Goal: Information Seeking & Learning: Understand process/instructions

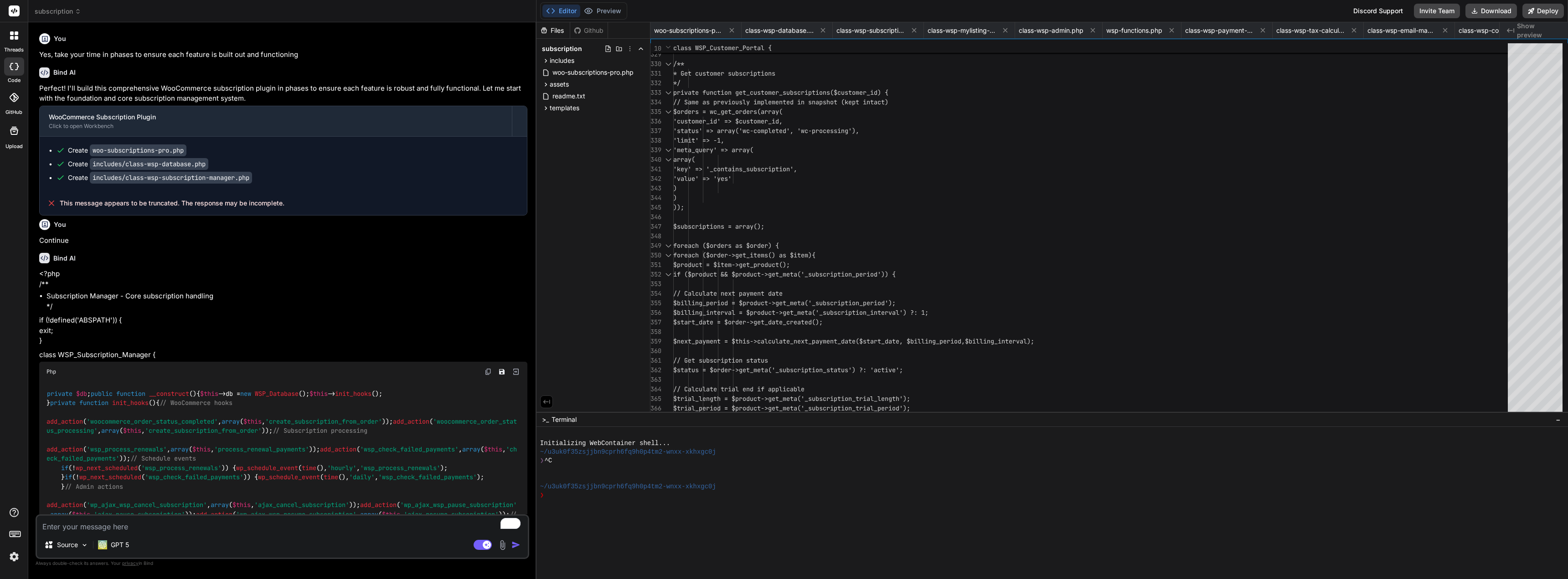
scroll to position [0, 140]
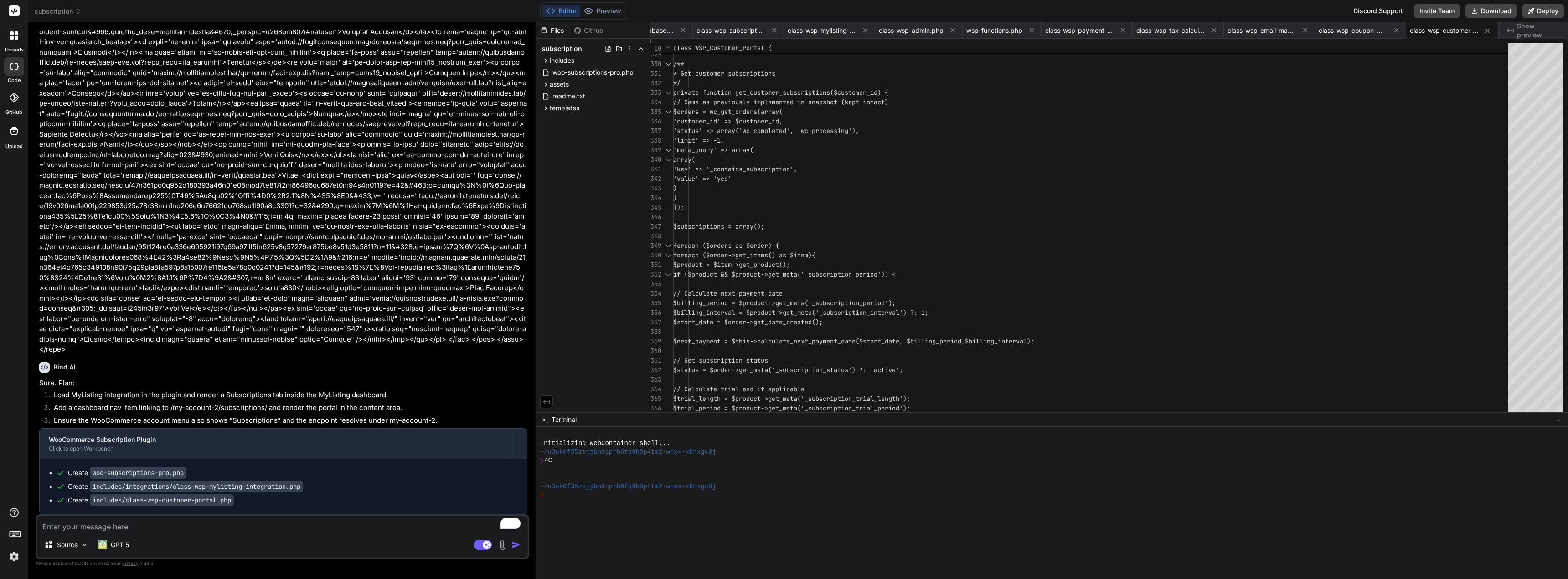
drag, startPoint x: 452, startPoint y: 48, endPoint x: 394, endPoint y: -55, distance: 118.2
click at [394, 0] on html "threads code GitHub Upload subscription Created with Pixso. Bind AI Web Search …" at bounding box center [784, 290] width 1568 height 579
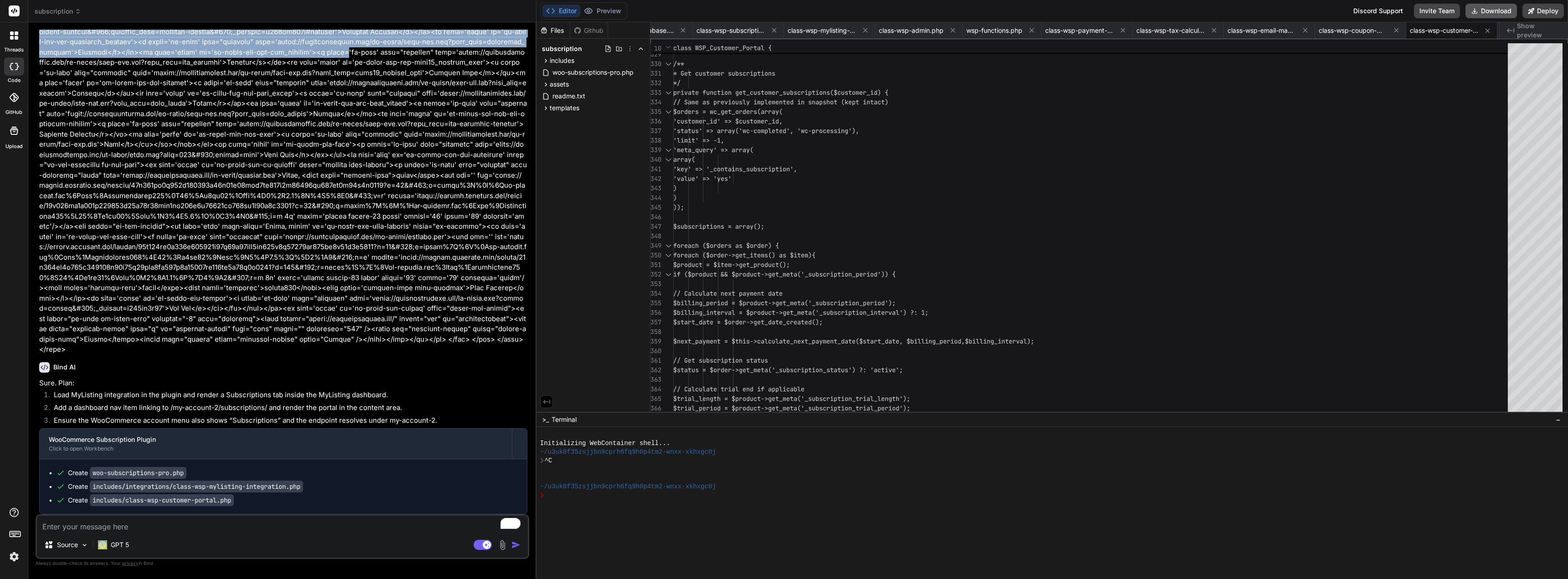
drag, startPoint x: 1486, startPoint y: 11, endPoint x: 1474, endPoint y: 13, distance: 12.2
click at [1486, 12] on button "Download" at bounding box center [1491, 11] width 52 height 15
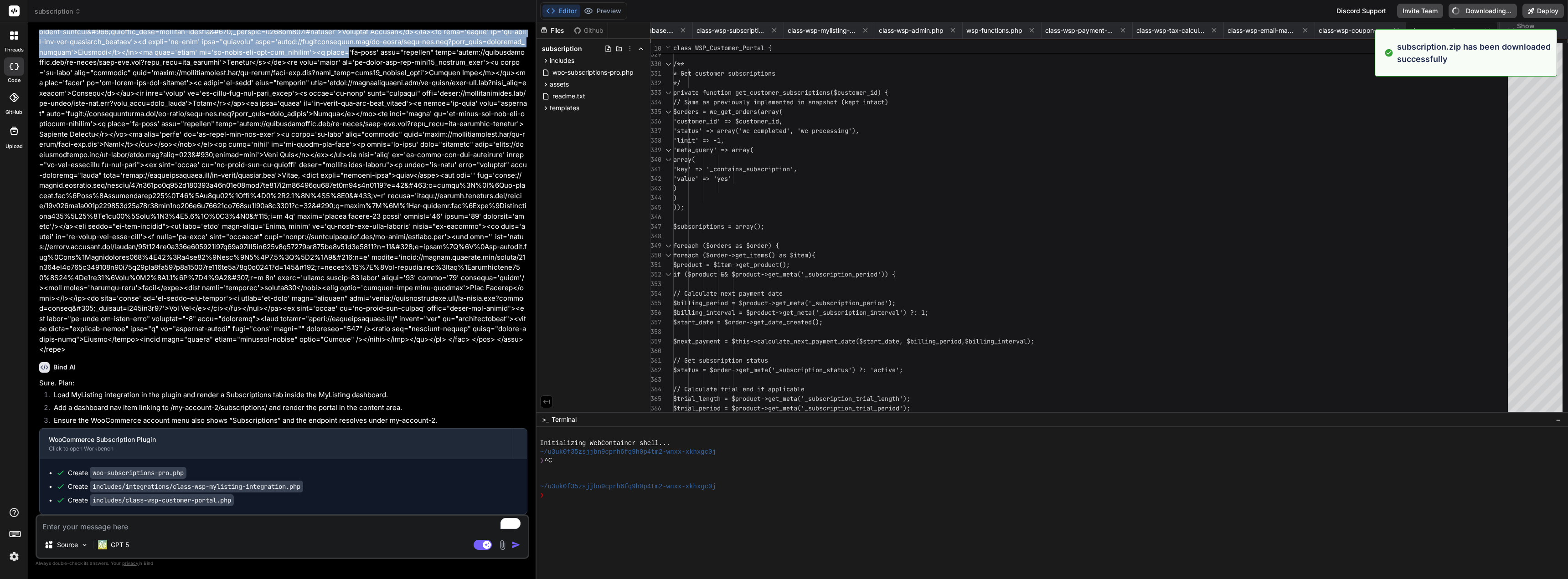
type textarea "x"
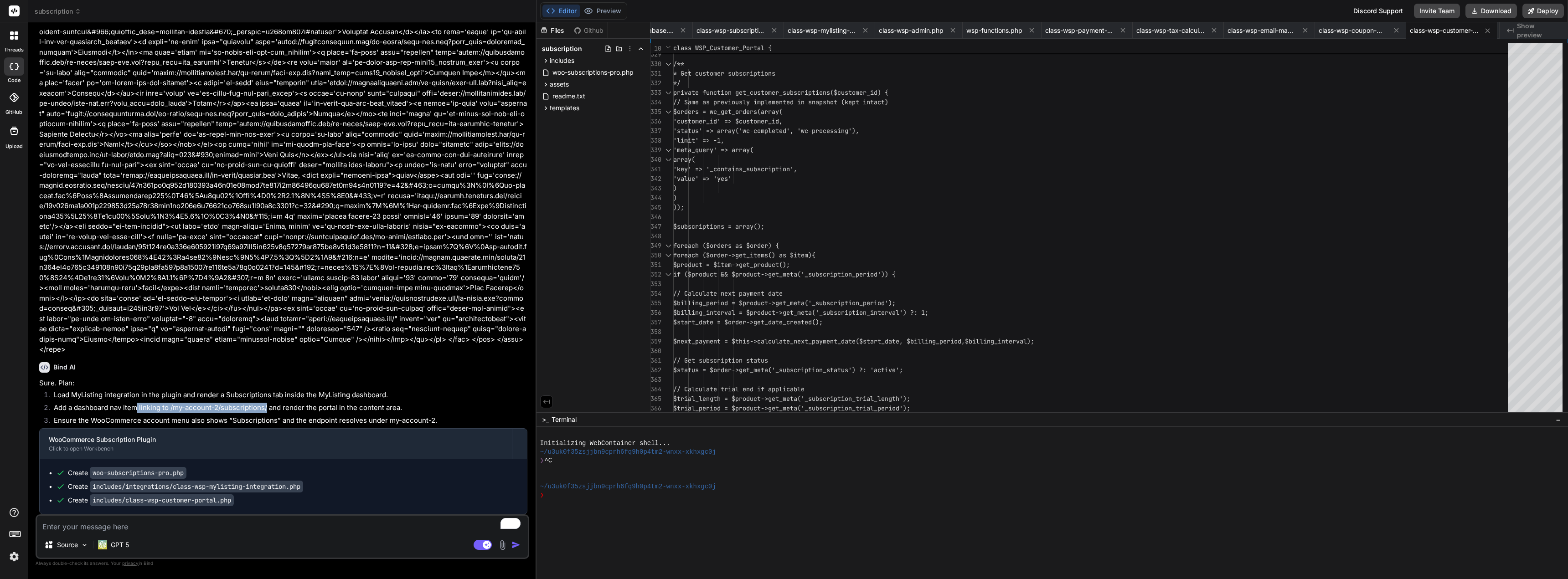
drag, startPoint x: 268, startPoint y: 407, endPoint x: 163, endPoint y: 408, distance: 105.0
click at [139, 411] on li "Add a dashboard nav item linking to /my-account-2/subscriptions/ and render the…" at bounding box center [287, 409] width 481 height 13
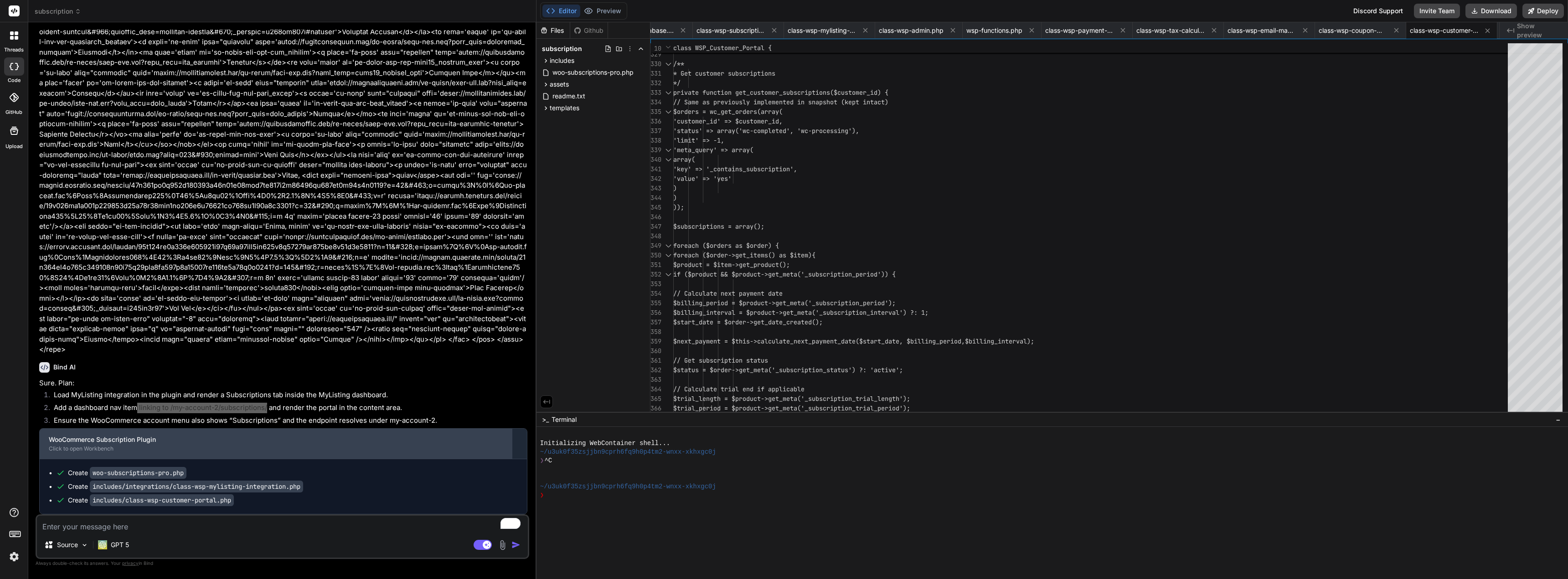
scroll to position [22069, 0]
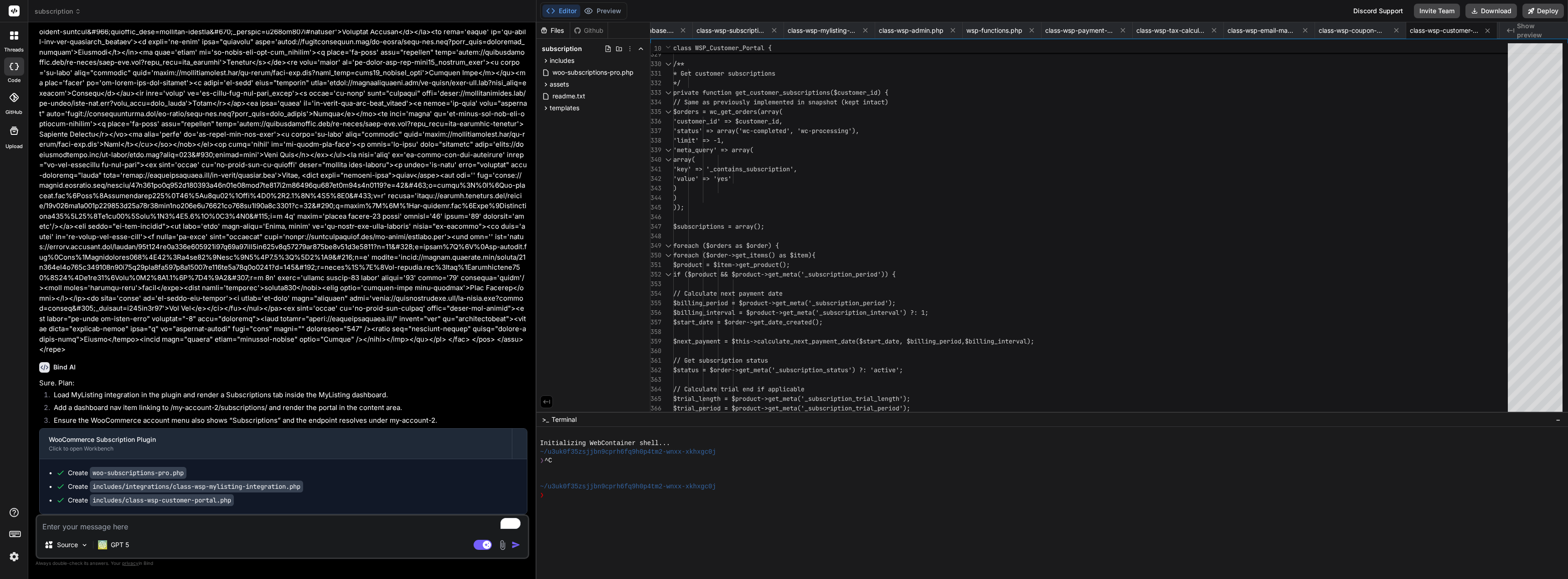
click at [166, 525] on textarea "To enrich screen reader interactions, please activate Accessibility in Grammarl…" at bounding box center [282, 524] width 491 height 16
type textarea "a"
type textarea "x"
type textarea "ar"
type textarea "x"
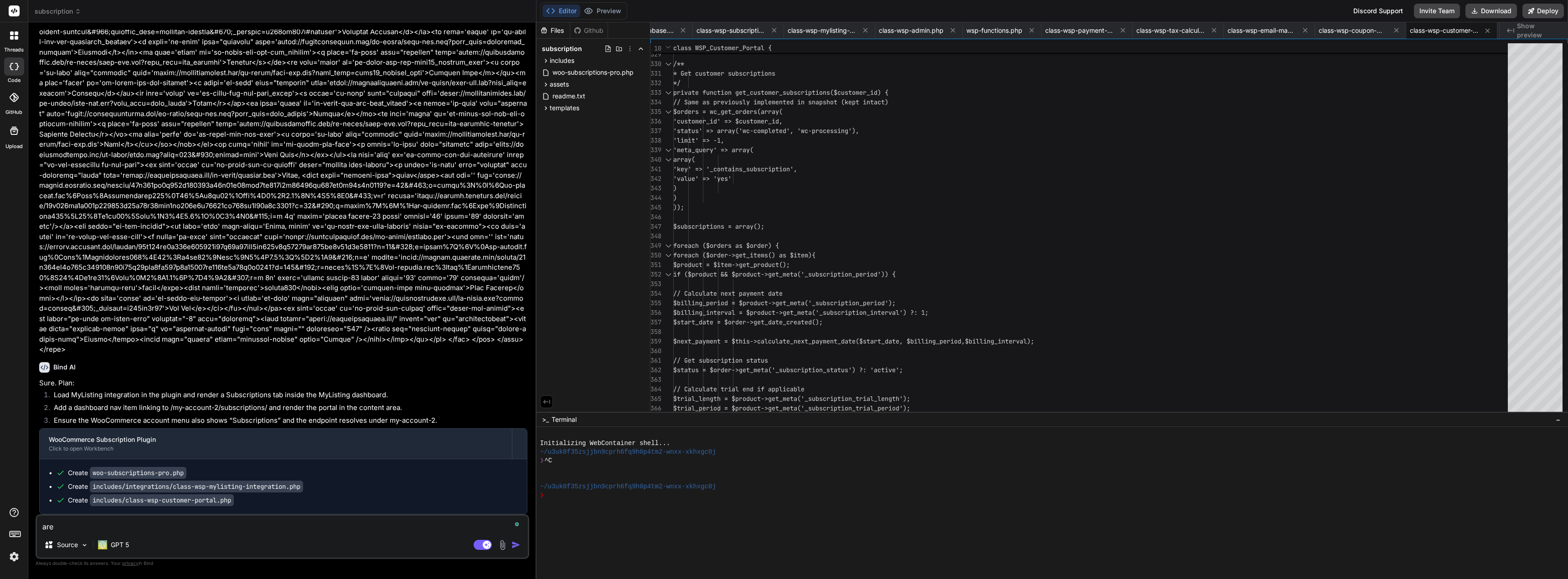
type textarea "are"
type textarea "x"
type textarea "are y"
type textarea "x"
type textarea "are yo"
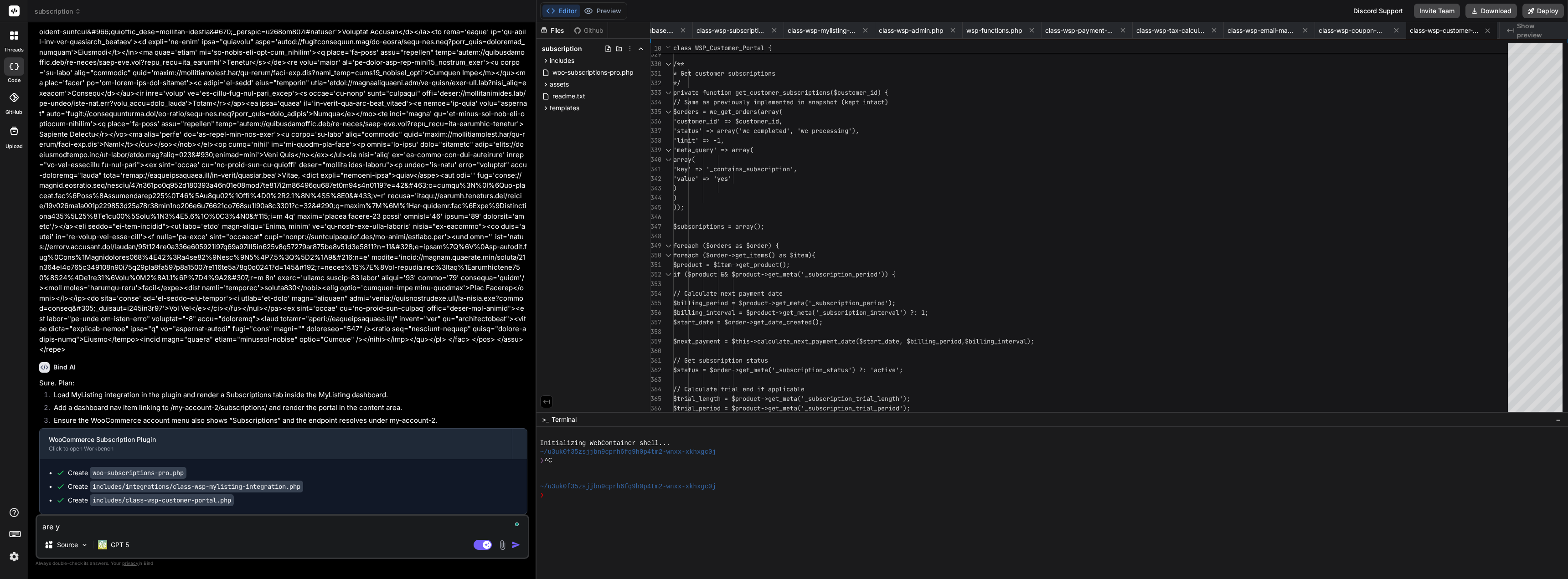
type textarea "x"
type textarea "are you"
type textarea "x"
type textarea "are you"
type textarea "x"
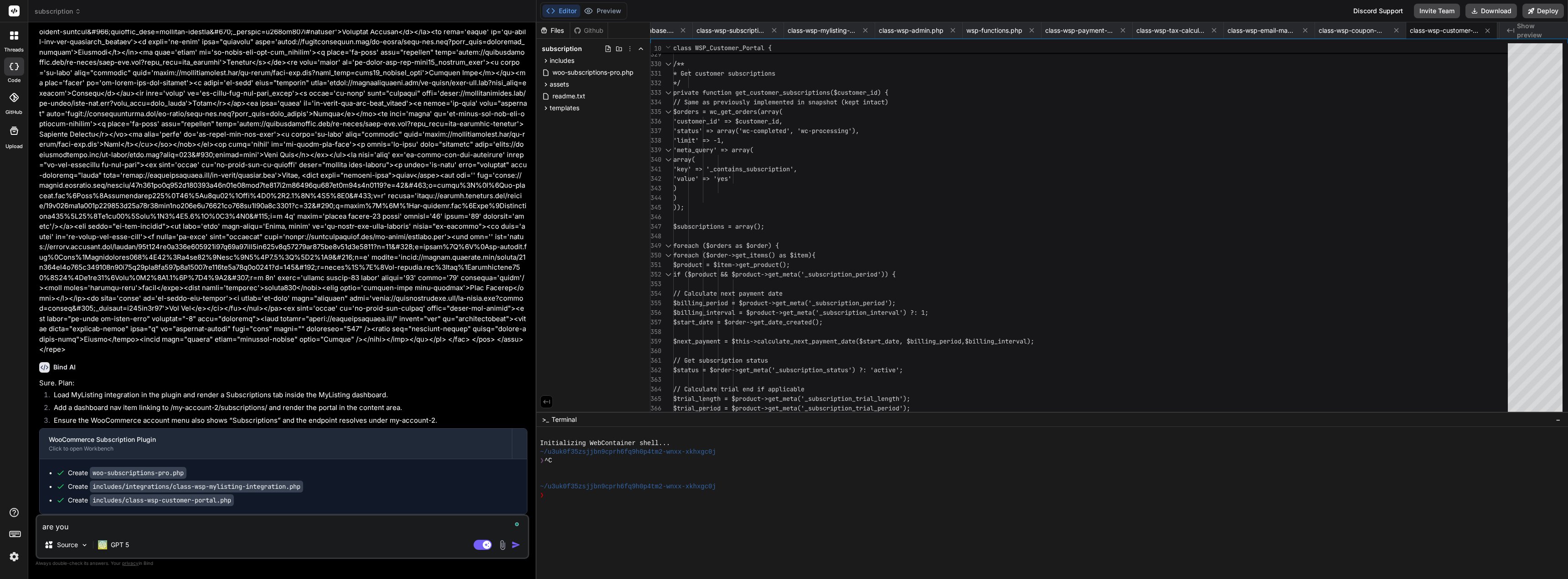
type textarea "are you d"
type textarea "x"
type textarea "are you do"
type textarea "x"
type textarea "are you don"
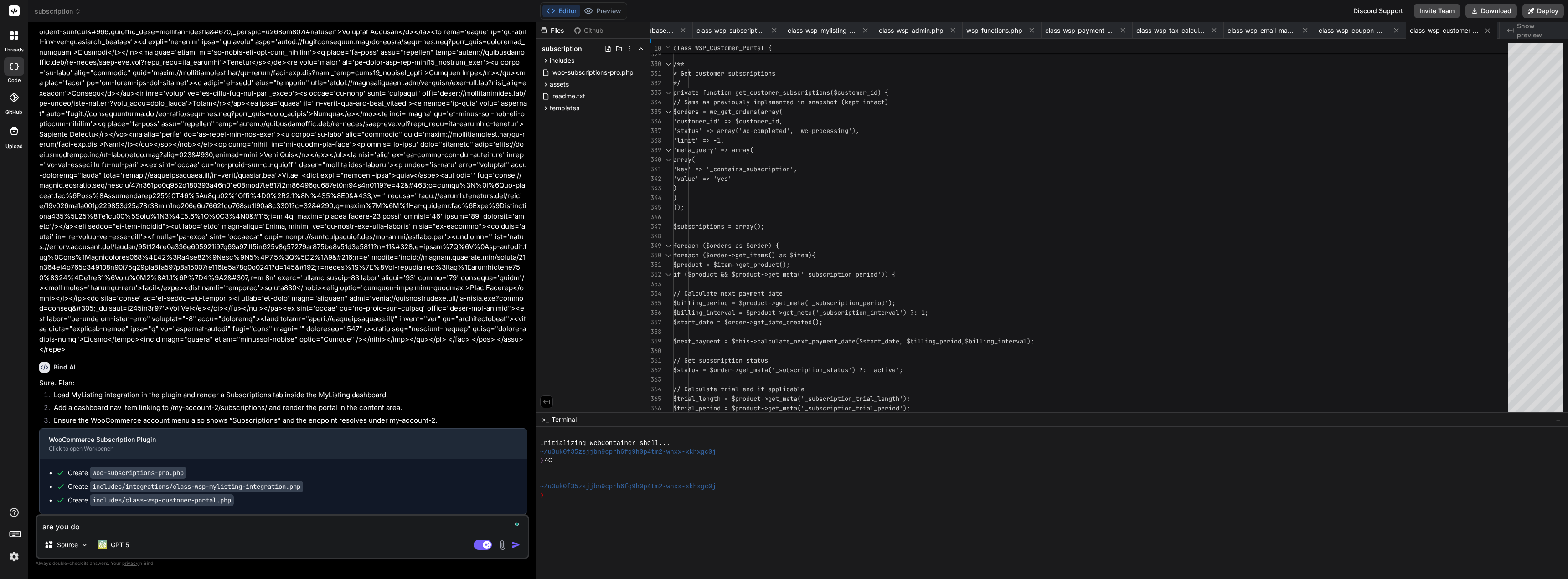
type textarea "x"
type textarea "are you done"
type textarea "x"
type textarea "are you done?"
type textarea "x"
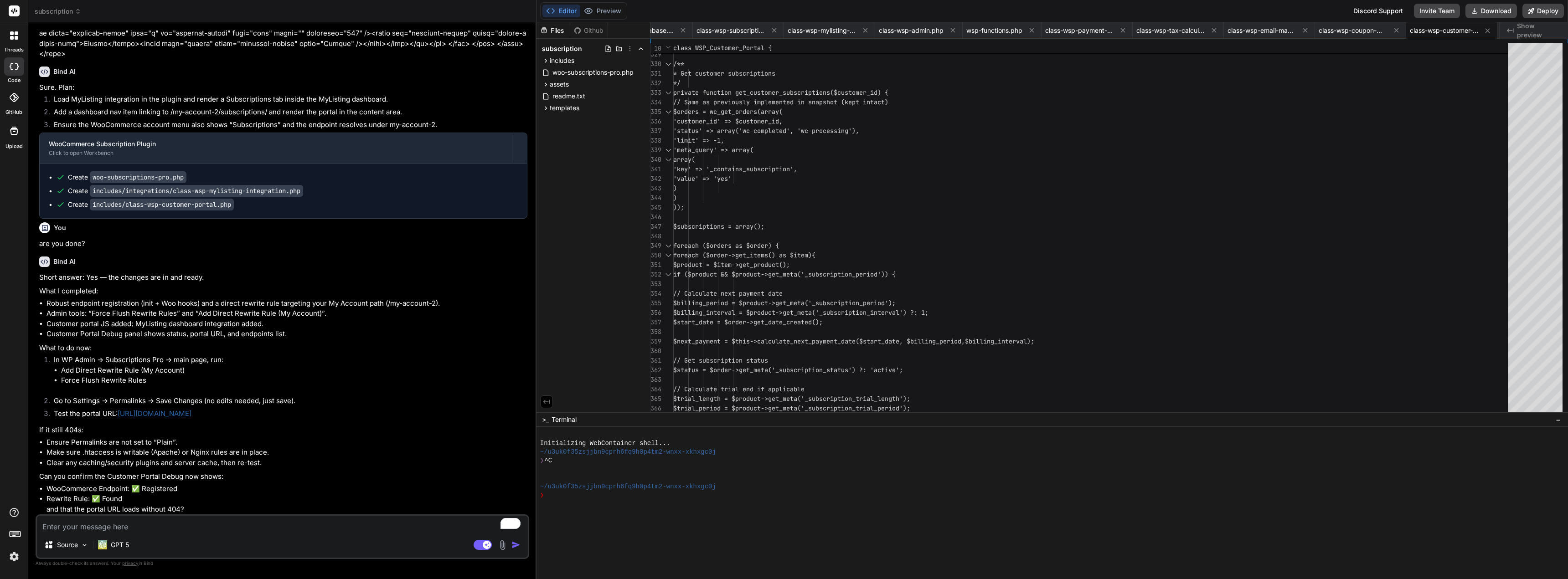
scroll to position [22299, 0]
type textarea "x"
click at [179, 525] on textarea "To enrich screen reader interactions, please activate Accessibility in Grammarl…" at bounding box center [282, 524] width 491 height 16
type textarea "n"
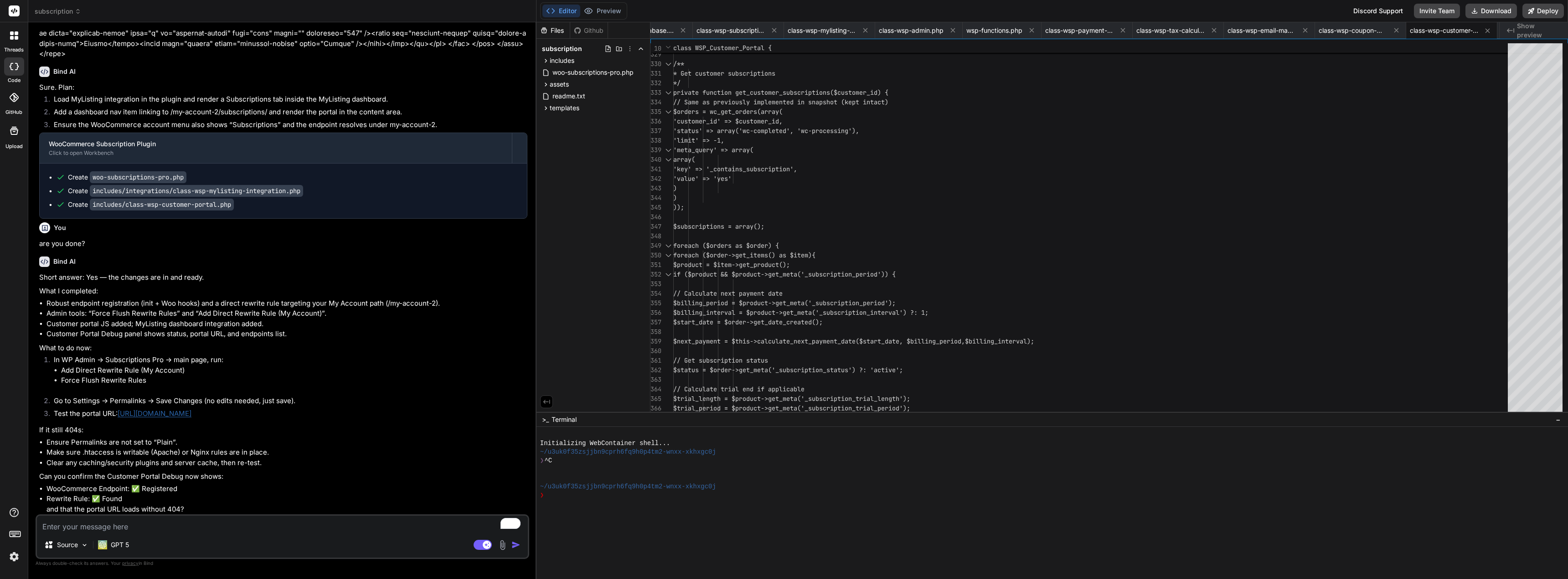
type textarea "x"
type textarea "no"
type textarea "x"
type textarea "not"
type textarea "x"
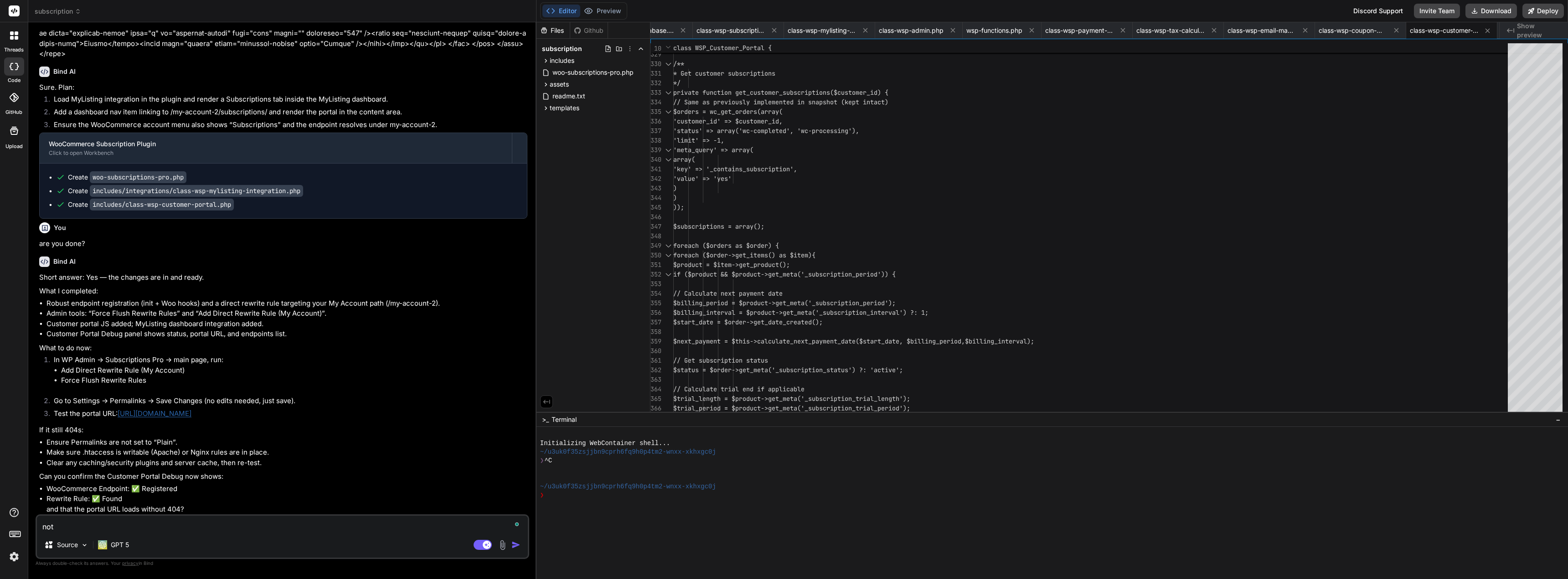
type textarea "noth"
type textarea "x"
type textarea "nothi"
type textarea "x"
type textarea "nothin"
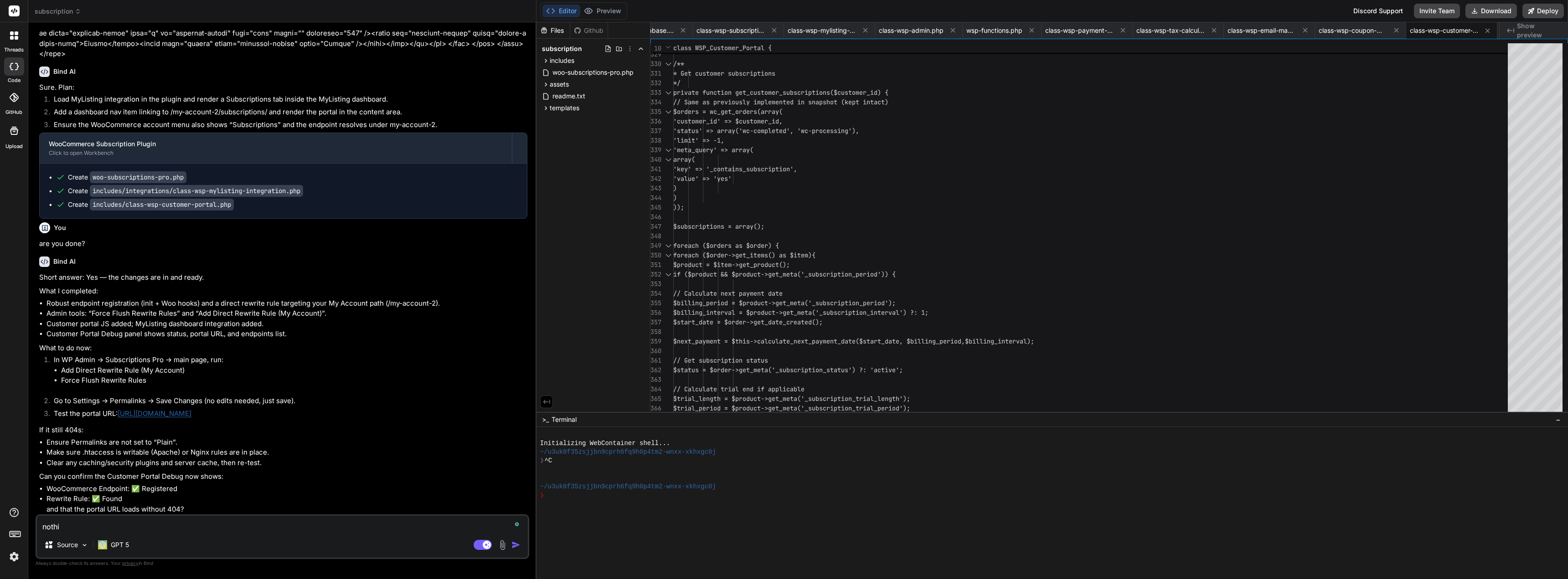
type textarea "x"
type textarea "nothing"
type textarea "x"
type textarea "nothing"
type textarea "x"
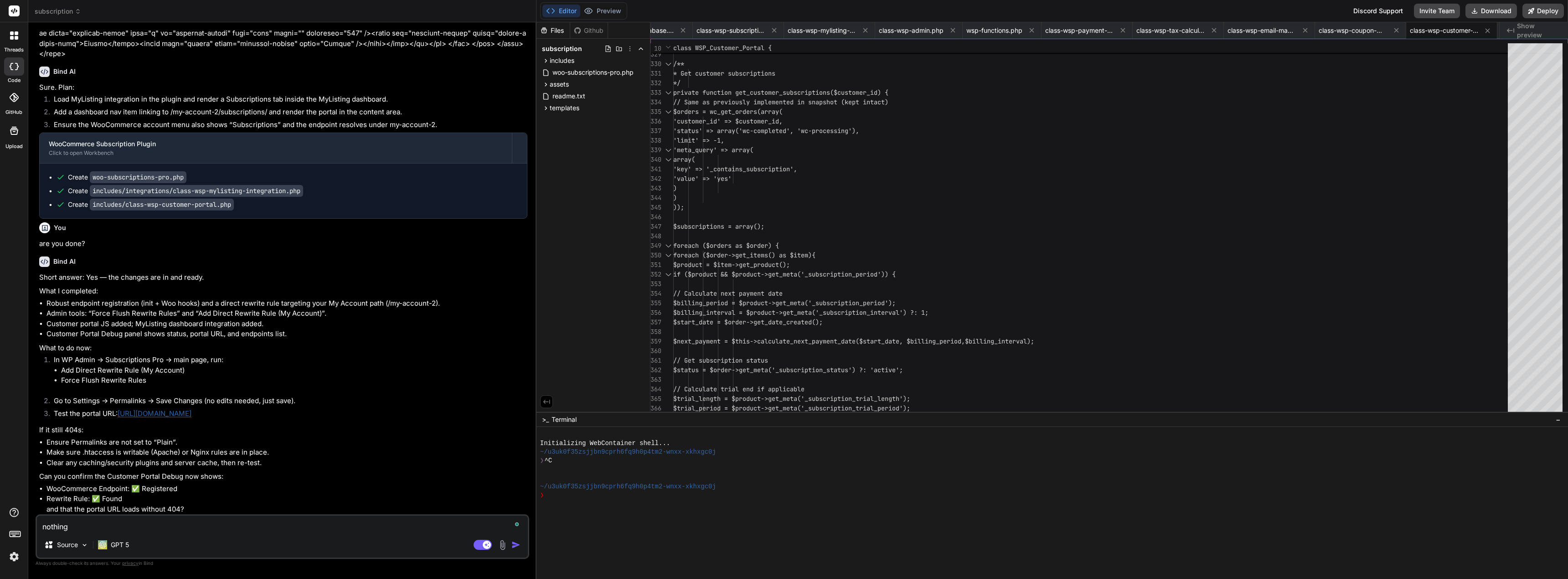
type textarea "nothing c"
type textarea "x"
type textarea "nothing ch"
type textarea "x"
type textarea "nothing cha"
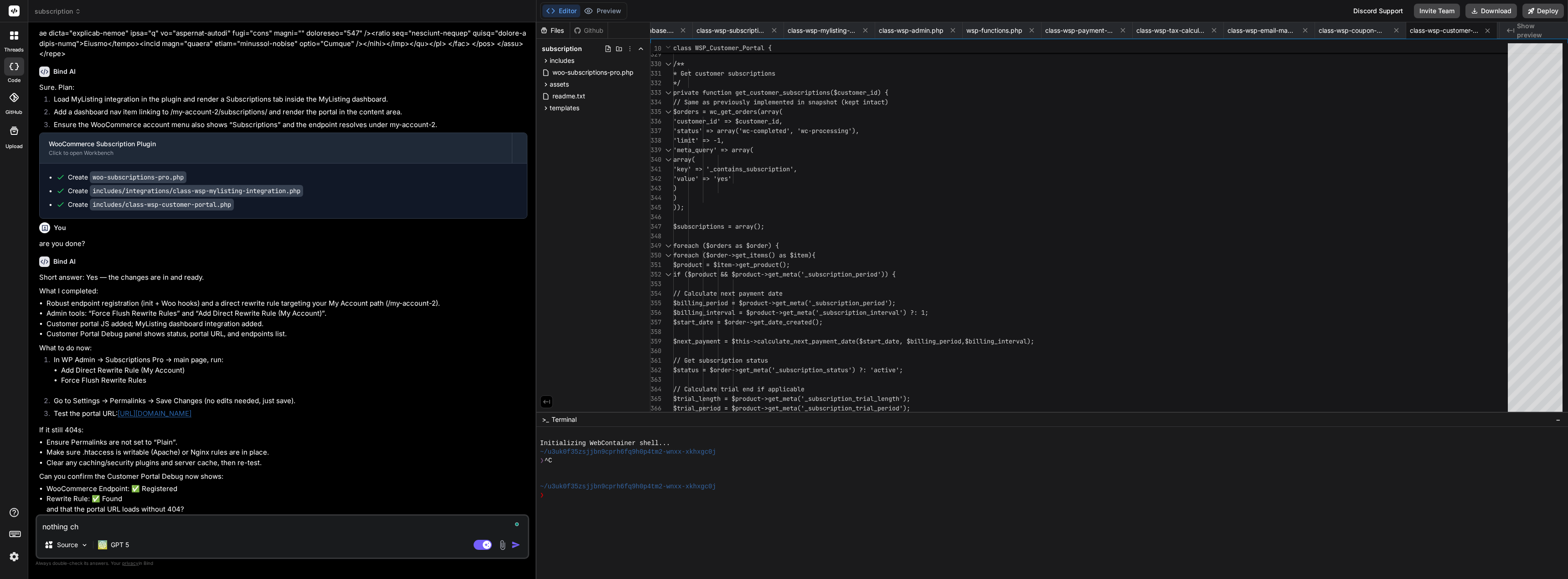
type textarea "x"
type textarea "nothing [PERSON_NAME]"
type textarea "x"
type textarea "nothing [PERSON_NAME]"
type textarea "x"
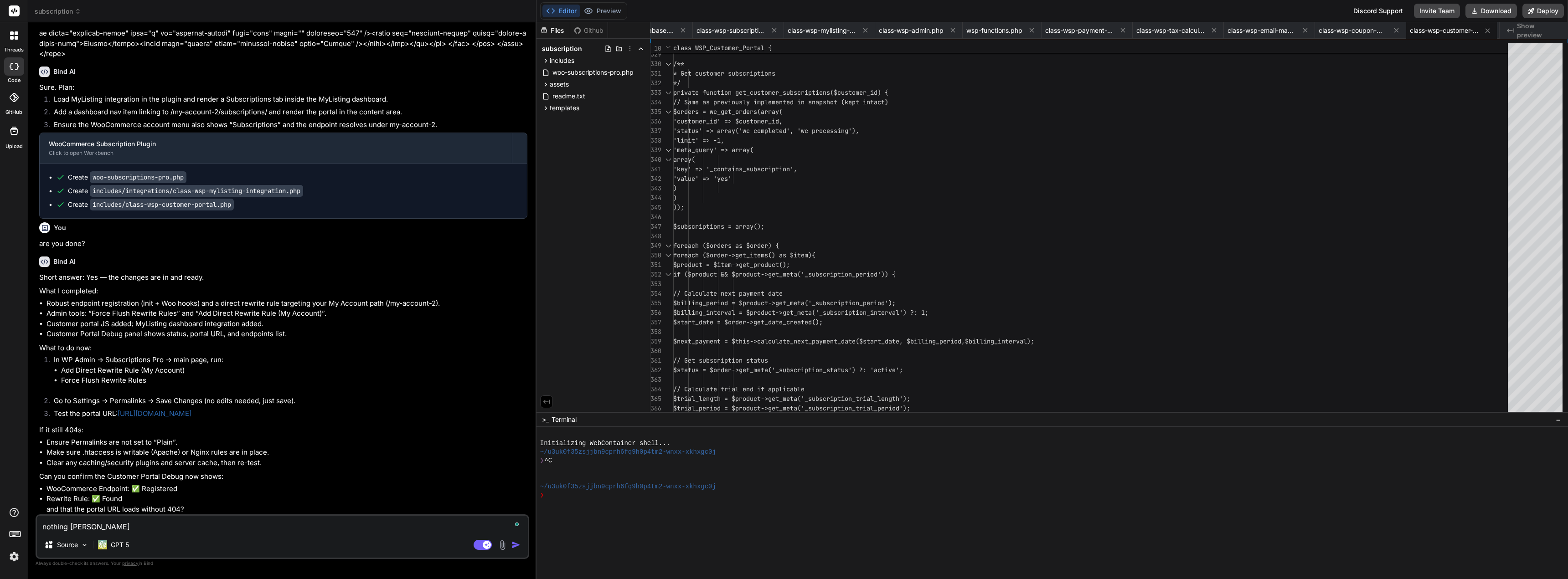
type textarea "nothing change"
type textarea "x"
type textarea "nothing changes"
type textarea "x"
type textarea "nothing change"
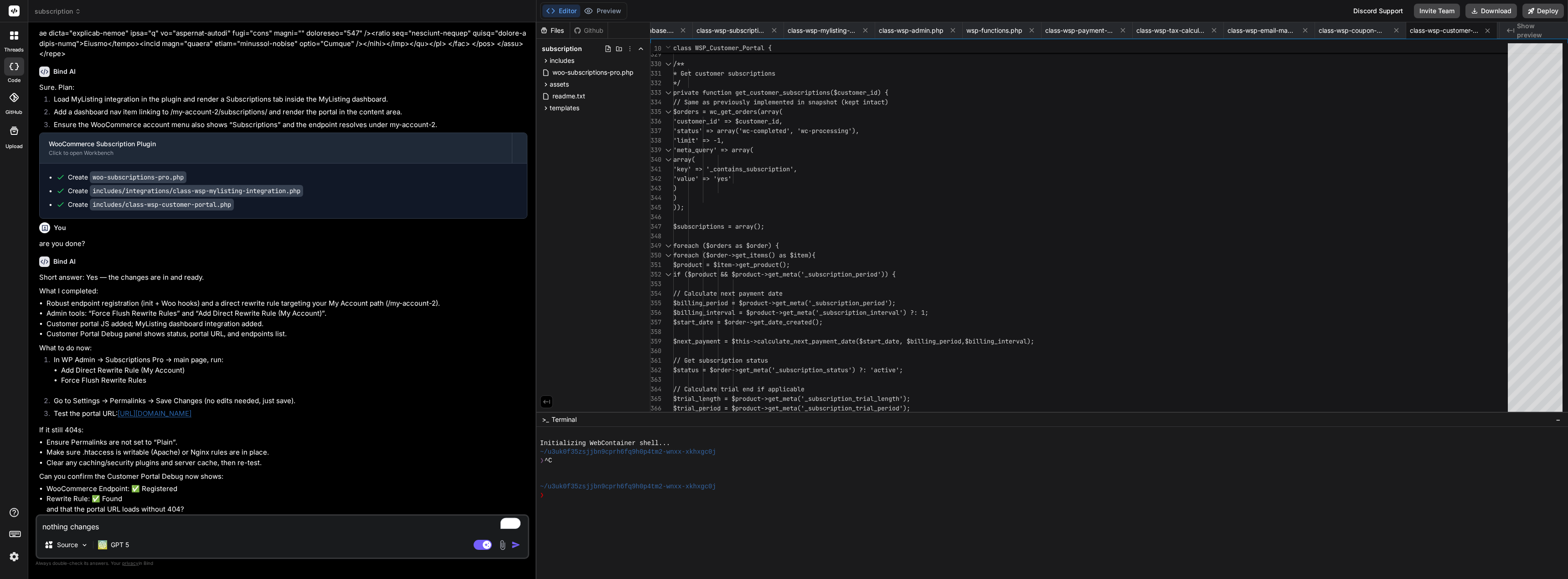
type textarea "x"
type textarea "nothing changed"
type textarea "x"
type textarea "nothing changed,"
type textarea "x"
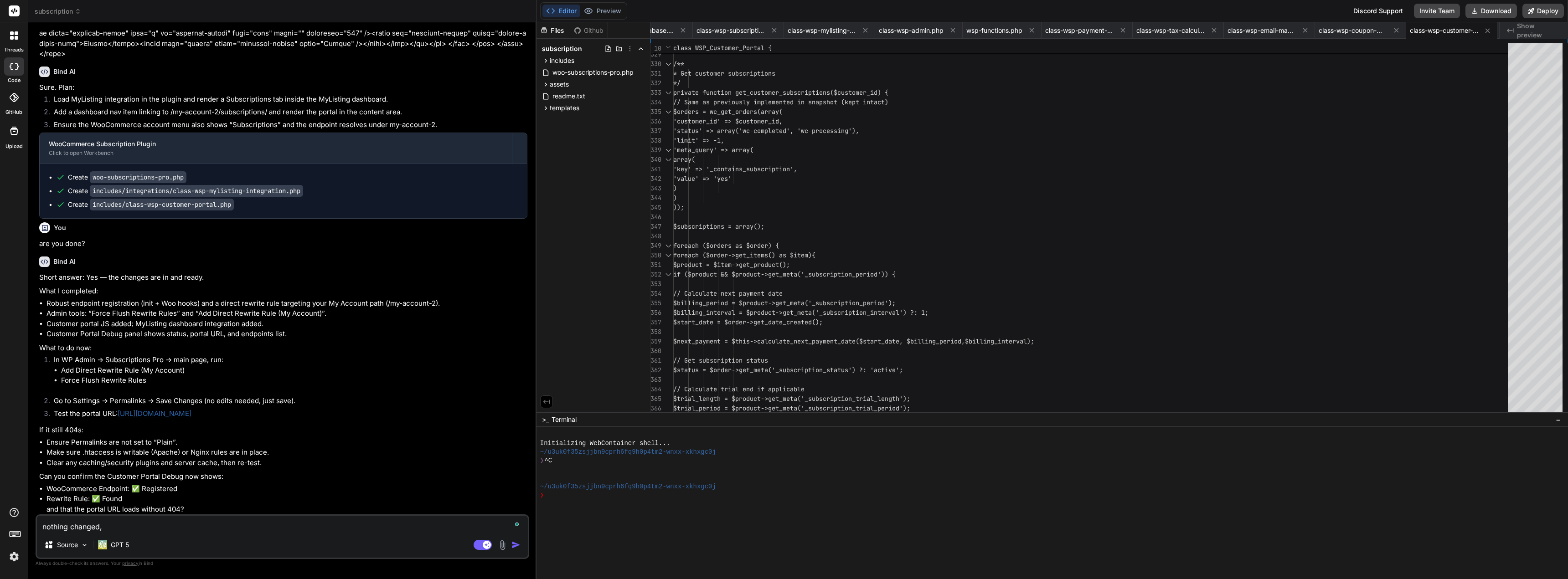
type textarea "nothing changed,"
type textarea "x"
type textarea "nothing changed, n"
type textarea "x"
type textarea "nothing changed, no"
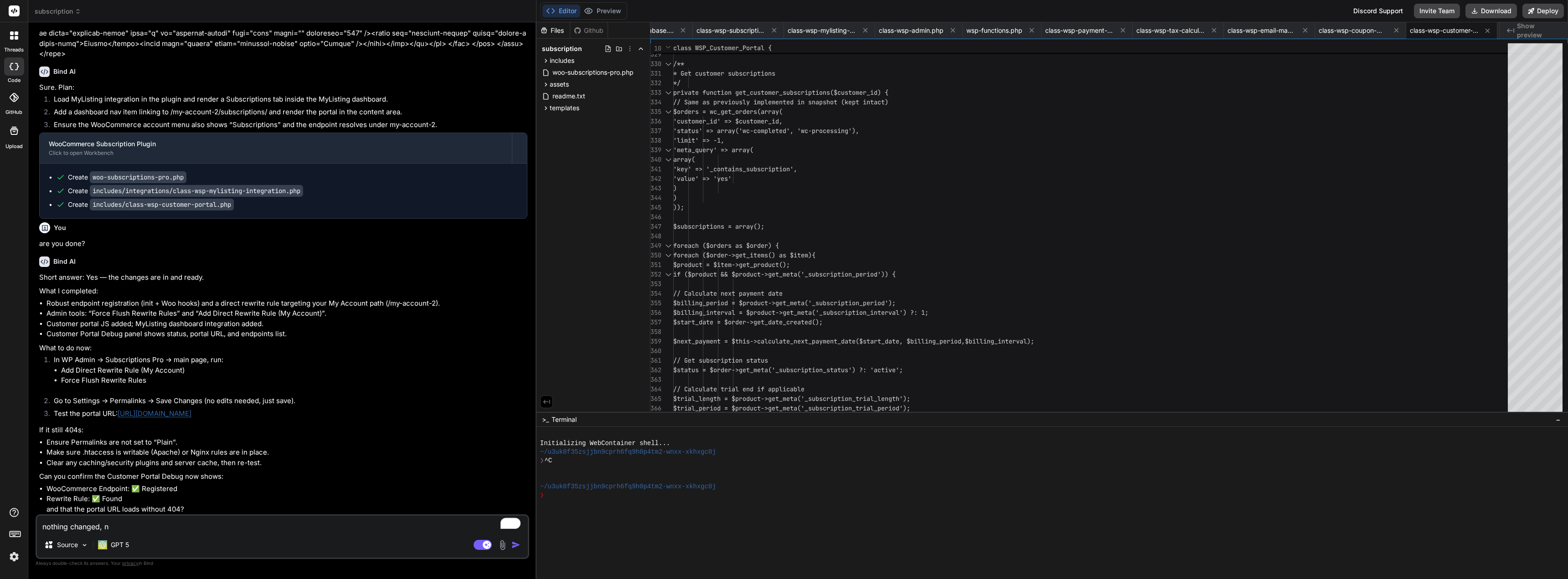
type textarea "x"
type textarea "nothing changed, n"
type textarea "x"
type textarea "nothing changed, n"
type textarea "x"
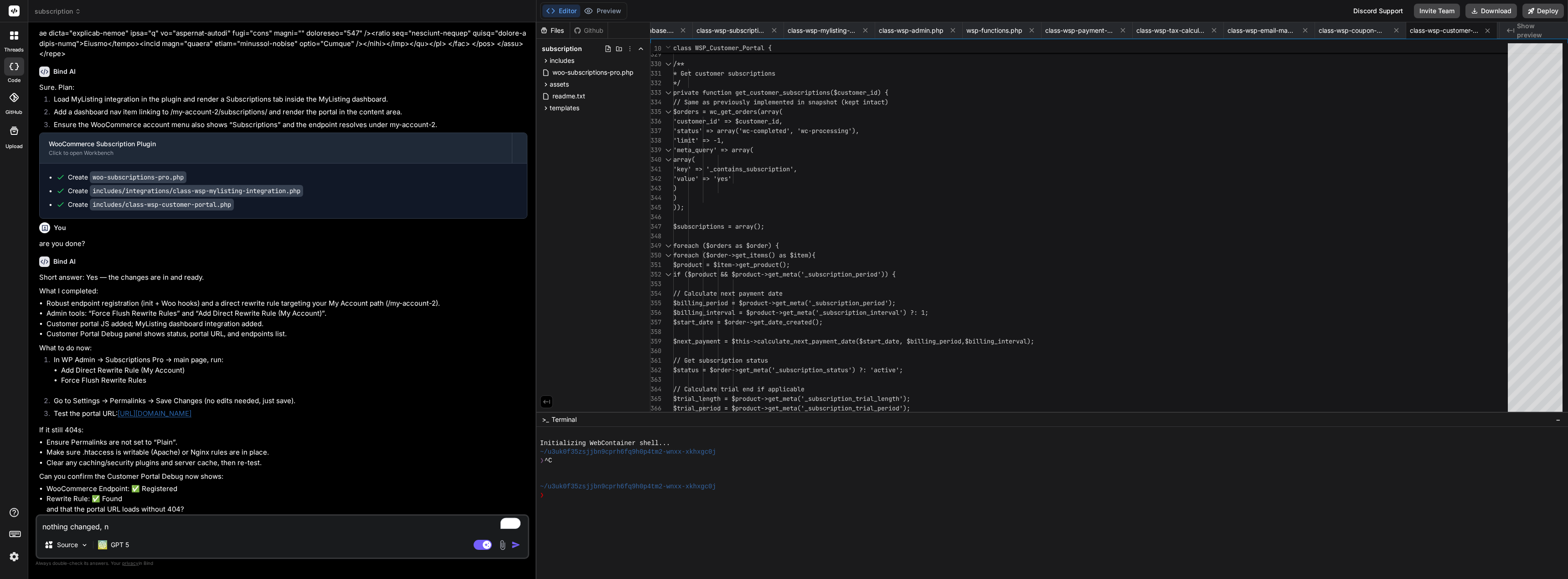
type textarea "nothing changed, n c"
type textarea "x"
type textarea "nothing changed, n cu"
type textarea "x"
type textarea "nothing changed, n cus"
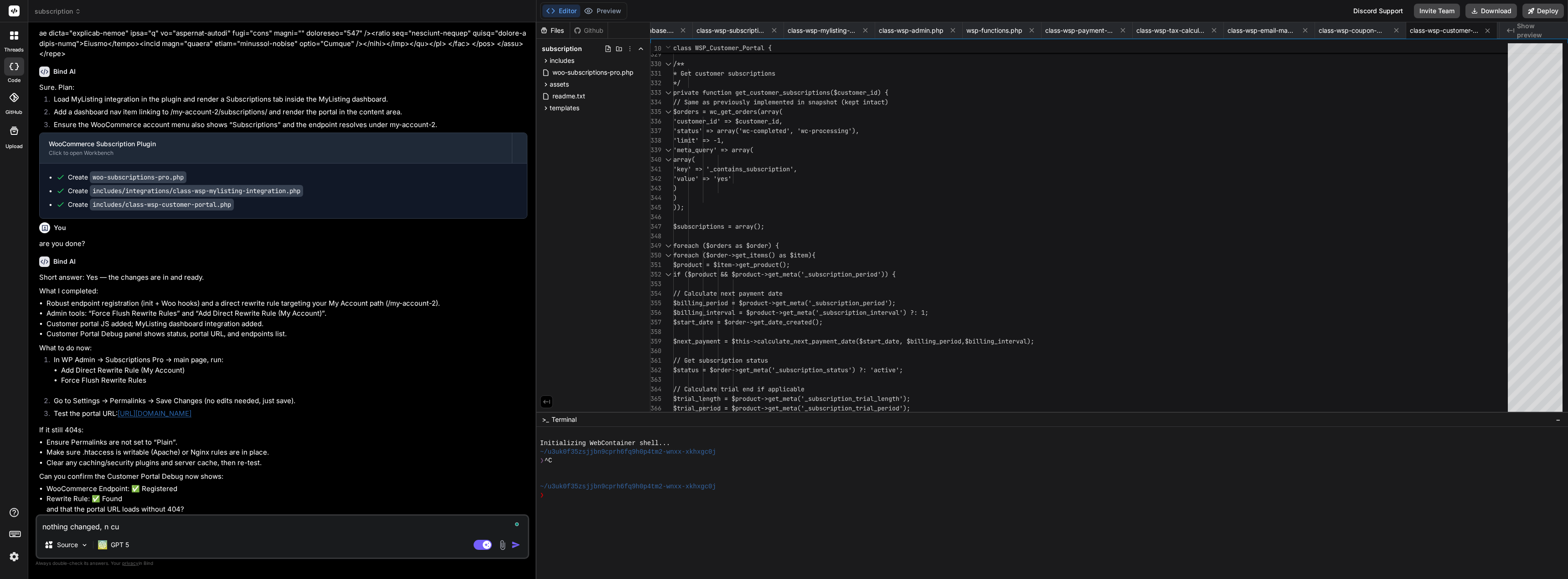
type textarea "x"
type textarea "nothing changed, n cust"
type textarea "x"
type textarea "nothing changed, n custo"
type textarea "x"
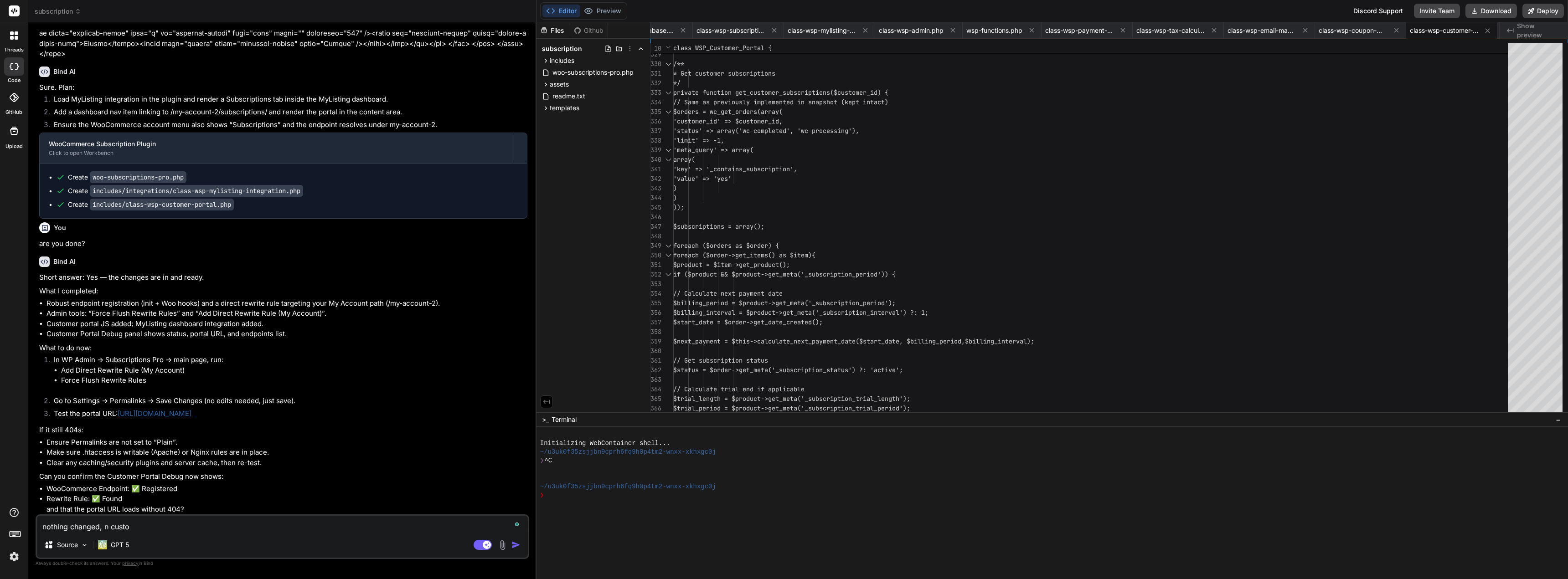
type textarea "nothing changed, n custom"
type textarea "x"
type textarea "nothing changed, n custome"
type textarea "x"
type textarea "nothing changed, n customer"
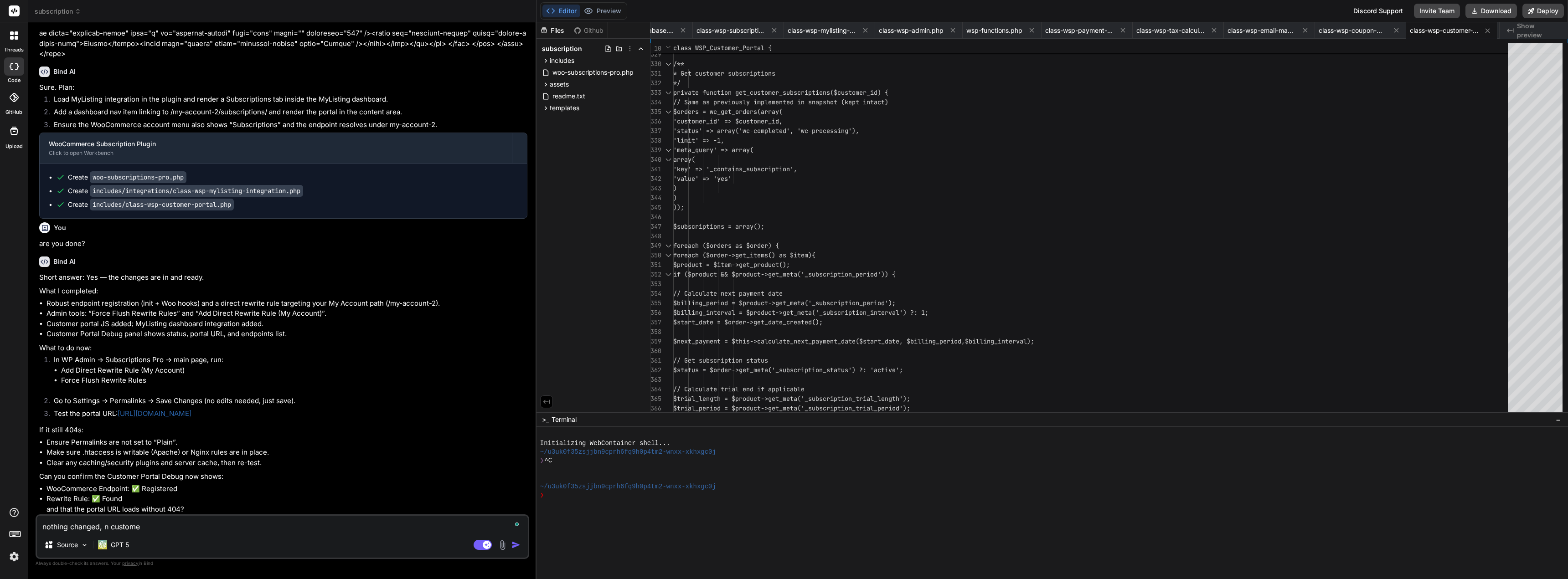
type textarea "x"
type textarea "nothing changed, n customer"
type textarea "x"
type textarea "nothing changed, n customer p"
type textarea "x"
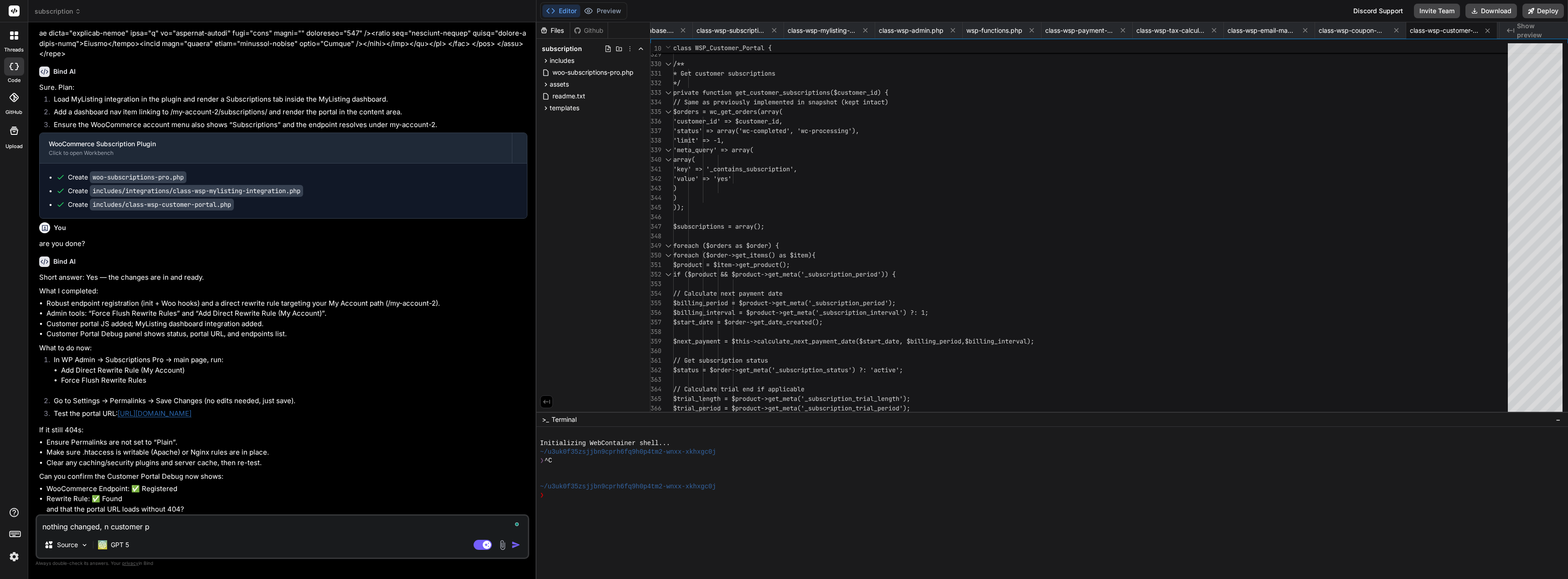
type textarea "nothing changed, n customer po"
type textarea "x"
type textarea "nothing changed, n customer por"
type textarea "x"
type textarea "nothing changed, n customer port"
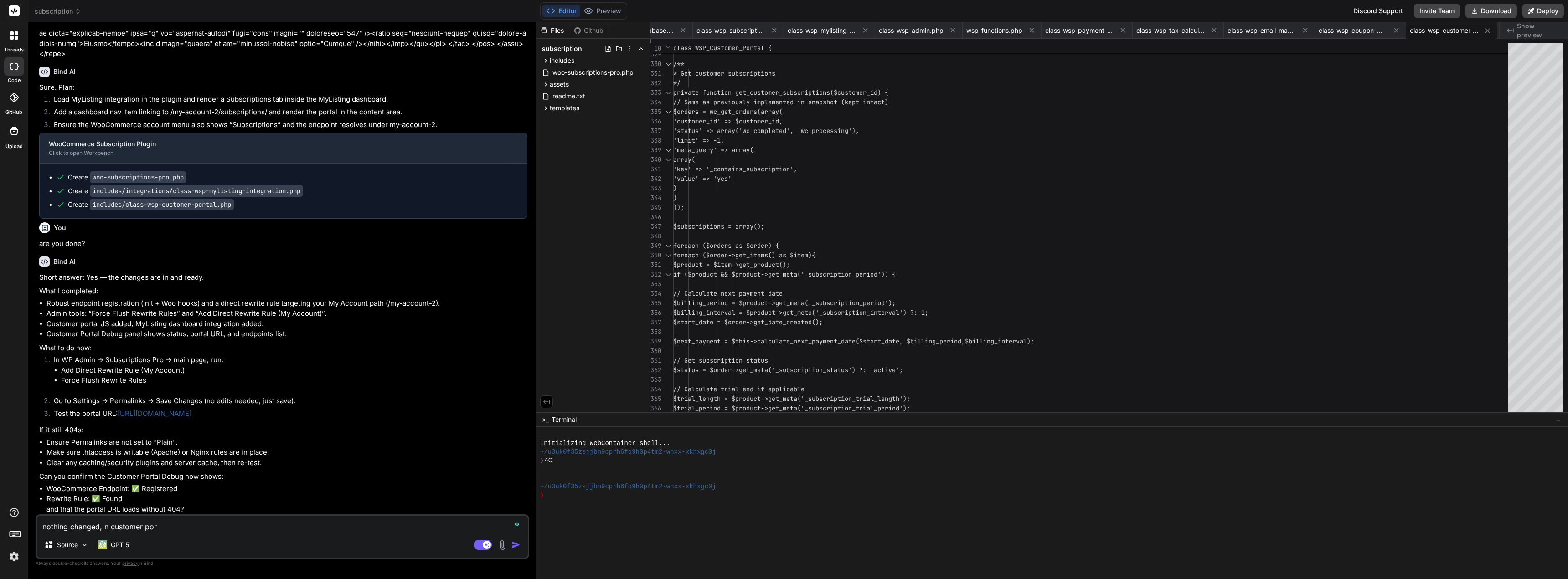
type textarea "x"
type textarea "nothing changed, n customer porta"
type textarea "x"
type textarea "nothing changed, n customer portal"
type textarea "x"
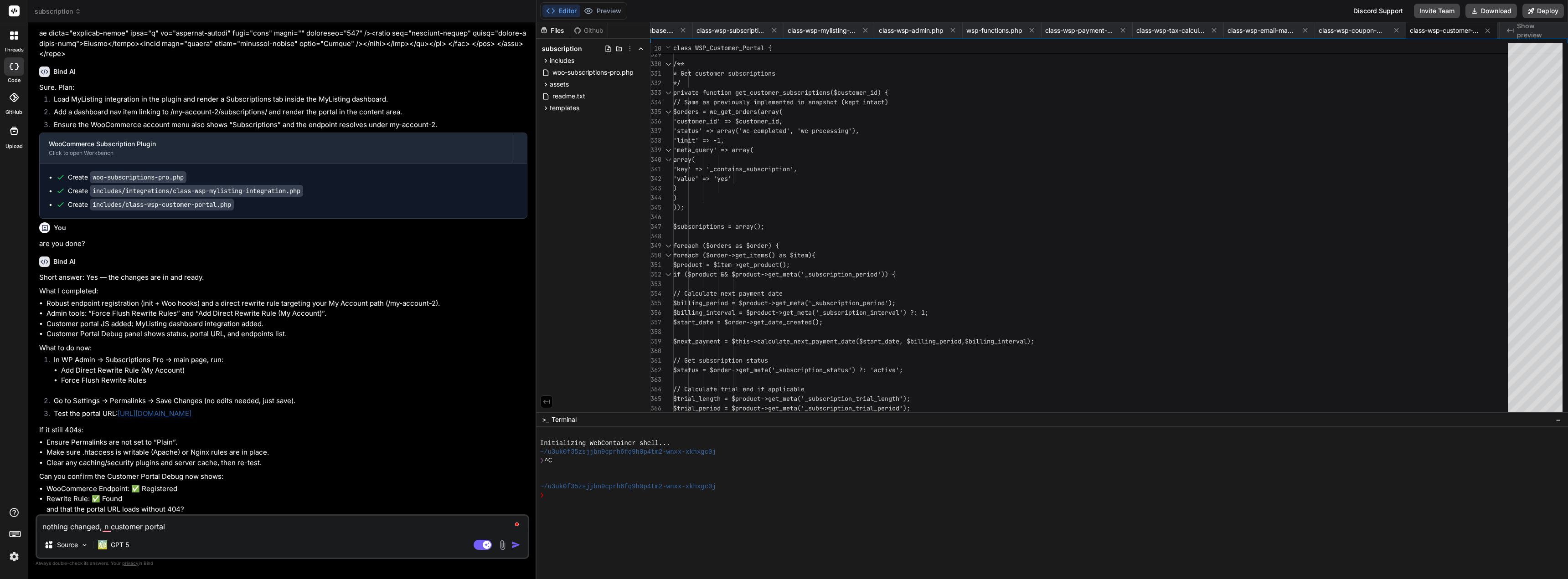
type textarea "nothing changed, n customer portal"
type textarea "x"
type textarea "nothing changed, n customer portal a"
type textarea "x"
type textarea "nothing changed, n customer portal an"
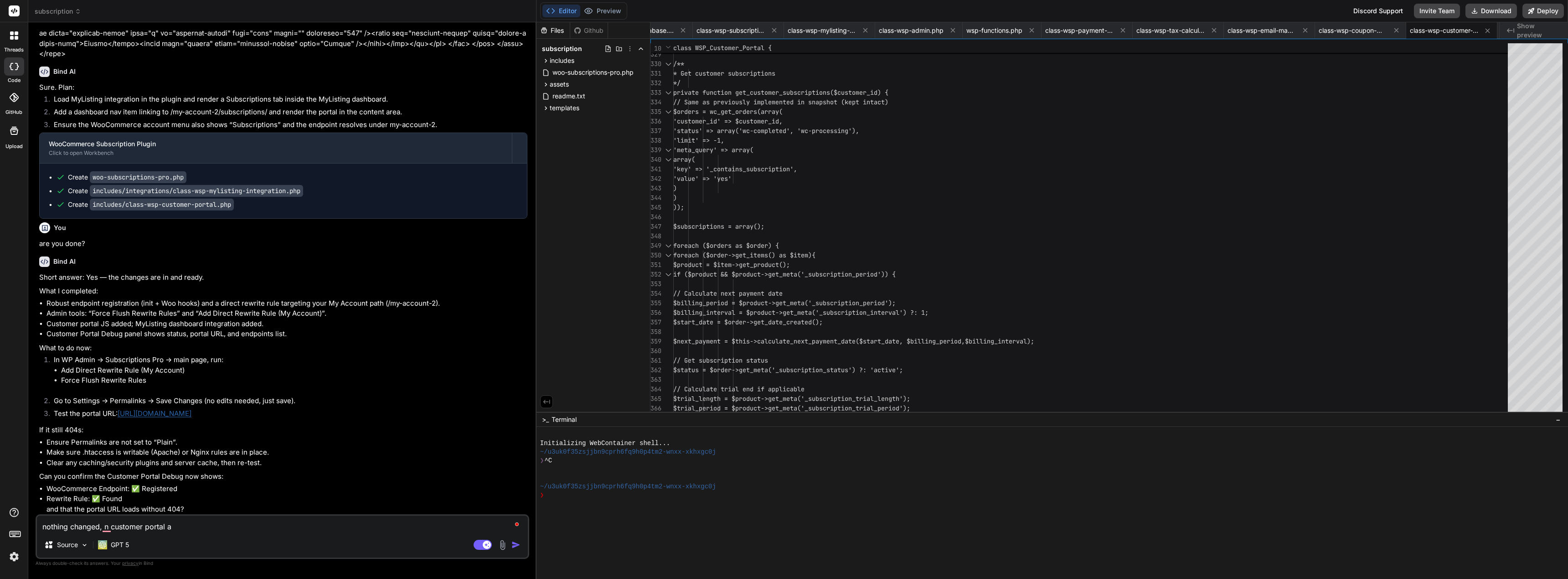
type textarea "x"
type textarea "nothing changed, n customer portal and"
type textarea "x"
type textarea "nothing changed, n customer portal and"
type textarea "x"
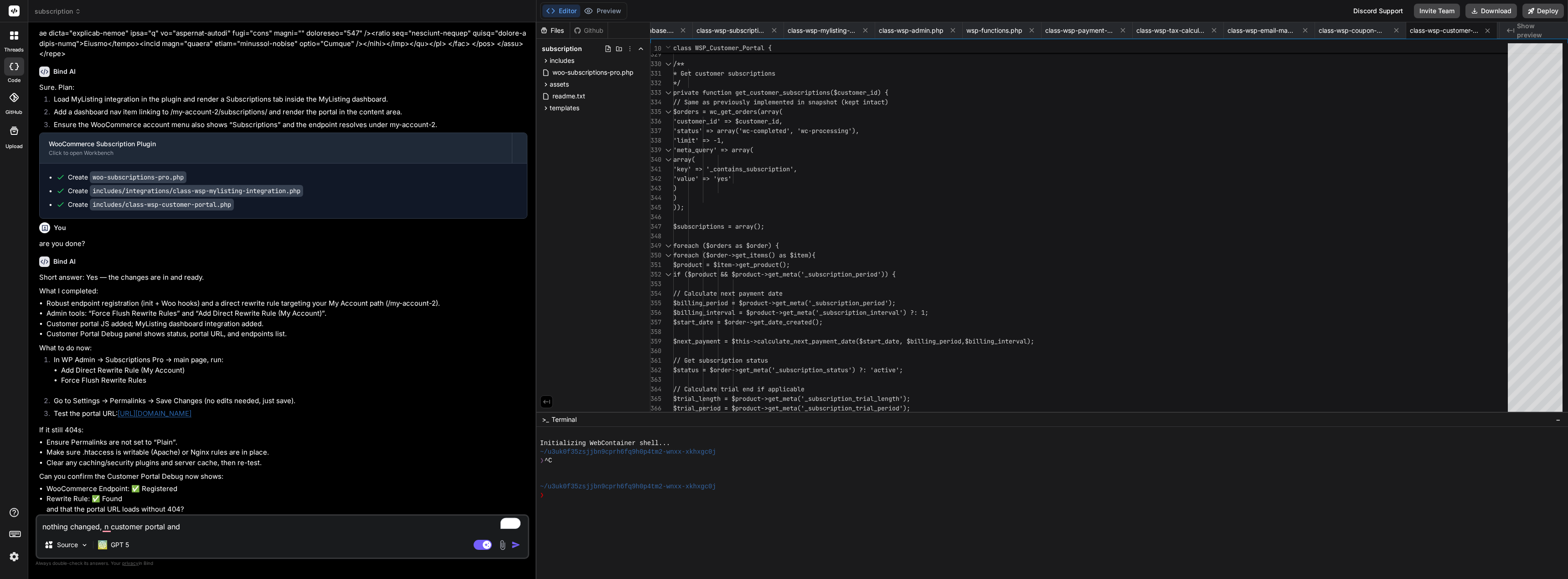
type textarea "nothing changed, n customer portal and e"
type textarea "x"
type textarea "nothing changed, n customer portal and"
type textarea "x"
type textarea "nothing changed, n customer portal and m"
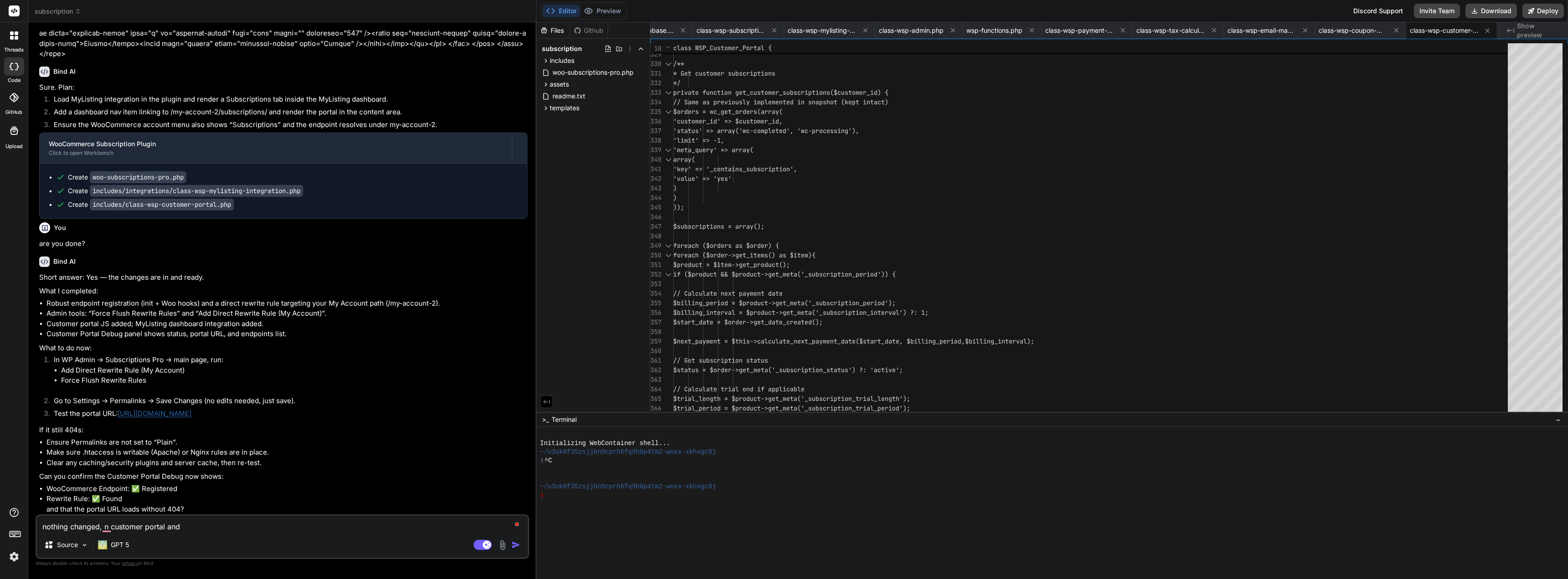
type textarea "x"
type textarea "nothing changed, n customer portal and me"
type textarea "x"
type textarea "nothing changed, n customer portal and men"
type textarea "x"
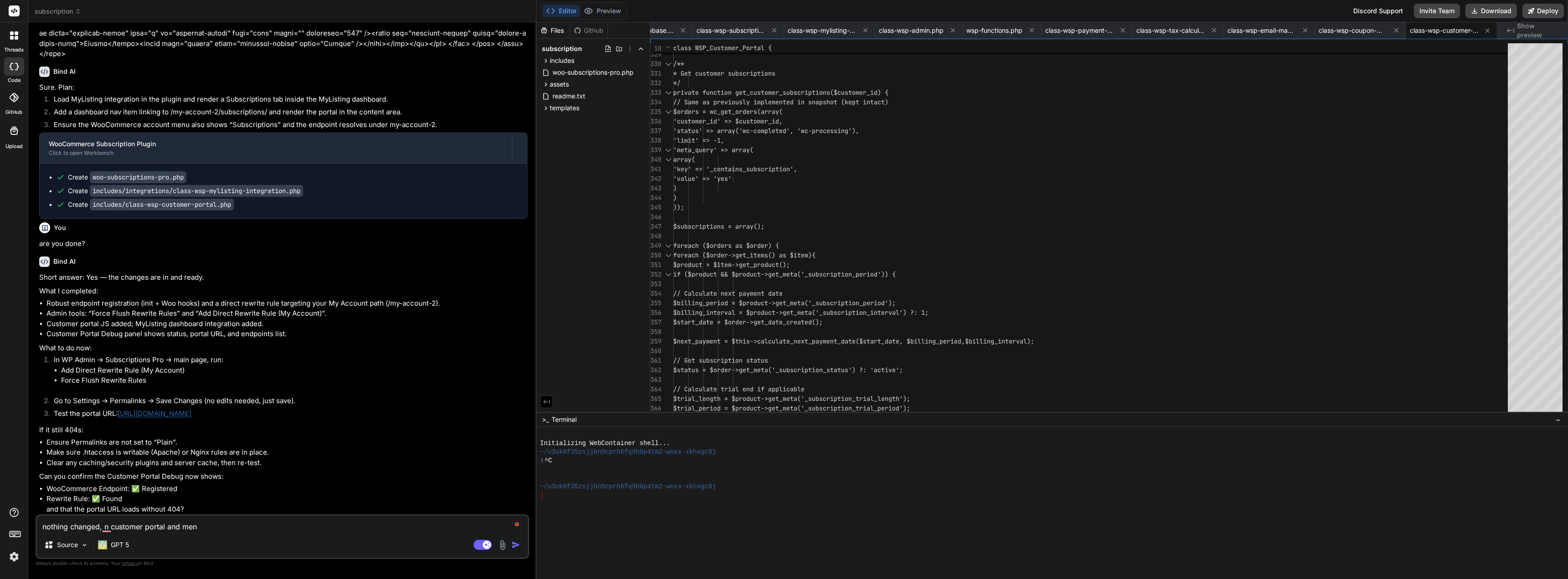
type textarea "nothing changed, n customer portal and meni"
type textarea "x"
type textarea "nothing changed, n customer portal and men"
type textarea "x"
type textarea "nothing changed, n customer portal and menu"
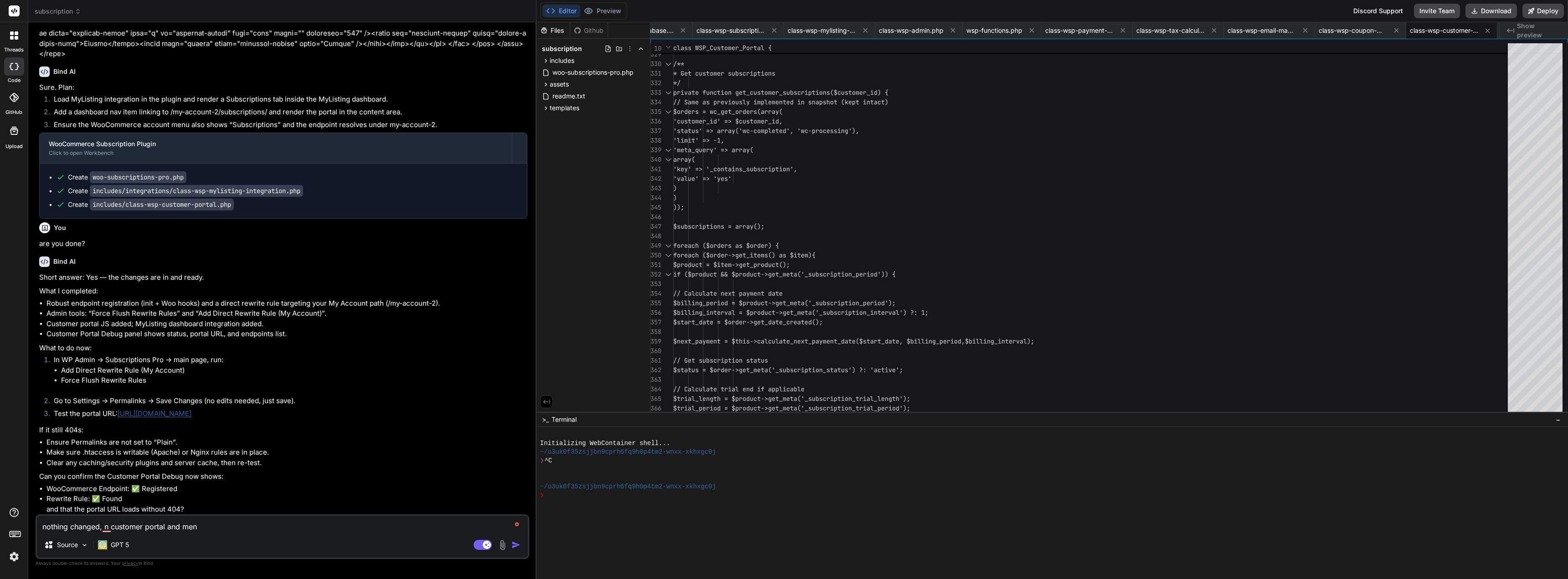
type textarea "x"
type textarea "nothing changed, n customer portal and menu"
type textarea "x"
type textarea "nothing changed, n customer portal and menu o"
type textarea "x"
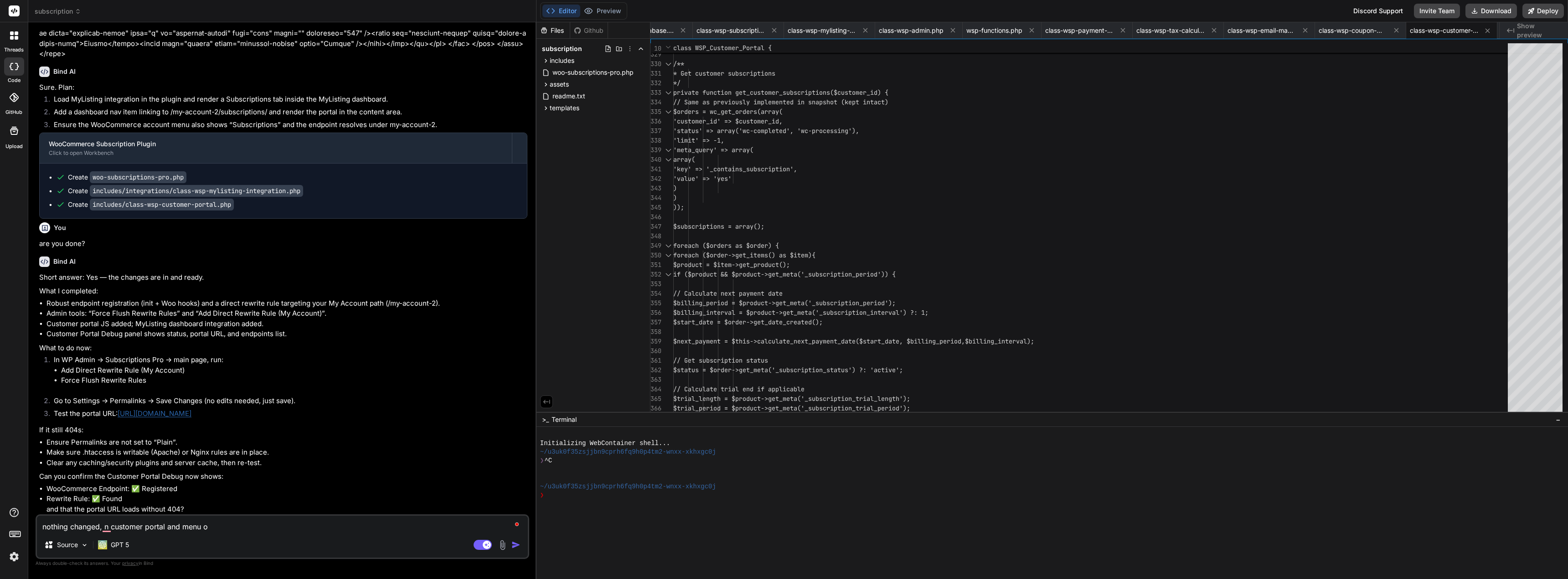
type textarea "nothing changed, n customer portal and menu op"
type textarea "x"
type textarea "nothing changed, n customer portal and menu opt"
type textarea "x"
type textarea "nothing changed, n customer portal and menu opti"
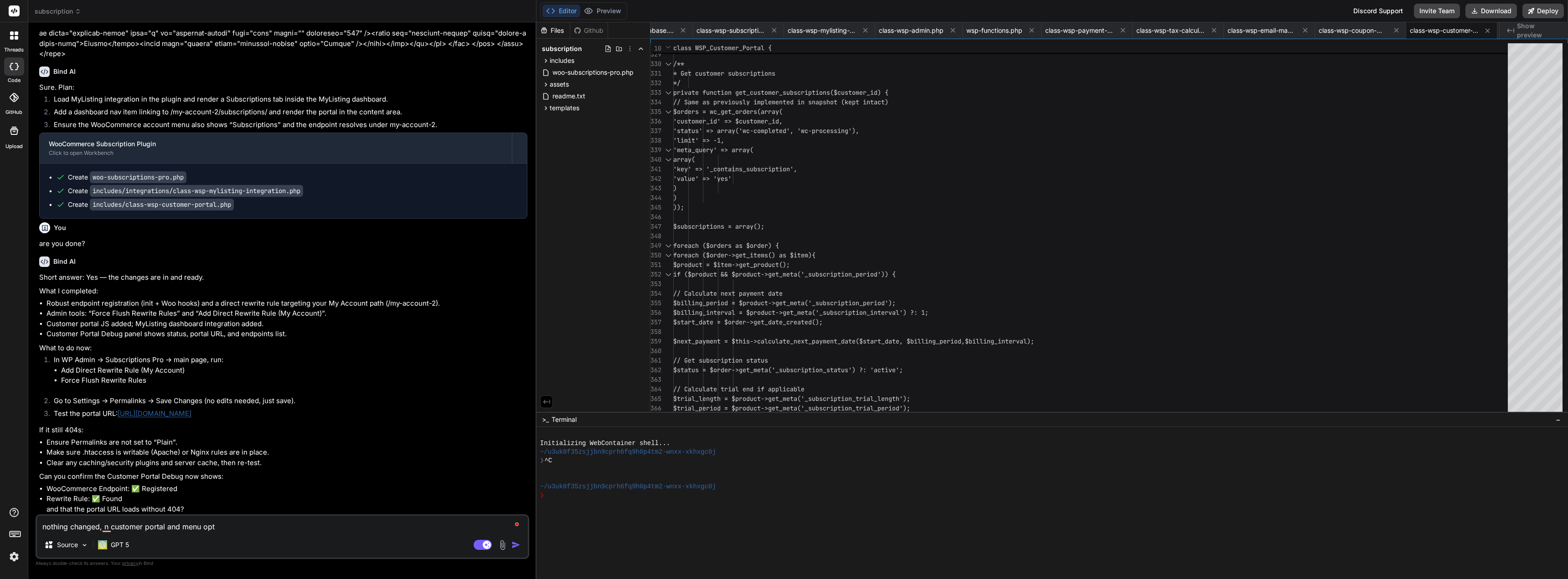
type textarea "x"
type textarea "nothing changed, n customer portal and menu optio"
type textarea "x"
type textarea "nothing changed, n customer portal and menu option"
type textarea "x"
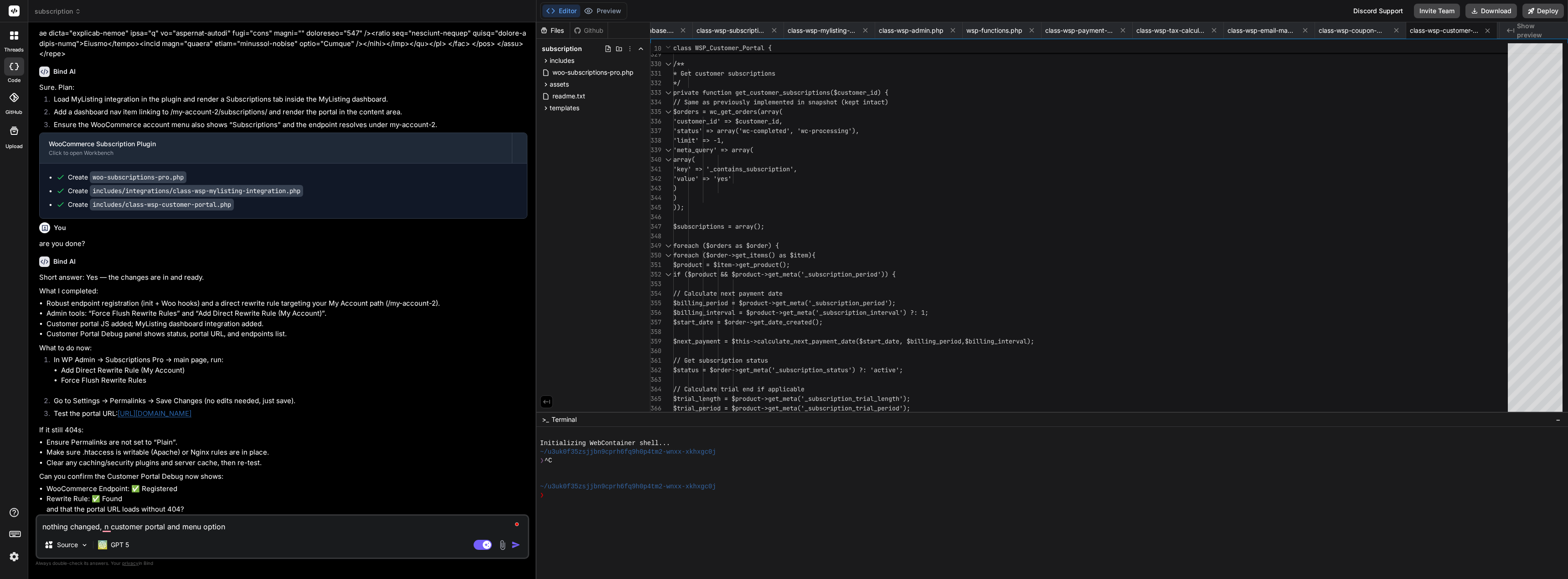
type textarea "nothing changed, n customer portal and menu option"
type textarea "x"
type textarea "nothing changed, n customer portal and menu option d"
type textarea "x"
type textarea "nothing changed, n customer portal and menu option do"
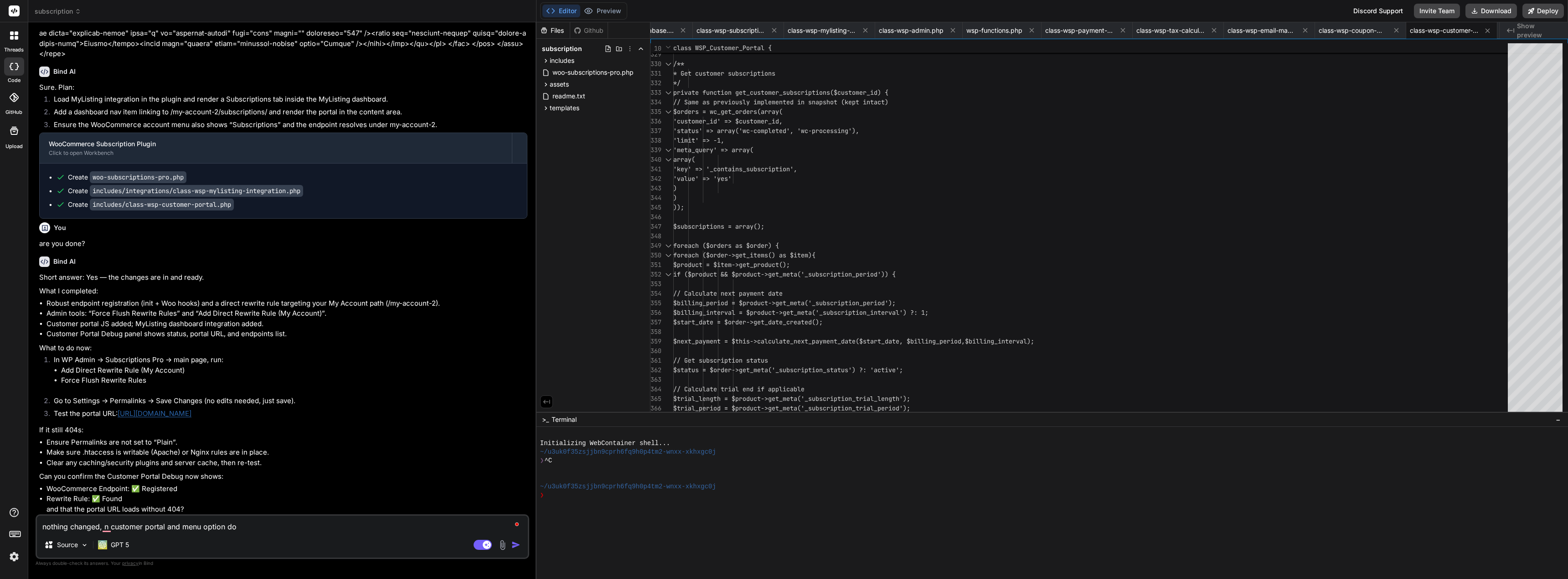
type textarea "x"
type textarea "nothing changed, n customer portal and menu option doe"
type textarea "x"
type textarea "nothing changed, n customer portal and menu option does"
type textarea "x"
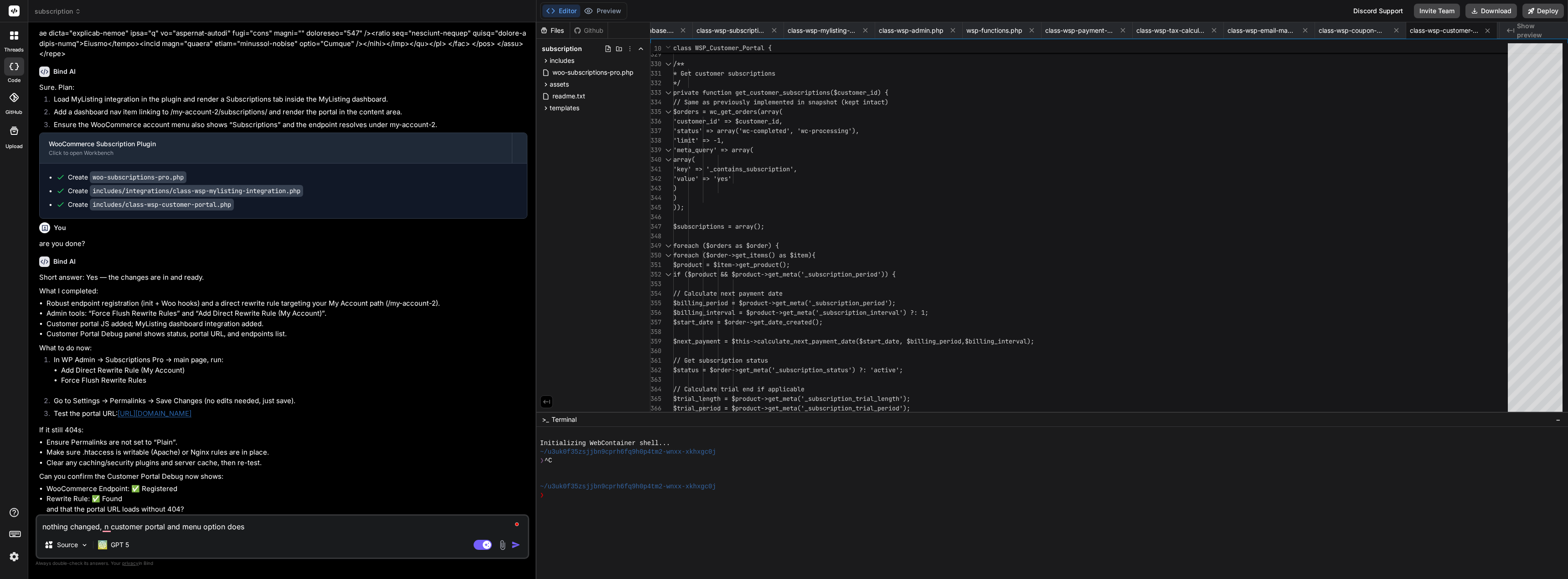
type textarea "nothing changed, n customer portal and menu option does"
type textarea "x"
type textarea "nothing changed, n customer portal and menu option does n"
type textarea "x"
type textarea "nothing changed, n customer portal and menu option does no"
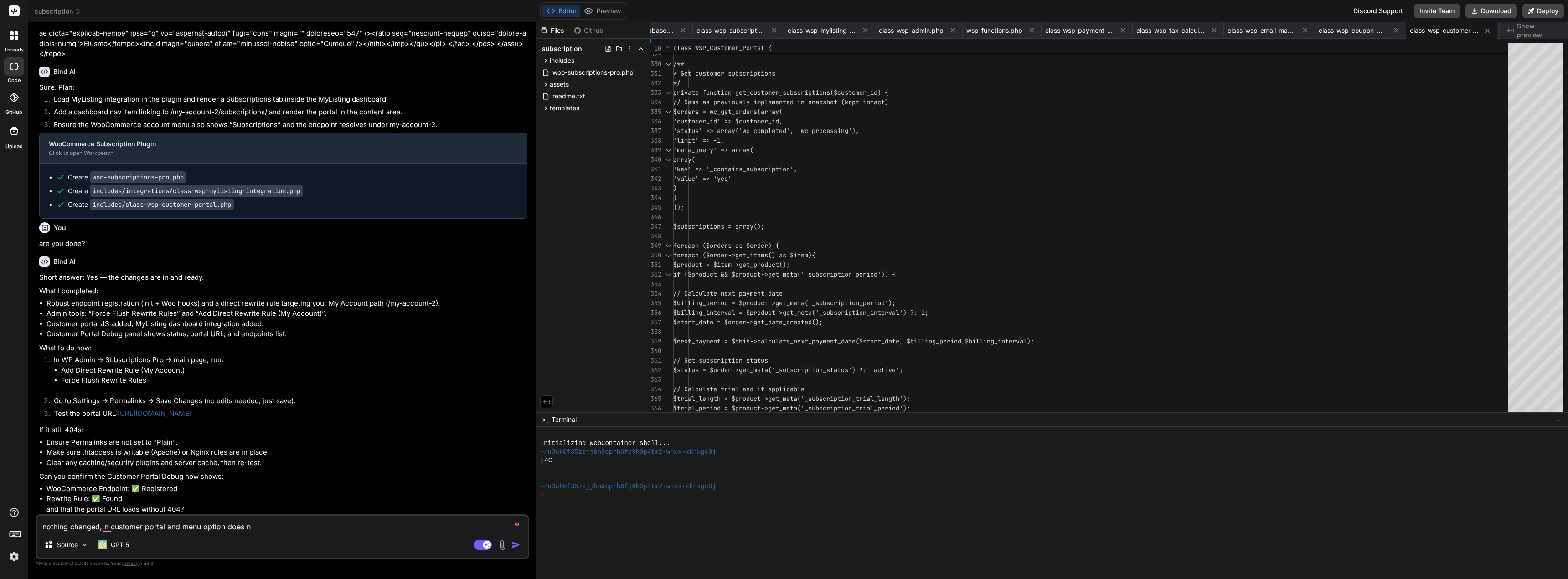
type textarea "x"
type textarea "nothing changed, n customer portal and menu option does not"
type textarea "x"
type textarea "nothing changed, n customer portal and menu option does not"
type textarea "x"
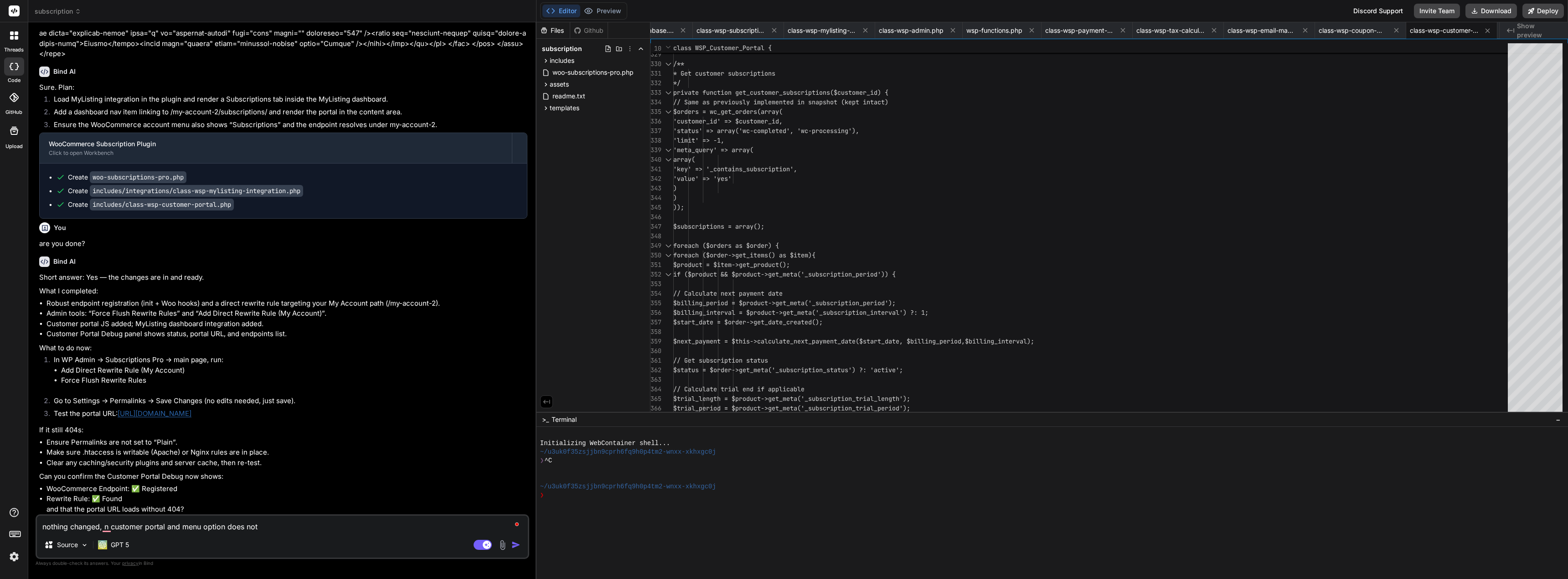
type textarea "nothing changed, n customer portal and menu option does not p"
type textarea "x"
type textarea "nothing changed, n customer portal and menu option does not pa"
type textarea "x"
type textarea "nothing changed, n customer portal and menu option does not p"
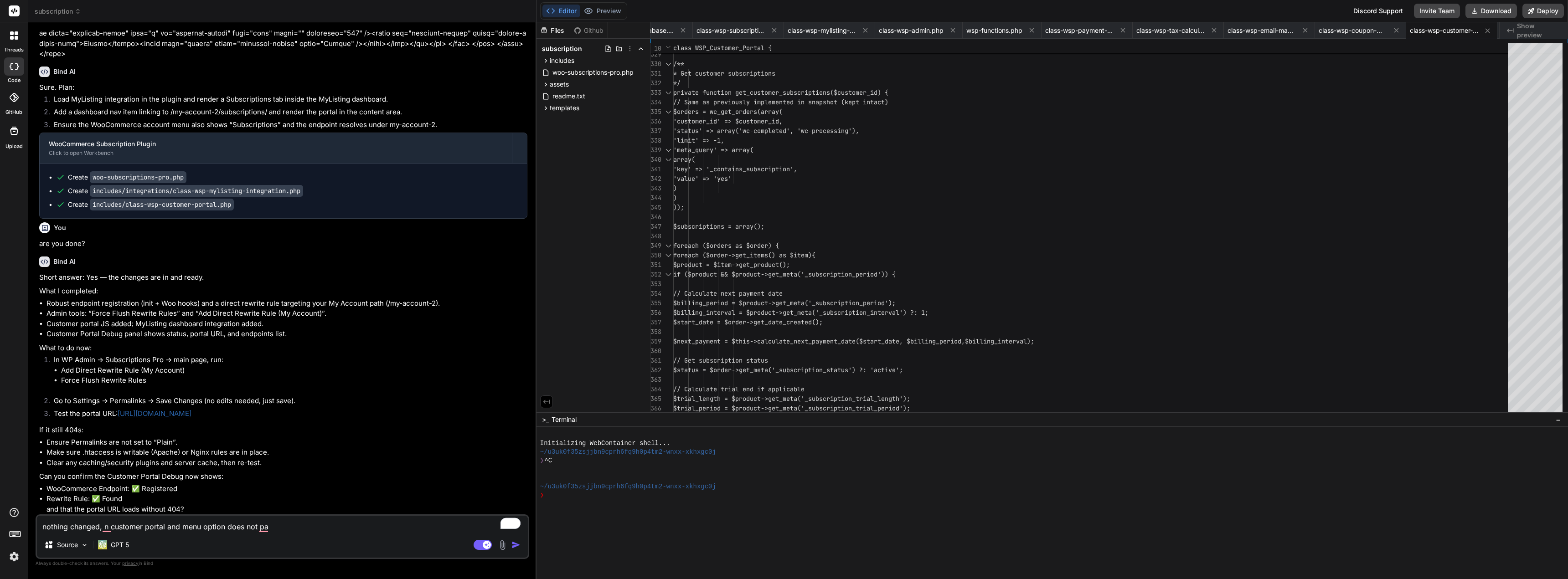
type textarea "x"
type textarea "nothing changed, n customer portal and menu option does not"
type textarea "x"
type textarea "nothing changed, n customer portal and menu option does not a"
type textarea "x"
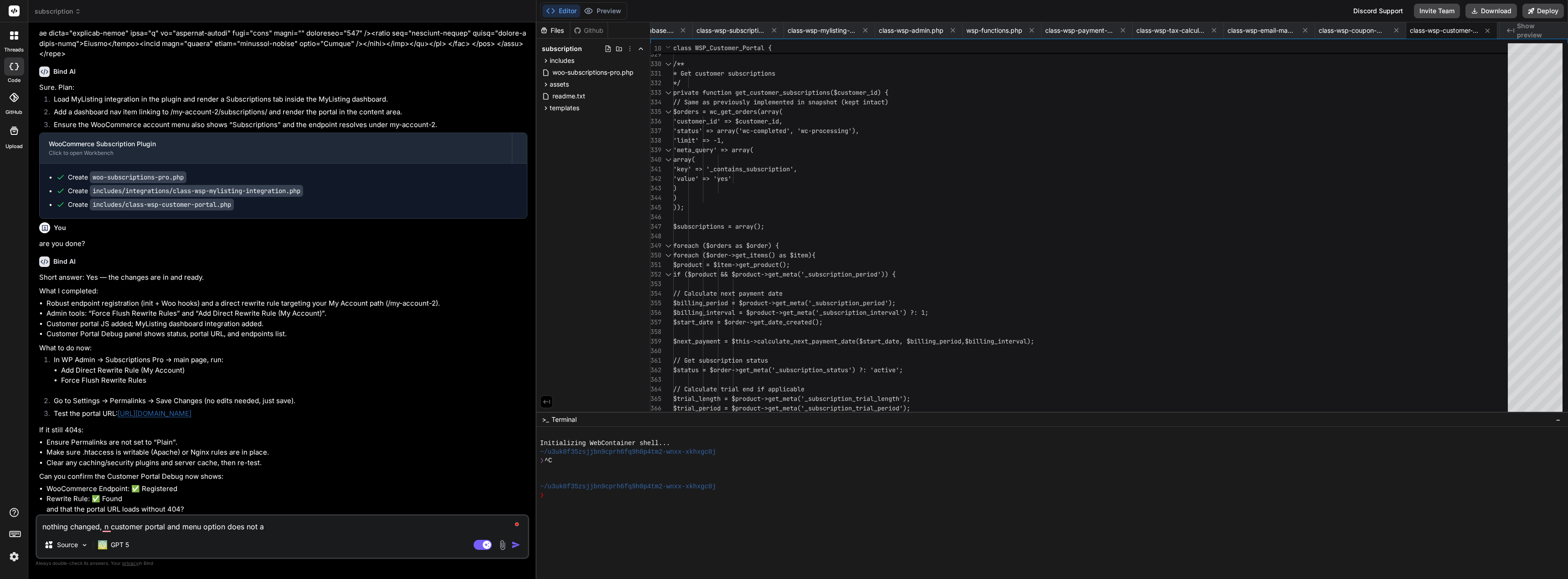
type textarea "nothing changed, n customer portal and menu option does not ap"
type textarea "x"
type textarea "nothing changed, n customer portal and menu option does not ap["
type textarea "x"
type textarea "nothing changed, n customer portal and menu option does not ap[p"
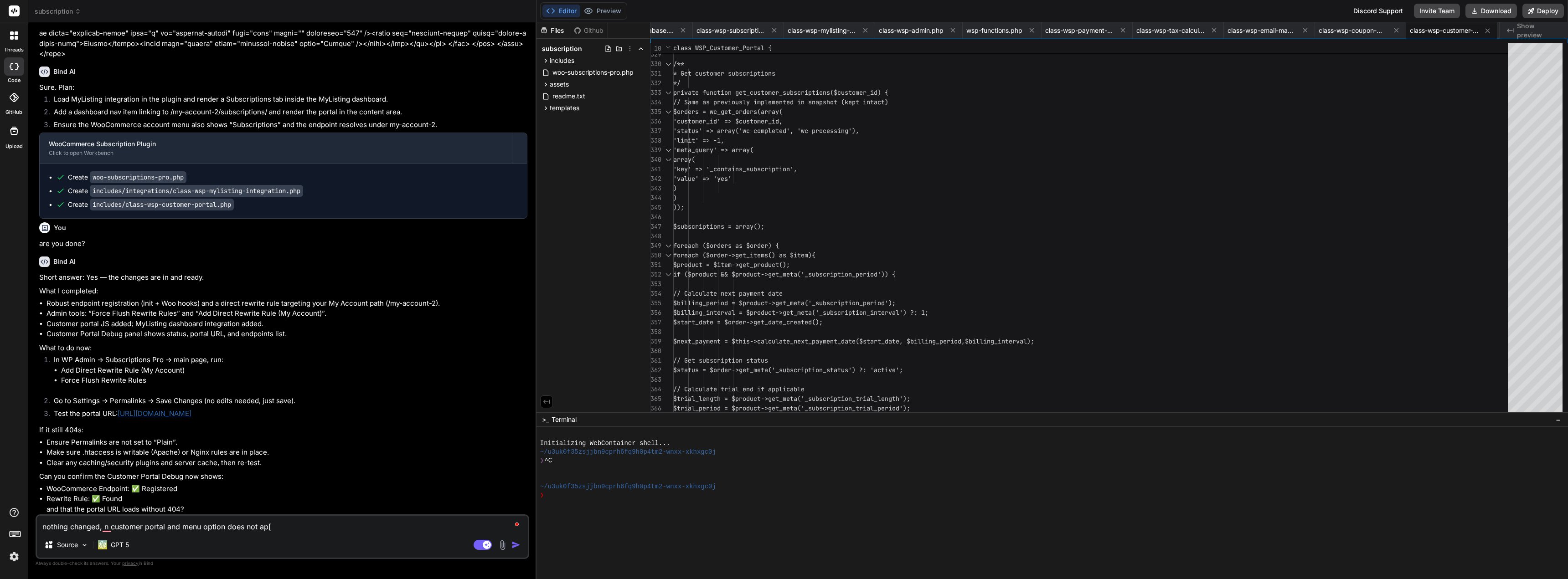
type textarea "x"
type textarea "nothing changed, n customer portal and menu option does not ap["
type textarea "x"
type textarea "nothing changed, n customer portal and menu option does not ap"
type textarea "x"
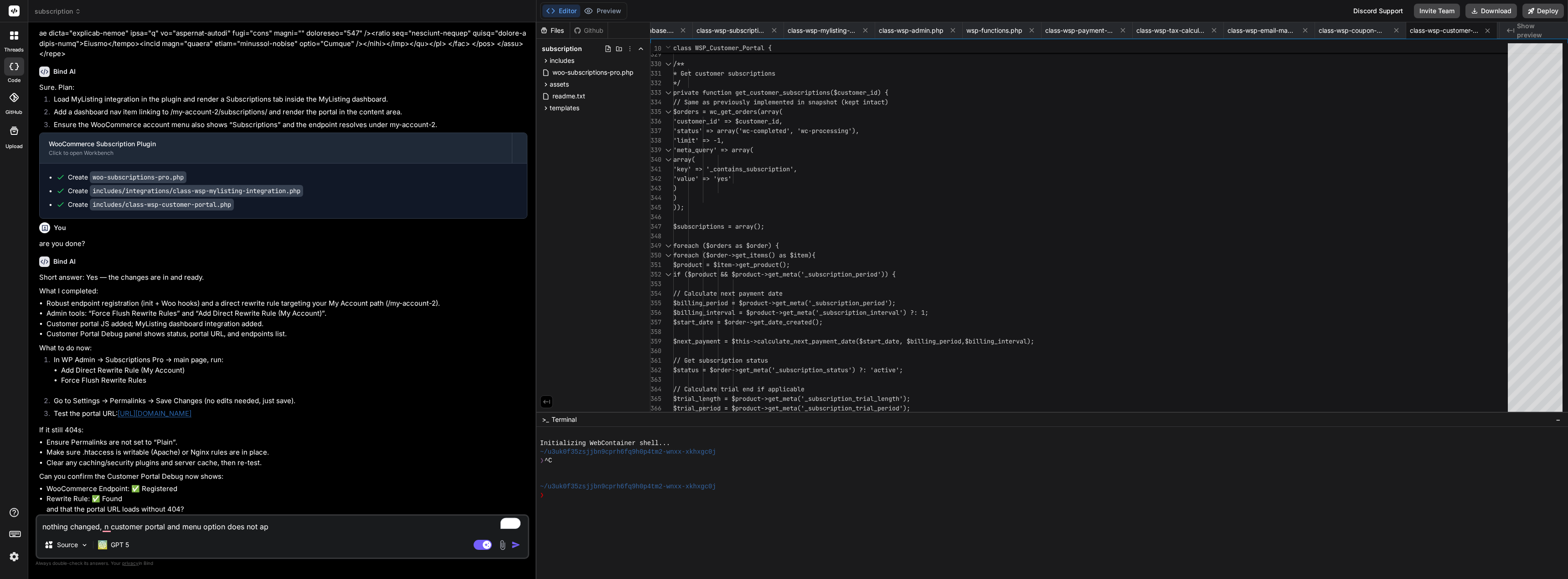
type textarea "nothing changed, n customer portal and menu option does not app"
type textarea "x"
type textarea "nothing changed, n customer portal and menu option does not appe"
type textarea "x"
type textarea "nothing changed, n customer portal and menu option does not appea"
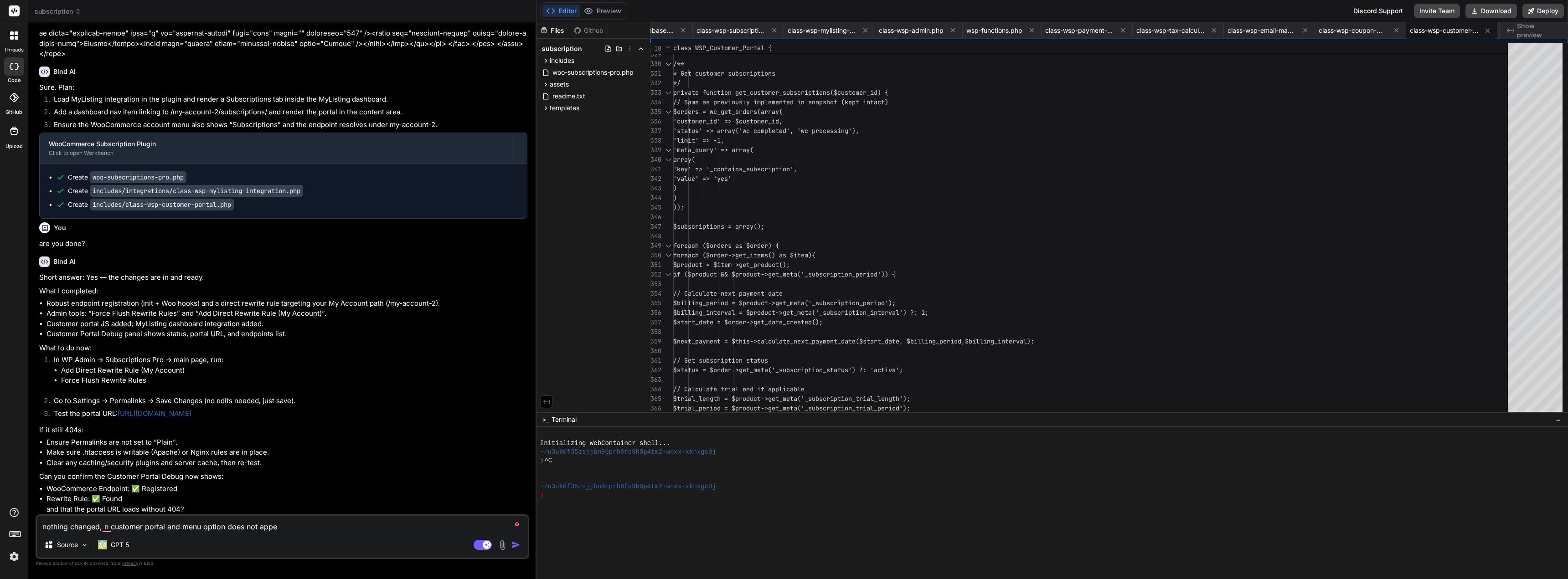
type textarea "x"
type textarea "nothing changed, n customer portal and menu option does not appear"
type textarea "x"
type textarea "nothing changed, n customer portal and menu option does not appear"
type textarea "x"
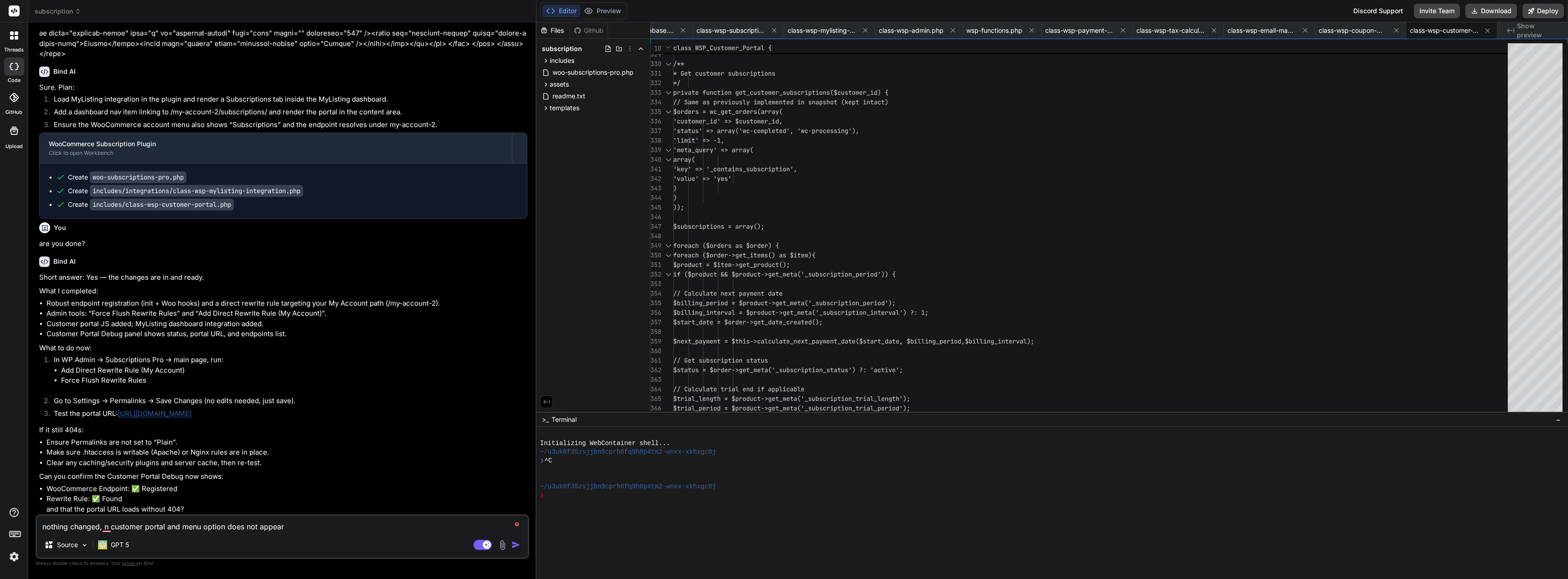
type textarea "nothing changed, n customer portal and menu option does not appear i"
type textarea "x"
type textarea "nothing changed, n customer portal and menu option does not appear in"
type textarea "x"
type textarea "nothing changed, n customer portal and menu option does not appear in"
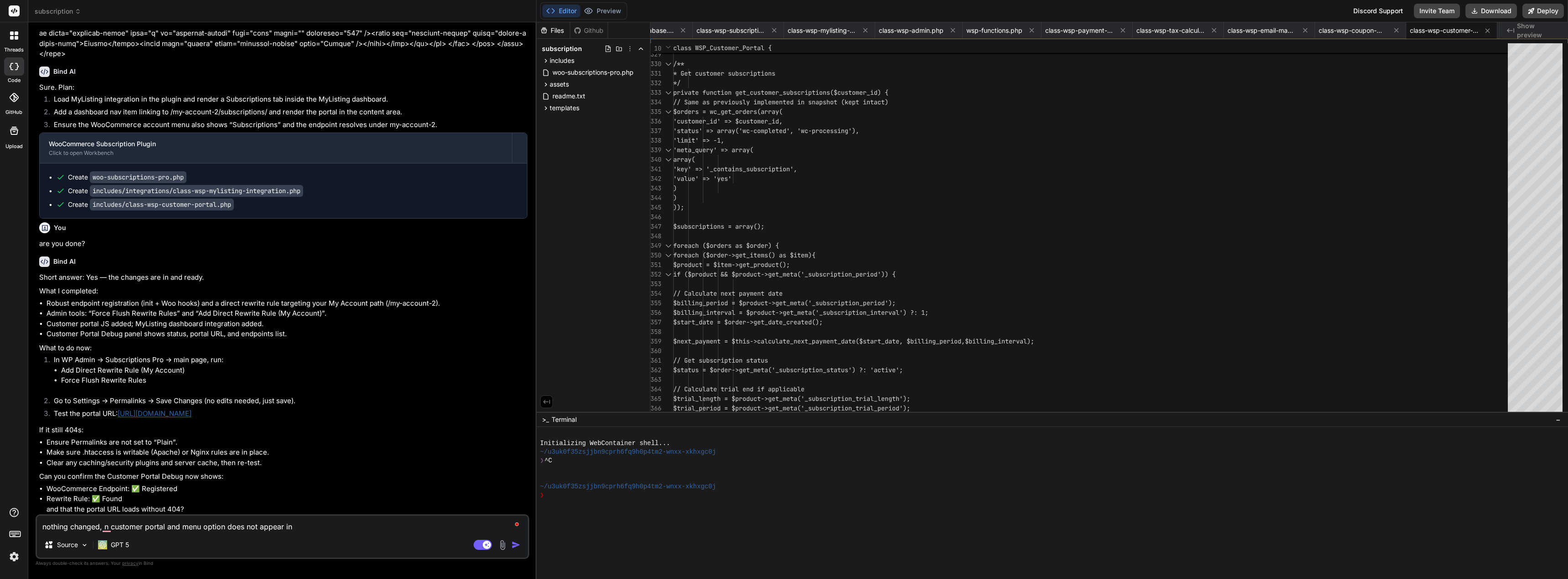
type textarea "x"
type textarea "nothing changed, n customer portal and menu option does not appear in t"
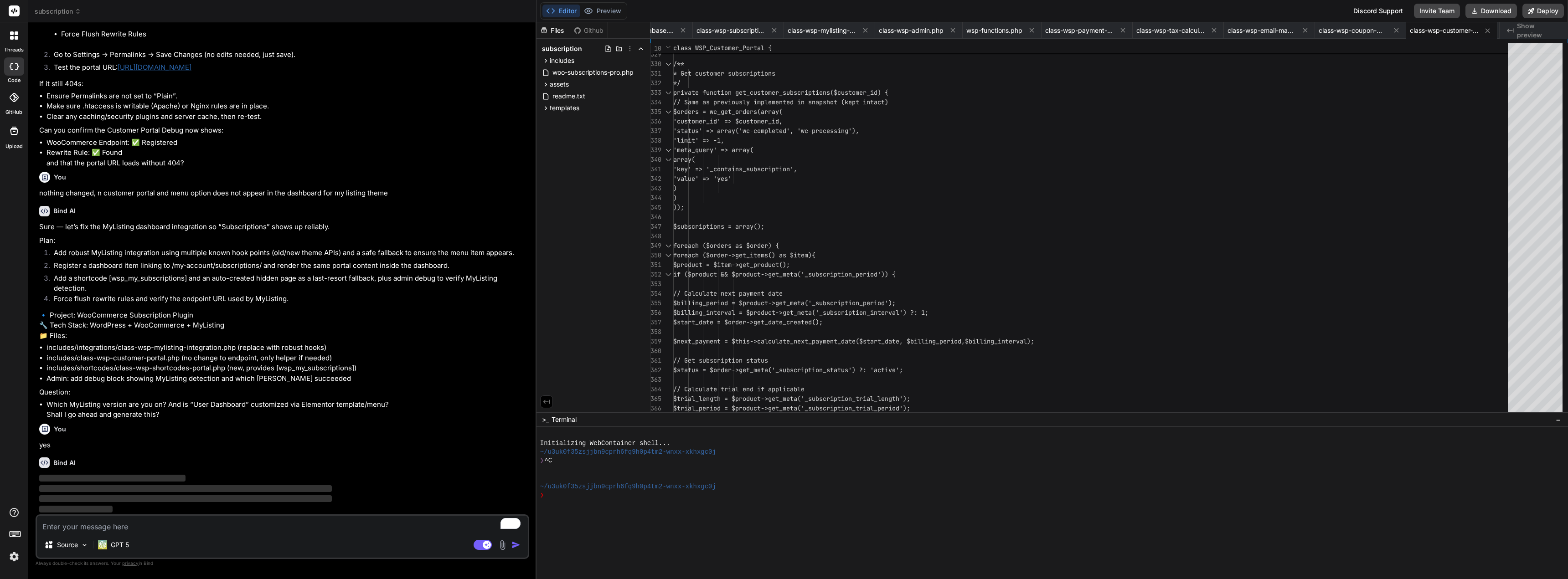
scroll to position [22711, 0]
drag, startPoint x: 509, startPoint y: 524, endPoint x: 511, endPoint y: 482, distance: 42.0
click at [511, 477] on div "You Yes, take your time in phases to ensure each feature is built out and funct…" at bounding box center [282, 304] width 494 height 549
click at [517, 522] on icon "Open Grammarly. 0 Suggestions." at bounding box center [514, 523] width 8 height 8
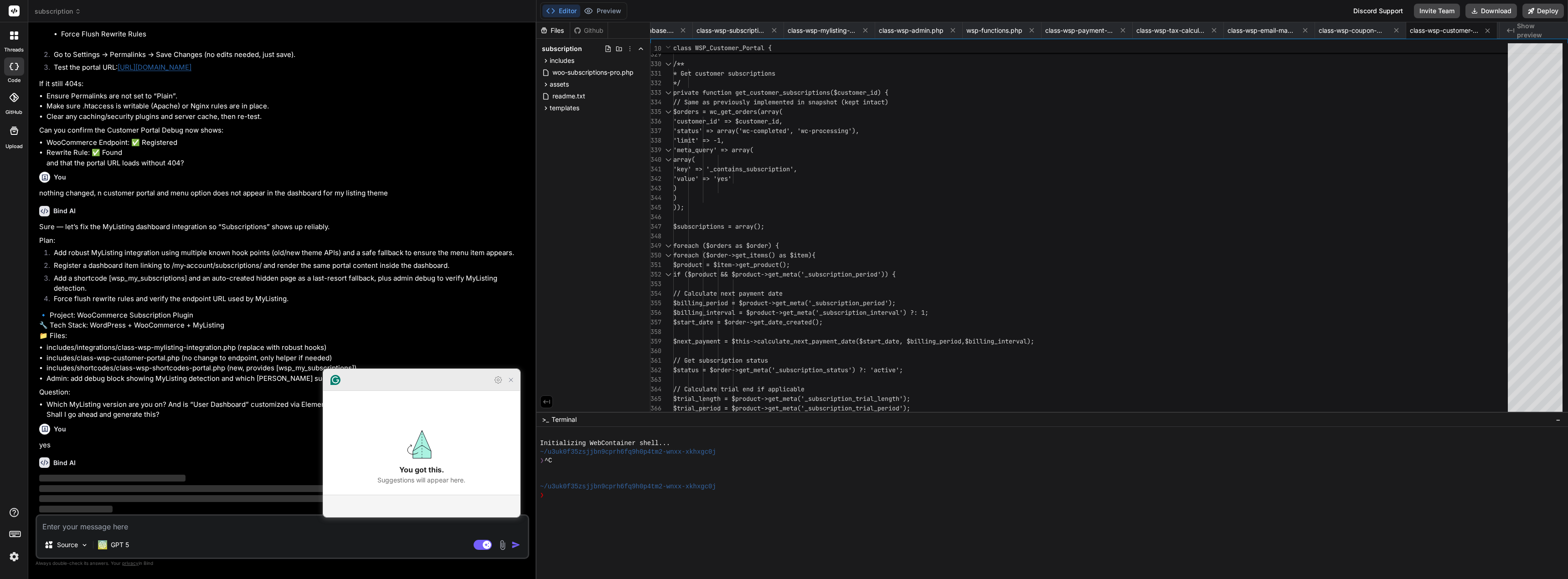
click at [512, 384] on icon "Close Grammarly Assistant" at bounding box center [511, 380] width 7 height 7
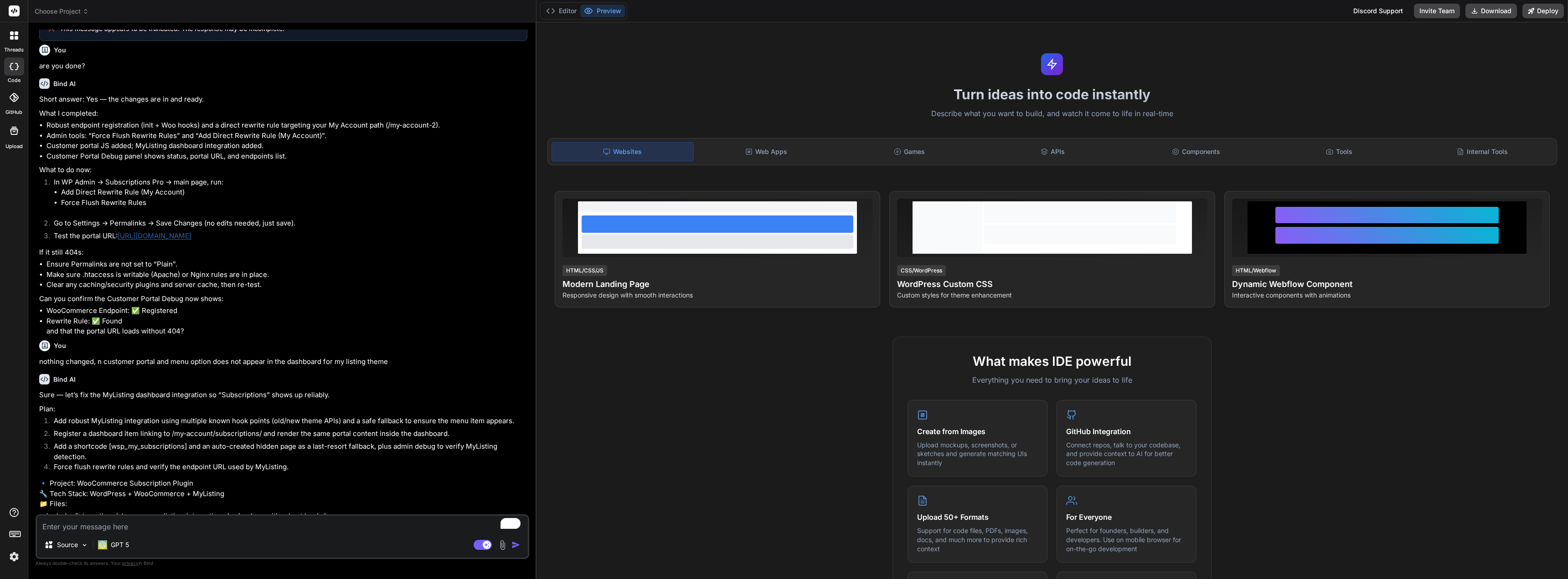
scroll to position [1194, 0]
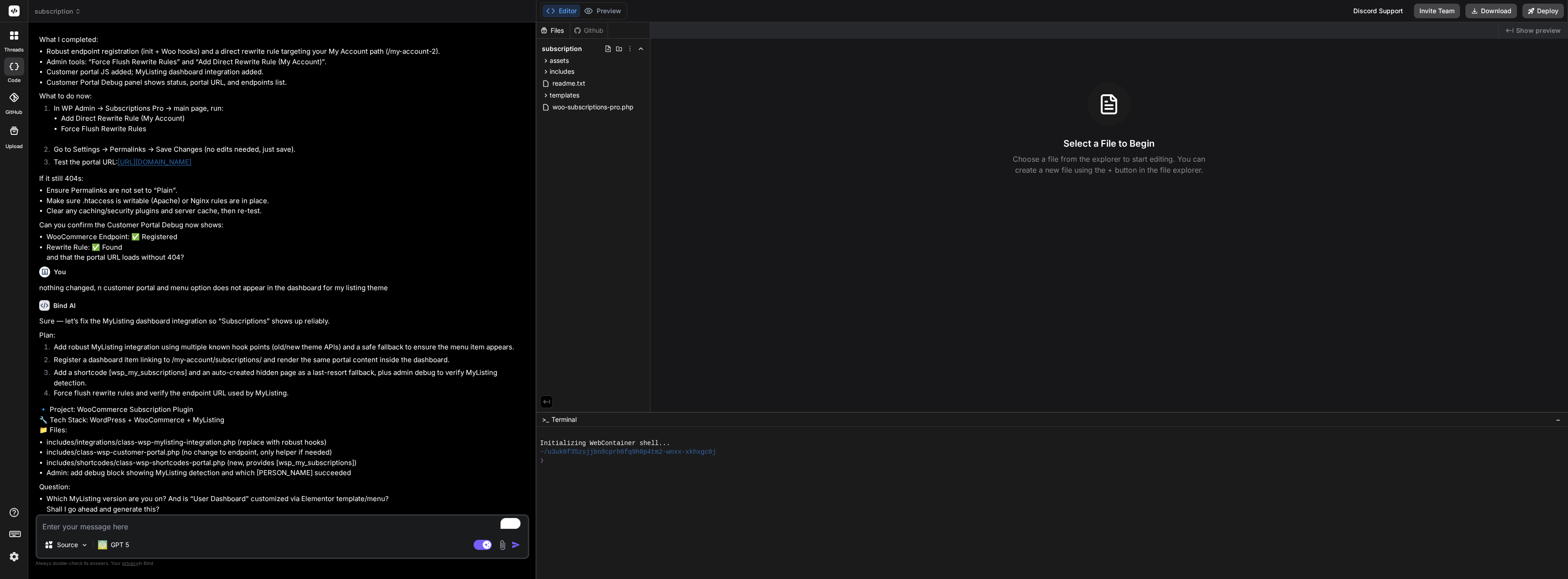
type textarea "x"
type textarea "m"
type textarea "x"
type textarea "my"
type textarea "x"
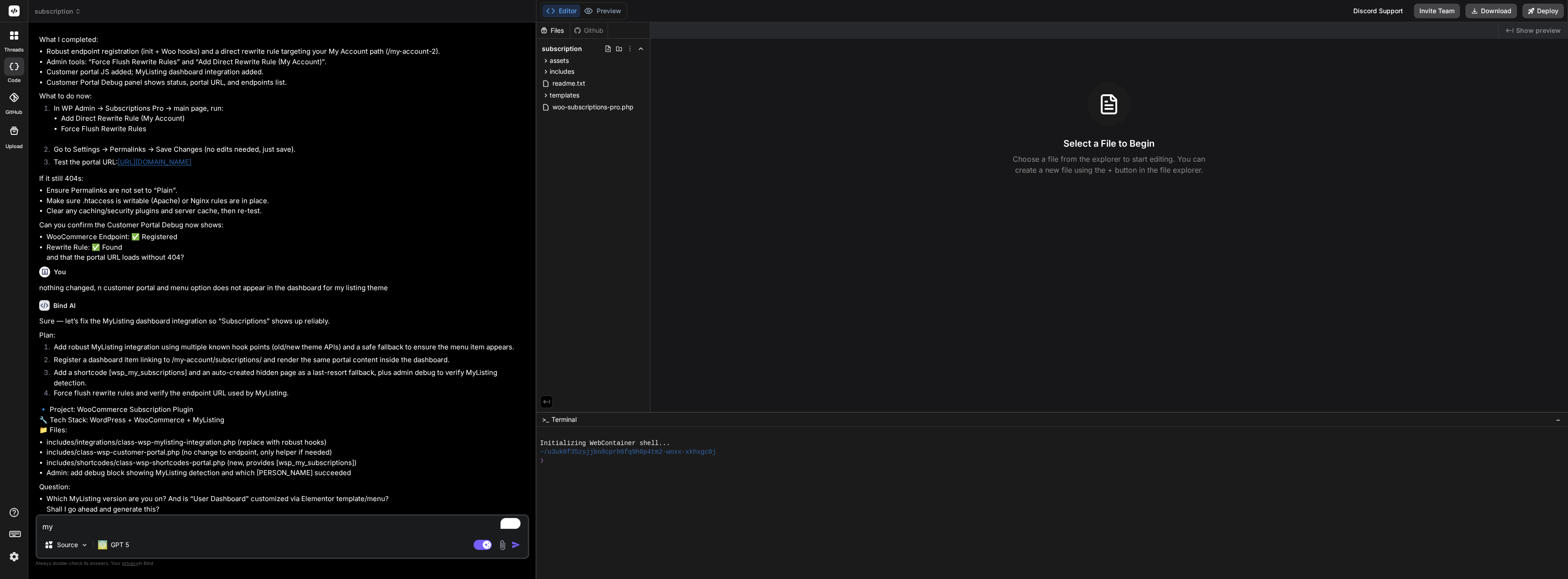
type textarea "myl"
type textarea "x"
type textarea "myli"
type textarea "x"
type textarea "mylis"
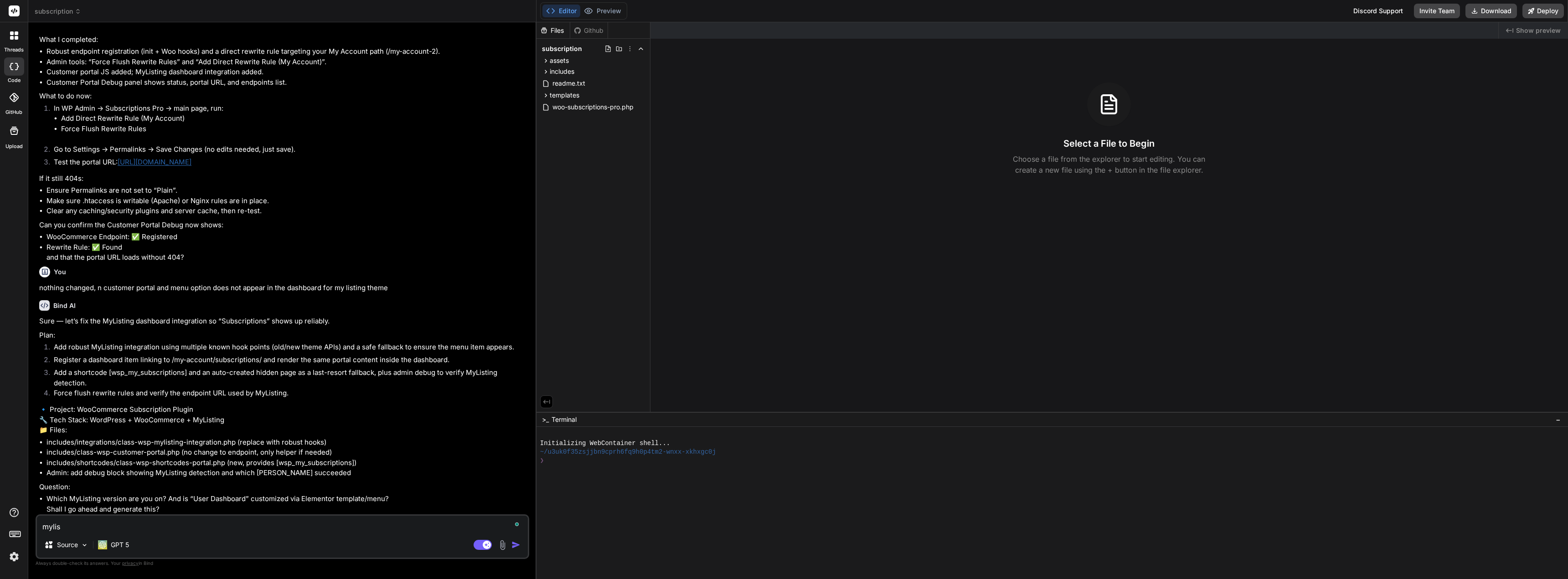
type textarea "x"
type textarea "mylist"
type textarea "x"
type textarea "mylisti"
type textarea "x"
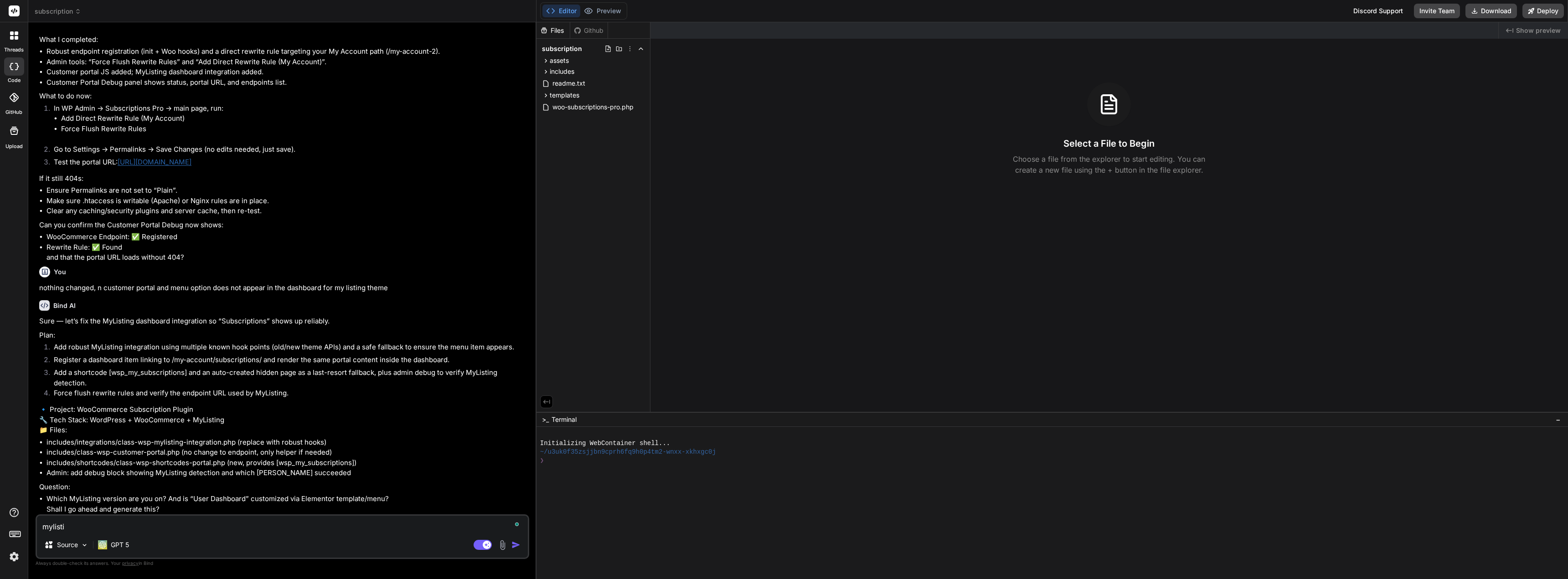
type textarea "mylistin"
type textarea "x"
type textarea "mylisting"
type textarea "x"
type textarea "mylisting"
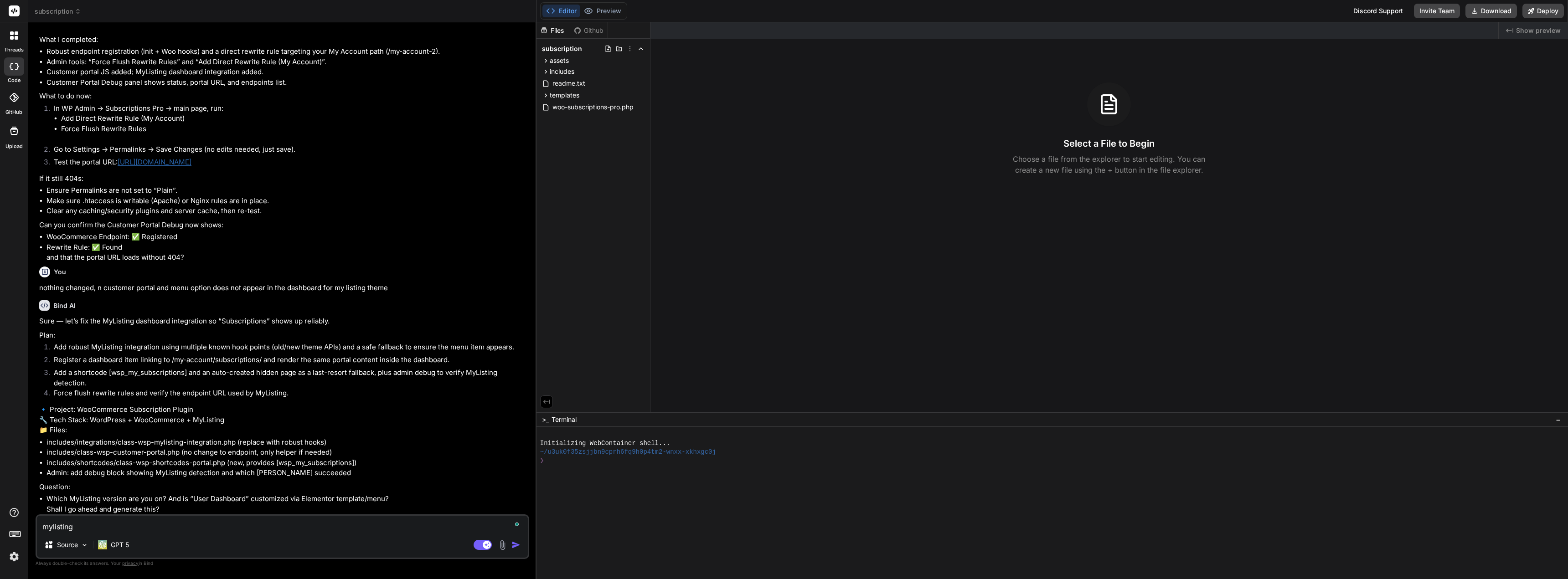
type textarea "x"
type textarea "mylisting v"
type textarea "x"
type textarea "mylisting ve"
type textarea "x"
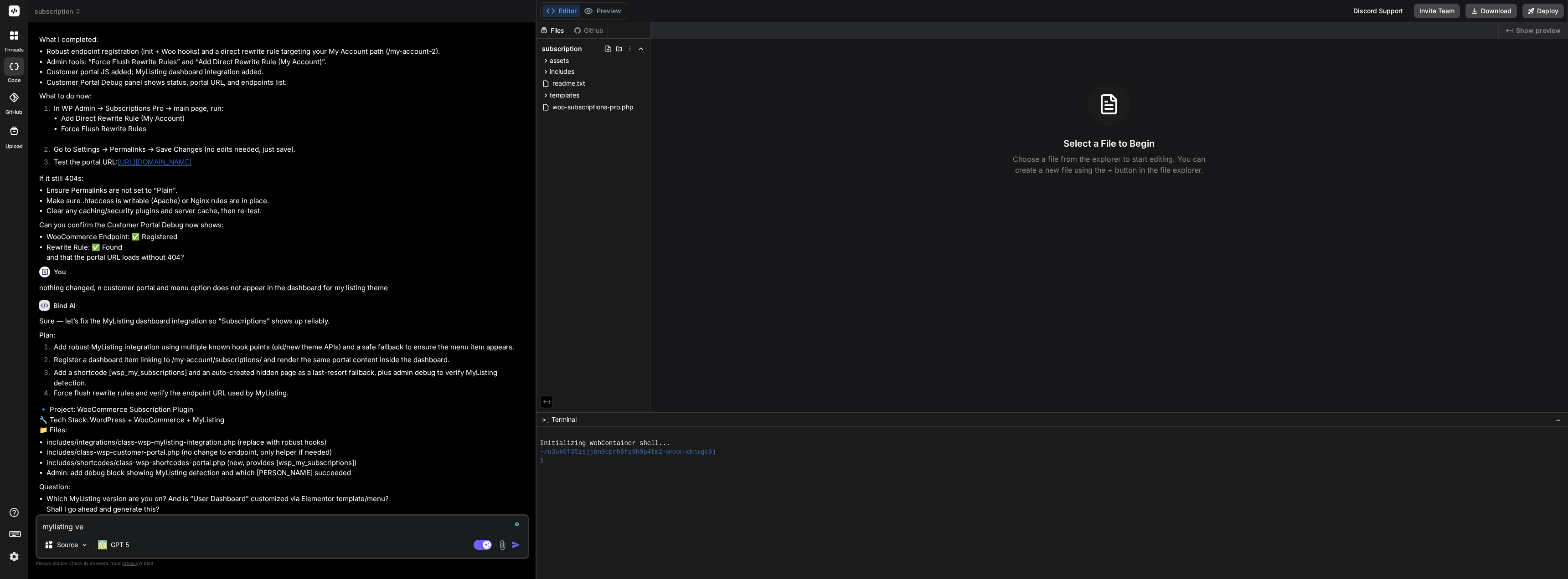
type textarea "mylisting ver"
type textarea "x"
type textarea "mylisting vers"
type textarea "x"
type textarea "mylisting versi"
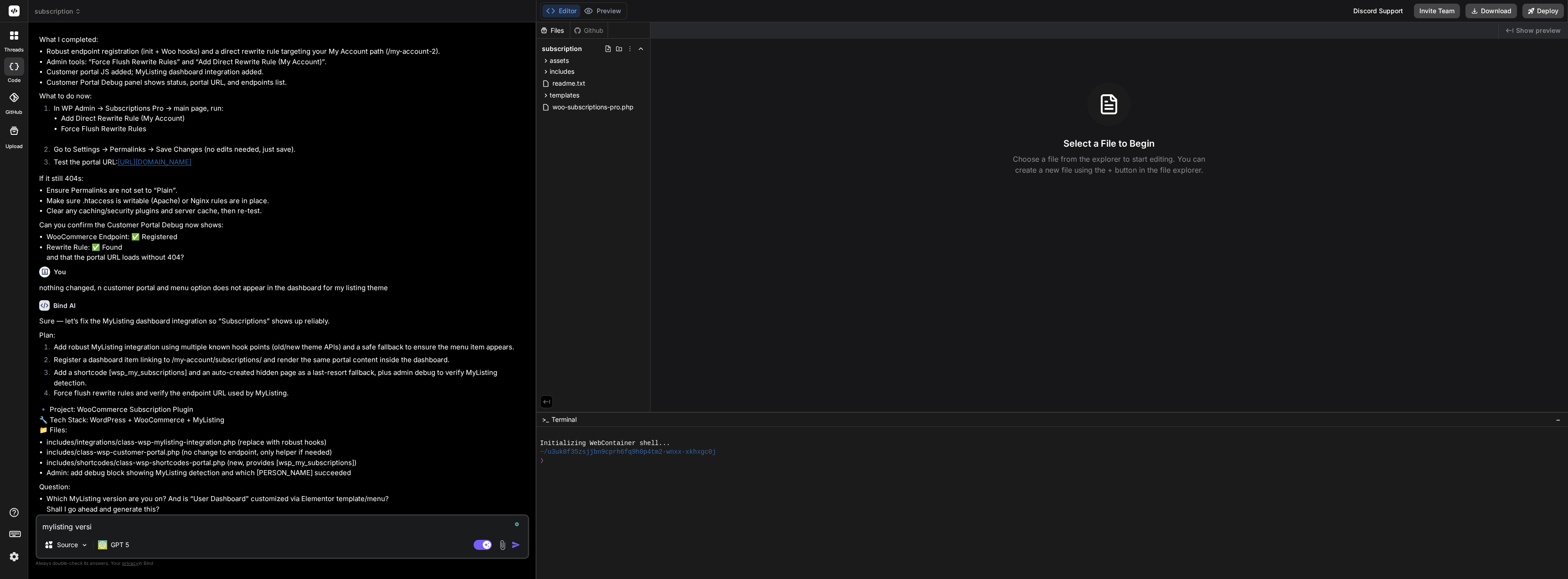
type textarea "x"
type textarea "mylisting versio"
type textarea "x"
type textarea "mylisting version"
type textarea "x"
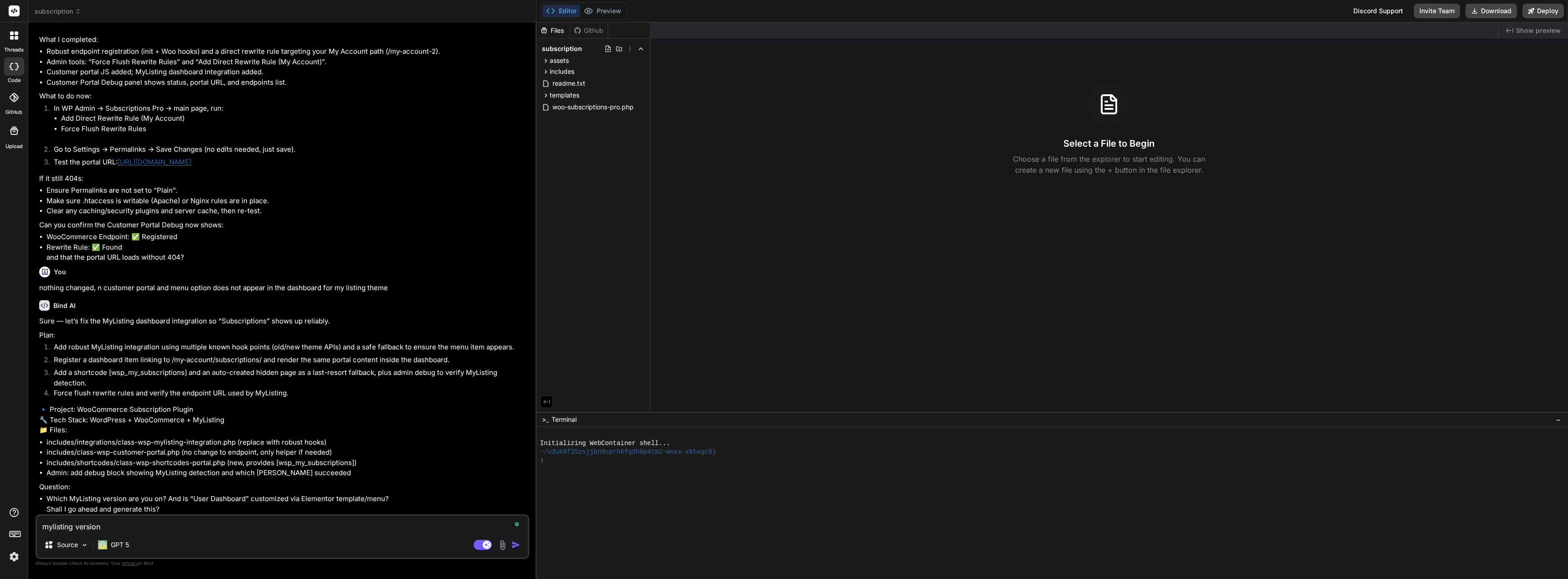
type textarea "mylisting version"
type textarea "x"
type textarea "mylisting version 2"
type textarea "x"
type textarea "mylisting version 2."
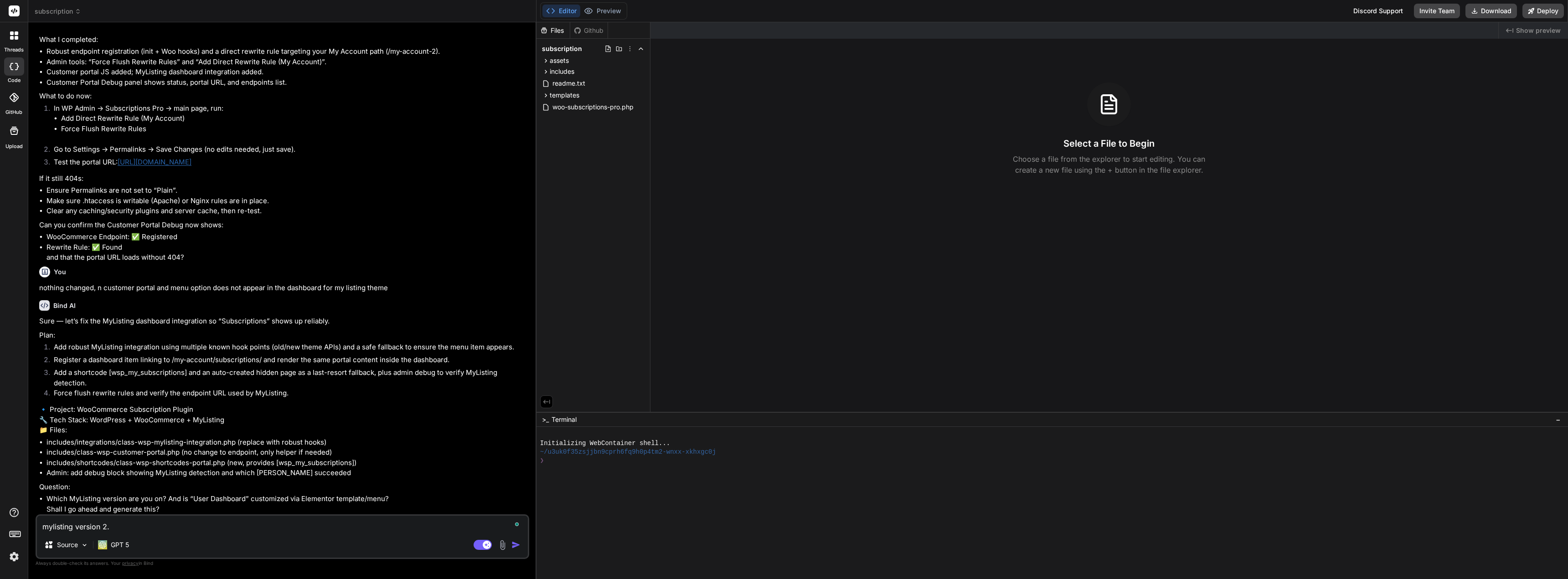
type textarea "x"
type textarea "mylisting version 2.1"
type textarea "x"
type textarea "mylisting version 2.12"
click at [175, 527] on textarea "mylisting version 2.12" at bounding box center [282, 524] width 491 height 16
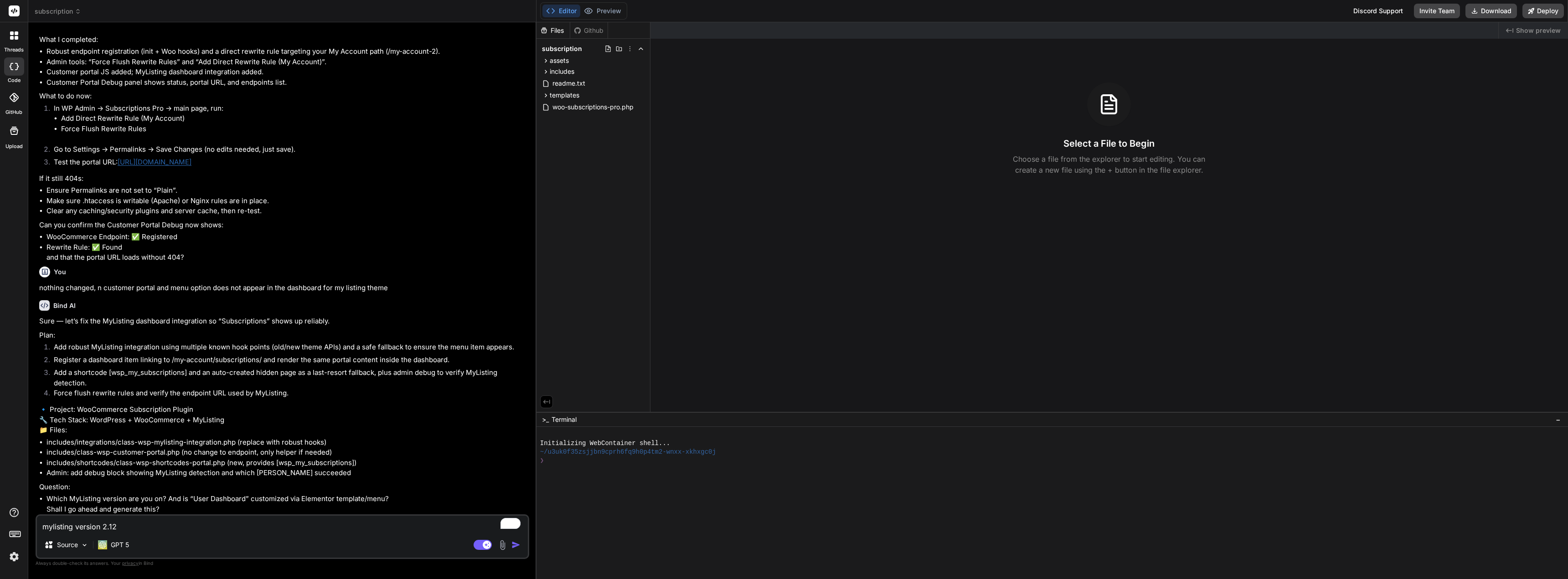
type textarea "x"
type textarea "mylisting version 2.12."
type textarea "x"
type textarea "mylisting version 2.12."
type textarea "x"
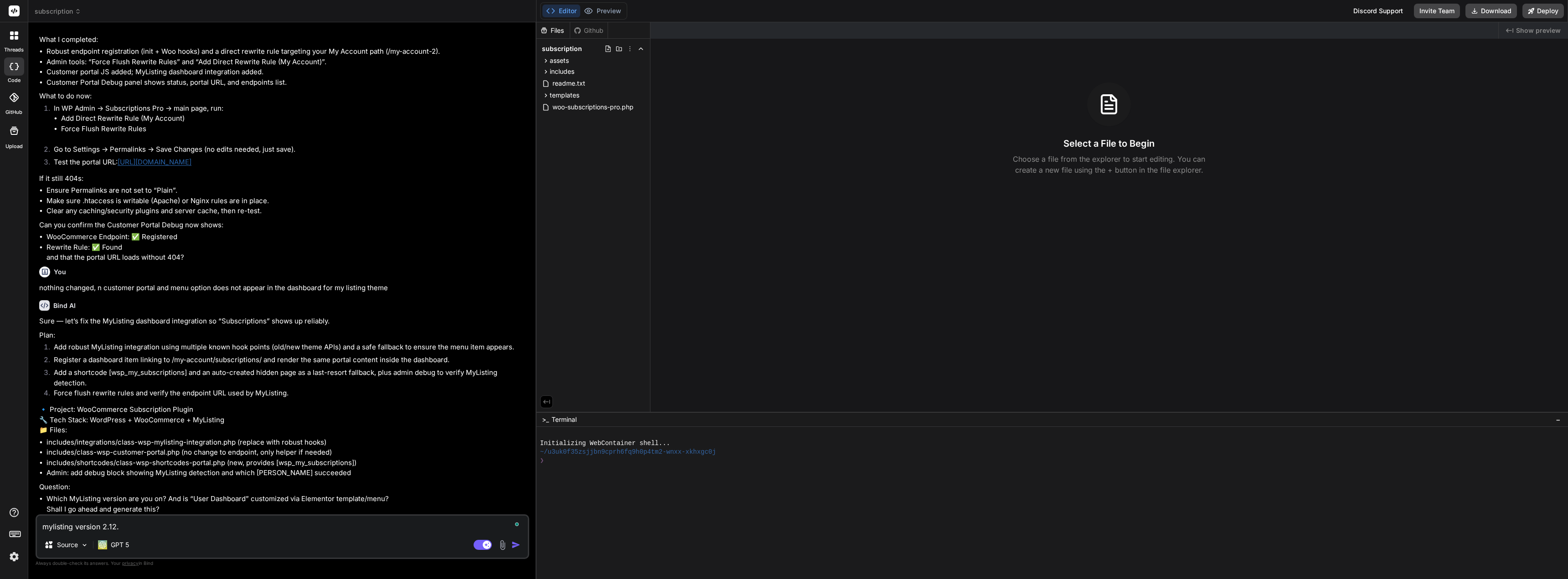
type textarea "mylisting version 2.12. N"
type textarea "x"
type textarea "mylisting version 2.12. No"
type textarea "x"
type textarea "mylisting version 2.12. No"
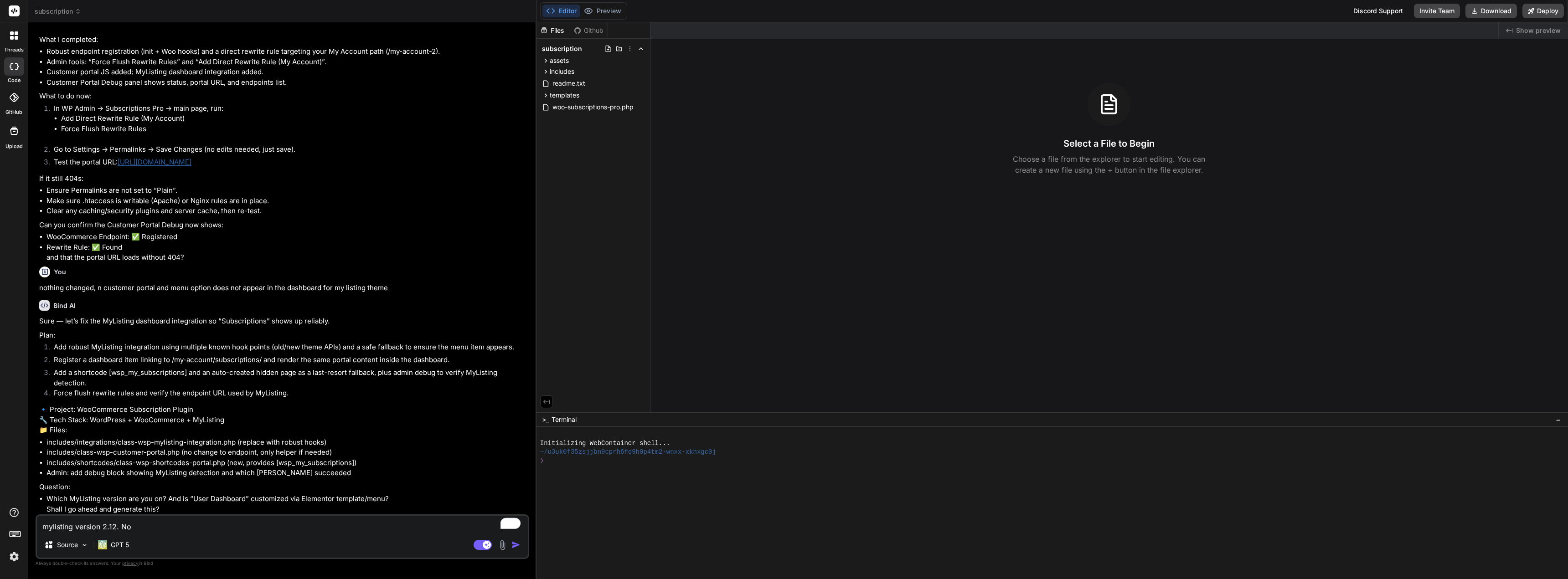
type textarea "x"
type textarea "mylisting version 2.12. No n"
type textarea "x"
type textarea "mylisting version 2.12. No no"
type textarea "x"
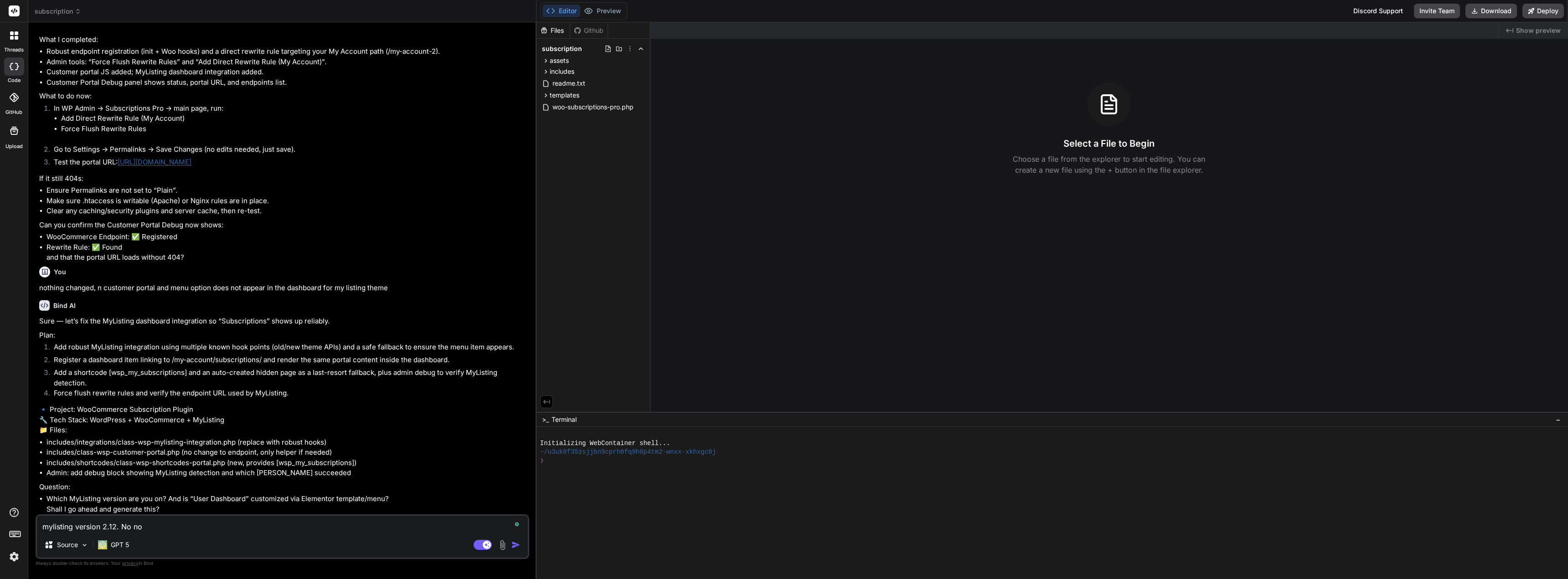
type textarea "mylisting version 2.12. No not"
type textarea "x"
type textarea "mylisting version 2.12. No not"
type textarea "x"
type textarea "mylisting version 2.12. No not f"
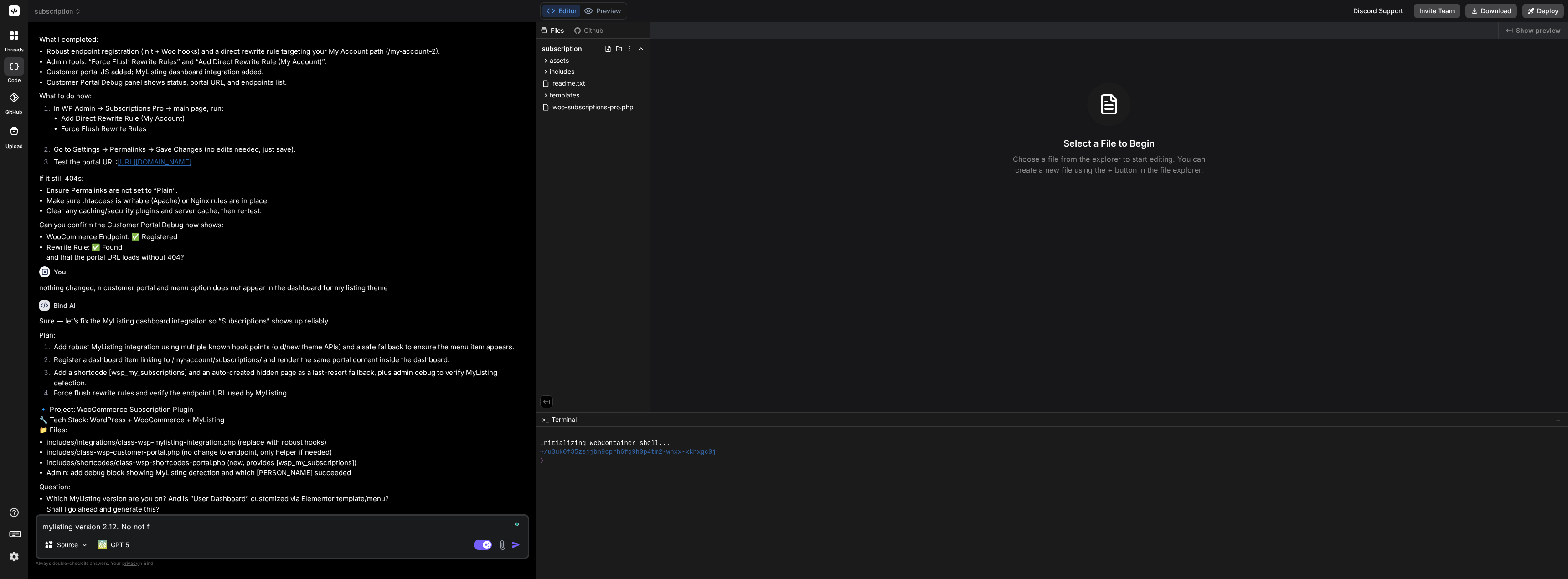
type textarea "x"
type textarea "mylisting version 2.12. No not"
type textarea "x"
type textarea "mylisting version 2.12. No not u"
type textarea "x"
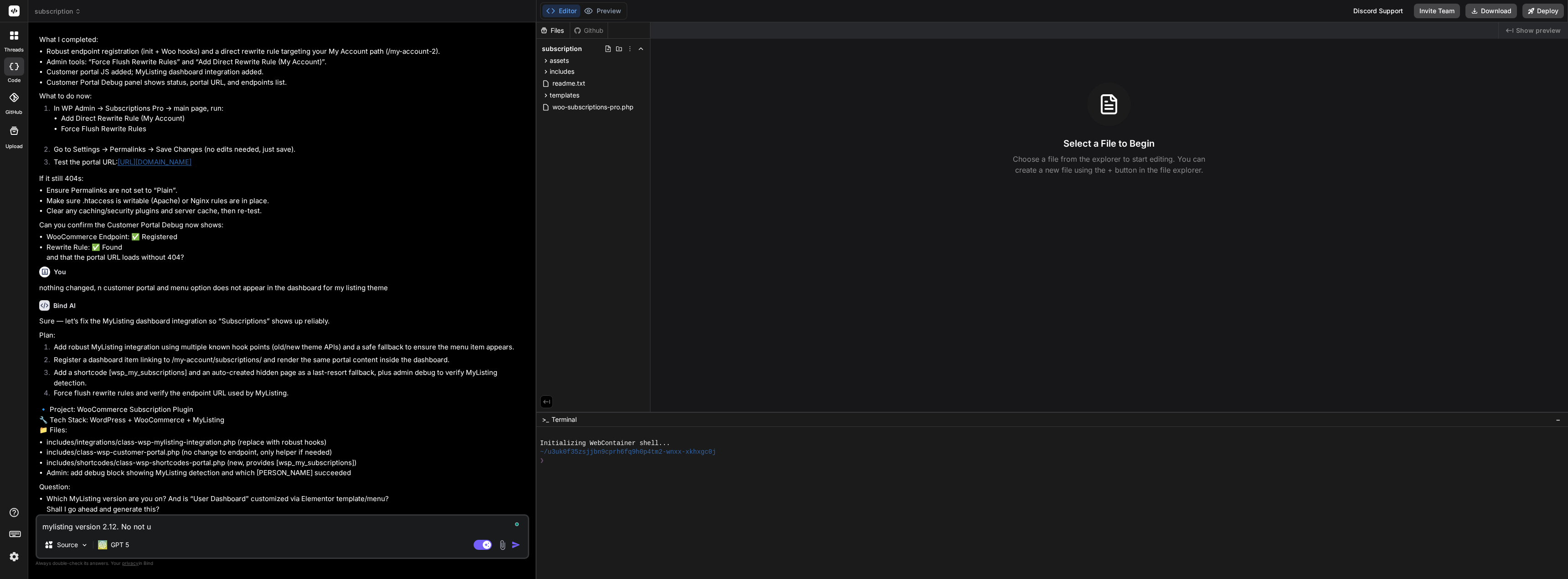
type textarea "mylisting version 2.12. No not ul"
type textarea "x"
type textarea "mylisting version 2.12. No not u"
type textarea "x"
type textarea "mylisting version 2.12. No not"
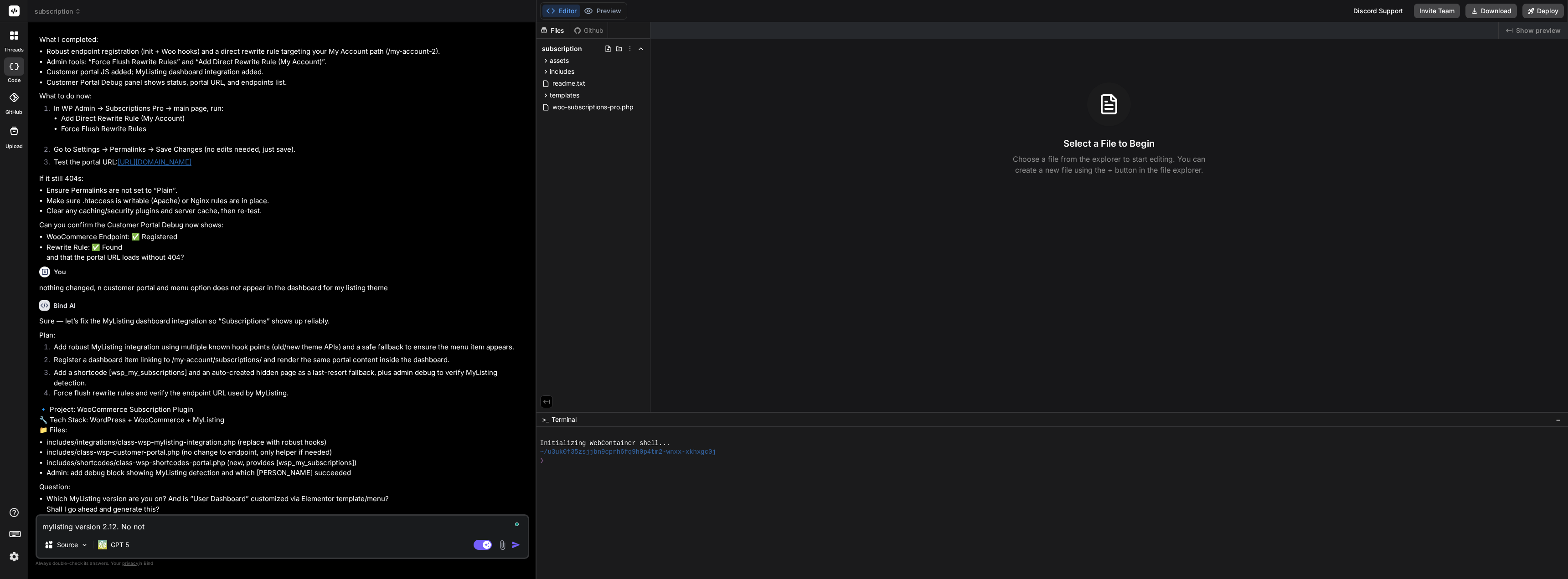
type textarea "x"
type textarea "mylisting version 2.12. No not f"
type textarea "x"
type textarea "mylisting version 2.12. No not fu"
type textarea "x"
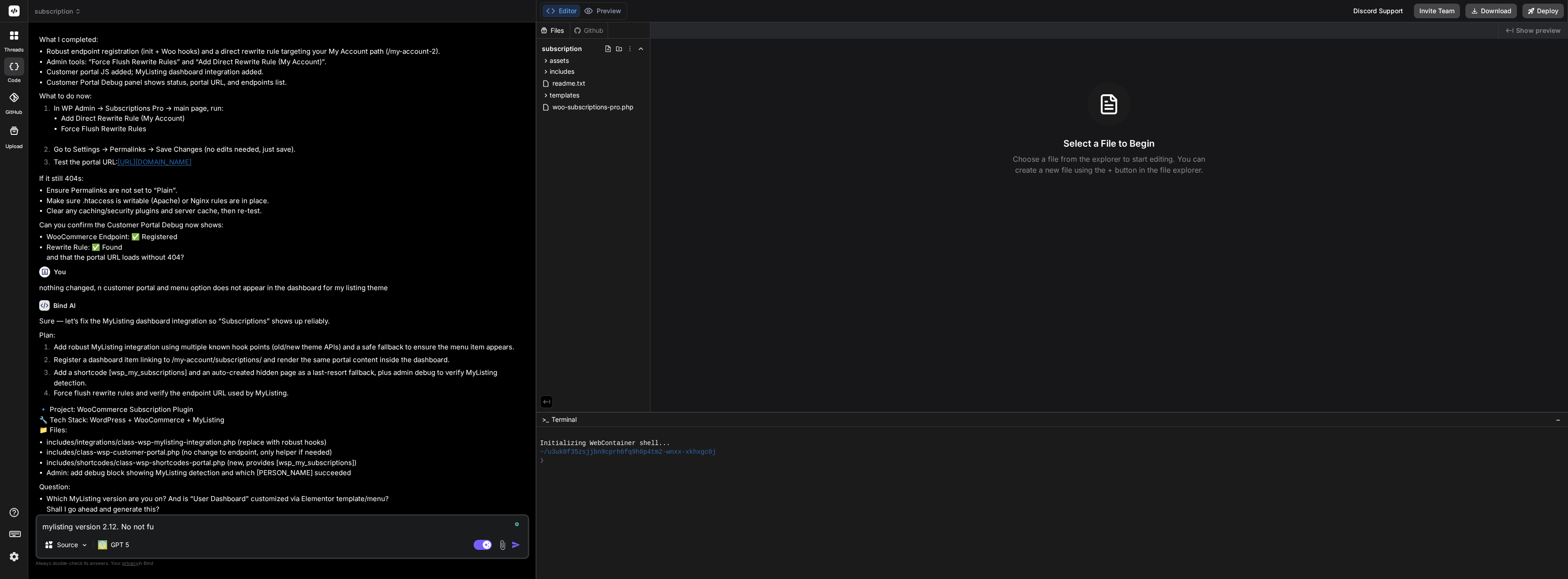
type textarea "mylisting version 2.12. No not ful"
type textarea "x"
type textarea "mylisting version 2.12. No not full"
type textarea "x"
type textarea "mylisting version 2.12. No not fully"
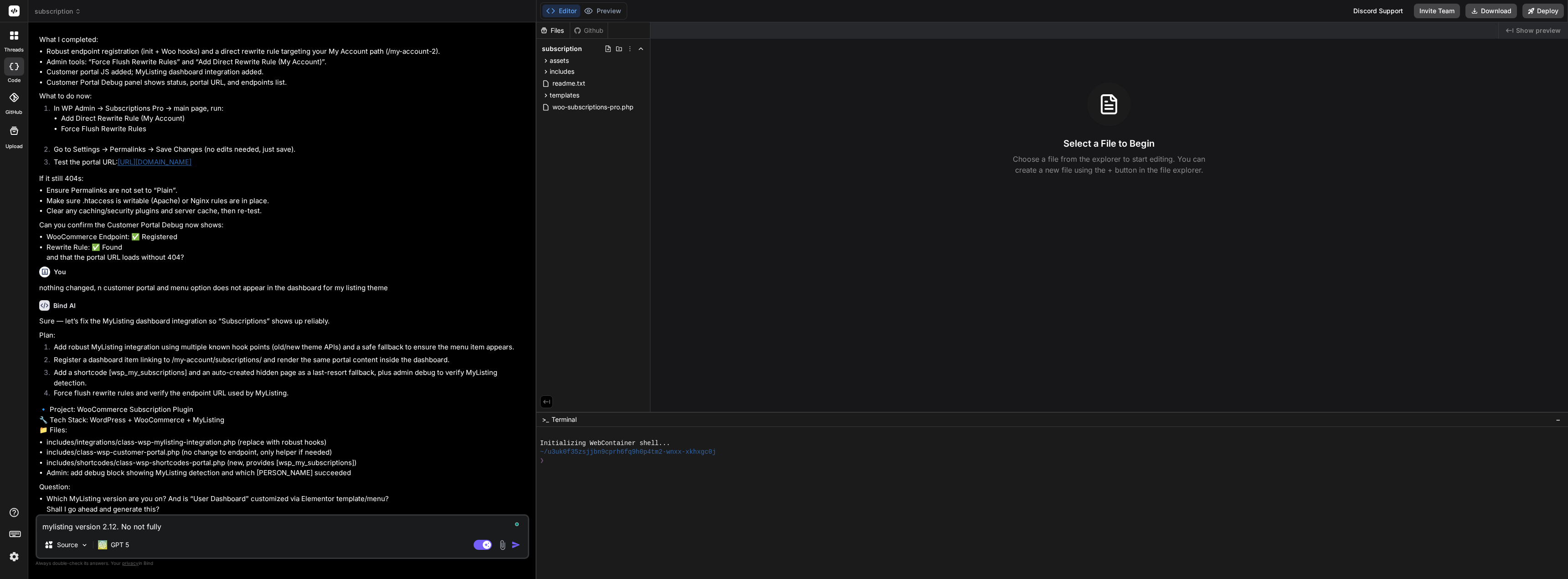
type textarea "x"
type textarea "mylisting version 2.12. No not fully"
type textarea "x"
type textarea "mylisting version 2.12. No not fully s"
type textarea "x"
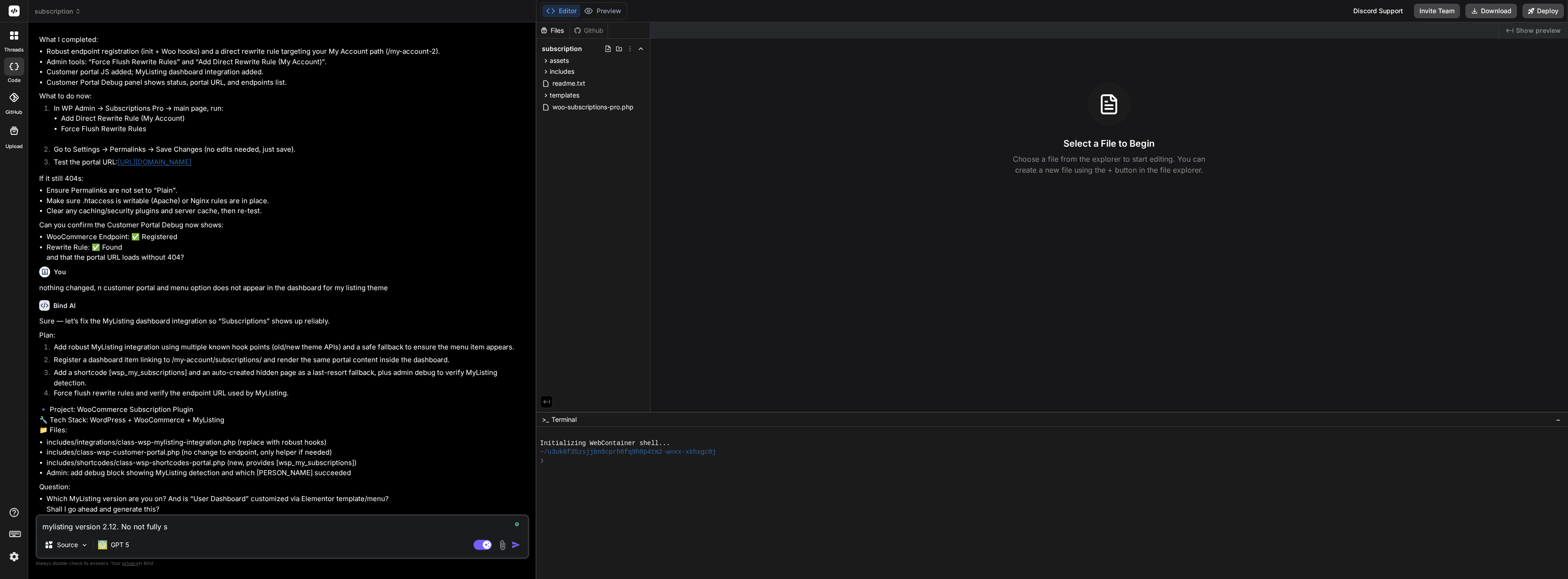
type textarea "mylisting version 2.12. No not fully"
type textarea "x"
type textarea "mylisting version 2.12. No not fully j"
type textarea "x"
type textarea "mylisting version 2.12. No not fully ju"
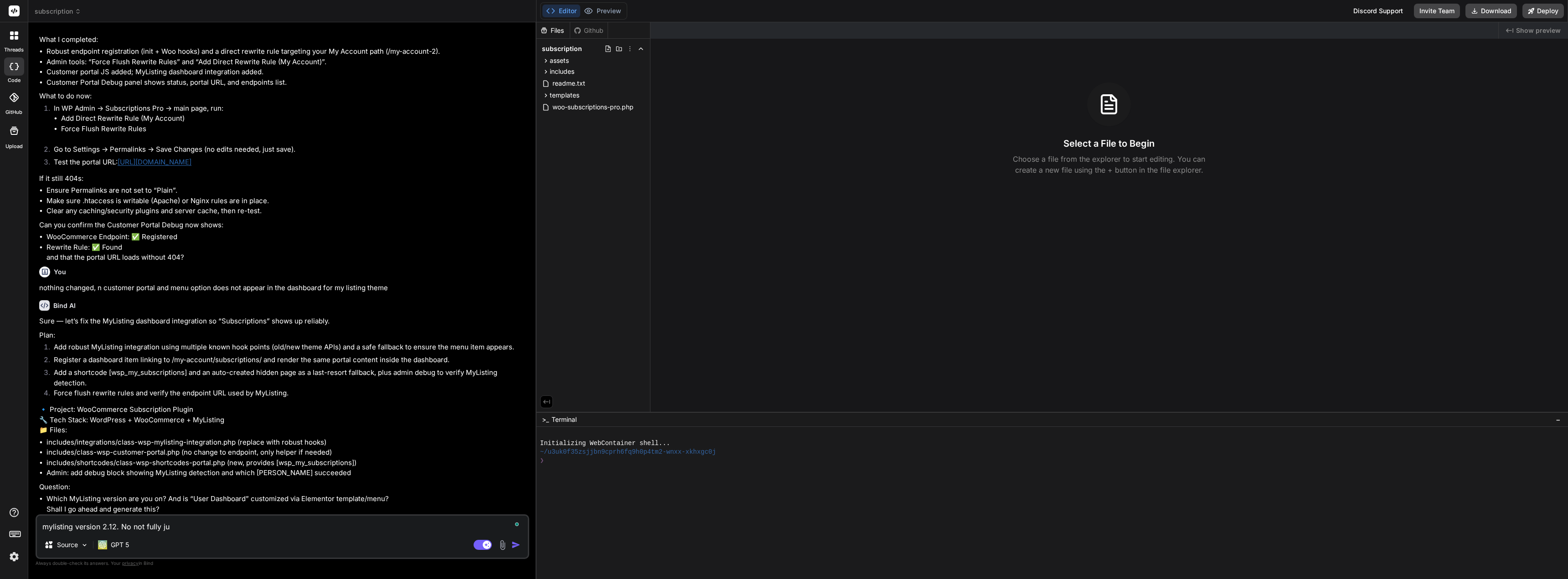
type textarea "x"
type textarea "mylisting version 2.12. No not fully jus"
type textarea "x"
type textarea "mylisting version 2.12. No not fully just"
type textarea "x"
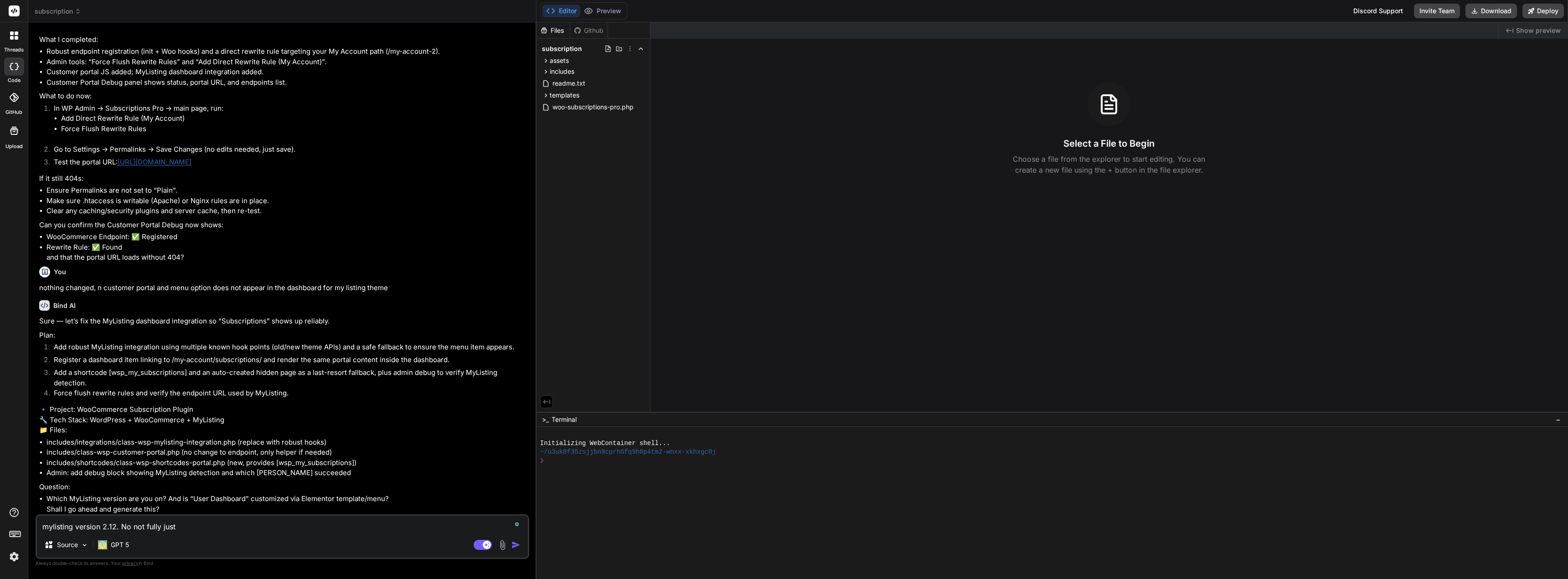
type textarea "mylisting version 2.12. No not fully just"
type textarea "x"
type textarea "mylisting version 2.12. No not fully just i"
type textarea "x"
type textarea "mylisting version 2.12. No not fully just in"
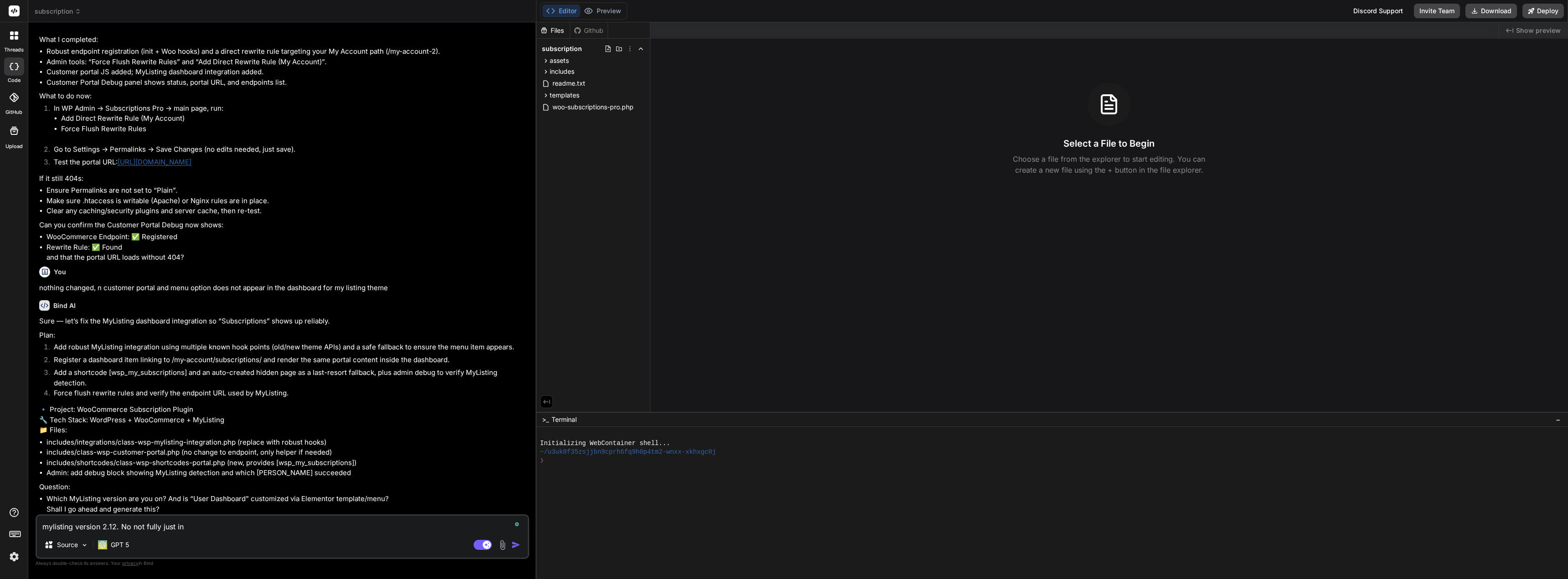
type textarea "x"
type textarea "mylisting version 2.12. No not fully just ins"
type textarea "x"
type textarea "mylisting version 2.12. No not fully just inse"
type textarea "x"
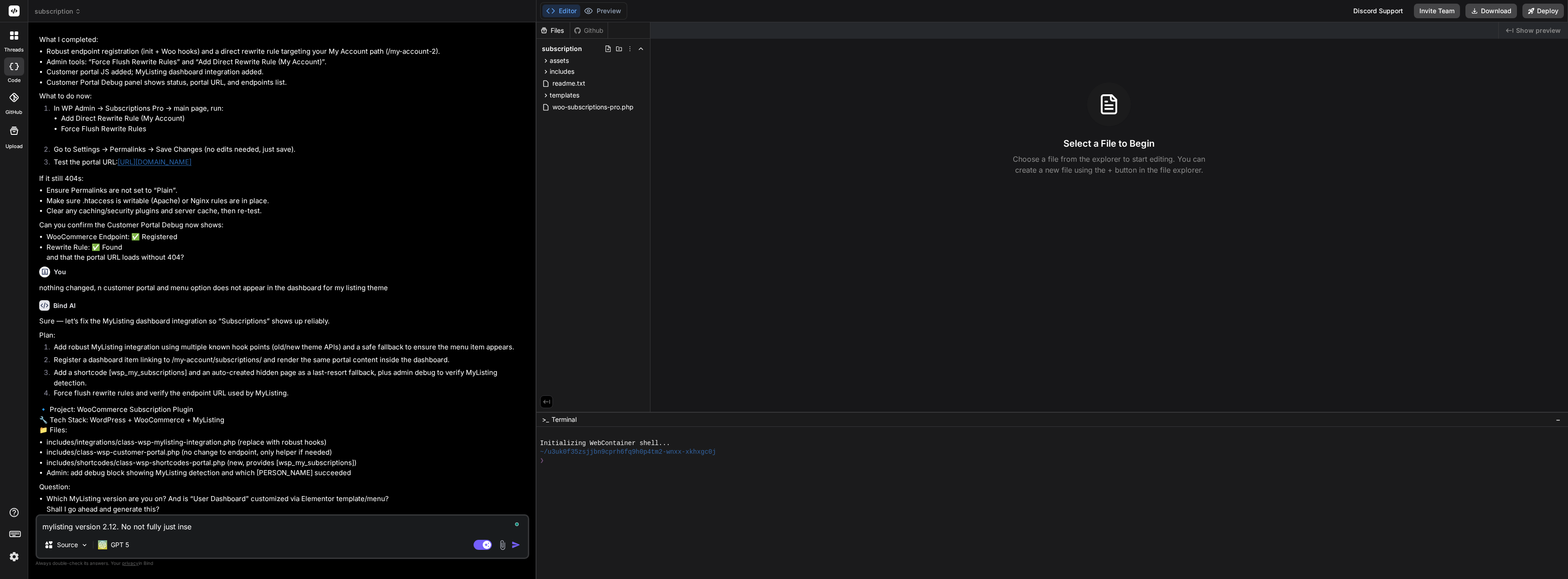
type textarea "mylisting version 2.12. No not fully just inser"
type textarea "x"
type textarea "mylisting version 2.12. No not fully just insert"
type textarea "x"
type textarea "mylisting version 2.12. No not fully just insert"
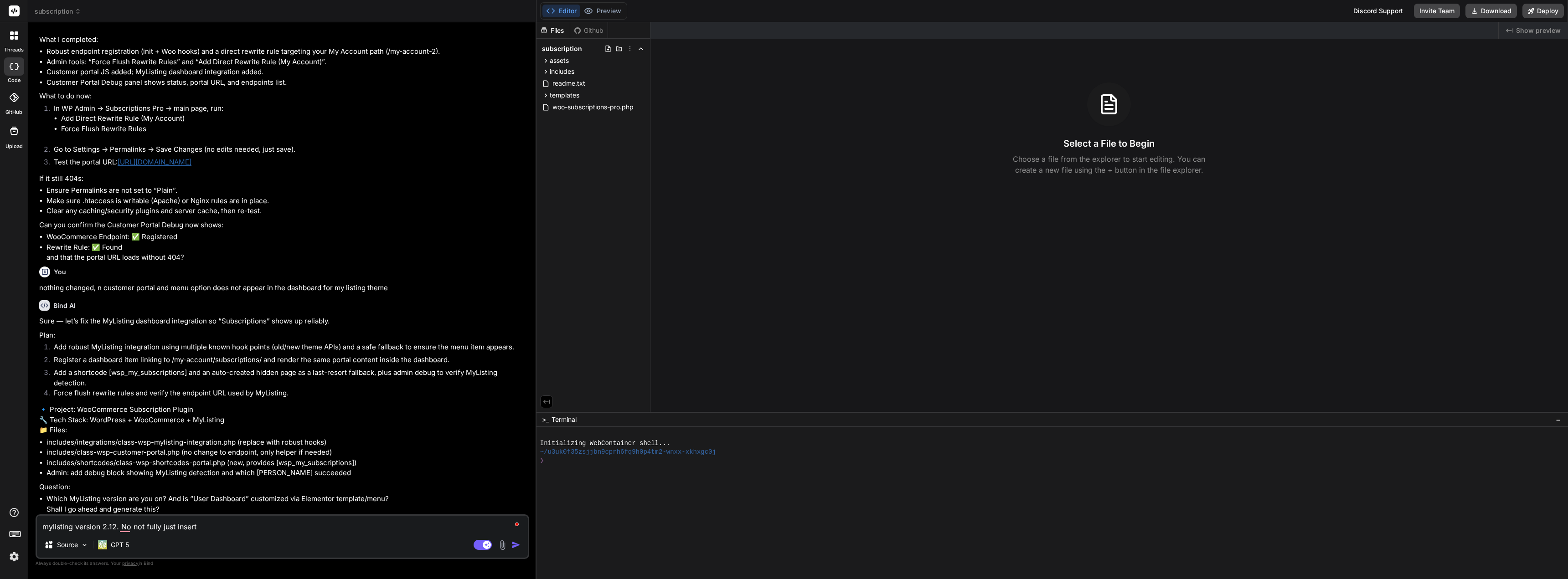
type textarea "x"
type textarea "mylisting version 2.12. No not fully just insert a"
type textarea "x"
type textarea "mylisting version 2.12. No not fully just insert a"
type textarea "x"
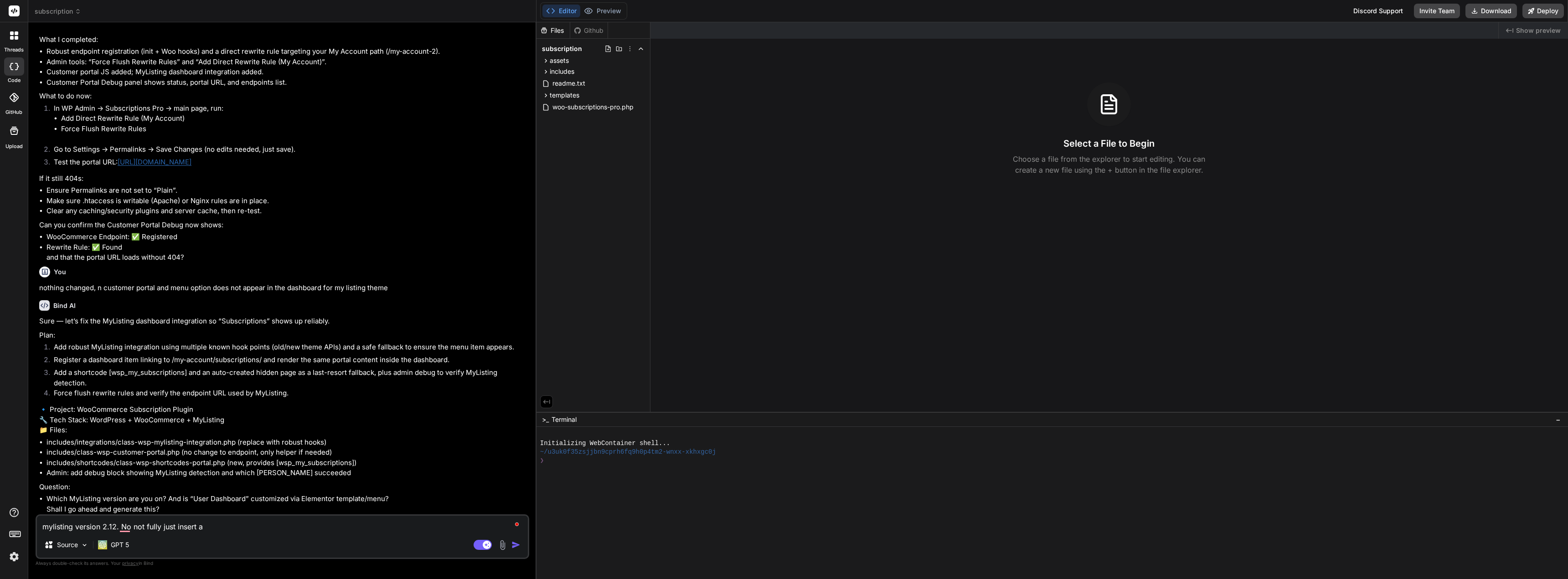
type textarea "mylisting version 2.12. No not fully just insert a s"
type textarea "x"
type textarea "mylisting version 2.12. No not fully just insert a sh"
type textarea "x"
type textarea "mylisting version 2.12. No not fully just insert a sho"
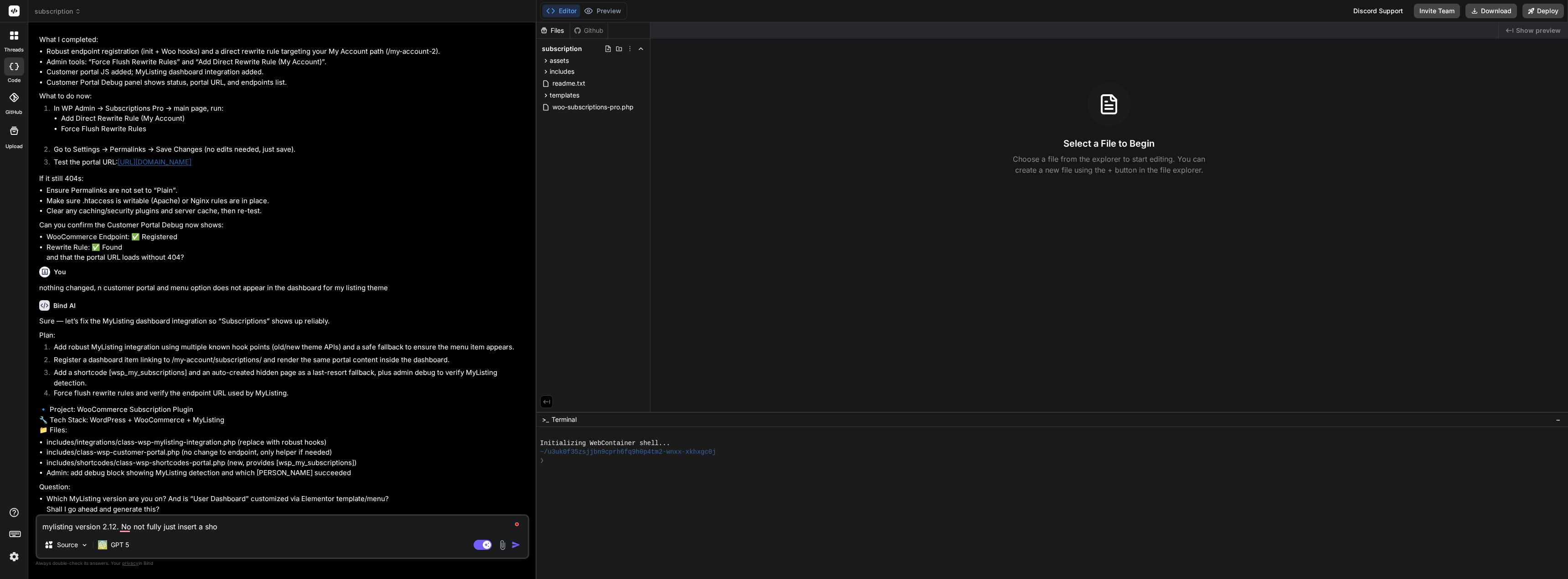
type textarea "x"
type textarea "mylisting version 2.12. No not fully just insert a shor"
type textarea "x"
type textarea "mylisting version 2.12. No not fully just insert a short"
type textarea "x"
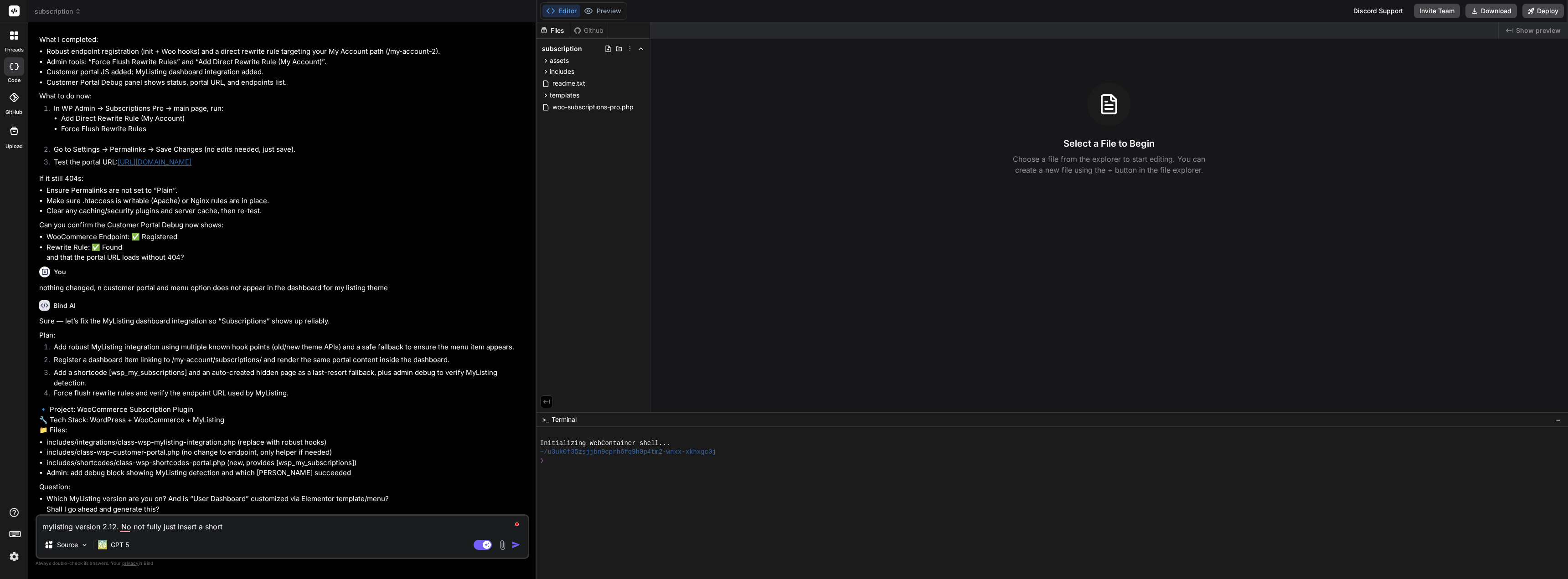
type textarea "mylisting version 2.12. No not fully just insert a shortc"
type textarea "x"
type textarea "mylisting version 2.12. No not fully just insert a shortco"
type textarea "x"
type textarea "mylisting version 2.12. No not fully just insert a shortcod"
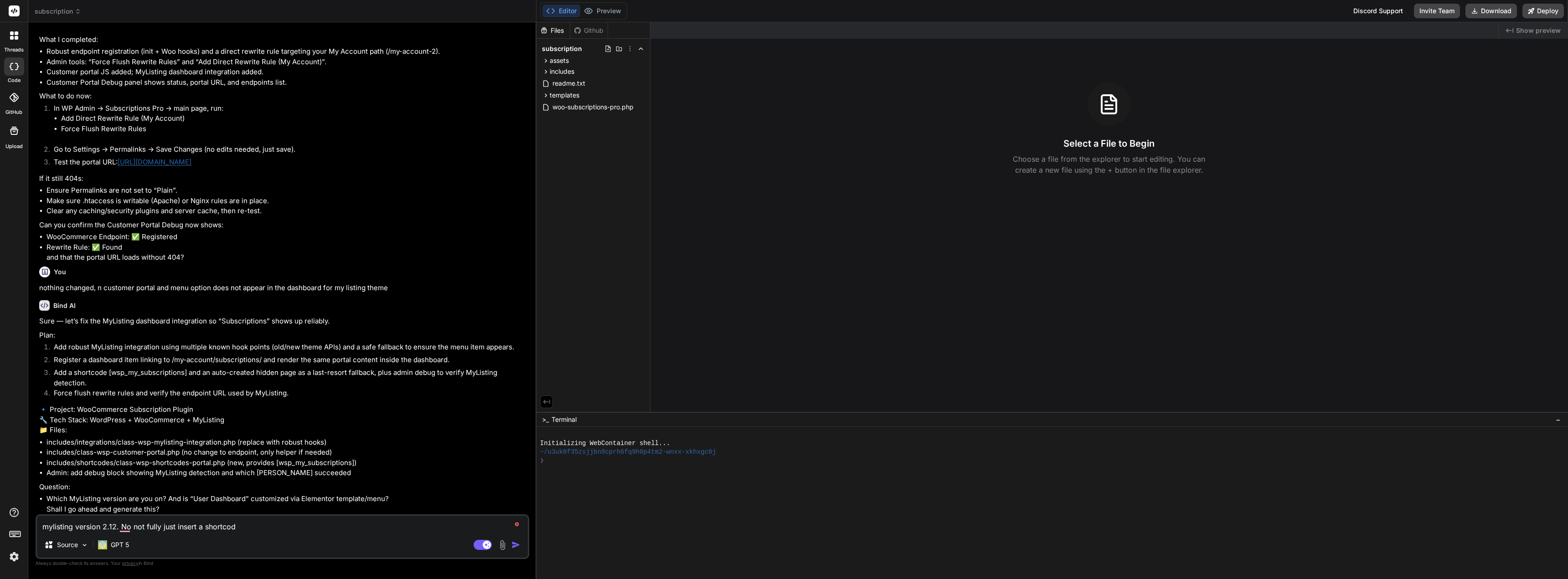
type textarea "x"
type textarea "mylisting version 2.12. No not fully just insert a shortcode"
type textarea "x"
type textarea "mylisting version 2.12. No not fully just insert a shortcode"
paste textarea "[woocommerce_my_account]"
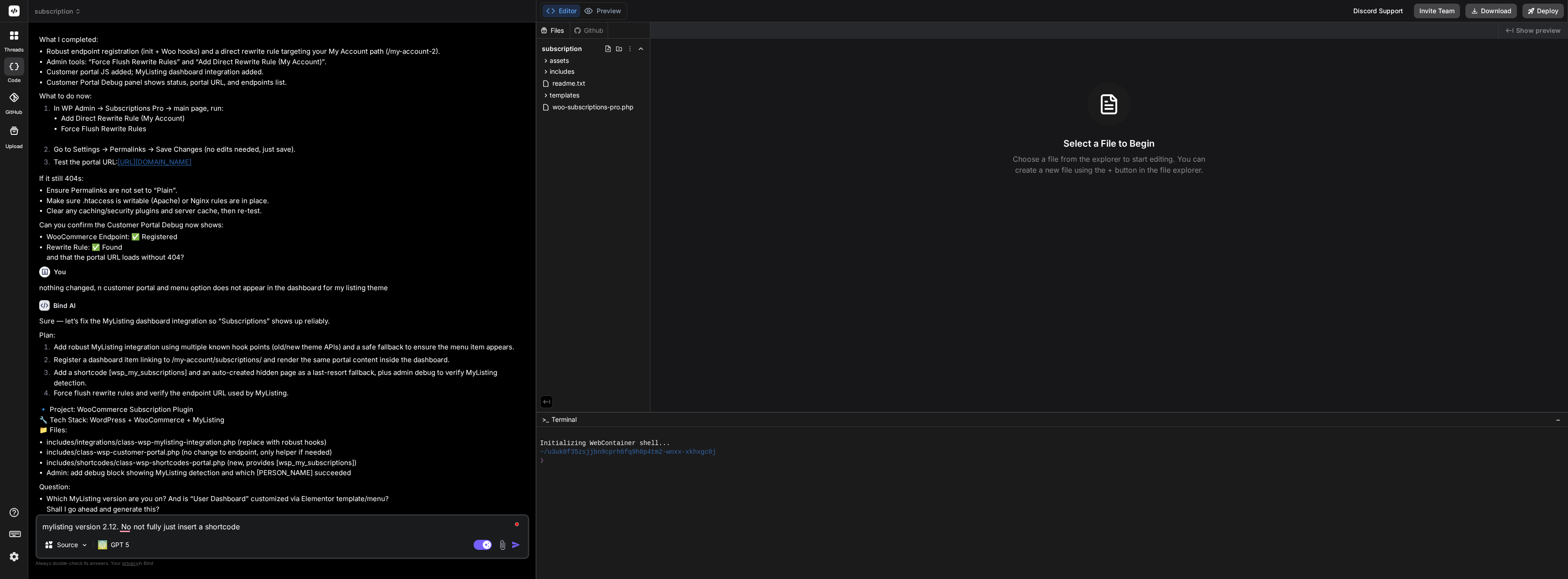
type textarea "x"
type textarea "mylisting version 2.12. No not fully just insert a shortcode [woocommerce_my_ac…"
type textarea "x"
type textarea "mylisting version 2.12. No not fully just insert a shortcode [woocommerce_my_ac…"
type textarea "x"
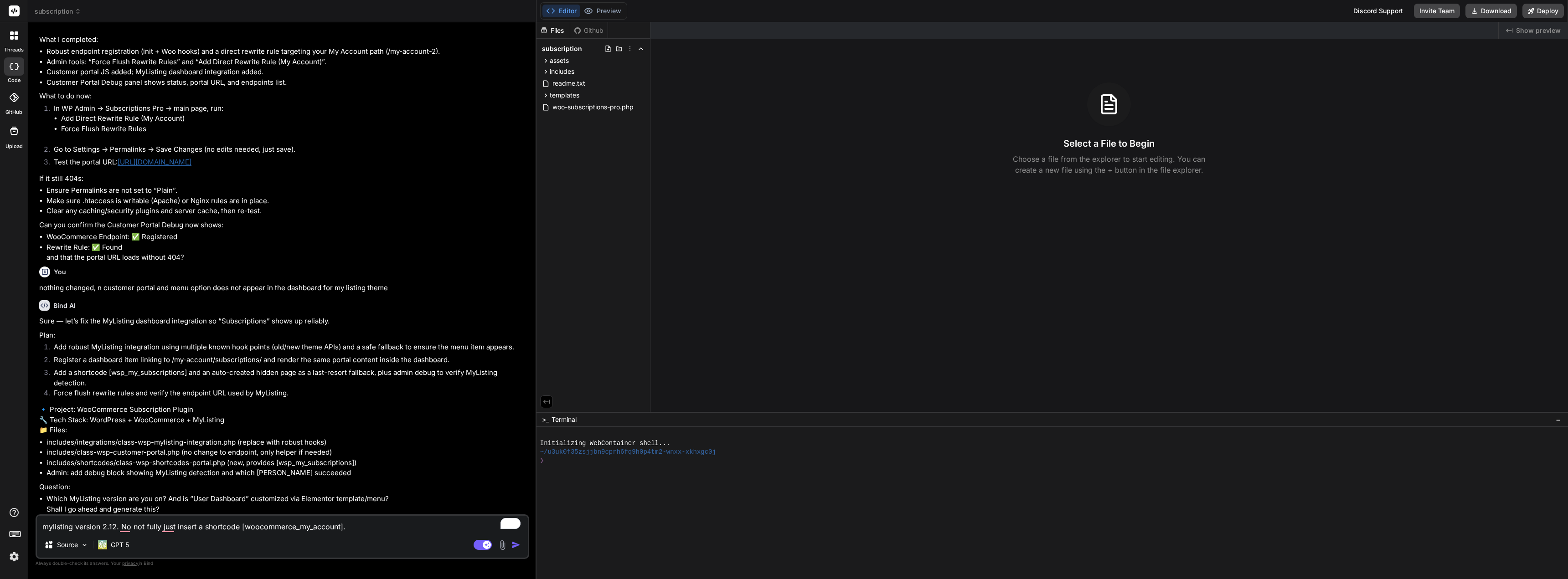
type textarea "mylisting version 2.12. No not fully just insert a shortcode [woocommerce_my_ac…"
type textarea "x"
type textarea "mylisting version 2.12. No not fully just insert a shortcode [woocommerce_my_ac…"
type textarea "x"
type textarea "mylisting version 2.12. No not fully just insert a shortcode [woocommerce_my_ac…"
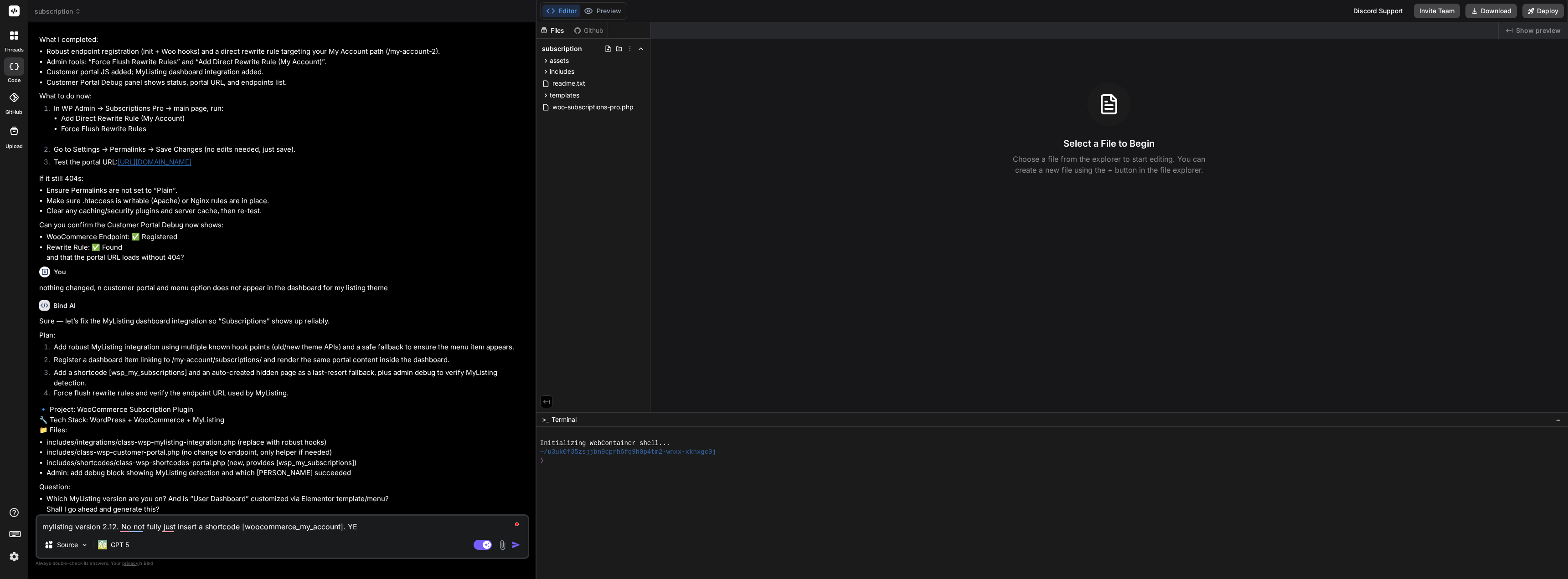
type textarea "x"
type textarea "mylisting version 2.12. No not fully just insert a shortcode [woocommerce_my_ac…"
type textarea "x"
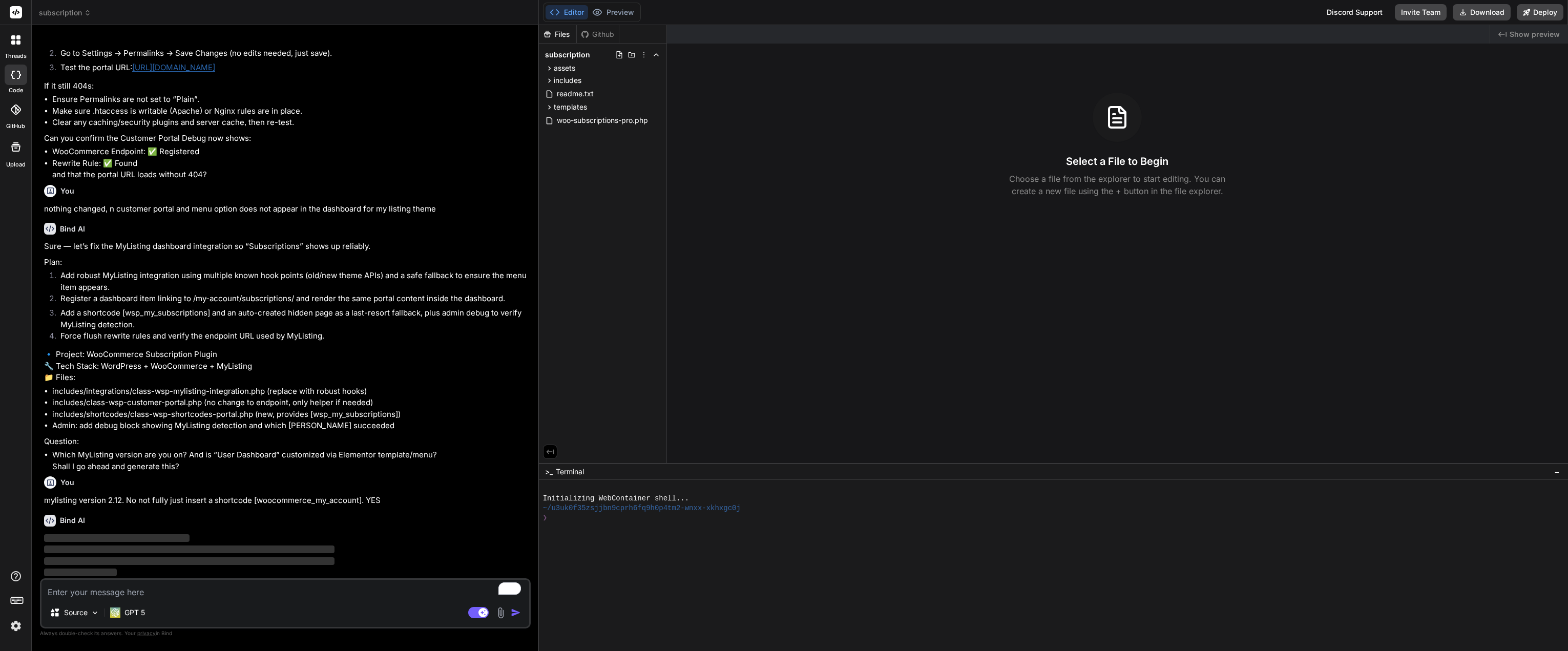
scroll to position [1457, 0]
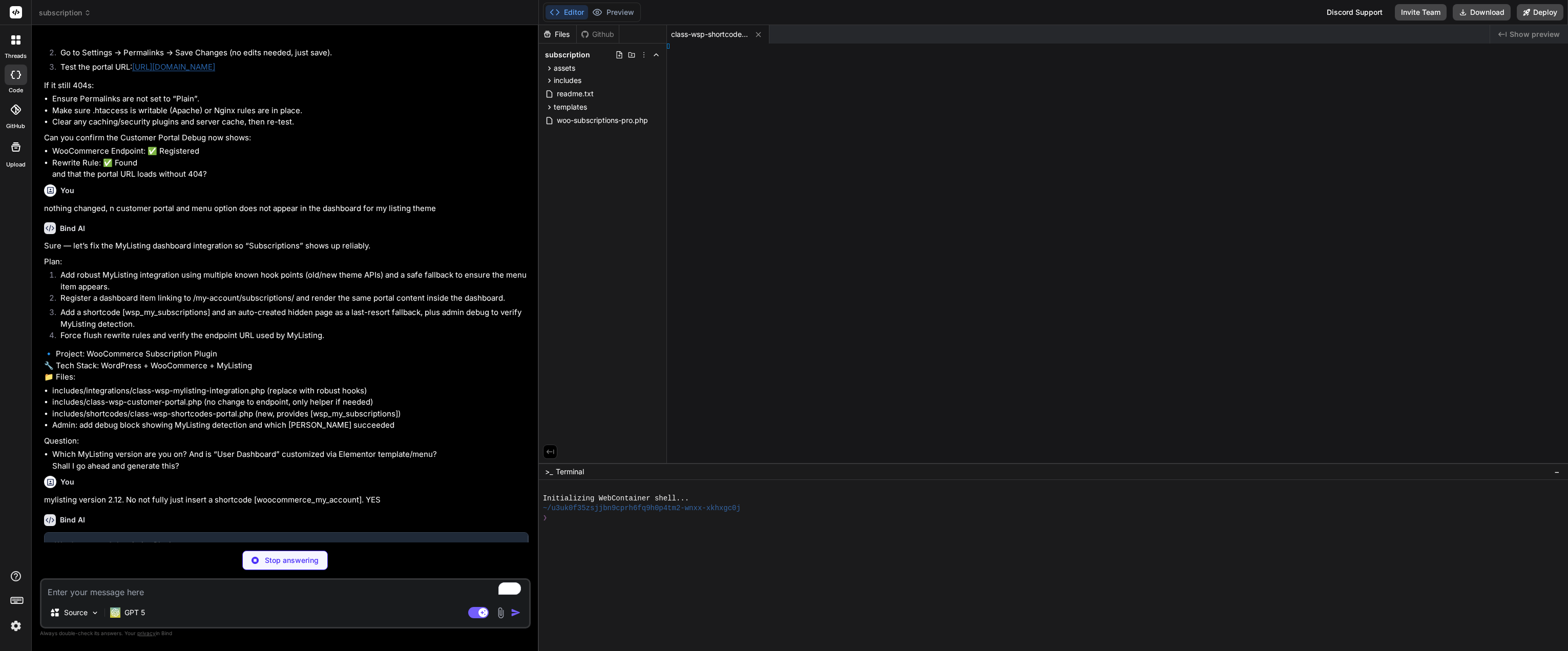
type textarea "x"
type textarea "} } }"
type textarea "x"
type textarea "'wsp-customer-portal', WSP_PLUGIN_URL . 'assets/css/customer-portal.css', array…"
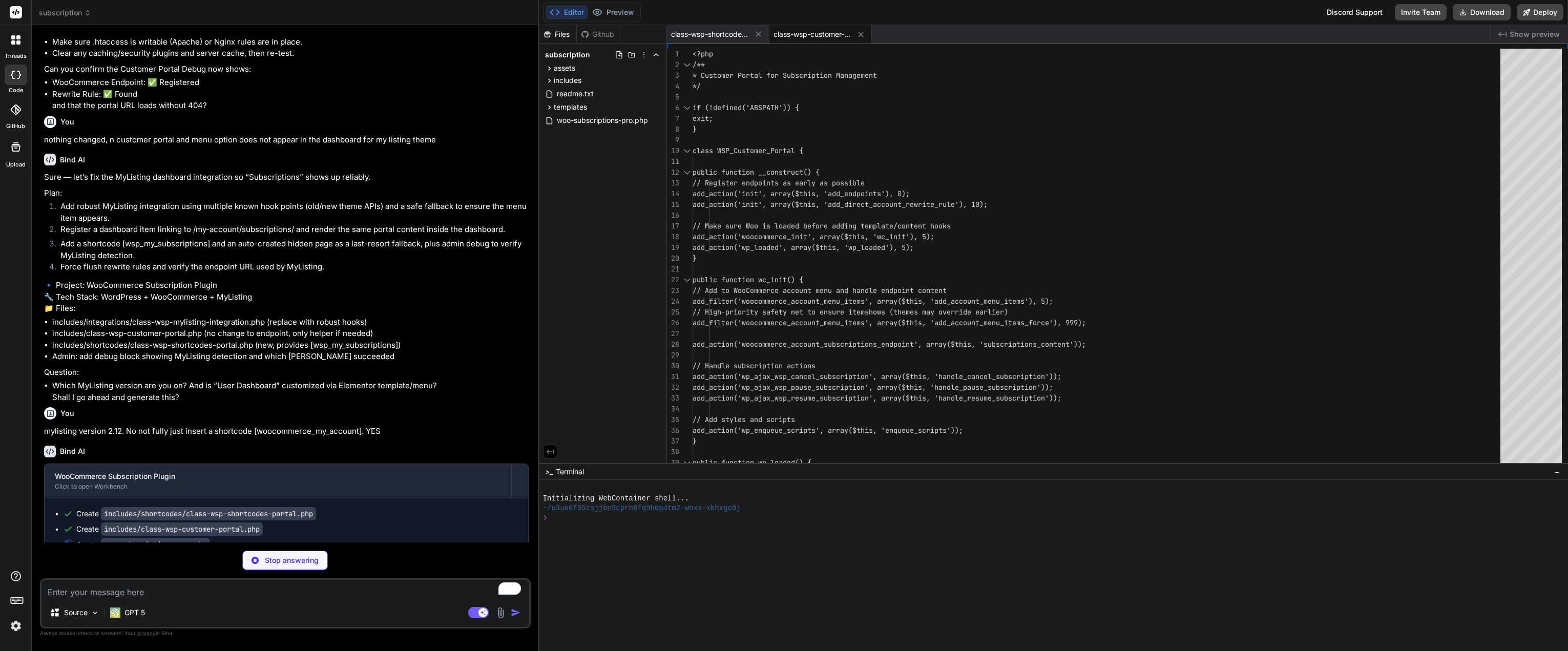
scroll to position [1544, 0]
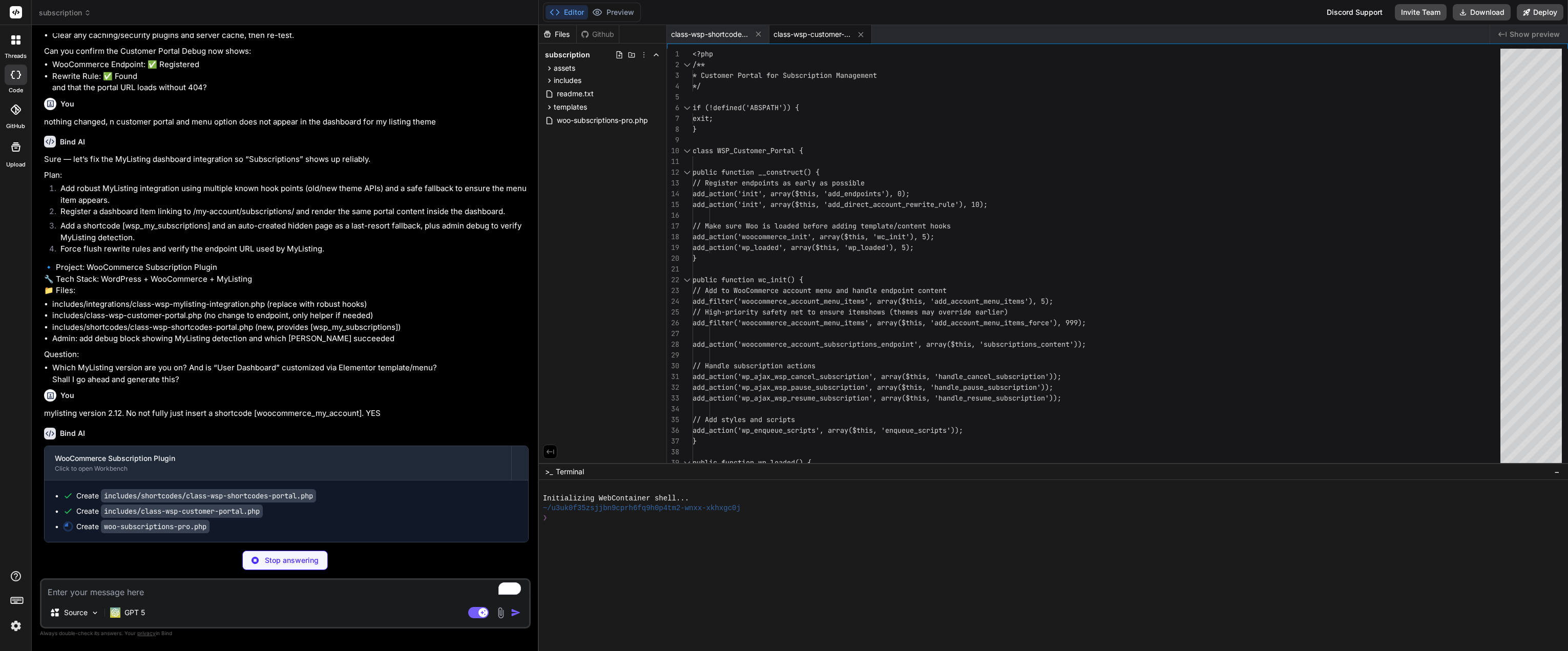
type textarea "x"
type textarea "admin_url('admin.php?page=wsp-customer-portal')); ?></p> </div> <?php delete_tr…"
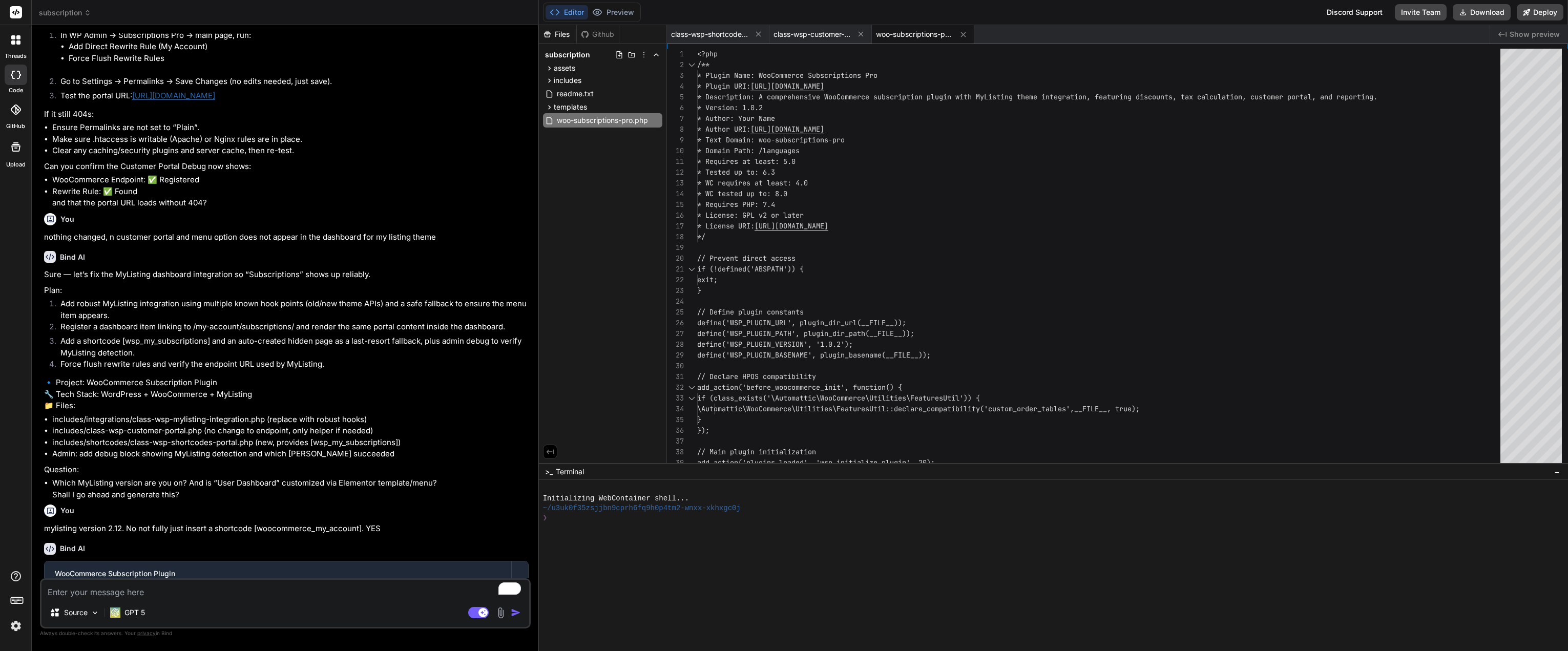
scroll to position [1508, 0]
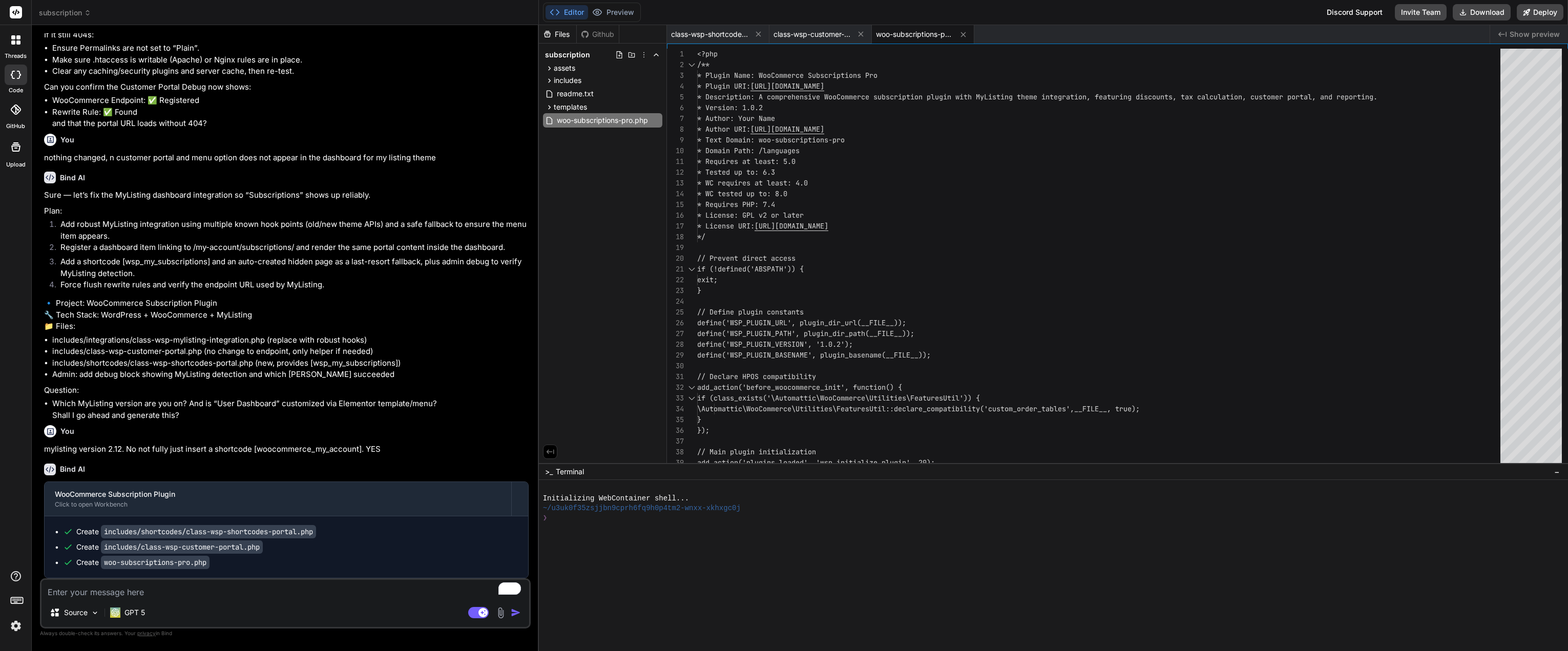
drag, startPoint x: 776, startPoint y: 15, endPoint x: 786, endPoint y: 13, distance: 10.2
click at [776, 15] on div "Editor Preview Disabled until preview for your project is generated Discord Sup…" at bounding box center [1054, 12] width 1029 height 25
drag, startPoint x: 265, startPoint y: 596, endPoint x: 268, endPoint y: 592, distance: 5.0
click at [266, 596] on textarea "To enrich screen reader interactions, please activate Accessibility in Grammarl…" at bounding box center [285, 589] width 488 height 18
type textarea "x"
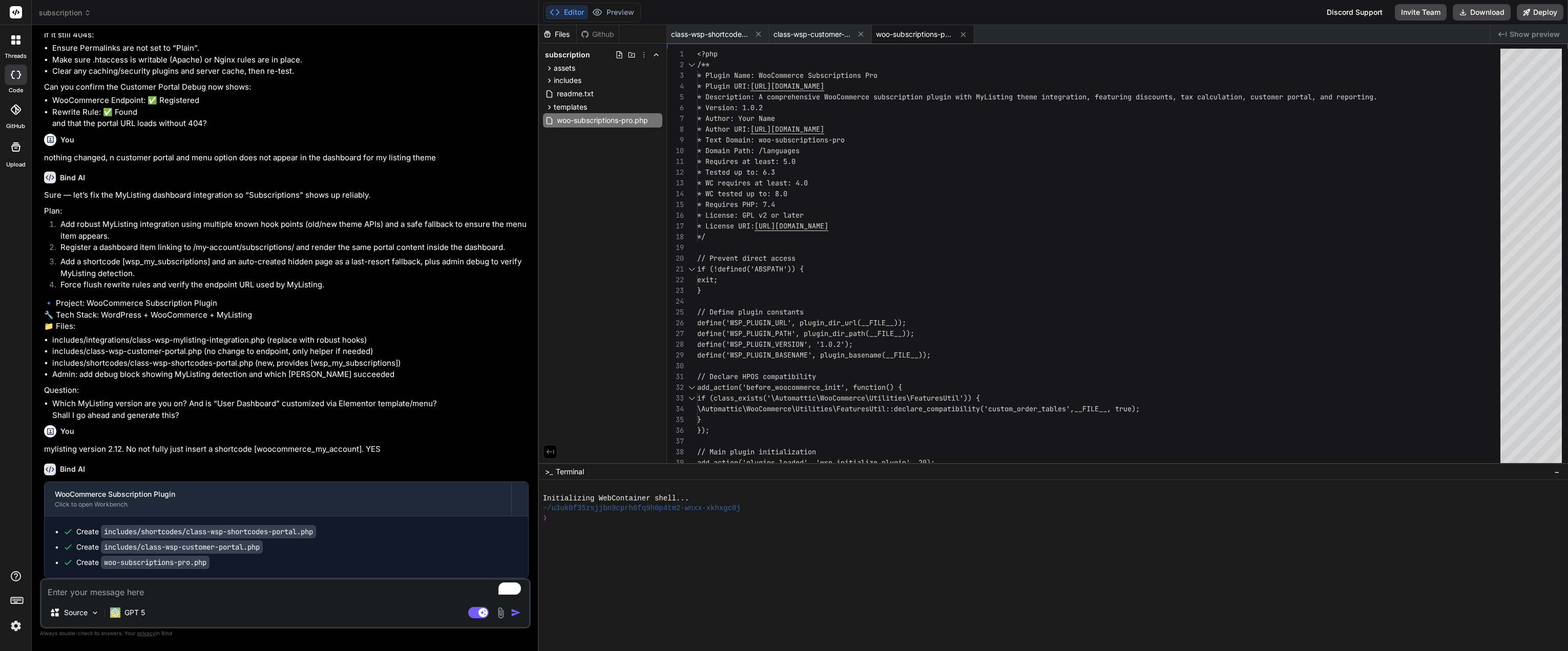
type textarea "d"
type textarea "x"
type textarea "do"
type textarea "x"
type textarea "don"
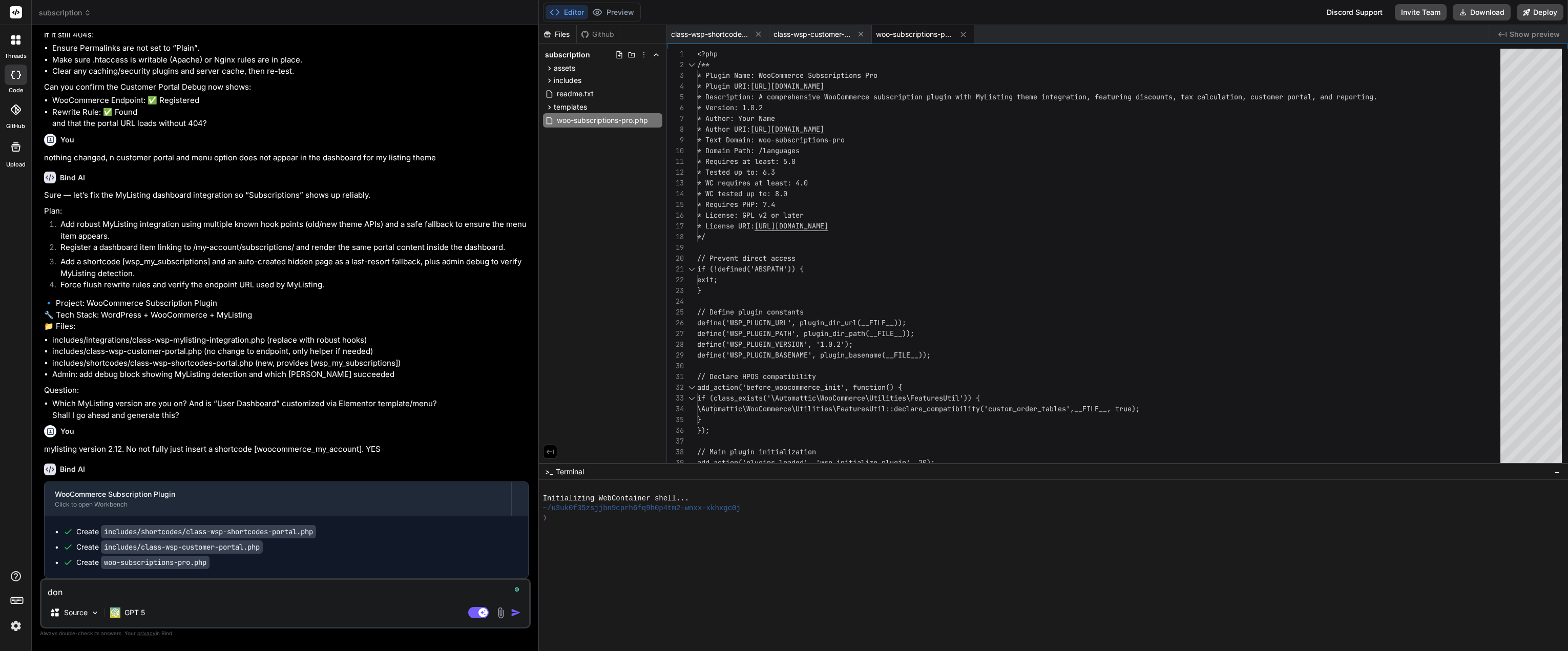
type textarea "x"
type textarea "done"
type textarea "x"
type textarea "done?"
type textarea "x"
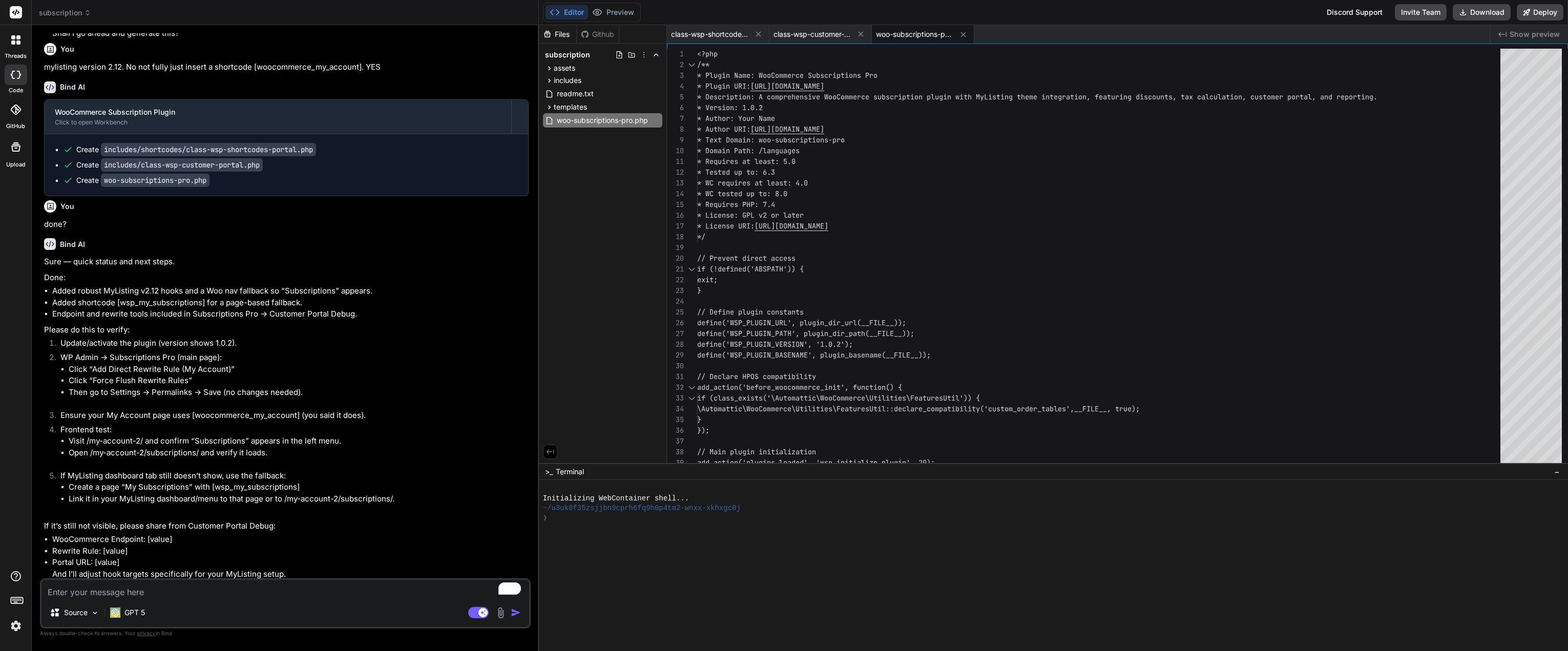
scroll to position [1891, 0]
click at [633, 235] on div "Files Github subscription assets css admin.css customer-portal.css frontend.css…" at bounding box center [603, 244] width 128 height 438
click at [1478, 10] on button "Download" at bounding box center [1482, 12] width 58 height 16
click at [1484, 13] on button "Download" at bounding box center [1482, 12] width 58 height 16
click at [254, 594] on textarea "To enrich screen reader interactions, please activate Accessibility in Grammarl…" at bounding box center [285, 589] width 488 height 18
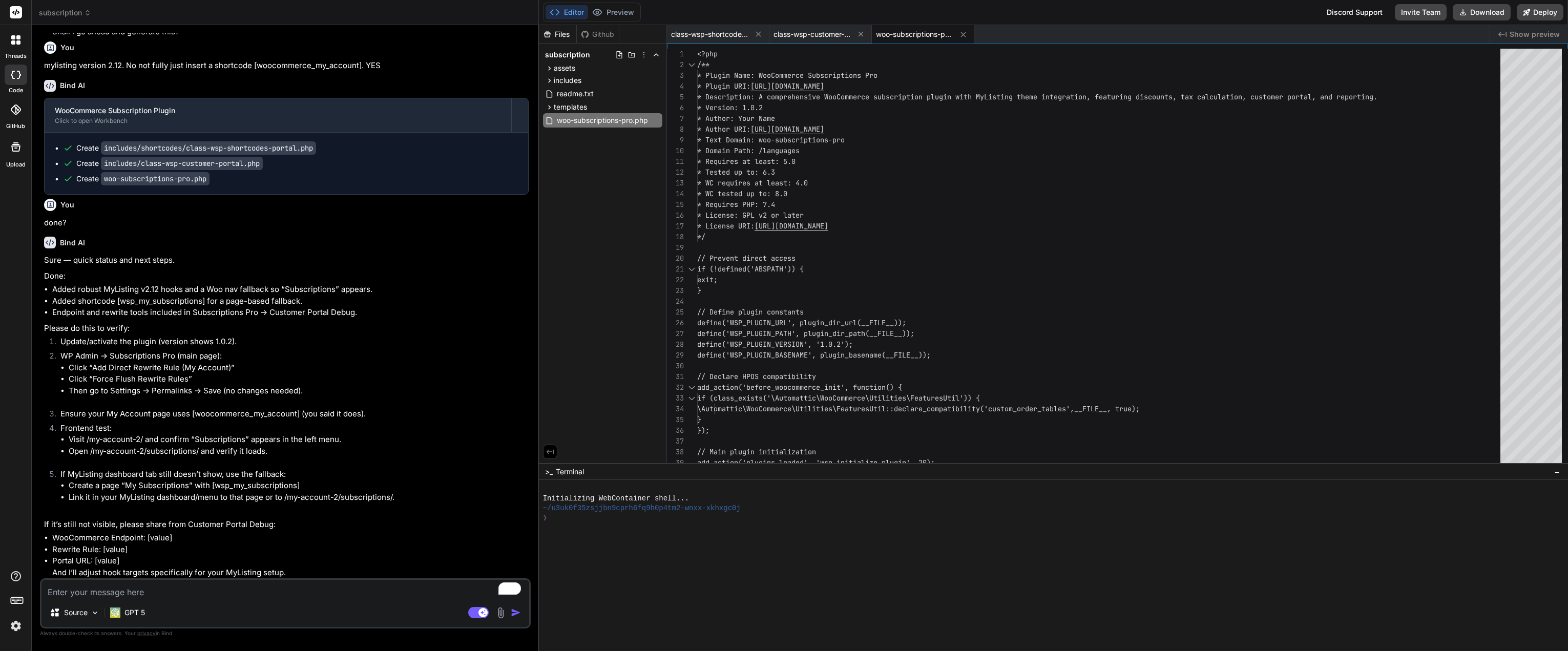
paste textarea "Plugin could not be activated because it triggered a fatal error."
type textarea "x"
type textarea "Plugin could not be activated because it triggered a fatal error."
click at [146, 613] on div "GPT 5" at bounding box center [127, 613] width 43 height 21
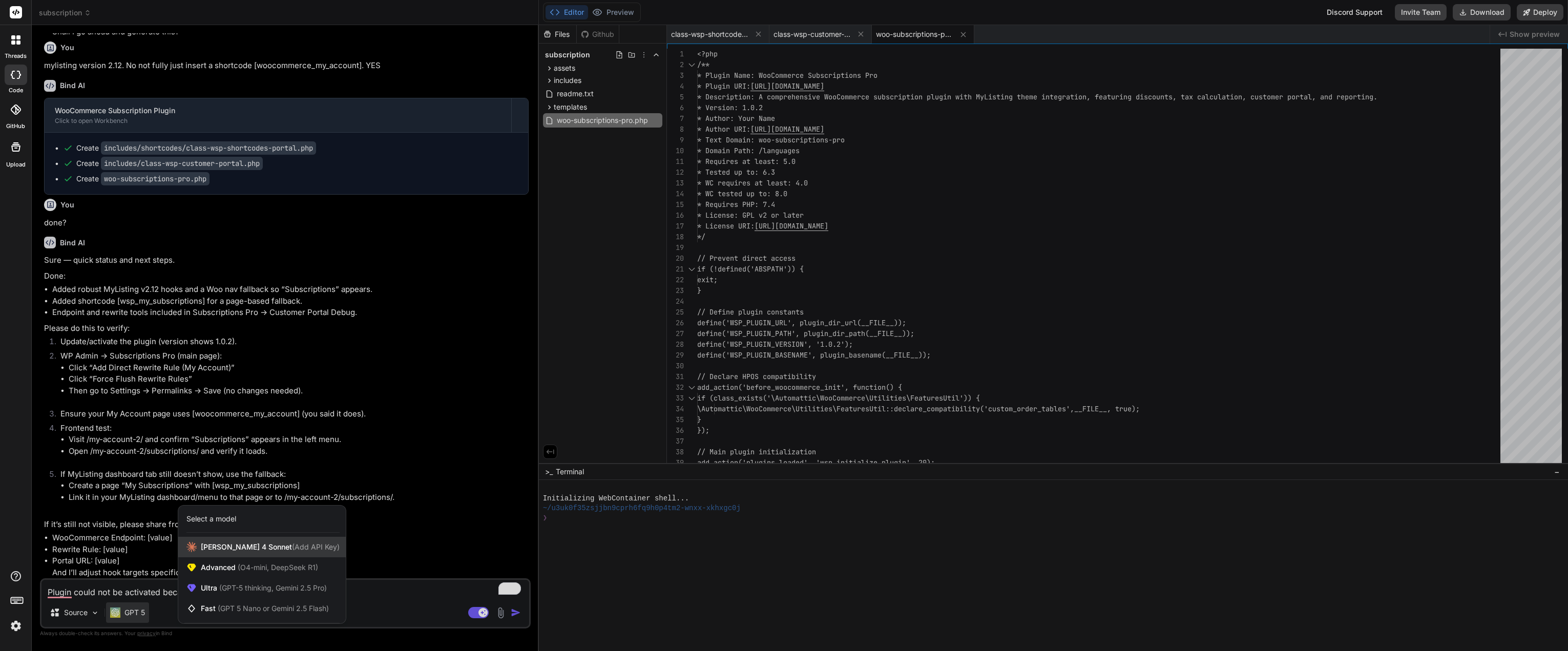
click at [292, 547] on span "(Add API Key)" at bounding box center [316, 546] width 48 height 9
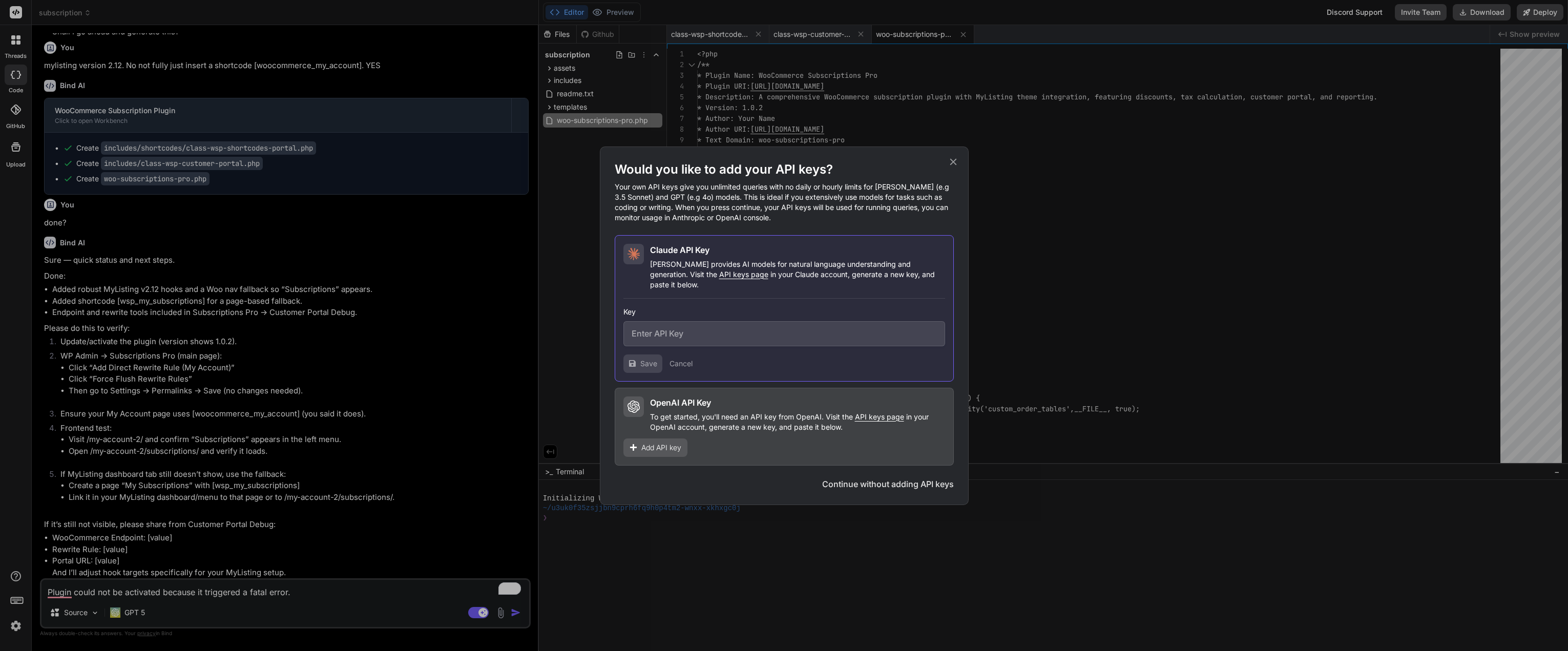
click at [880, 478] on button "Continue without adding API keys" at bounding box center [888, 484] width 131 height 12
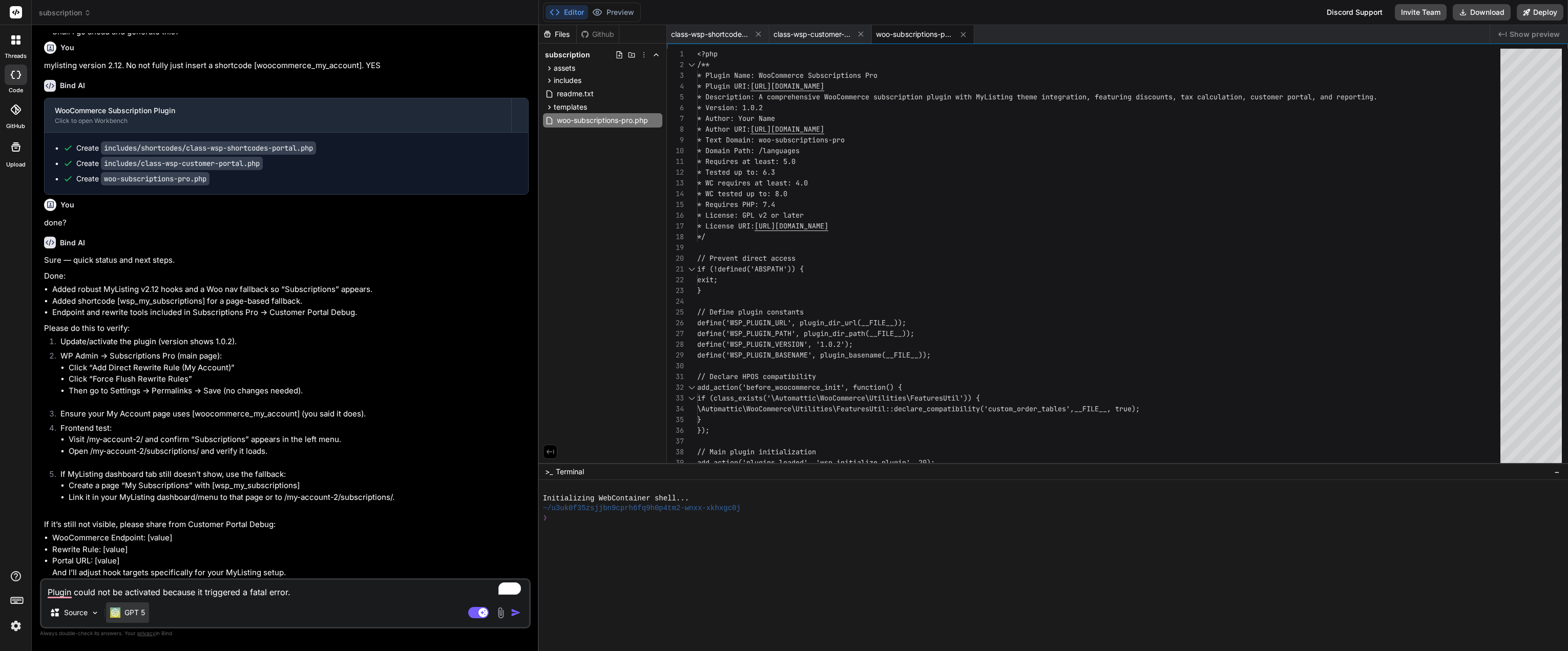
click at [142, 617] on p "GPT 5" at bounding box center [135, 612] width 21 height 10
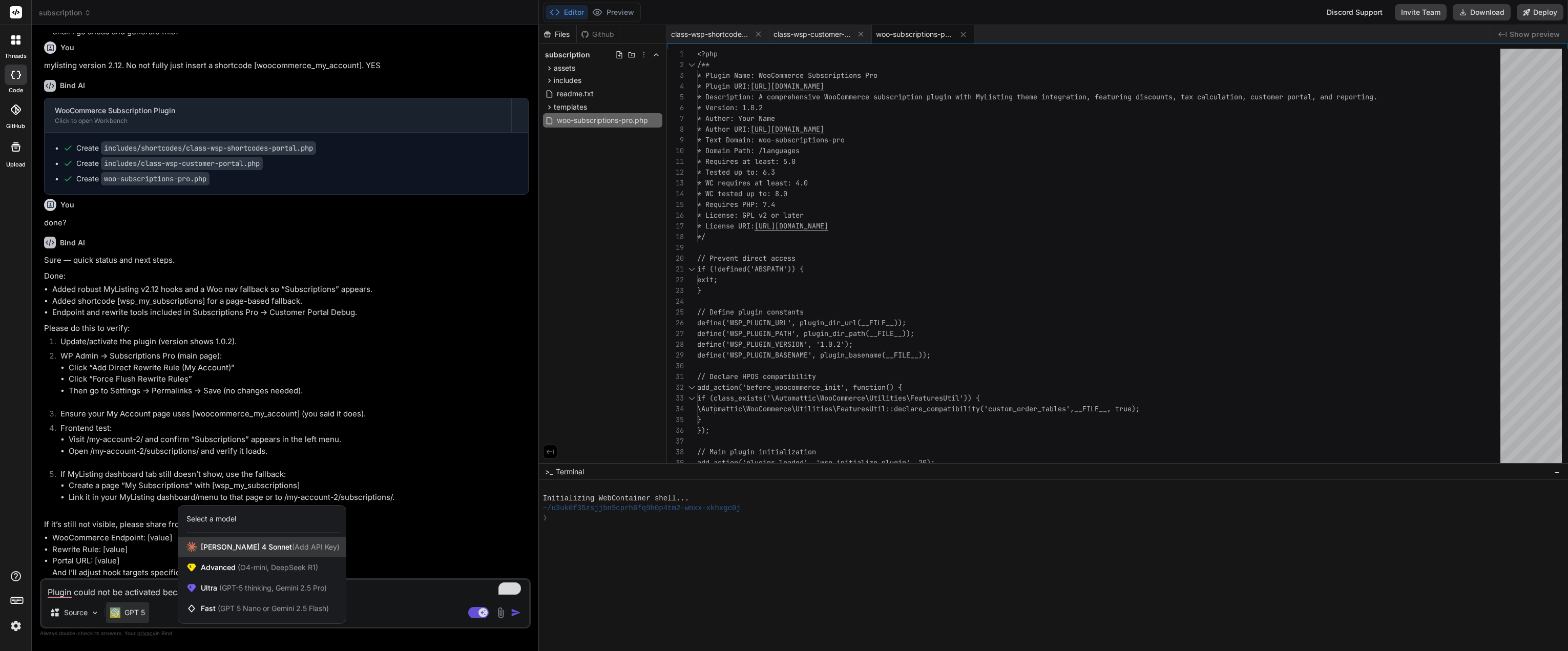
click at [264, 540] on div "Claude 4 Sonnet (Add API Key)" at bounding box center [262, 547] width 168 height 21
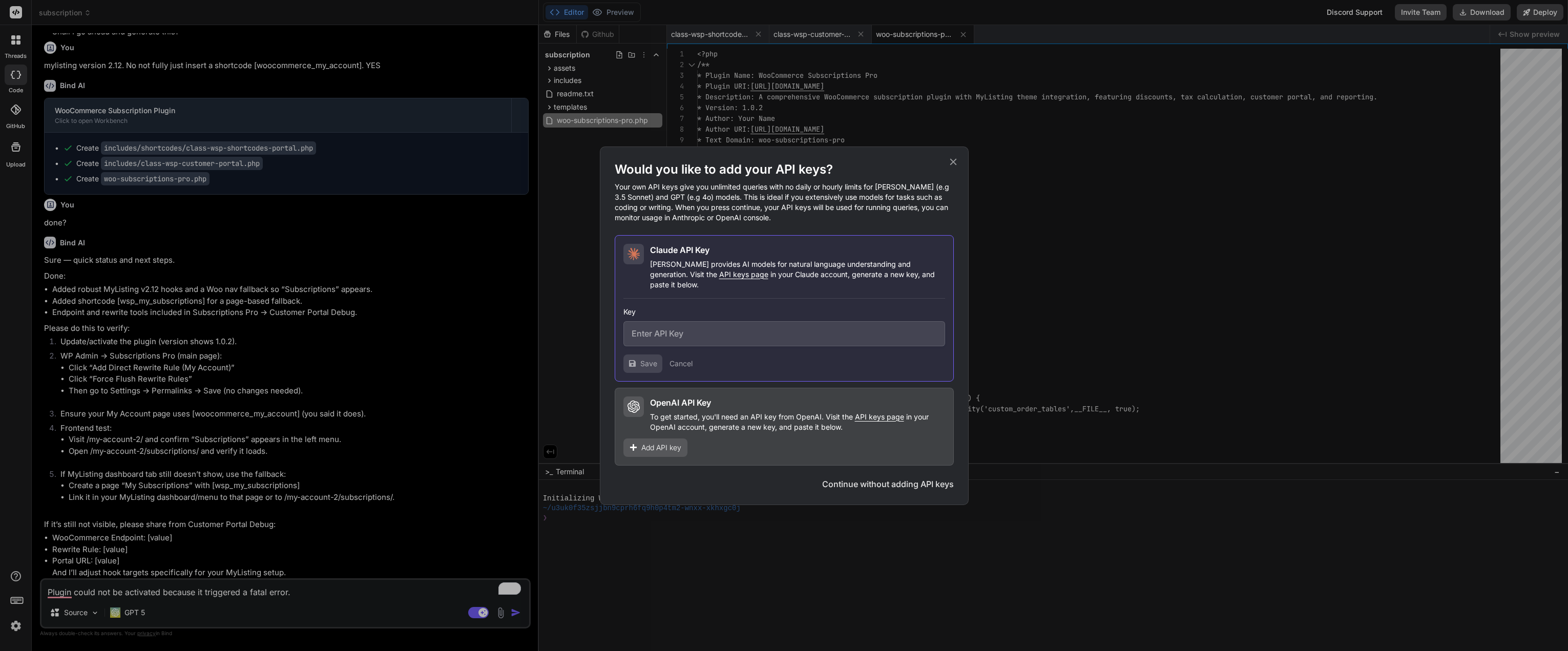
click at [890, 478] on button "Continue without adding API keys" at bounding box center [888, 484] width 131 height 12
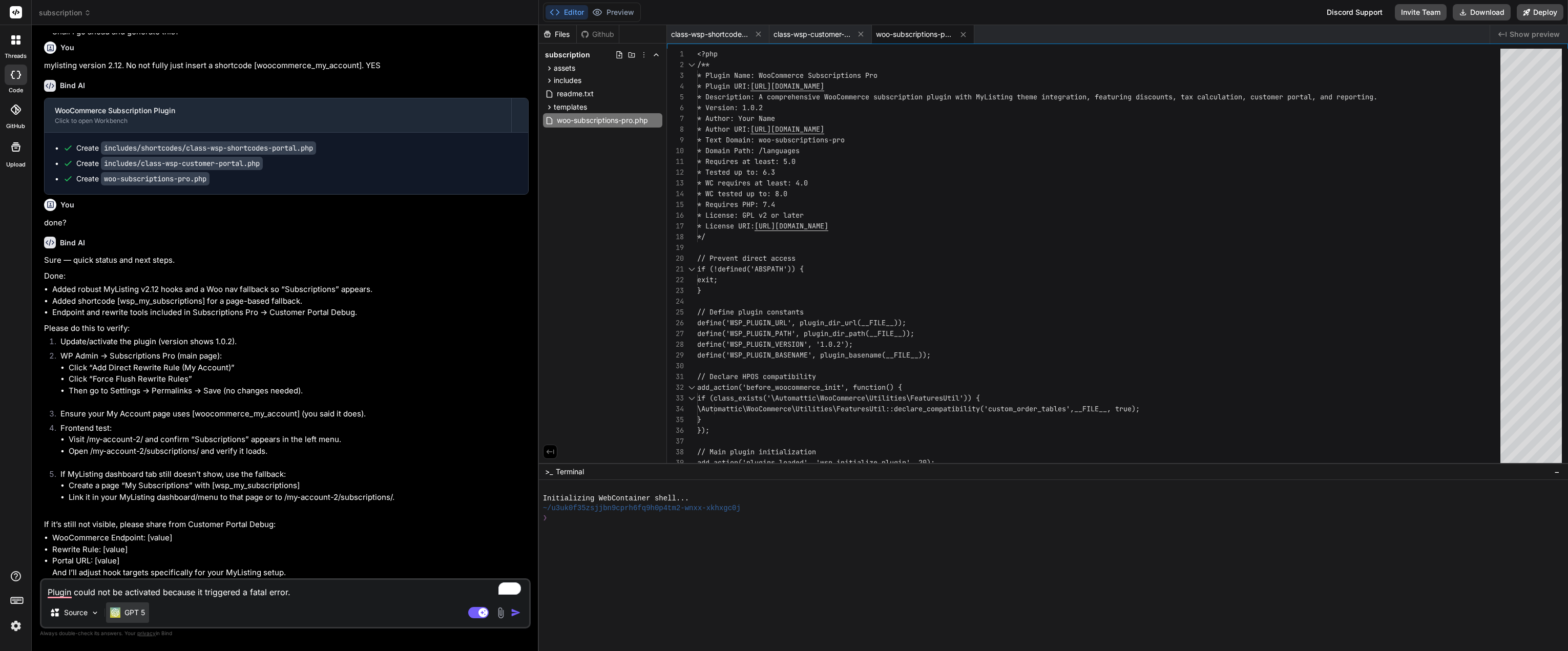
click at [142, 616] on p "GPT 5" at bounding box center [135, 612] width 21 height 10
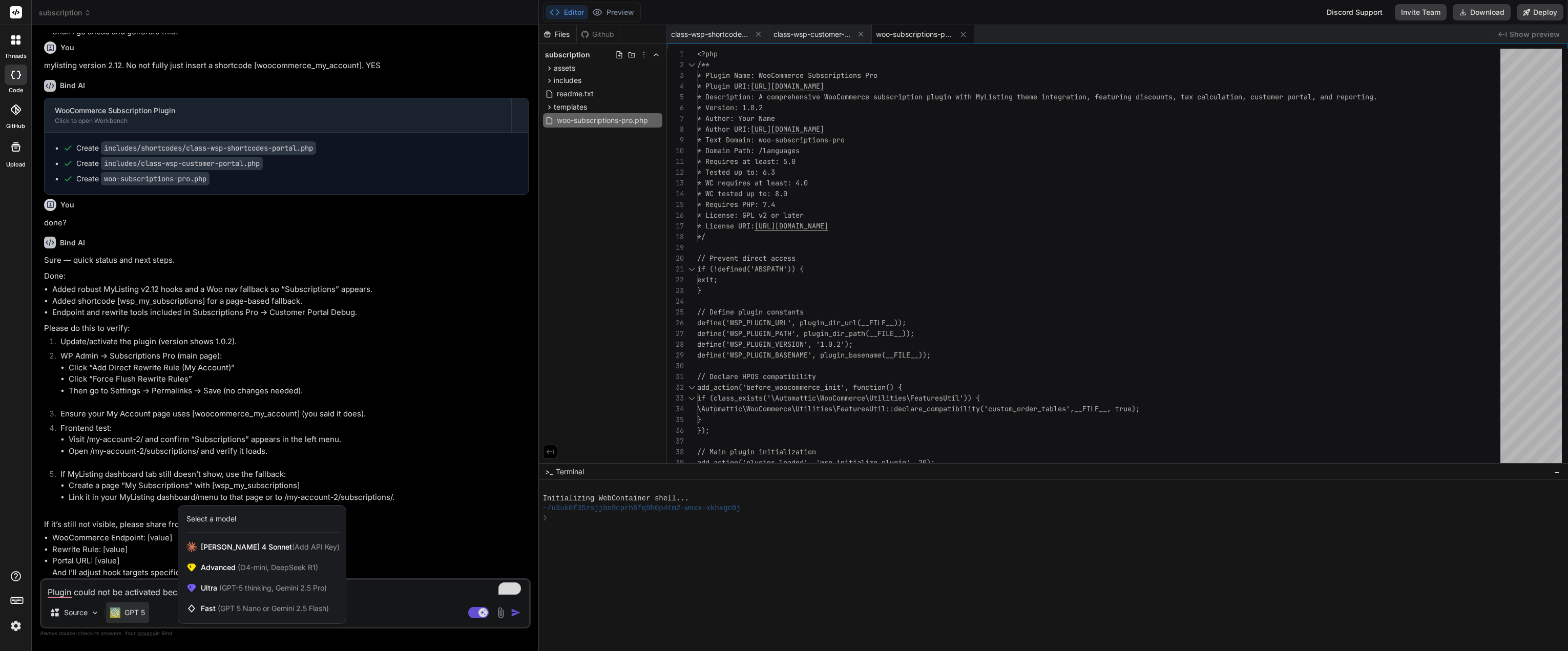
click at [434, 397] on div at bounding box center [784, 326] width 1568 height 651
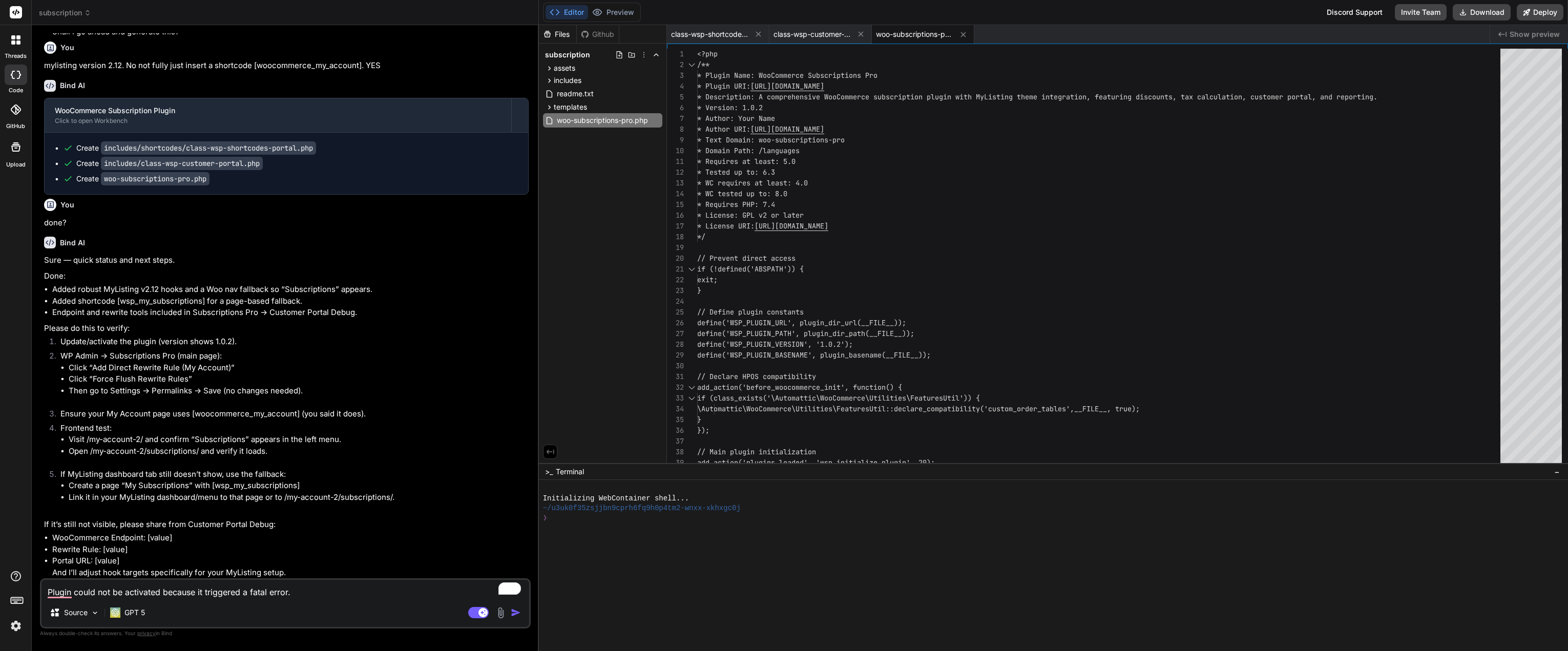
click at [517, 615] on img "button" at bounding box center [516, 612] width 10 height 10
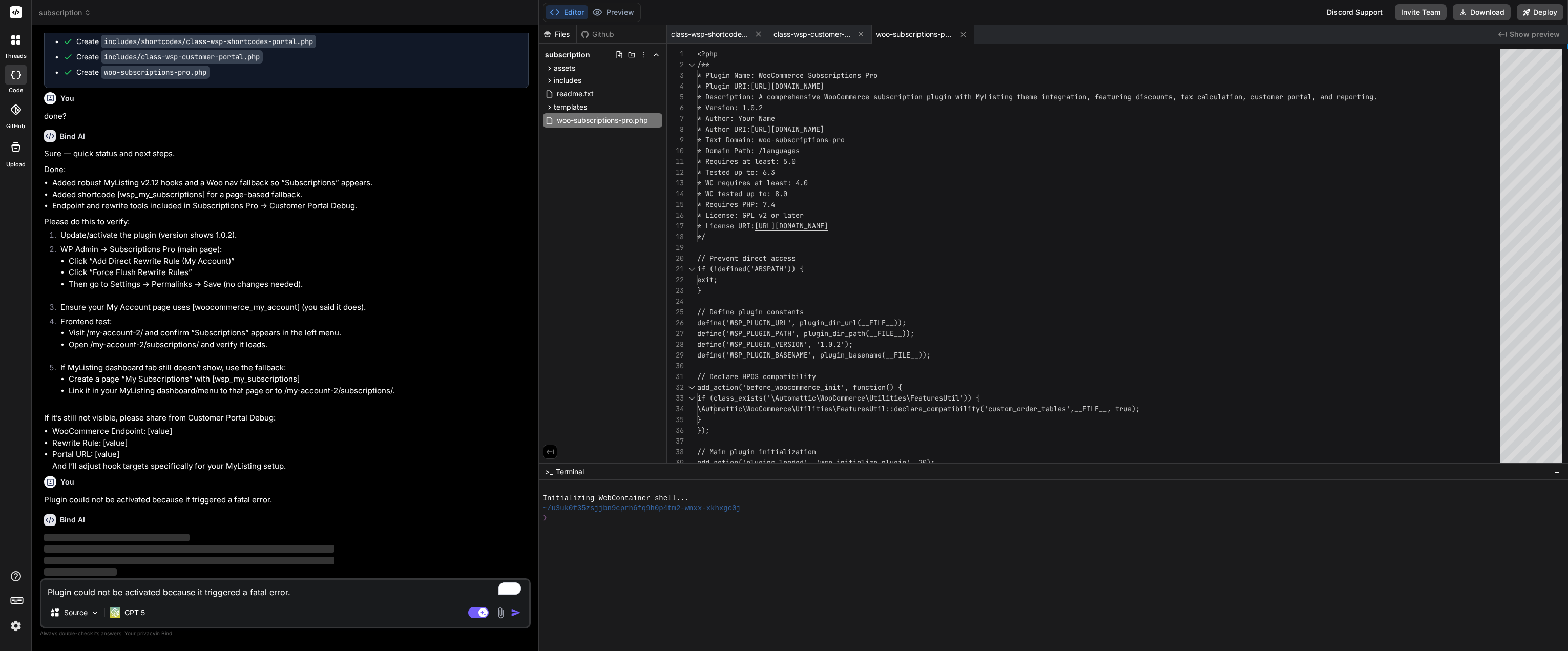
scroll to position [1998, 0]
type textarea "x"
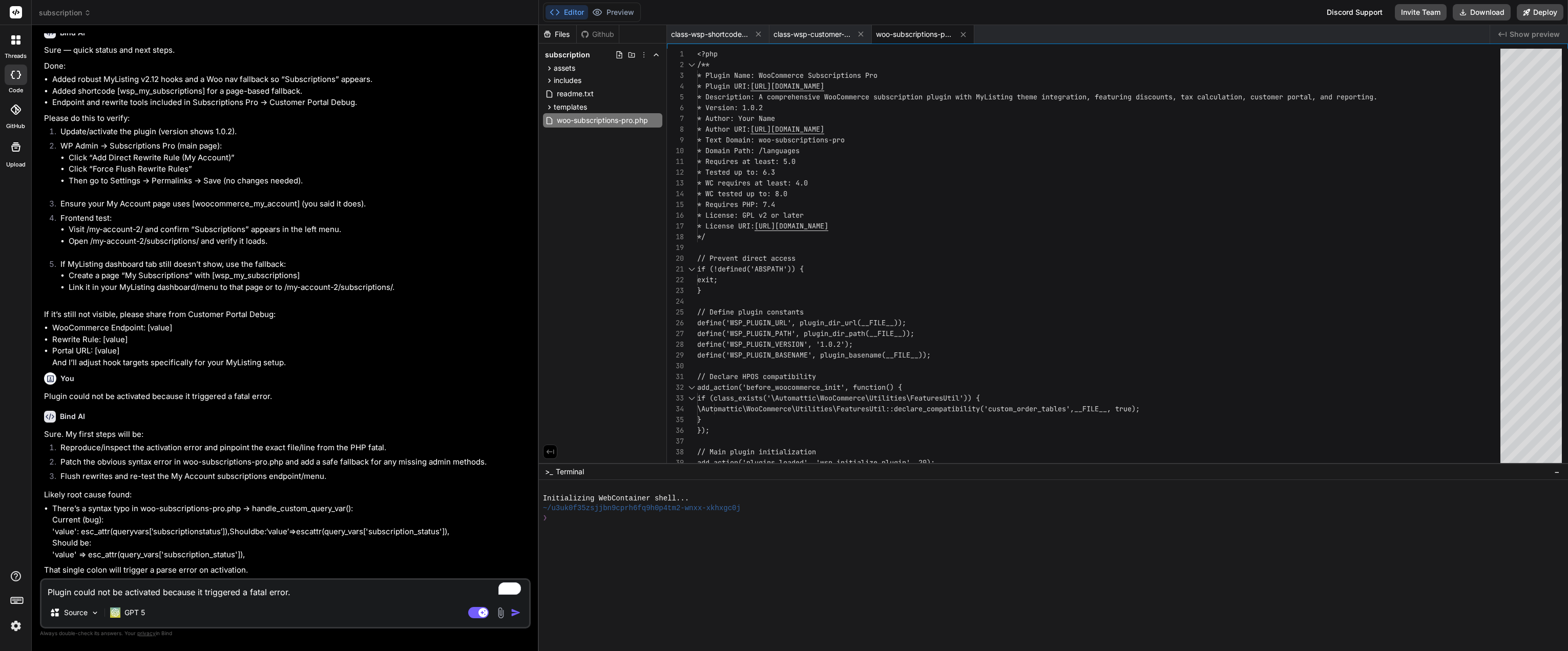
scroll to position [2133, 0]
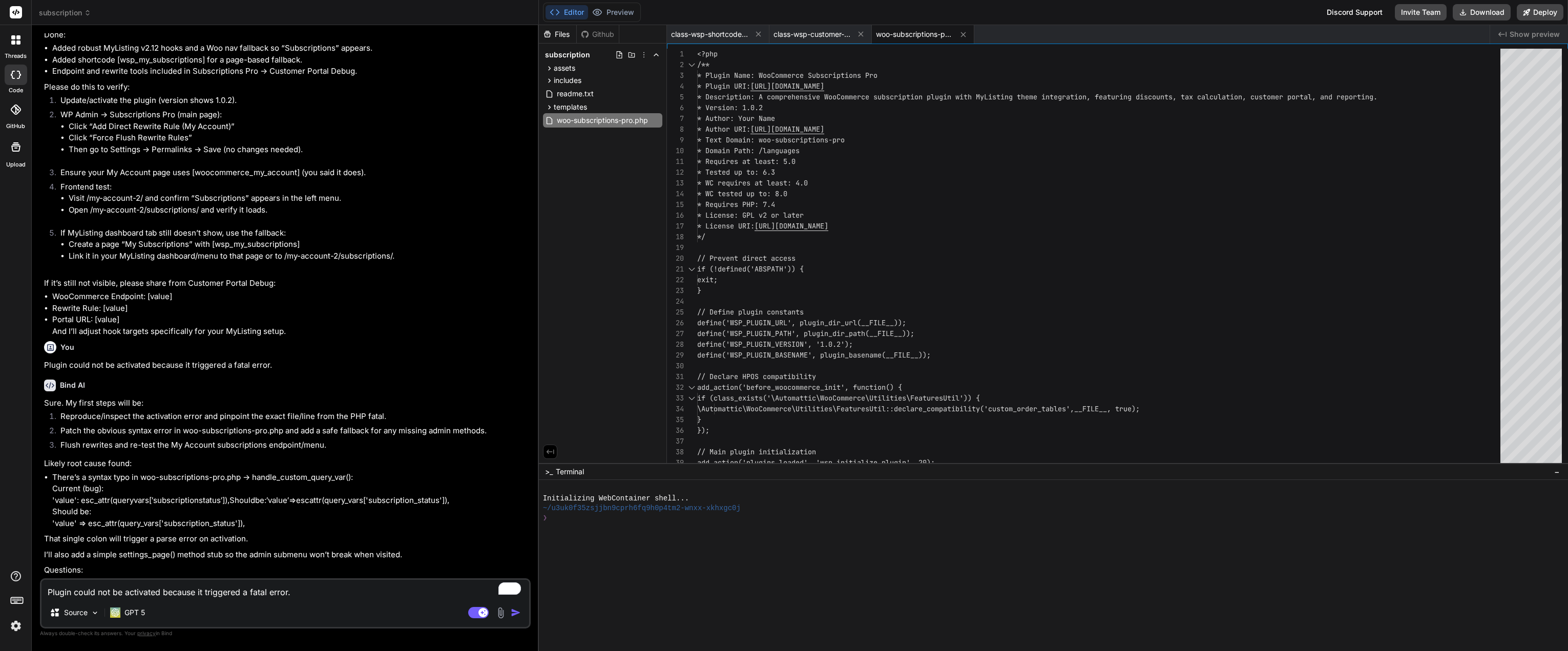
click at [218, 589] on textarea "Plugin could not be activated because it triggered a fatal error." at bounding box center [285, 589] width 488 height 18
click at [208, 594] on textarea "Plugin could not be activated because it triggered a fatal error." at bounding box center [285, 589] width 488 height 18
type textarea "x"
type textarea "e"
type textarea "x"
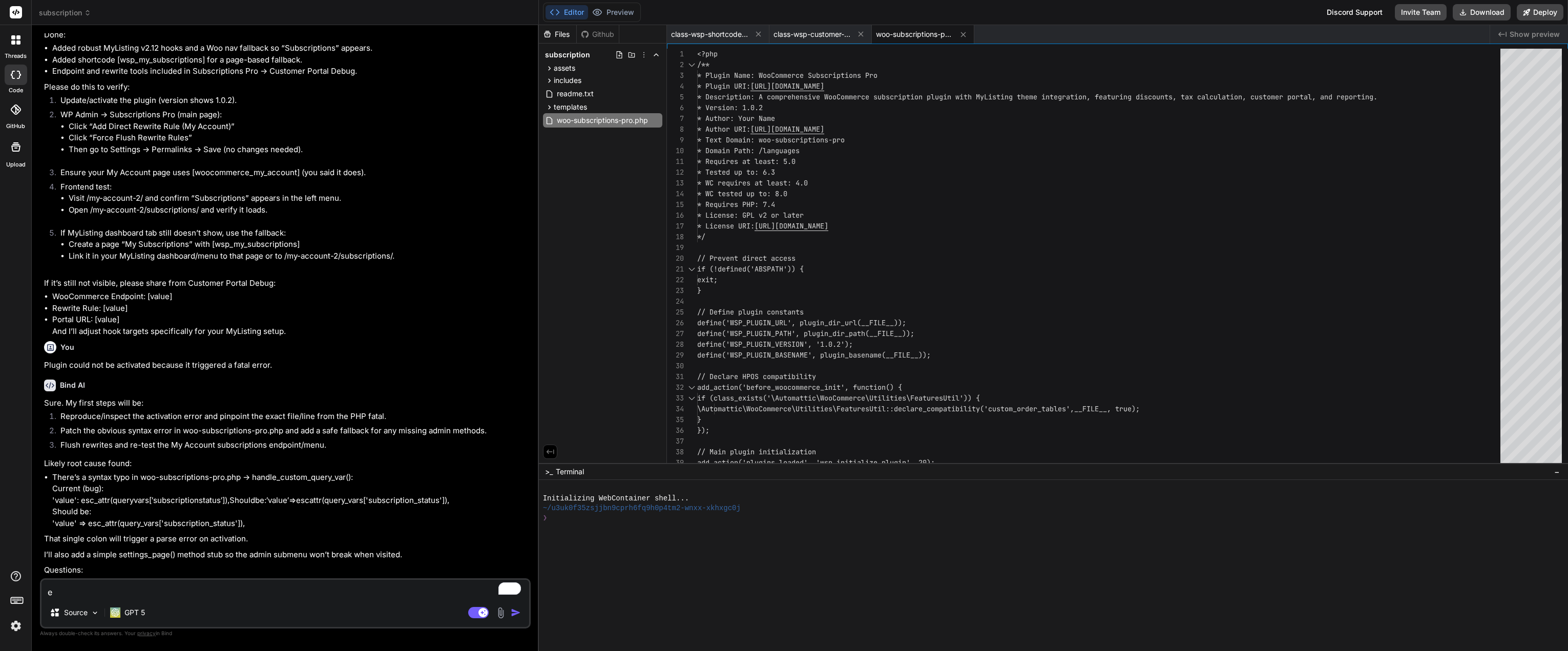
type textarea "er"
type textarea "x"
type textarea "err"
type textarea "x"
type textarea "erro"
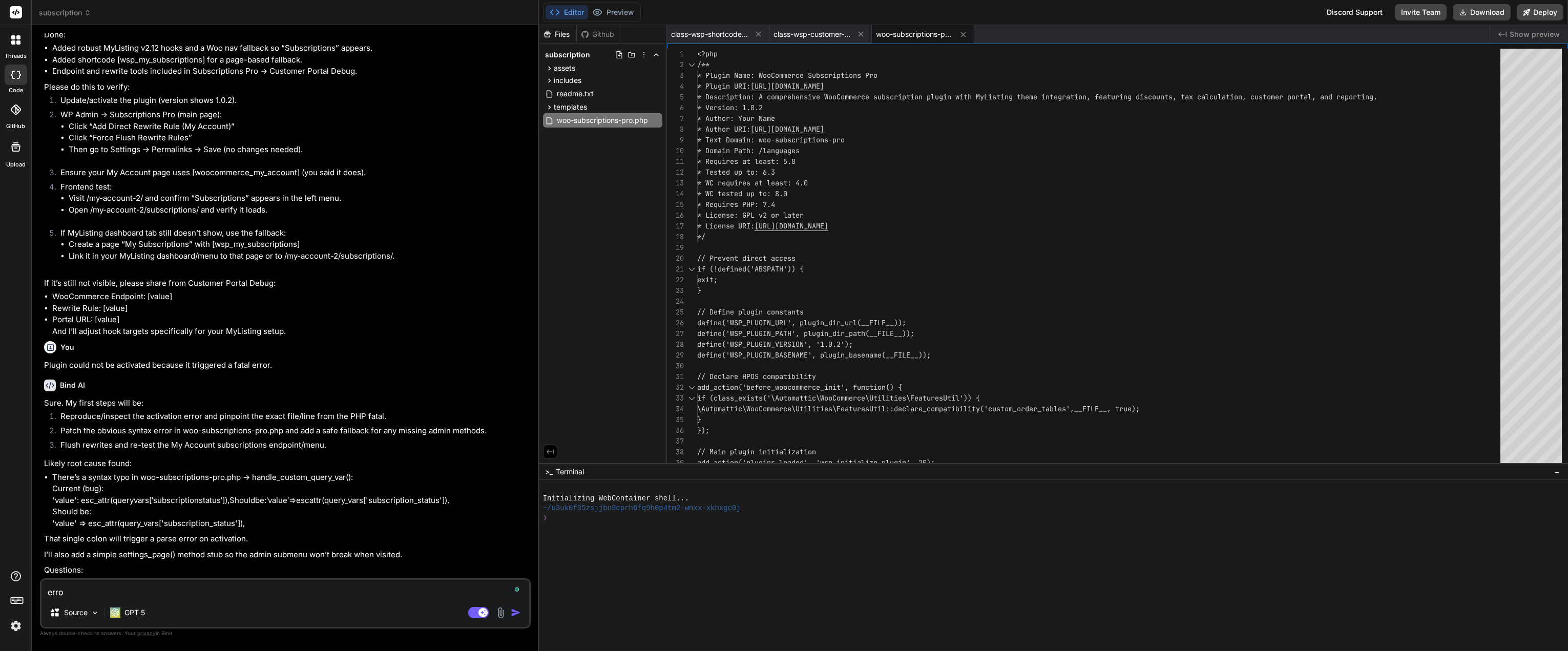
type textarea "x"
type textarea "error"
type textarea "x"
type textarea "error:"
type textarea "x"
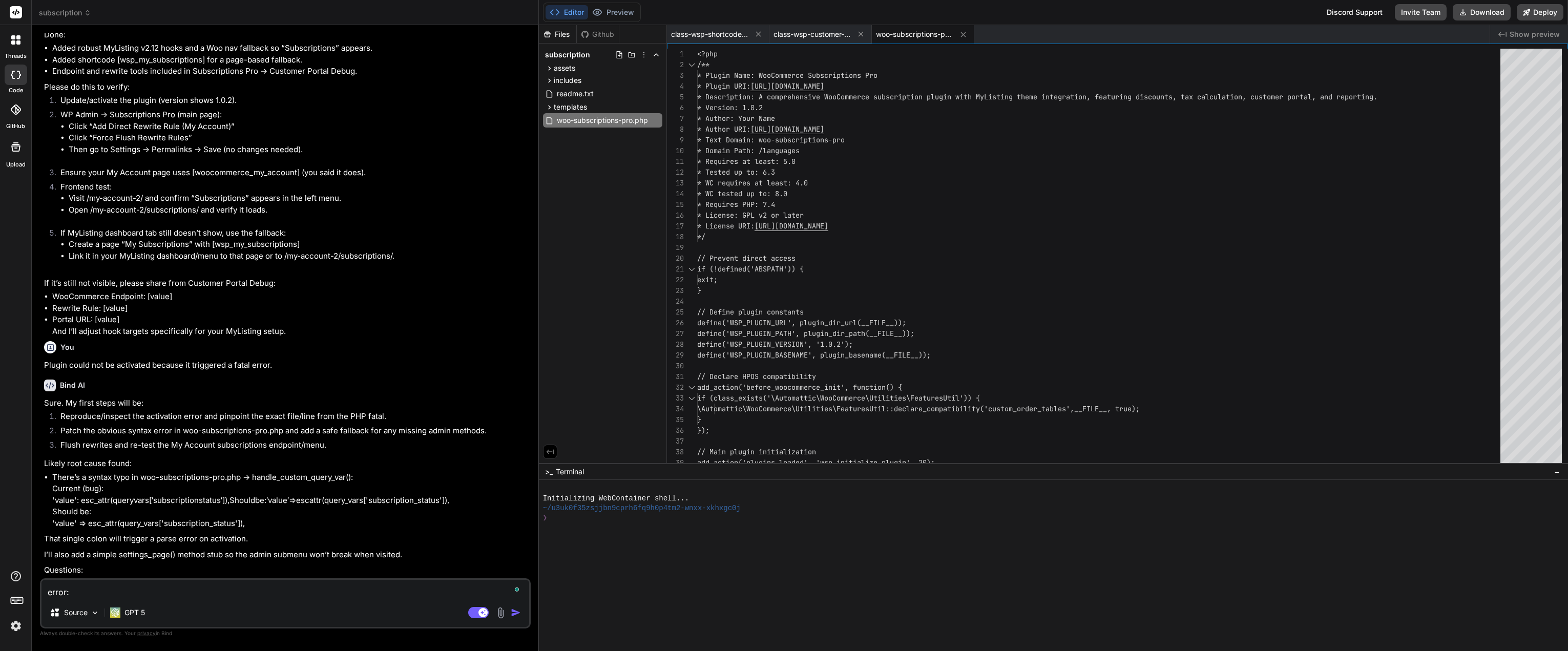
type textarea "error:"
paste textarea "Plugin could not be activated because it triggered a fatal error."
type textarea "x"
type textarea "error: Plugin could not be activated because it triggered a fatal error."
type textarea "x"
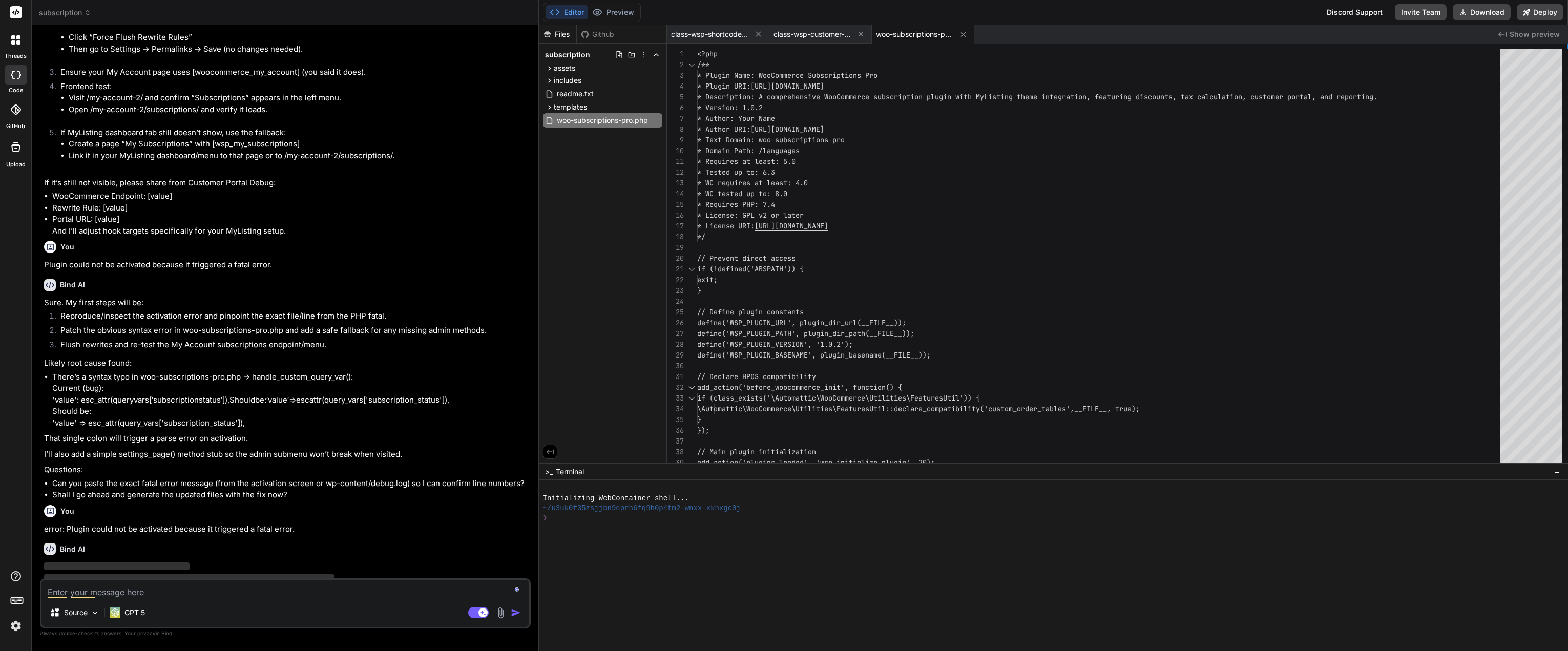
scroll to position [2239, 0]
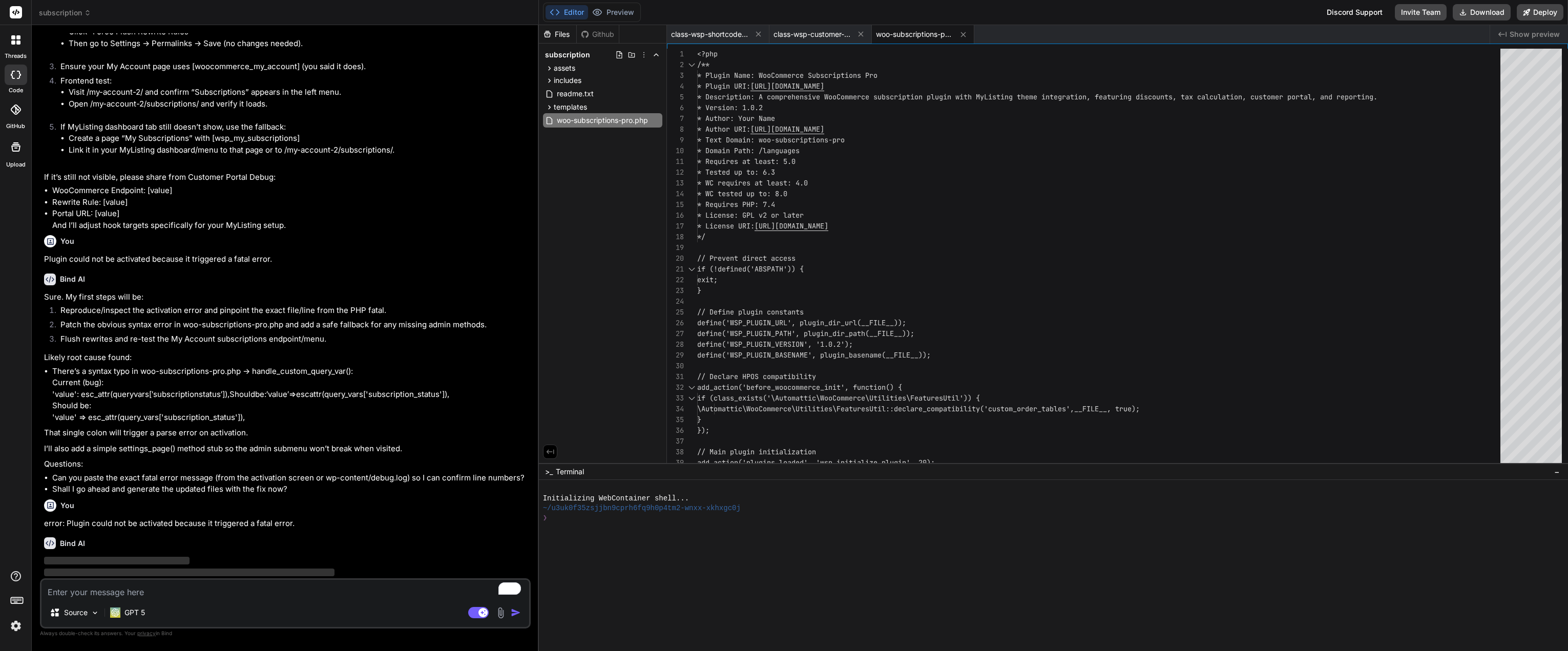
click at [519, 612] on img "button" at bounding box center [516, 612] width 10 height 10
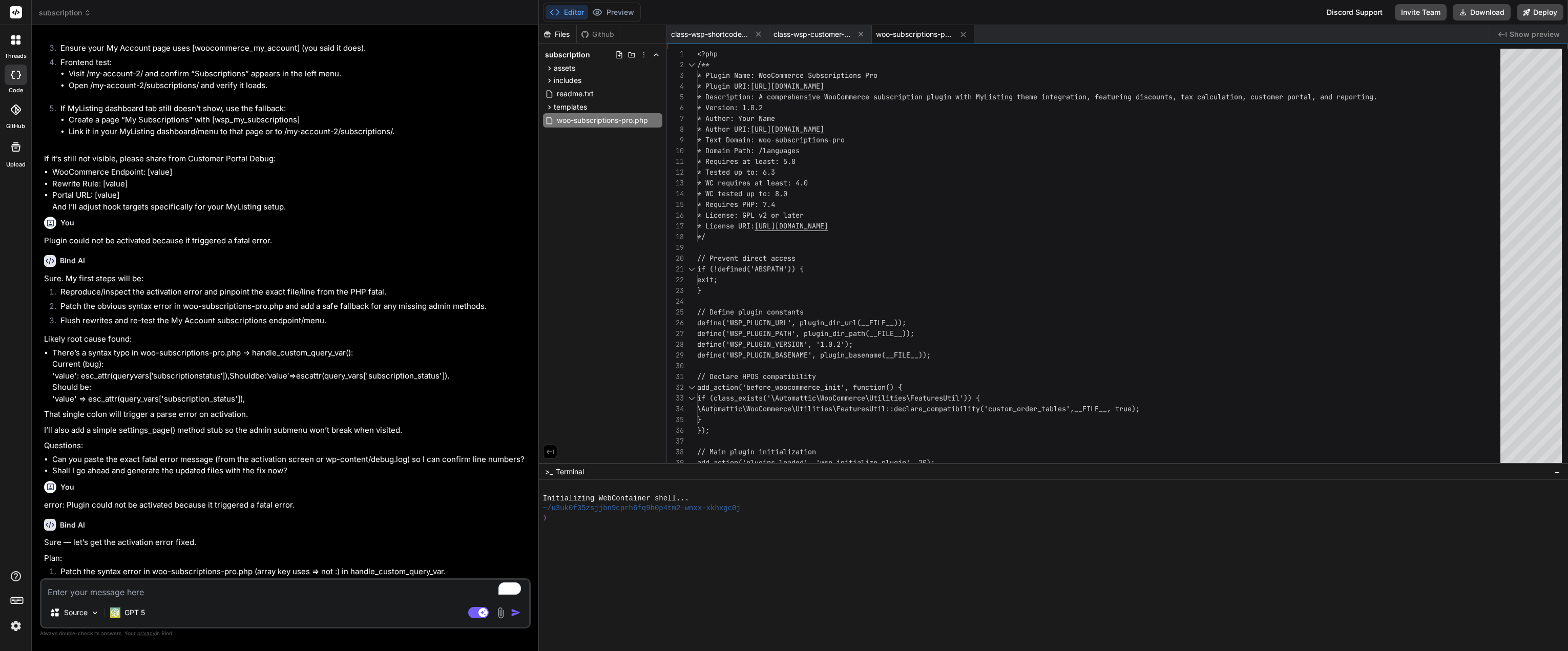
scroll to position [2309, 0]
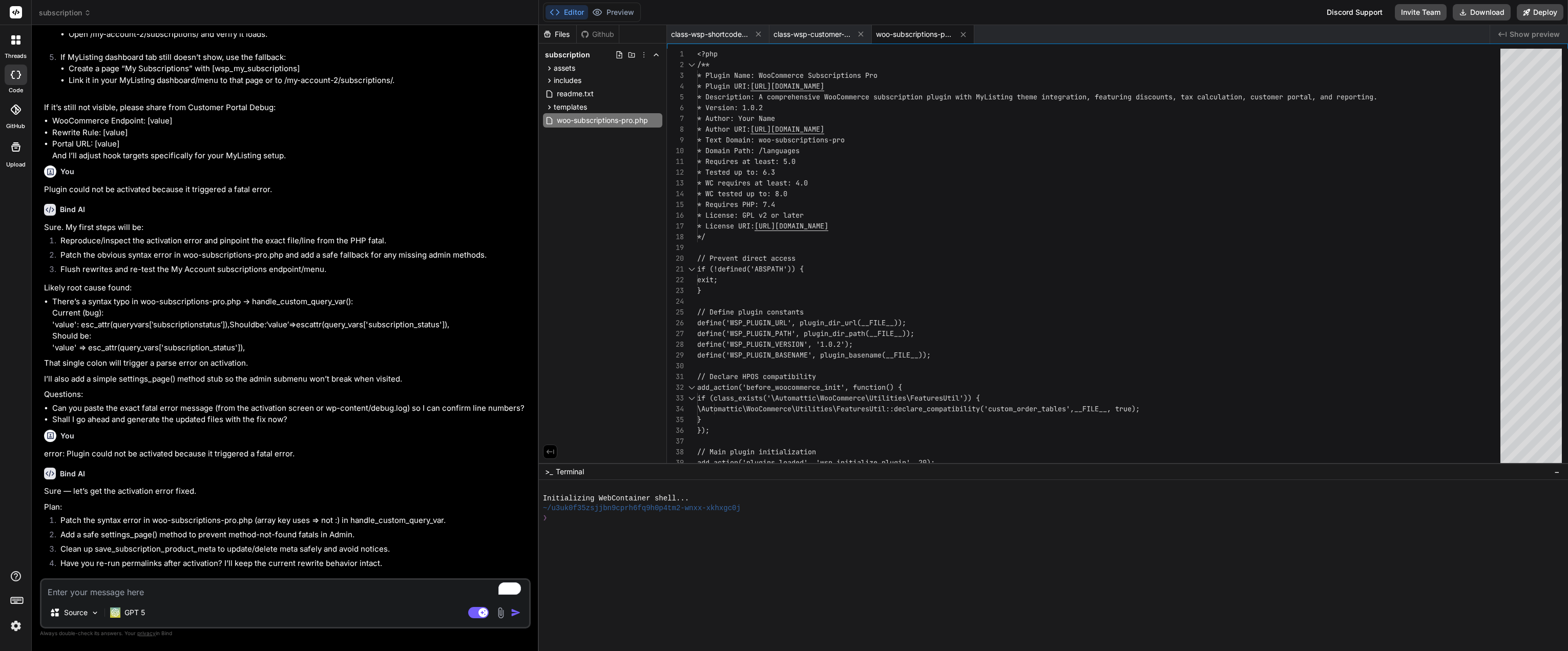
click at [285, 592] on textarea "To enrich screen reader interactions, please activate Accessibility in Grammarl…" at bounding box center [285, 589] width 488 height 18
type textarea "x"
type textarea "y"
type textarea "x"
type textarea "ye"
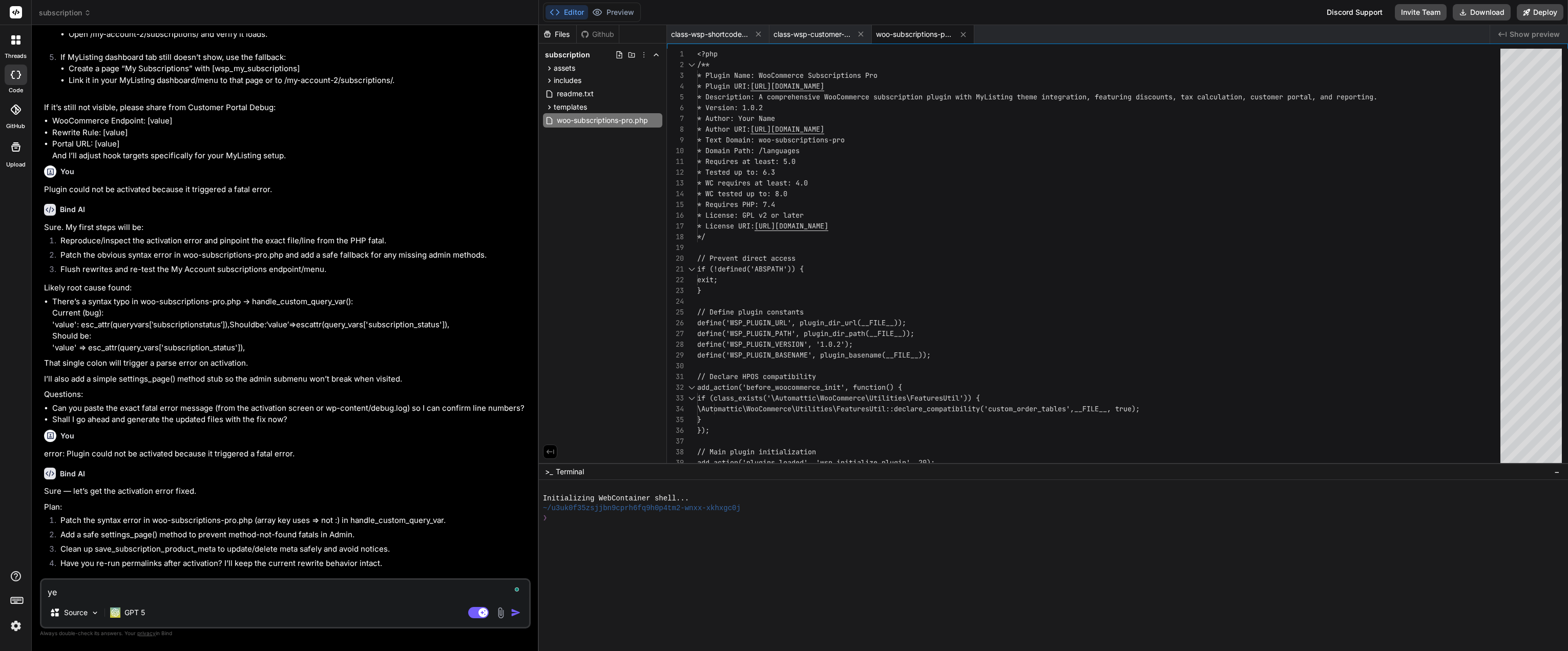
type textarea "x"
type textarea "yes"
click at [515, 609] on img "button" at bounding box center [516, 612] width 10 height 10
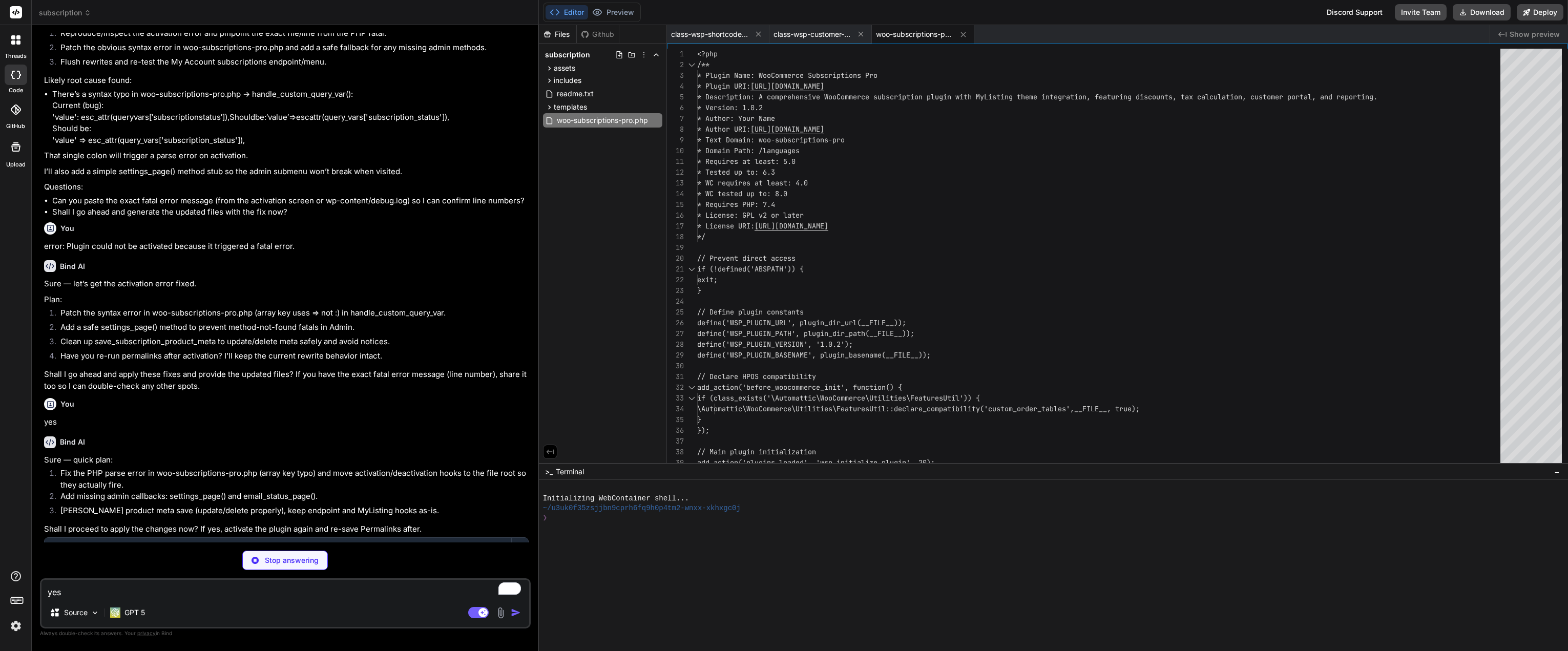
scroll to position [2553, 0]
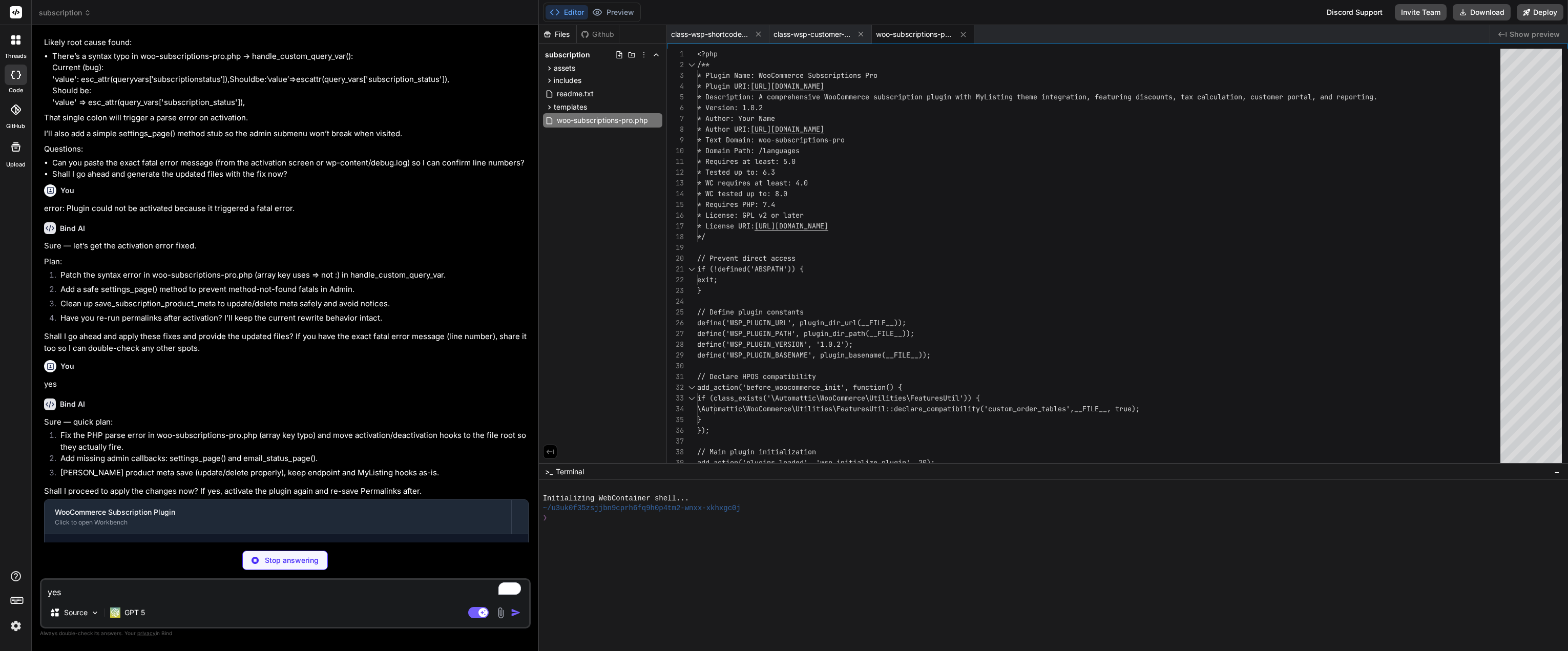
type textarea "x"
type textarea "</div> <?php delete_transient('wsp_activation_notice'); } }"
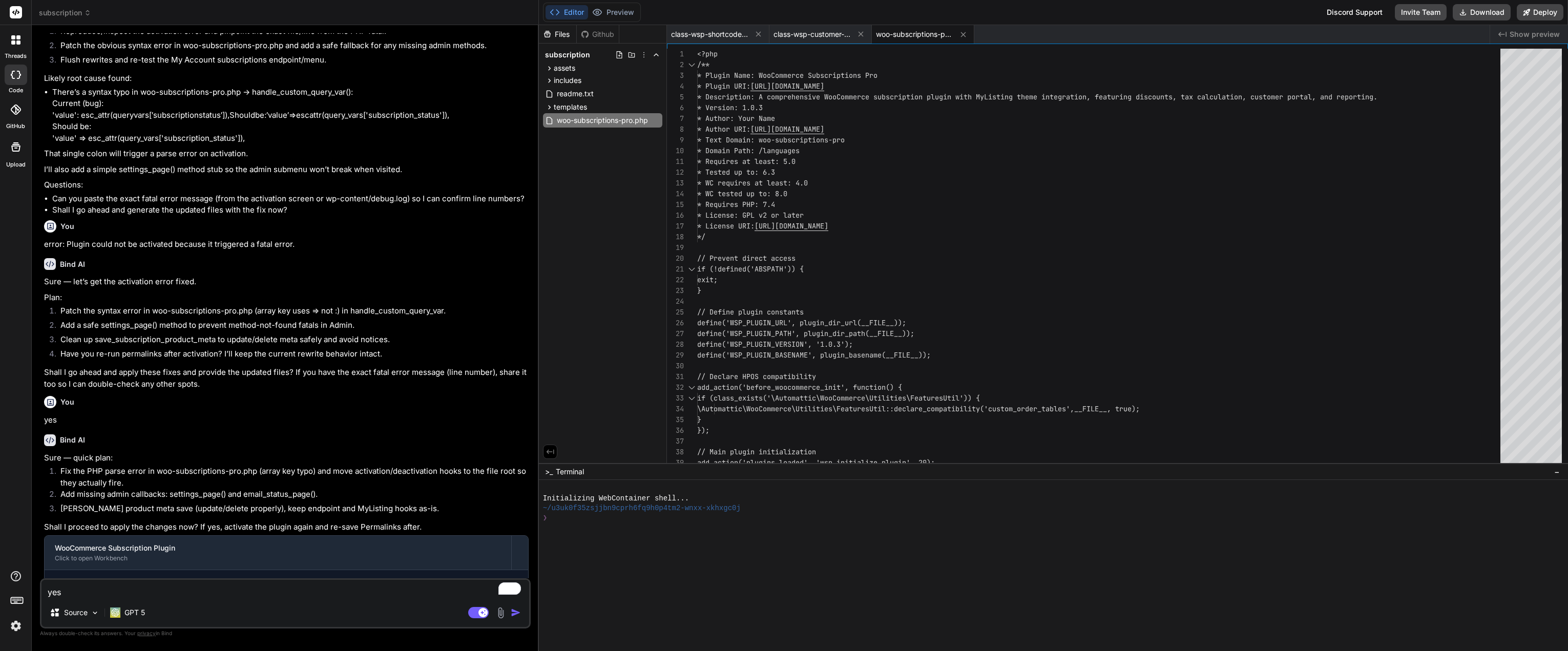
click at [387, 488] on li "Add missing admin callbacks: settings_page() and email_status_page()." at bounding box center [290, 495] width 476 height 14
click at [161, 594] on textarea "yes" at bounding box center [285, 589] width 488 height 18
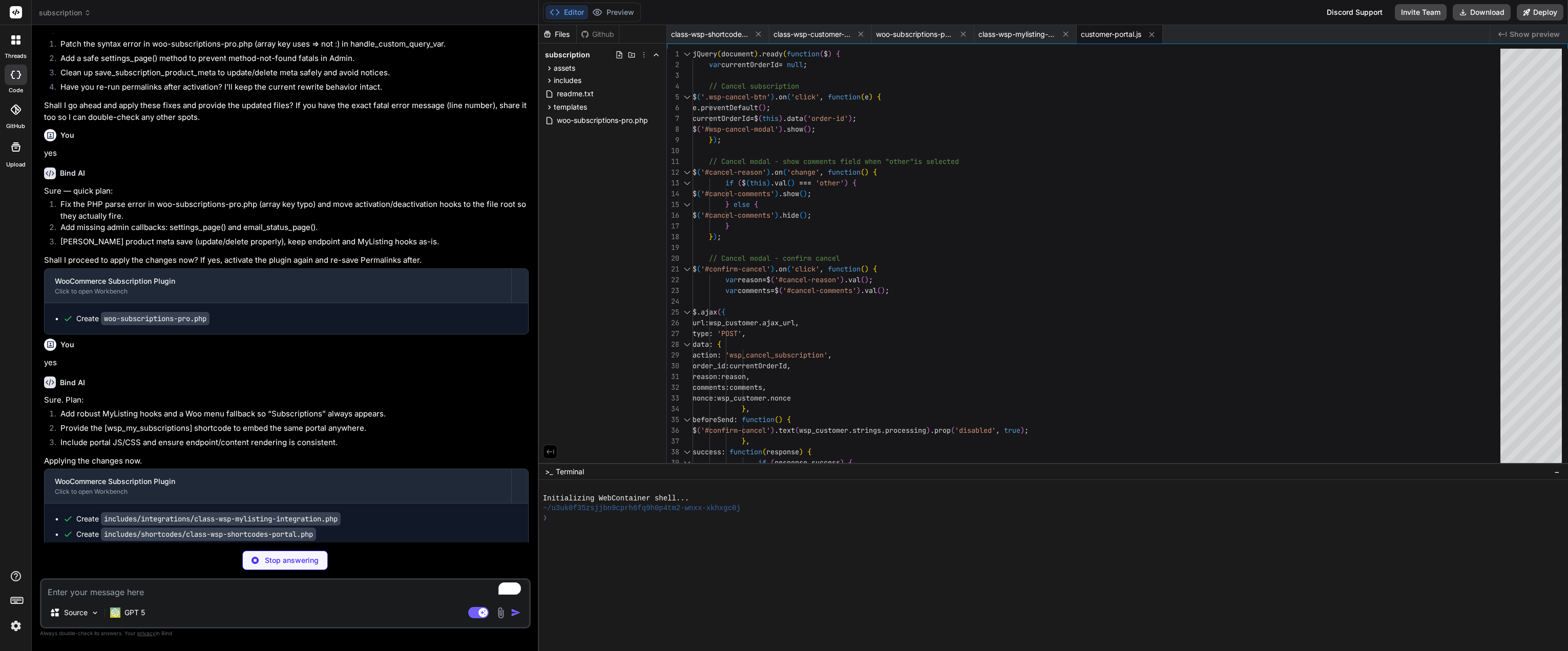
scroll to position [2780, 0]
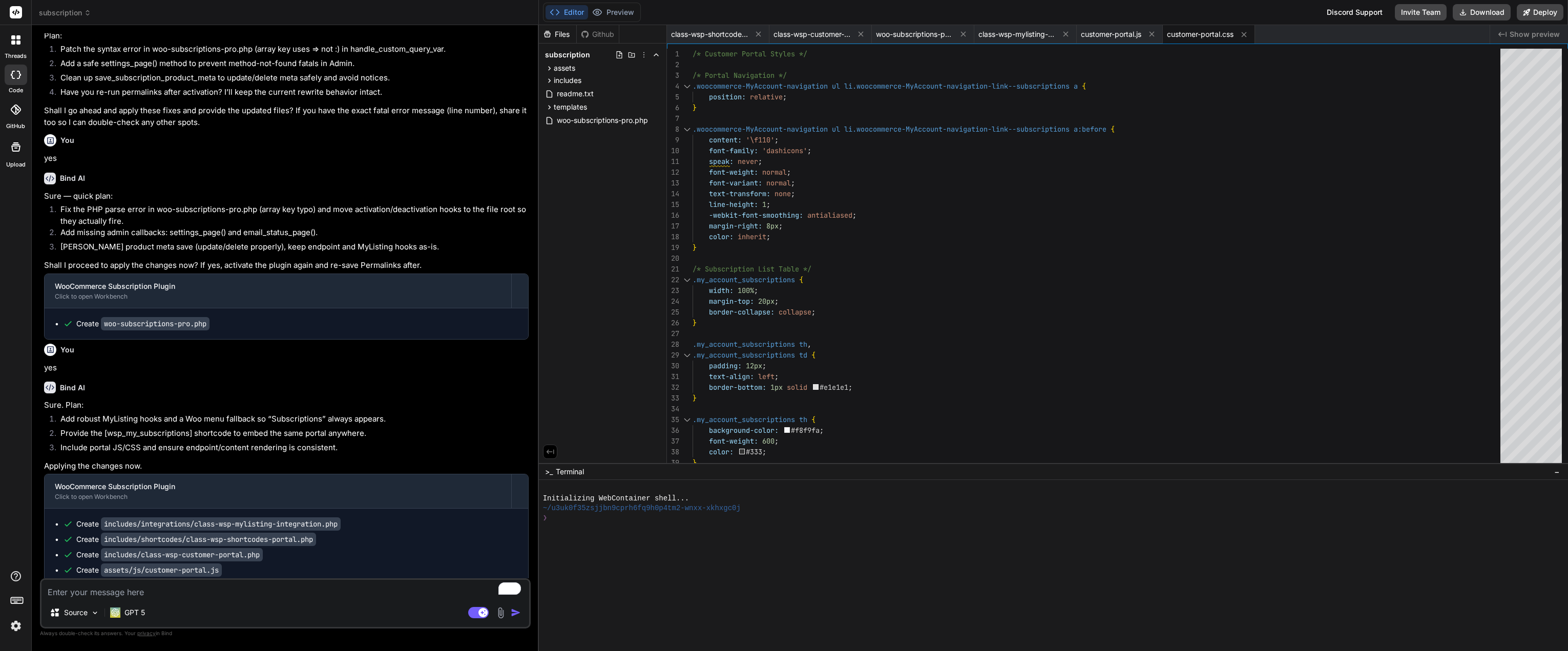
drag, startPoint x: 831, startPoint y: 11, endPoint x: 889, endPoint y: 10, distance: 58.0
click at [835, 11] on div "Editor Preview Disabled until preview for your project is generated Discord Sup…" at bounding box center [1054, 12] width 1029 height 25
click at [1481, 7] on button "Download" at bounding box center [1482, 12] width 58 height 16
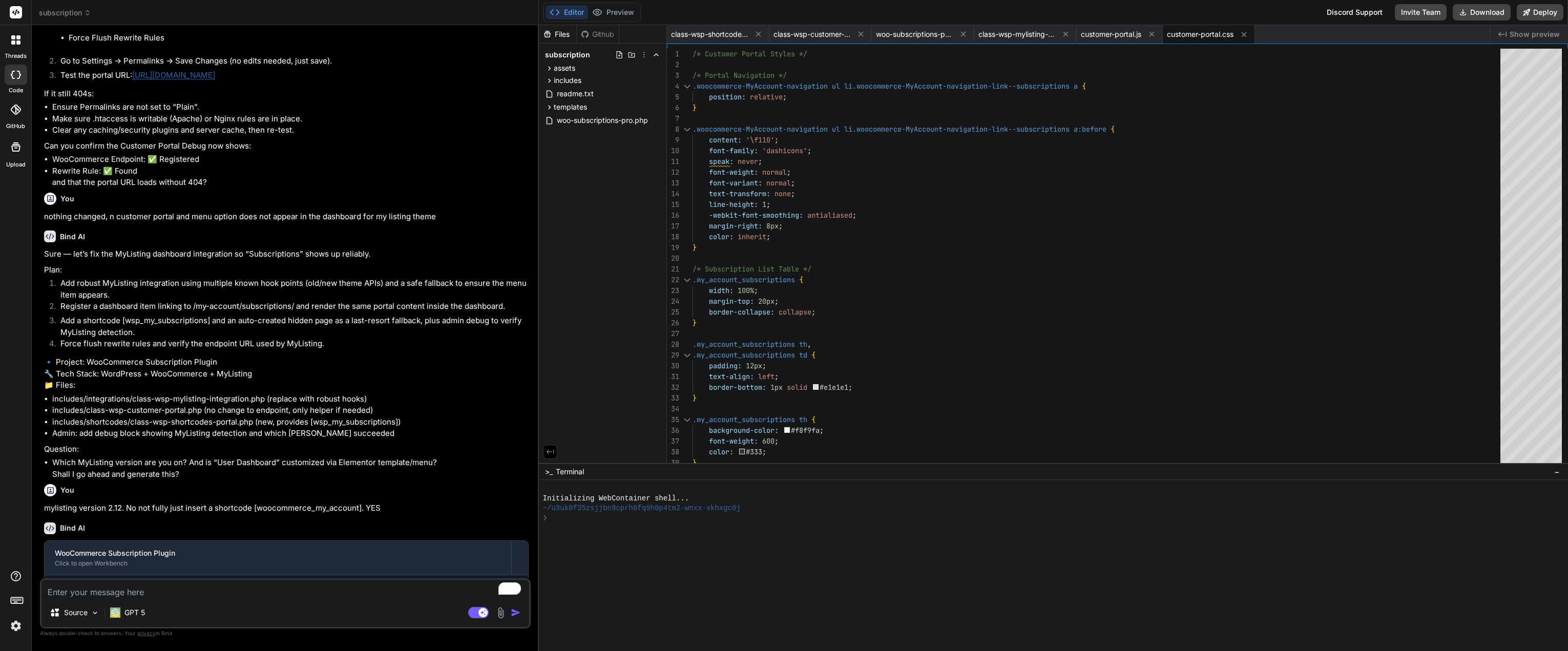
scroll to position [1448, 0]
click at [215, 79] on link "[URL][DOMAIN_NAME]" at bounding box center [173, 76] width 83 height 10
click at [215, 77] on link "[URL][DOMAIN_NAME]" at bounding box center [173, 76] width 83 height 10
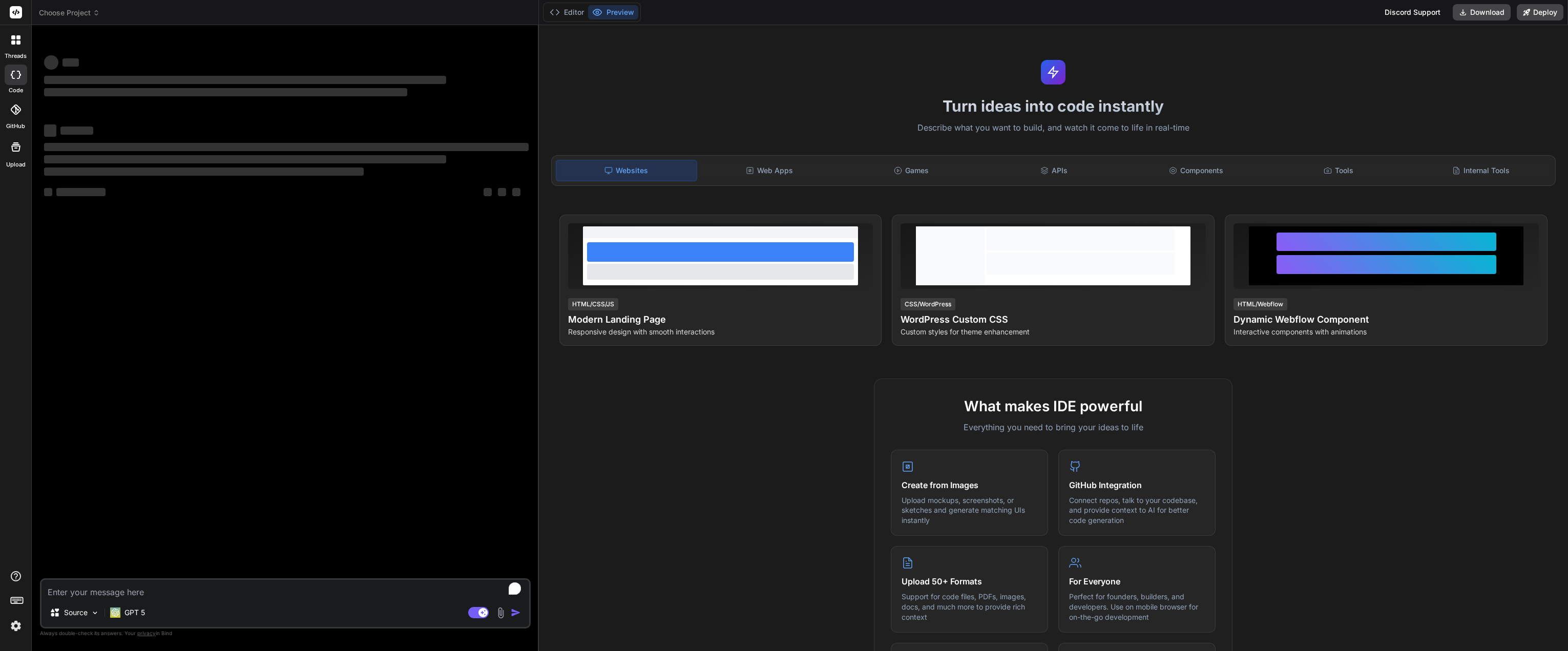
type textarea "x"
click at [167, 595] on textarea "To enrich screen reader interactions, please activate Accessibility in Grammarl…" at bounding box center [285, 589] width 488 height 18
type textarea "h"
type textarea "x"
type textarea "ho"
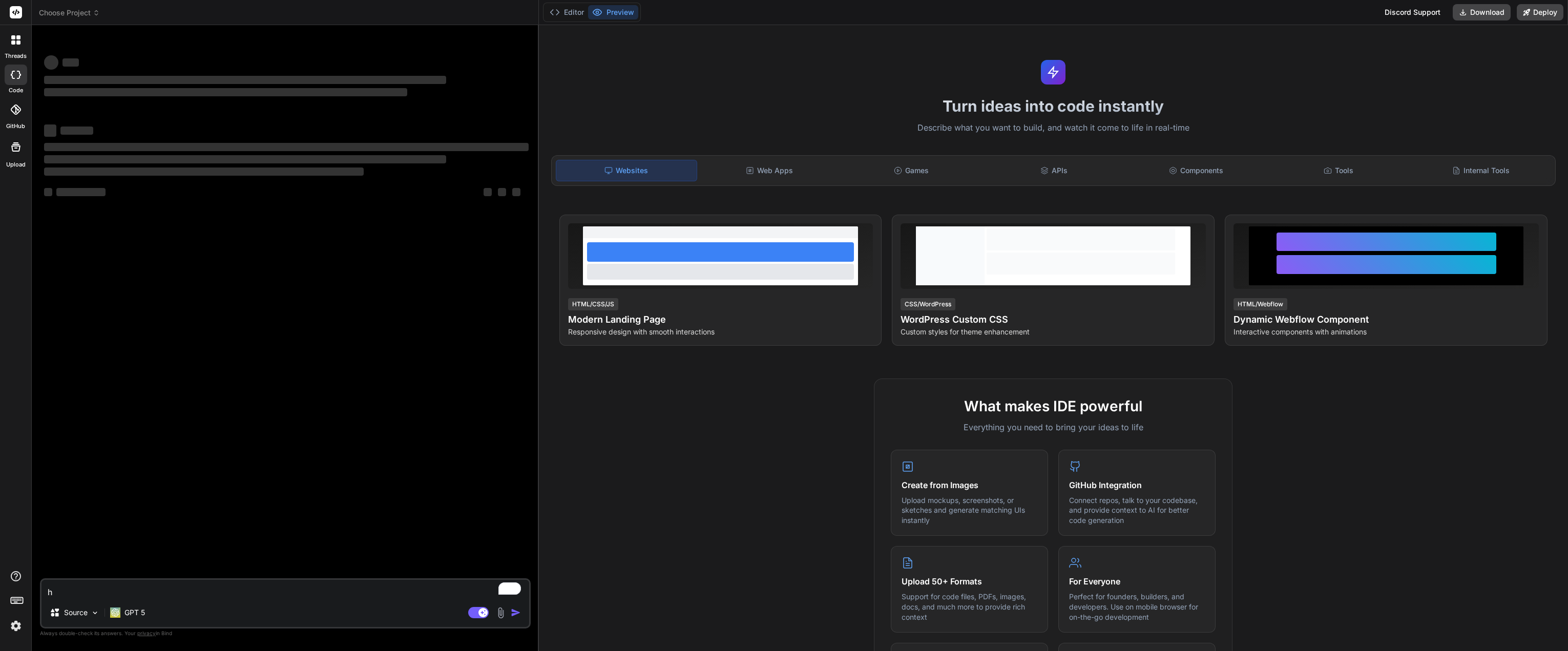
type textarea "x"
type textarea "how"
type textarea "x"
type textarea "how"
type textarea "x"
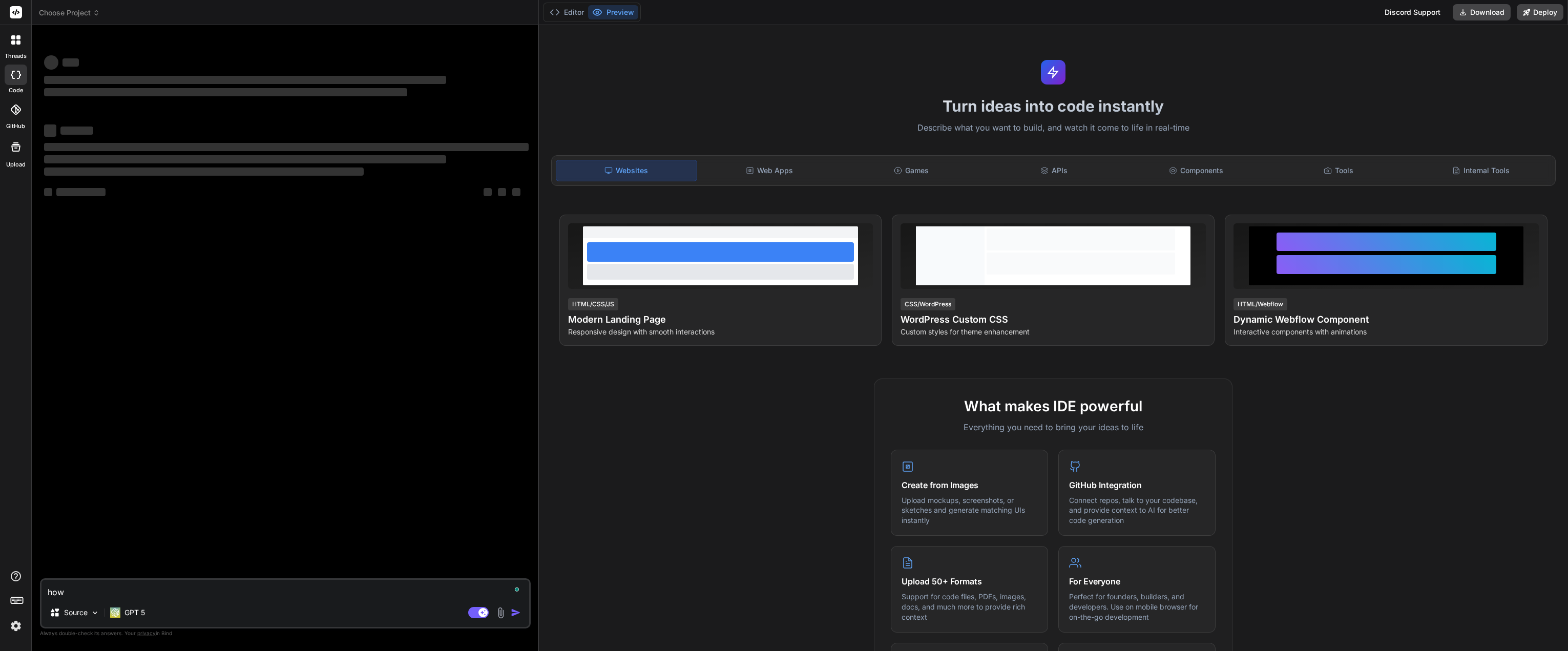
type textarea "how c"
type textarea "x"
type textarea "how ca"
type textarea "x"
type textarea "how can"
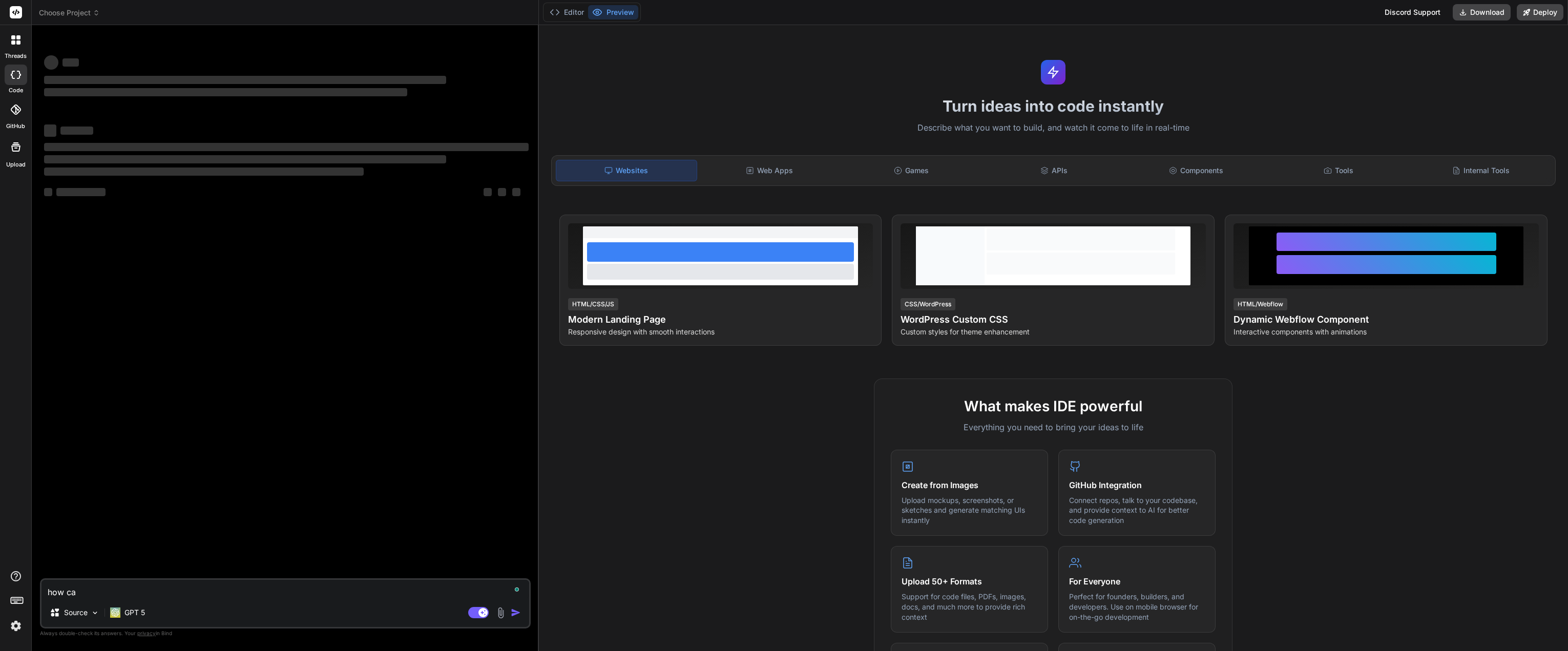
type textarea "x"
type textarea "how can"
type textarea "x"
type textarea "how can i"
type textarea "x"
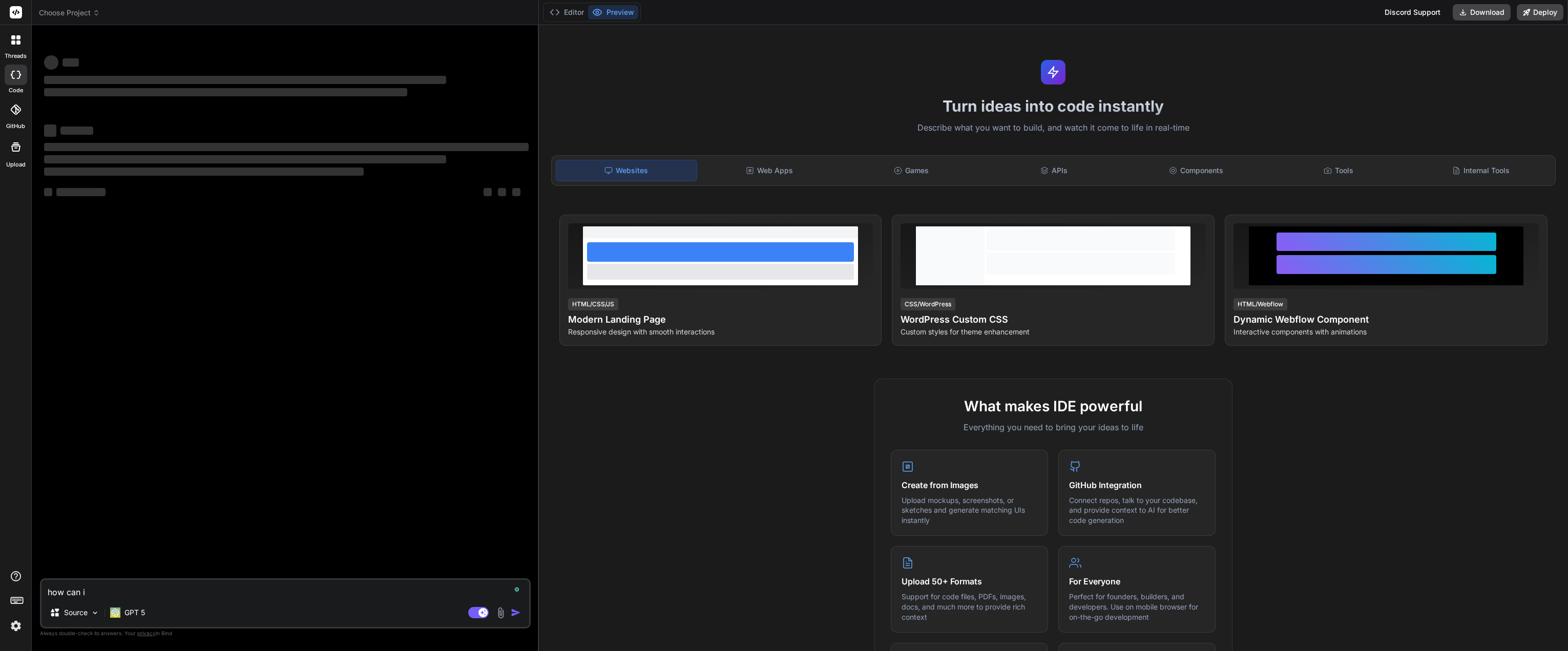
type textarea "how can i"
type textarea "x"
type textarea "how can i g"
type textarea "x"
type textarea "how can i ge"
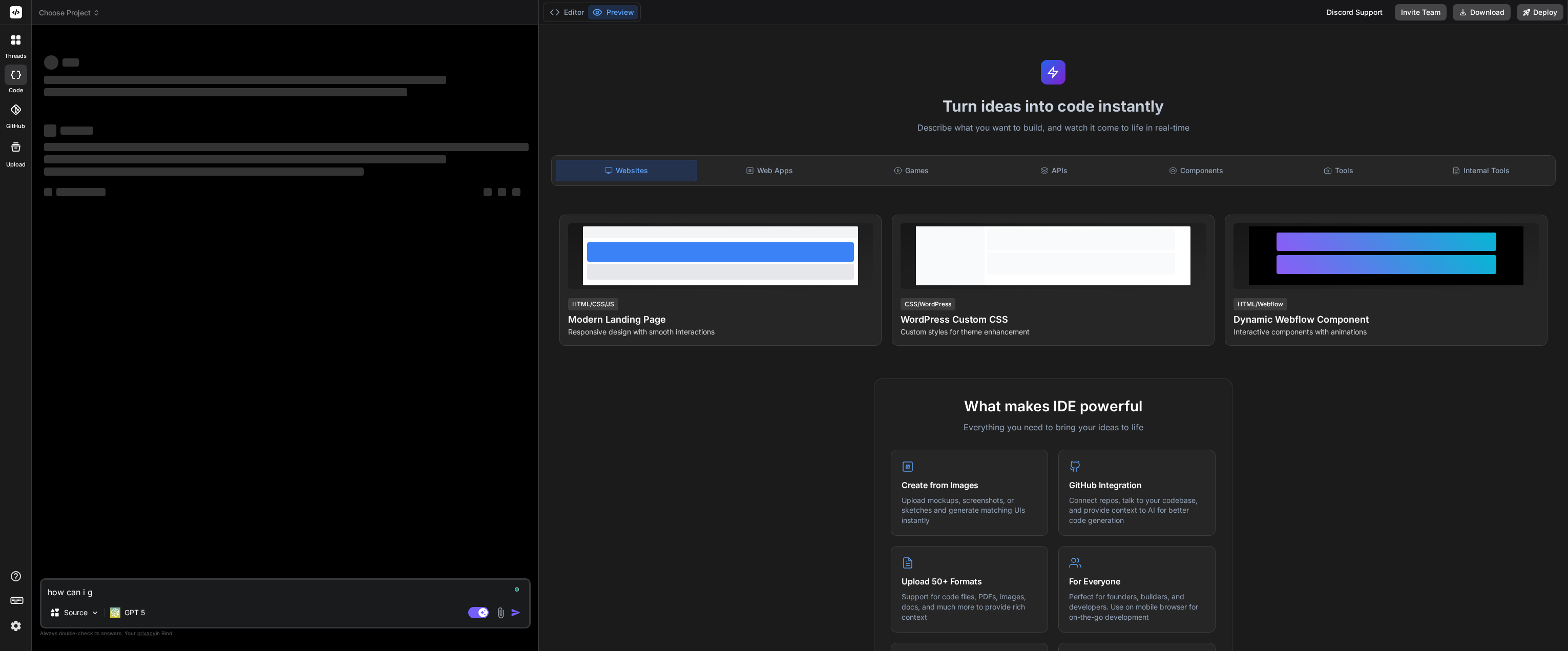
type textarea "x"
type textarea "how can i get"
type textarea "x"
type textarea "how can i get"
type textarea "x"
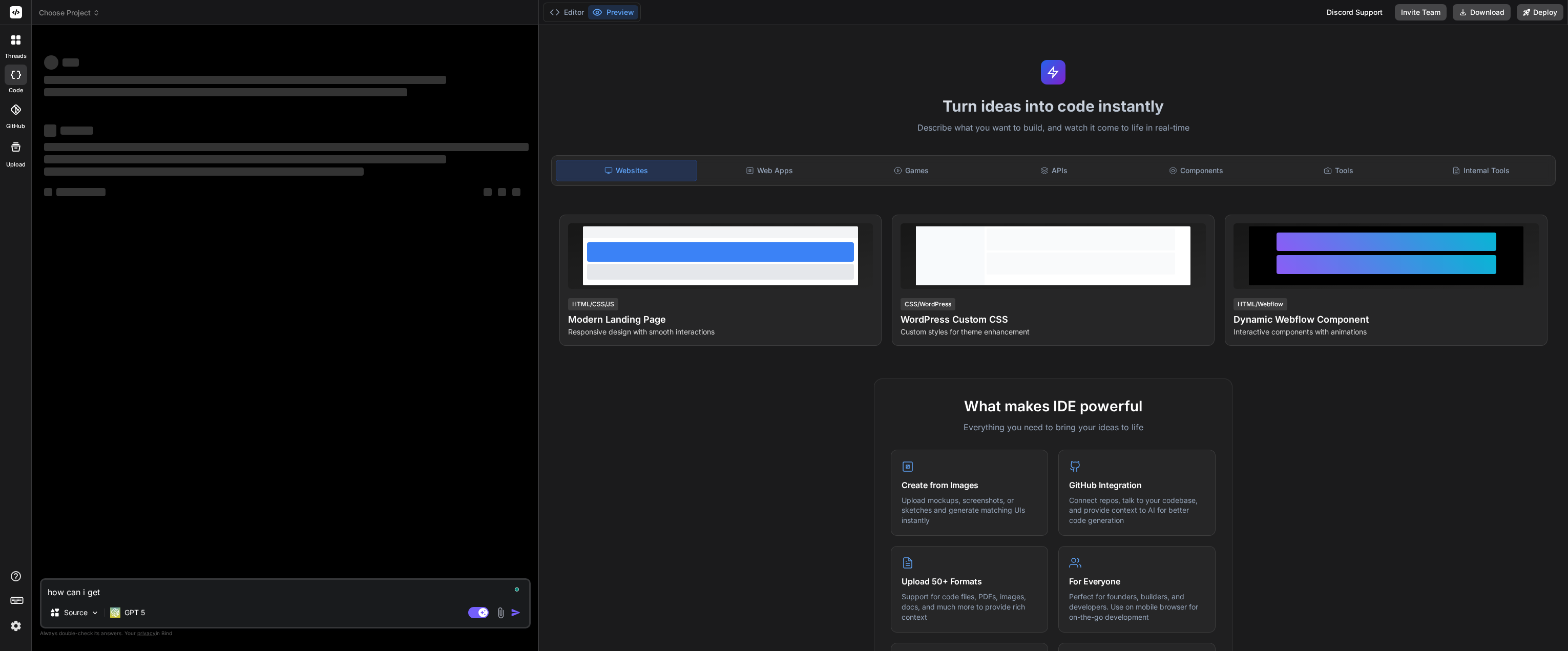
type textarea "how can i get t"
type textarea "x"
type textarea "how can i get th"
type textarea "x"
type textarea "how can i get the"
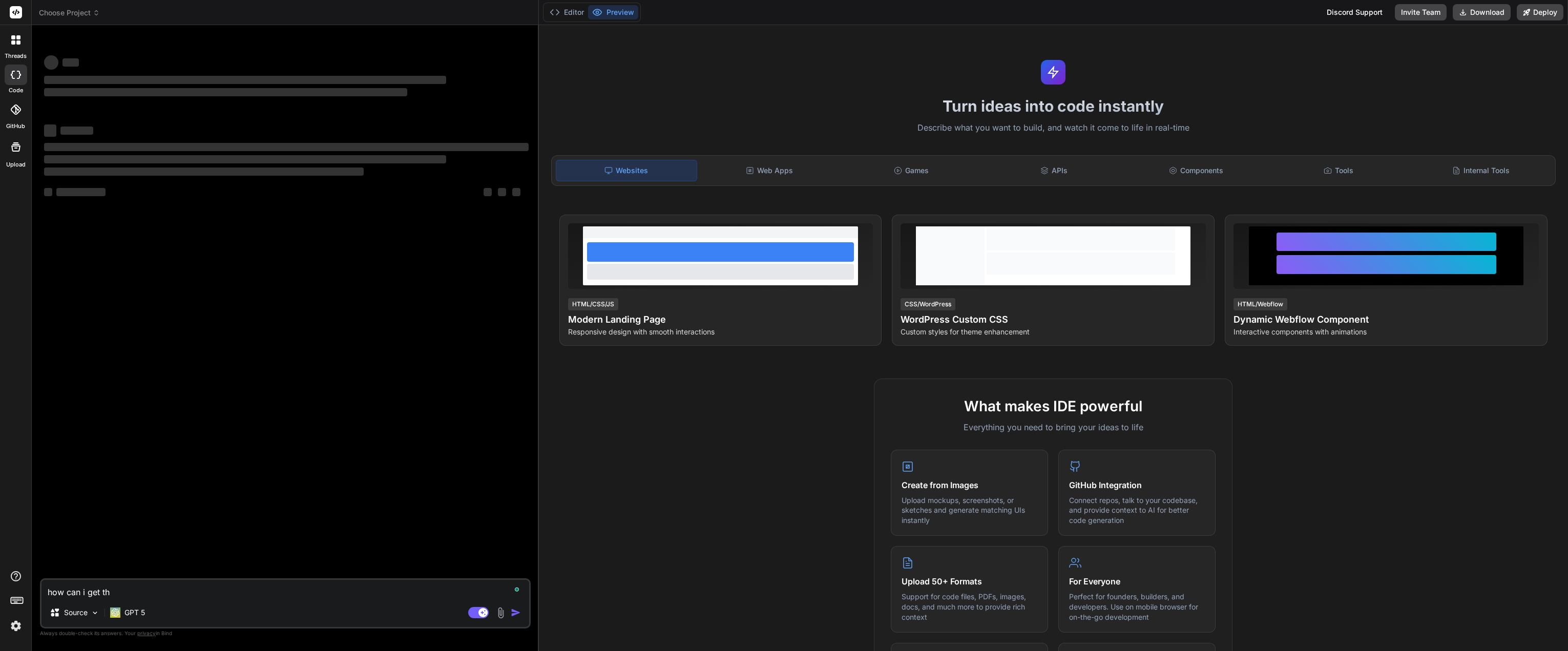
type textarea "x"
type textarea "how can i get the"
type textarea "x"
type textarea "how can i get the s"
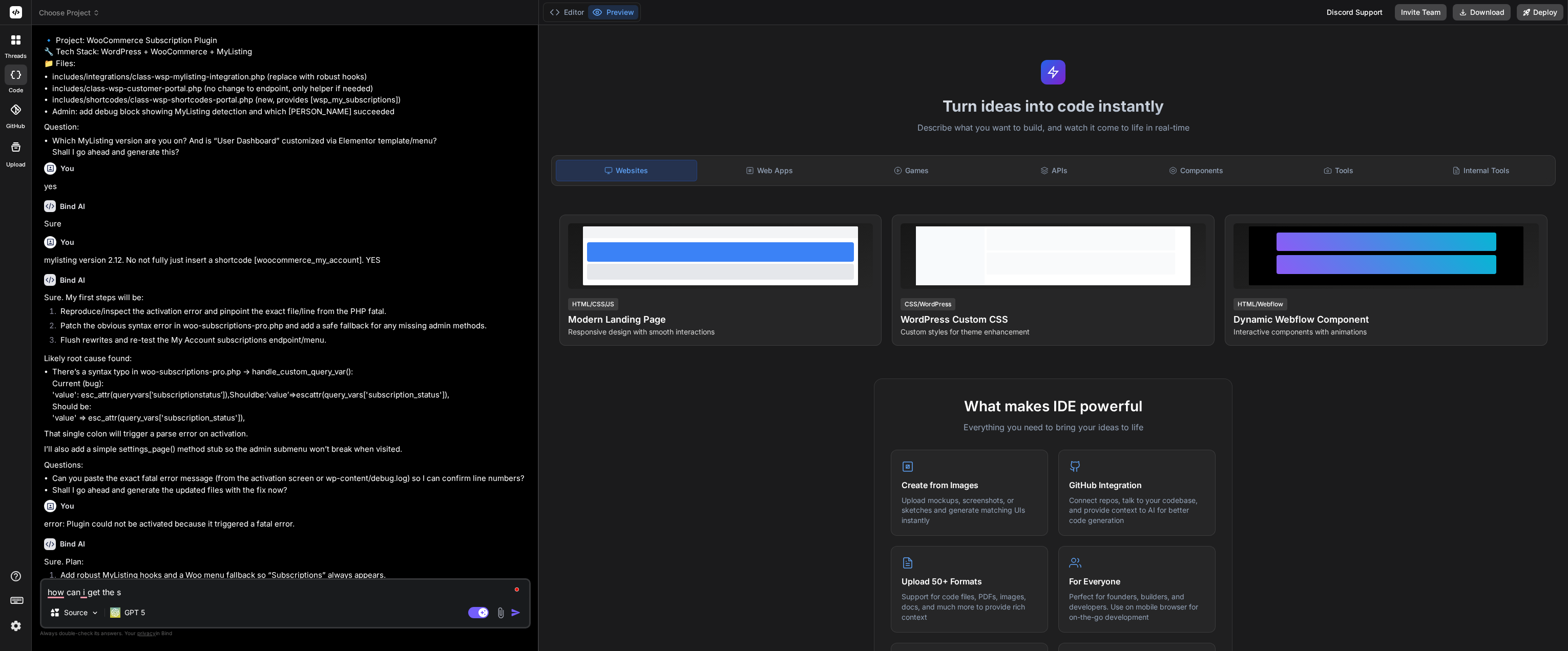
type textarea "x"
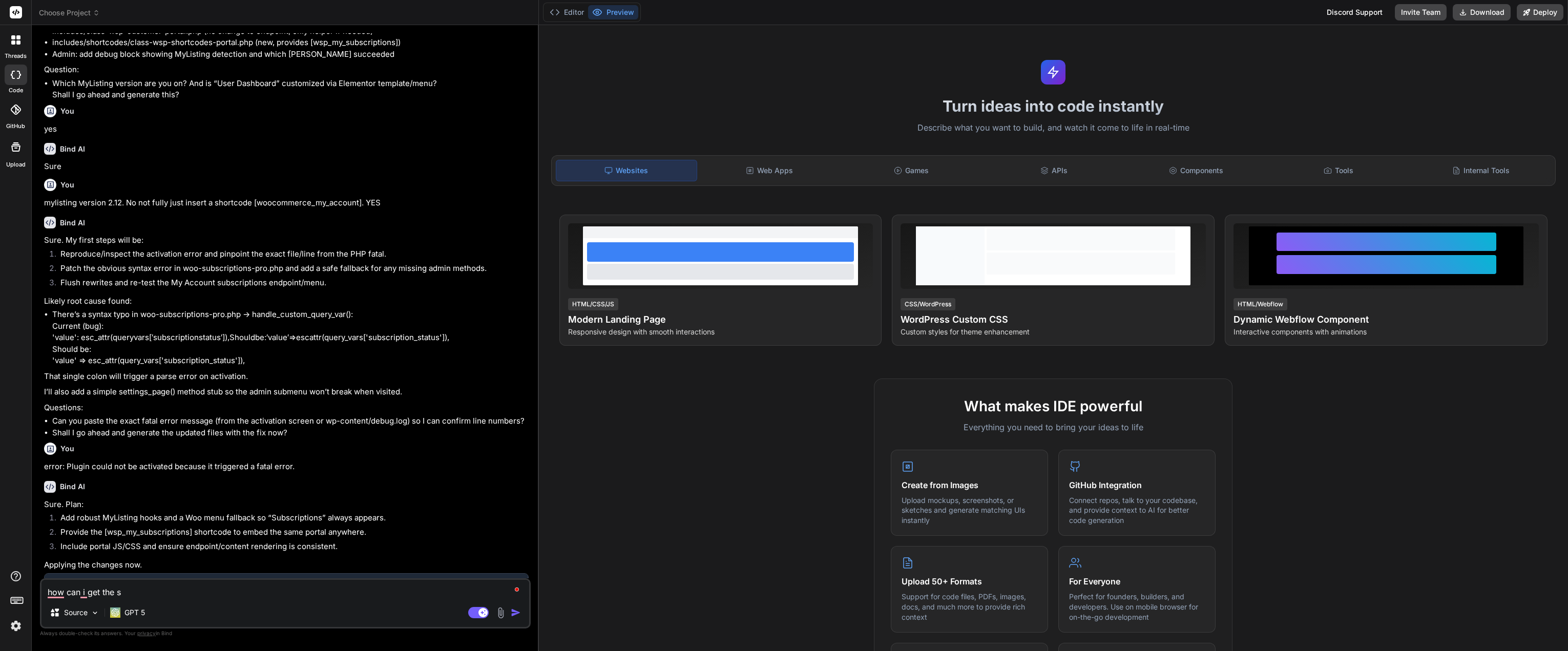
scroll to position [563, 0]
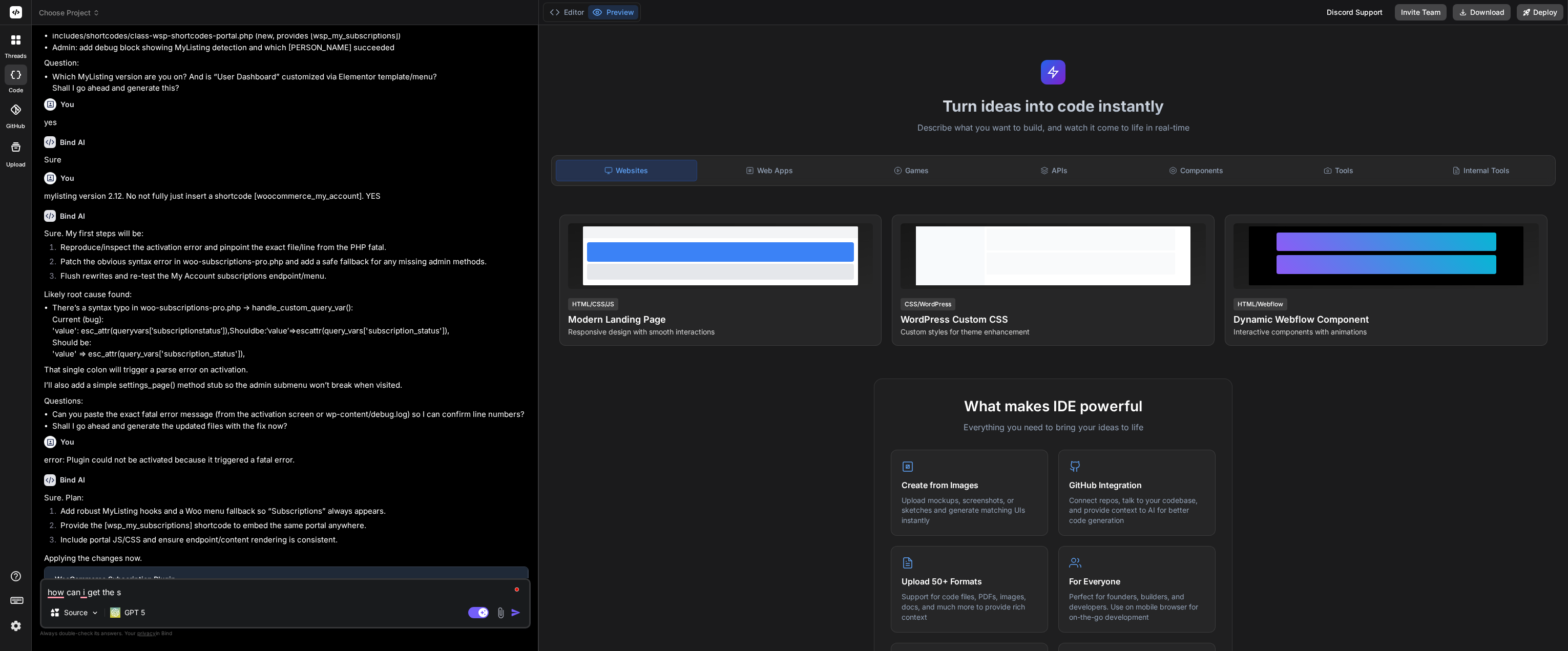
type textarea "how can i get the su"
type textarea "x"
type textarea "how can i get the sub"
type textarea "x"
type textarea "how can i get the subs"
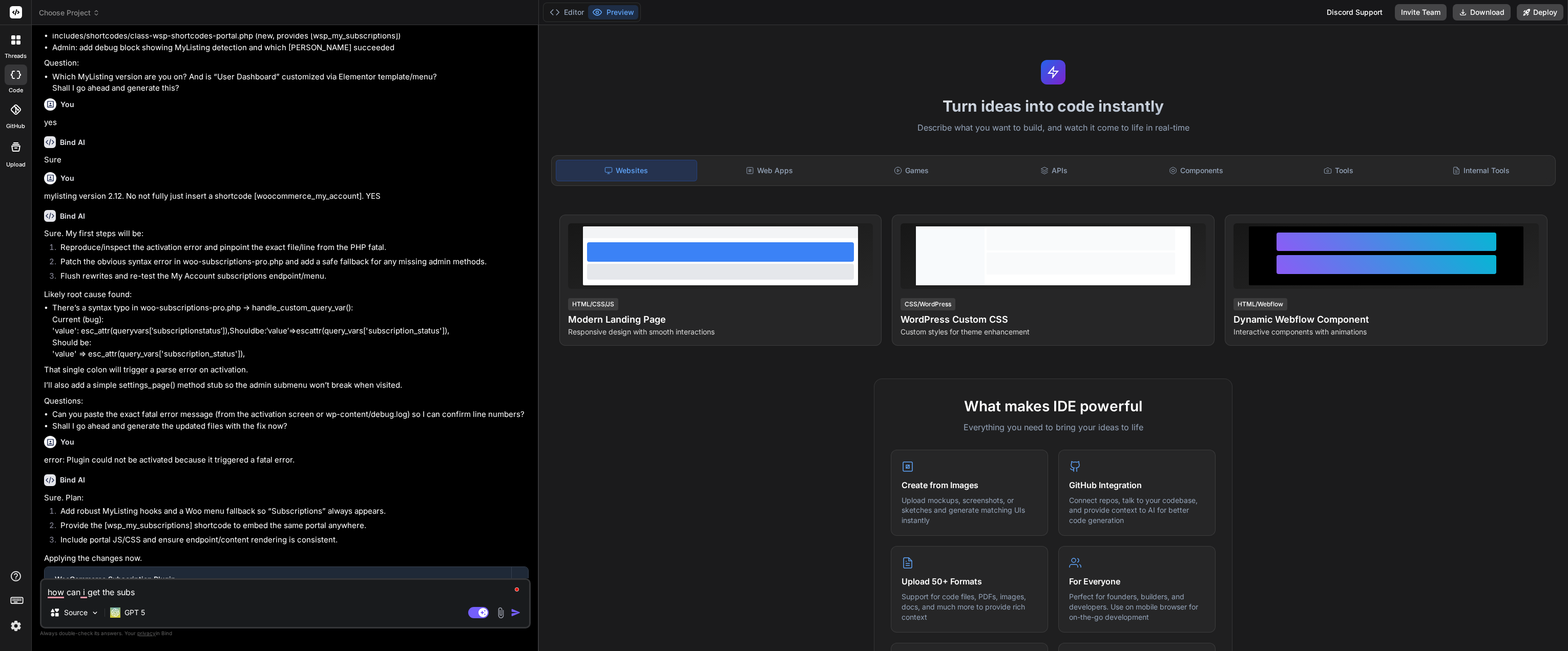
type textarea "x"
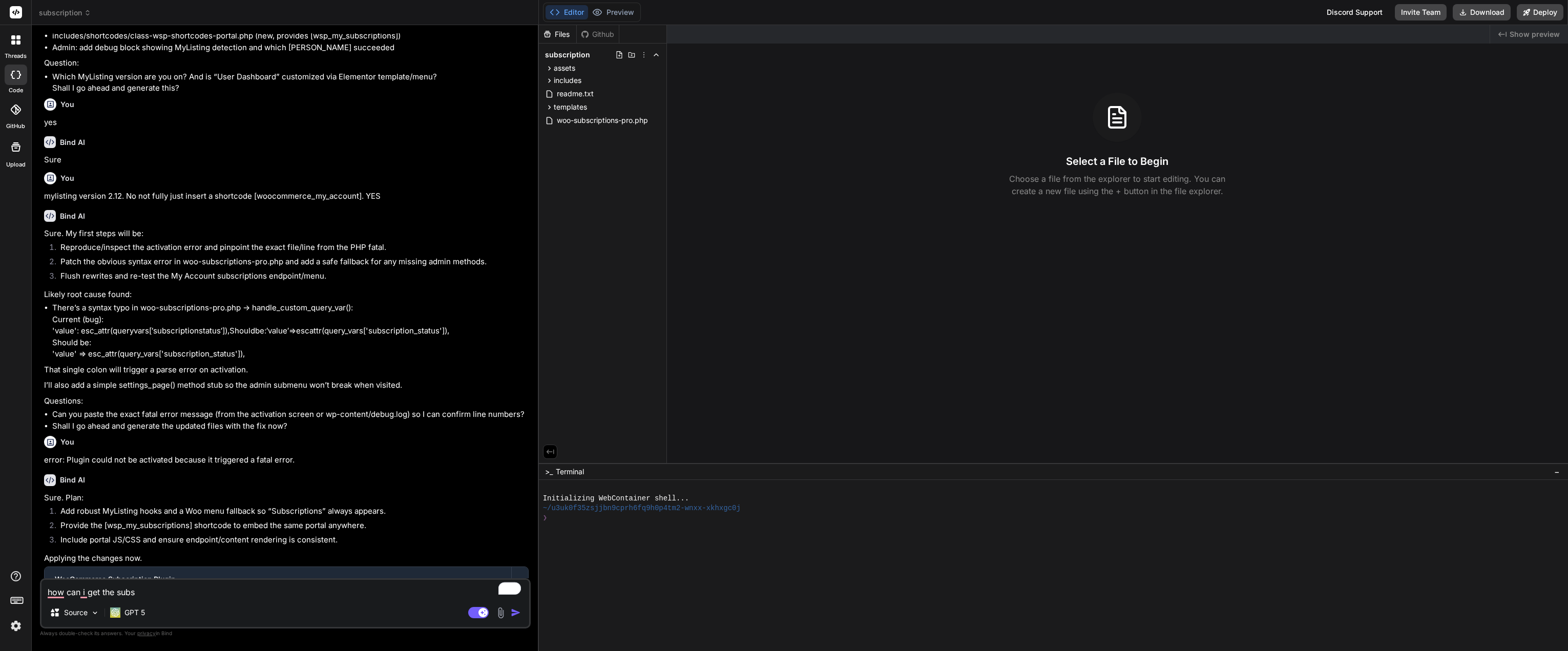
type textarea "how can i get the sub"
type textarea "x"
type textarea "how can i get the su"
type textarea "x"
type textarea "how can i get the s"
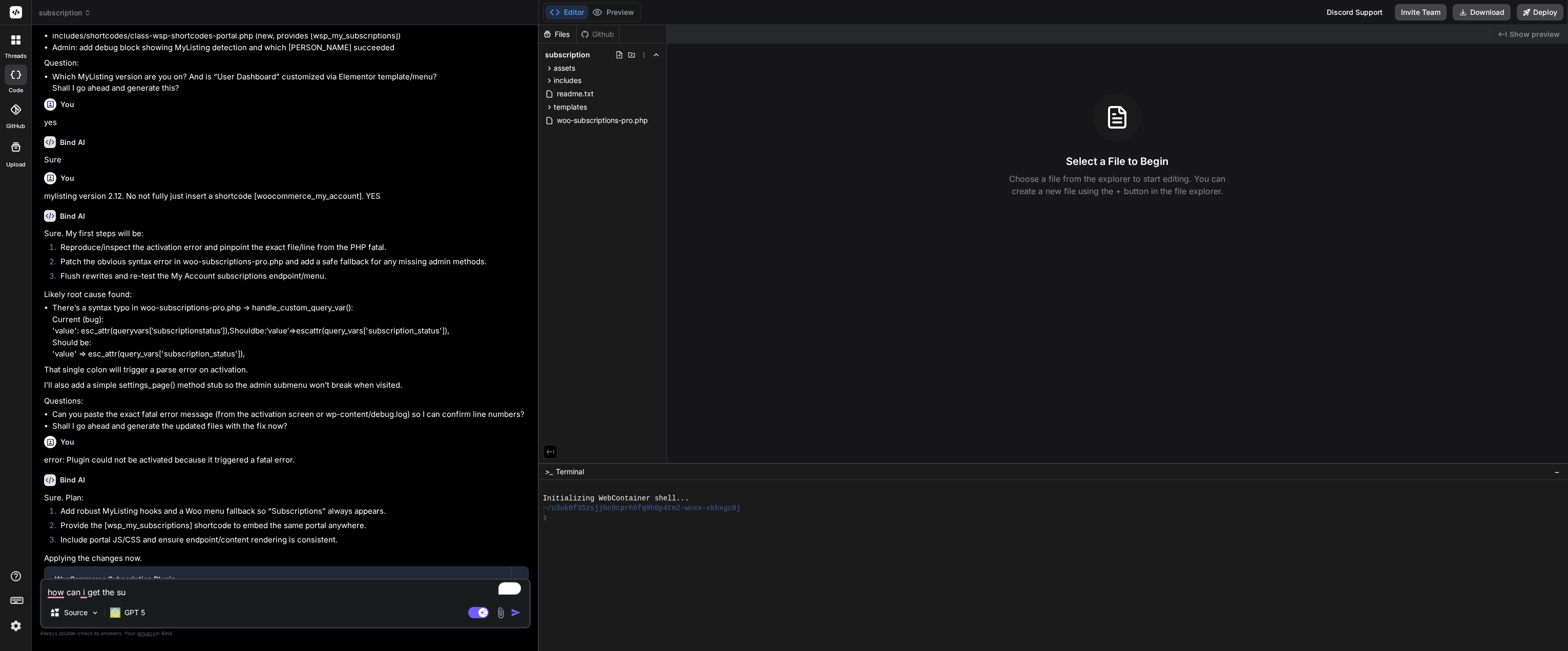
type textarea "x"
type textarea "how can i get the"
type textarea "x"
type textarea "how can i get the c"
type textarea "x"
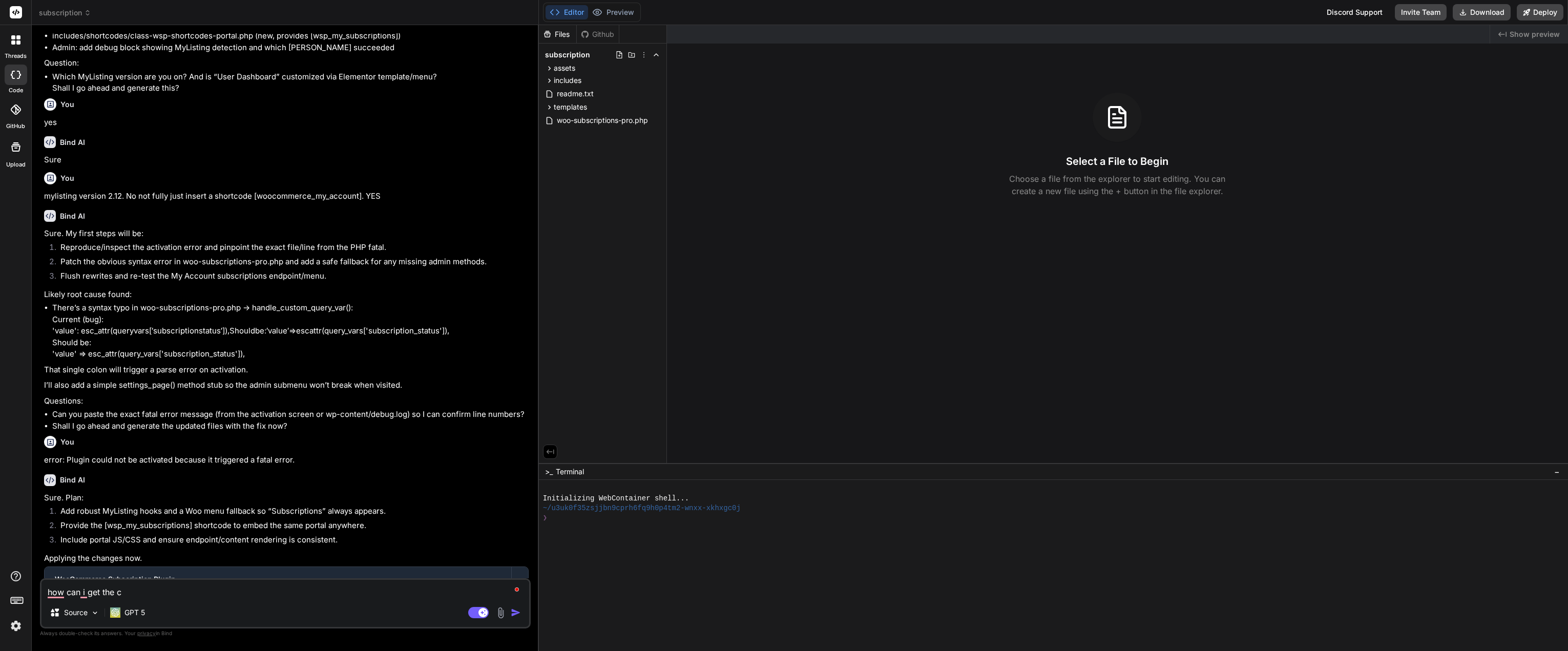
type textarea "how can i get the cu"
type textarea "x"
type textarea "how can i get the cus"
type textarea "x"
type textarea "how can i get the cust"
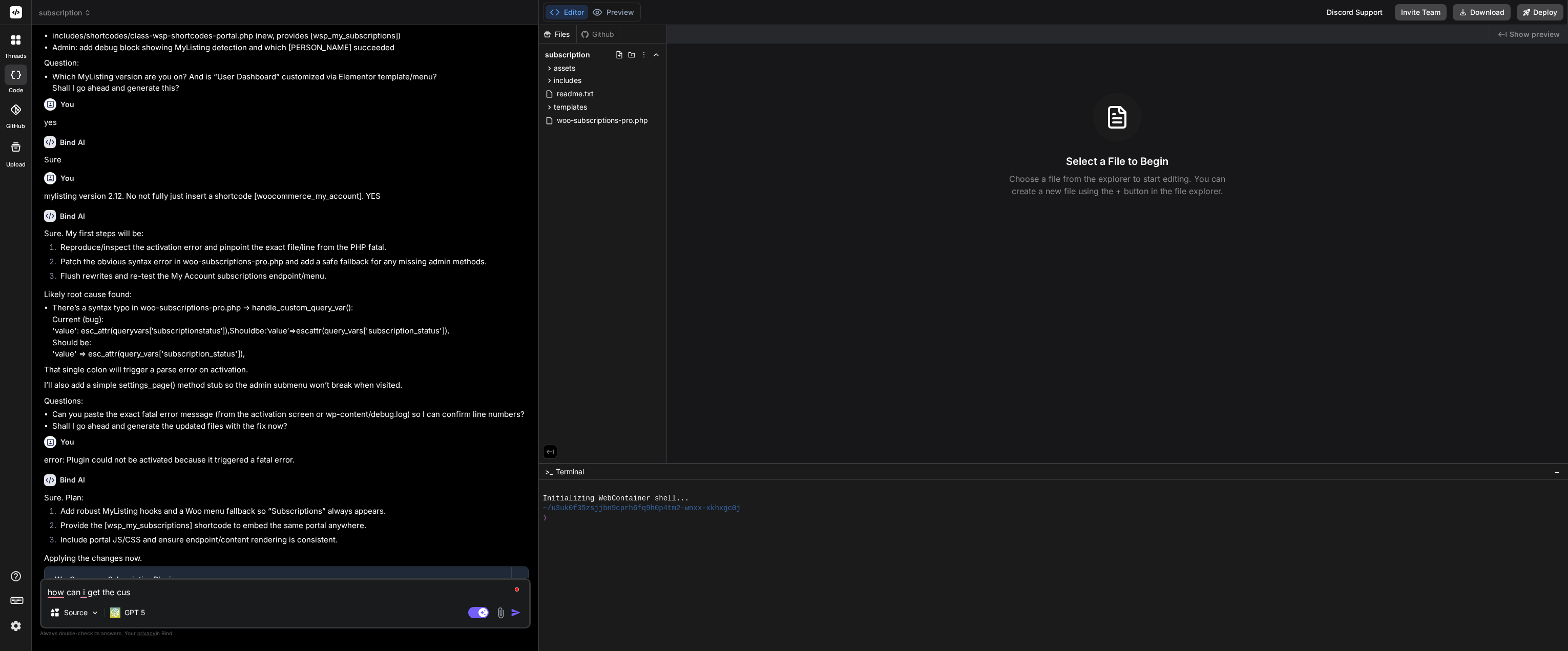
type textarea "x"
type textarea "how can i get the cus"
type textarea "x"
type textarea "how can i get the cust"
type textarea "x"
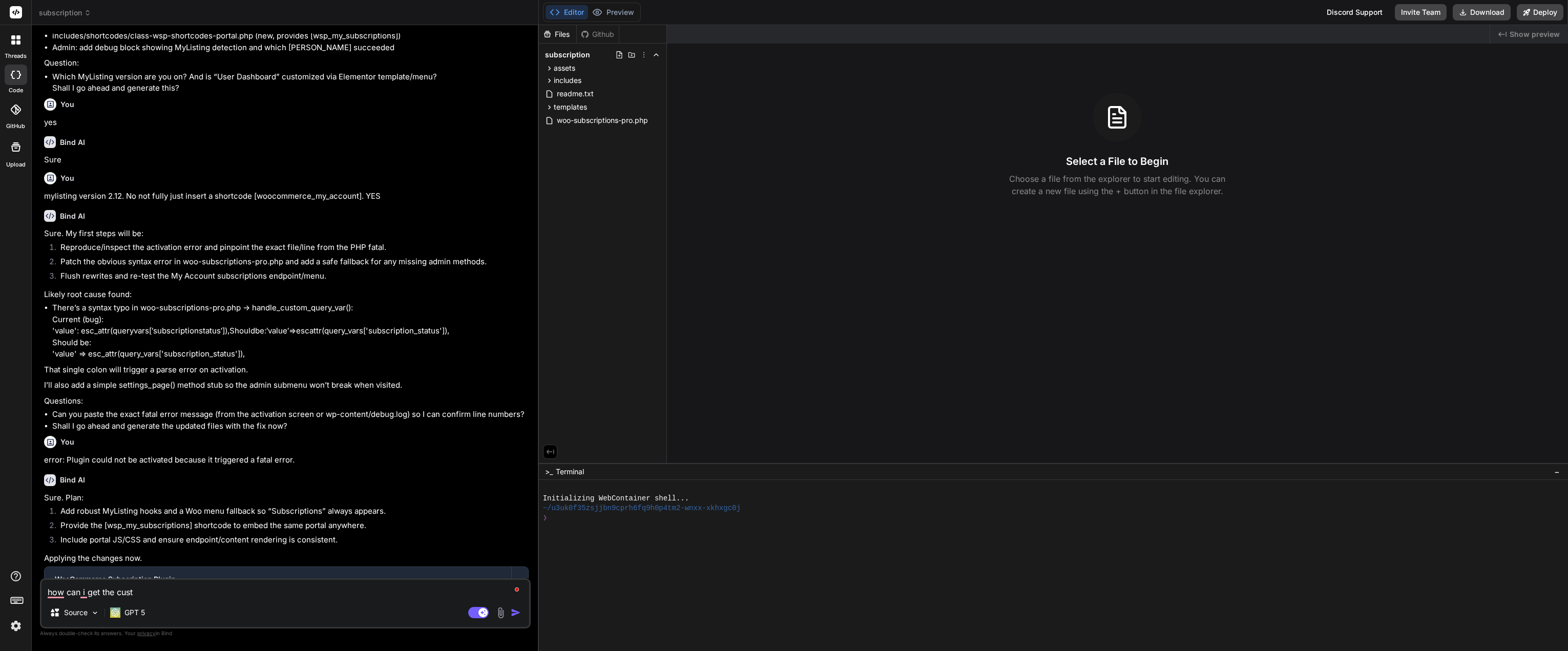
type textarea "how can i get the custo"
type textarea "x"
type textarea "how can i get the custom"
type textarea "x"
type textarea "how can i get the custome"
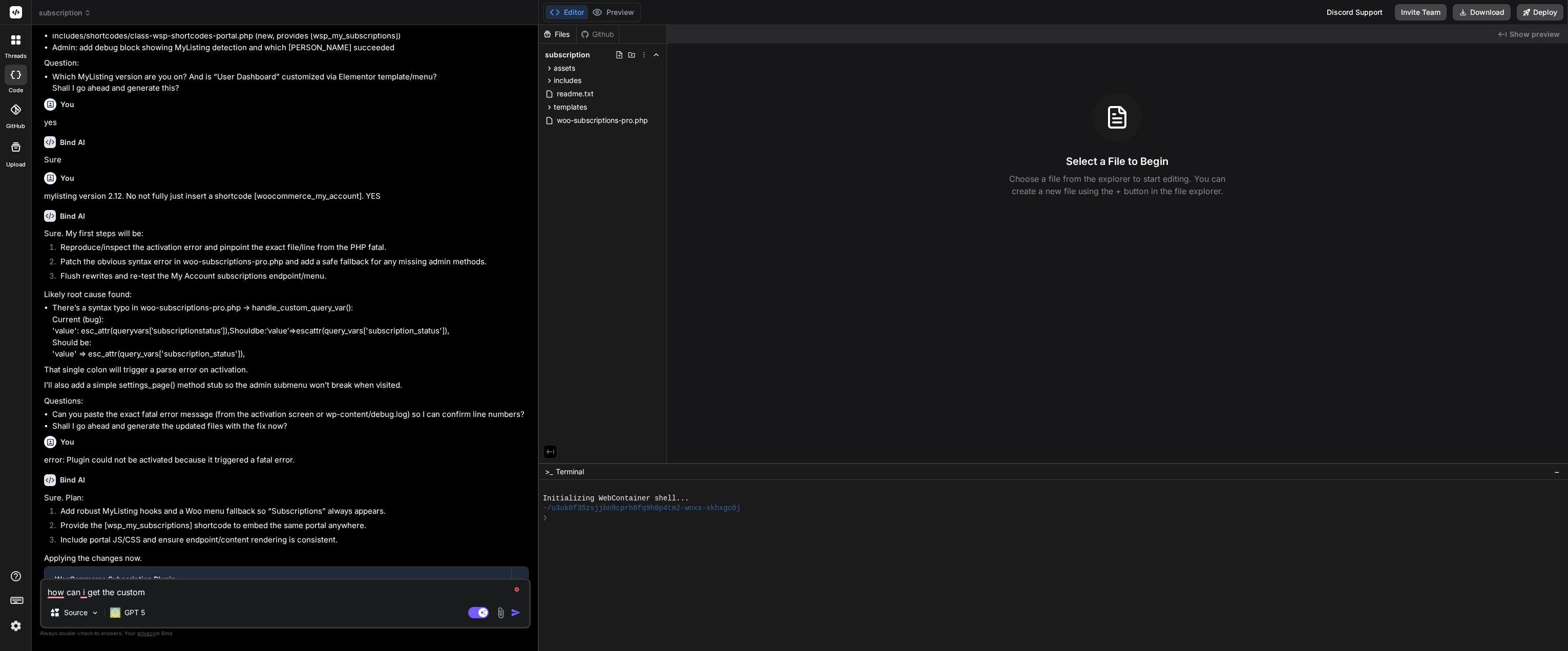
type textarea "x"
type textarea "how can i get the customer"
type textarea "x"
type textarea "how can i get the customer"
type textarea "x"
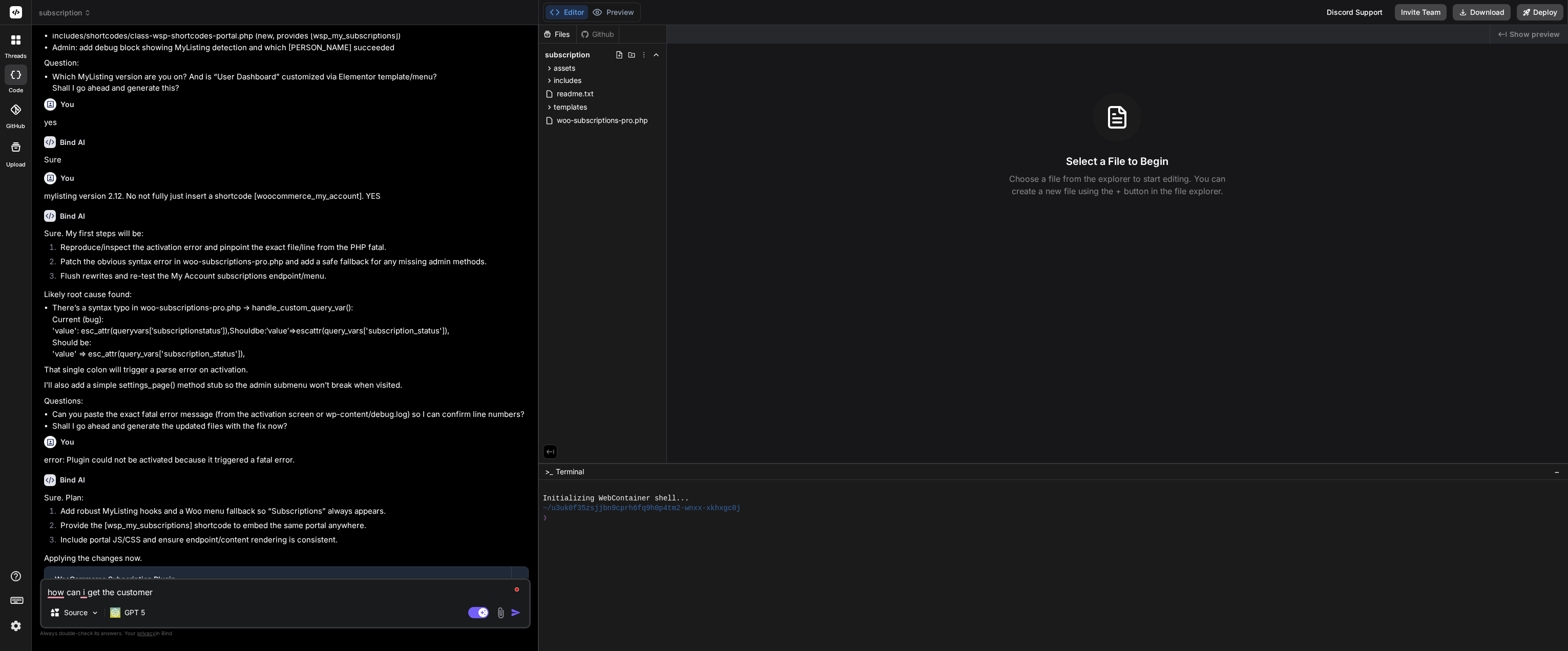
type textarea "how can i get the customer p"
type textarea "x"
type textarea "how can i get the customer po"
type textarea "x"
type textarea "how can i get the customer por"
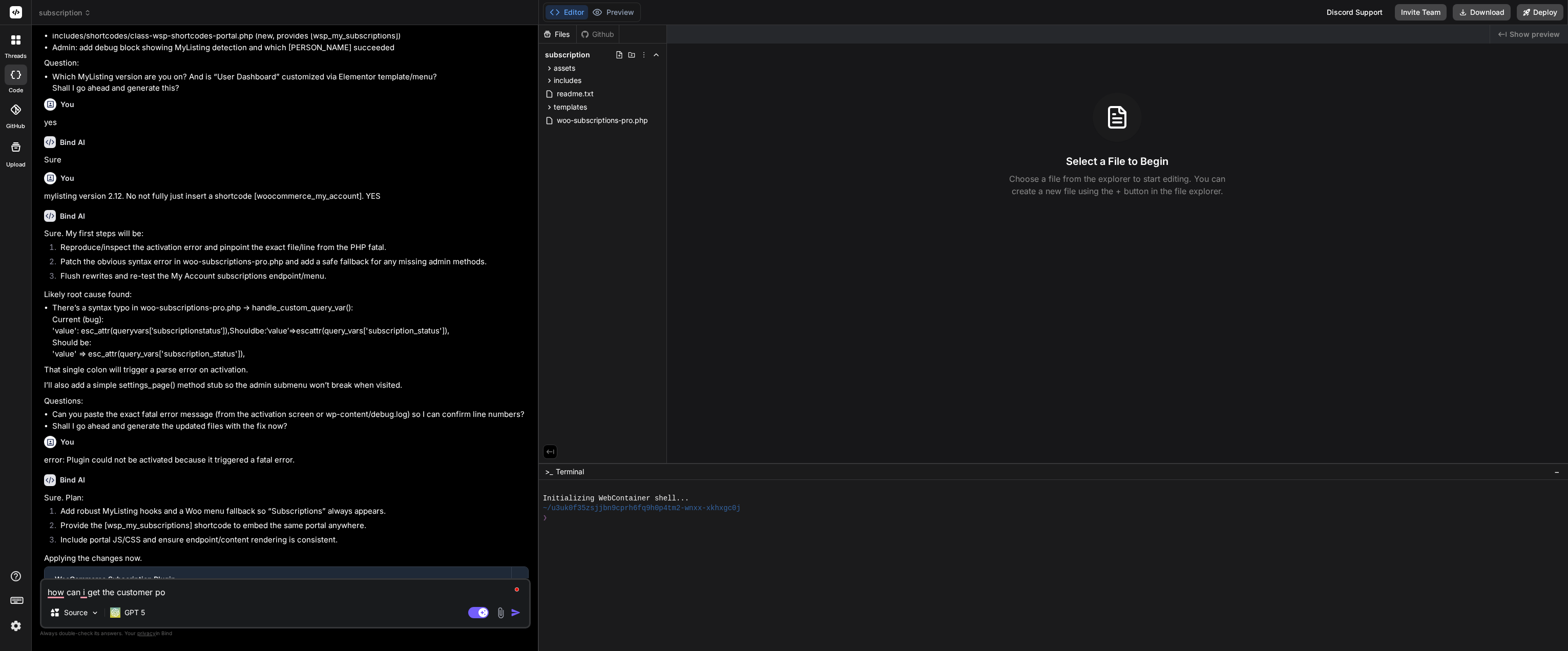
type textarea "x"
type textarea "how can i get the customer port"
type textarea "x"
type textarea "how can i get the customer porta"
type textarea "x"
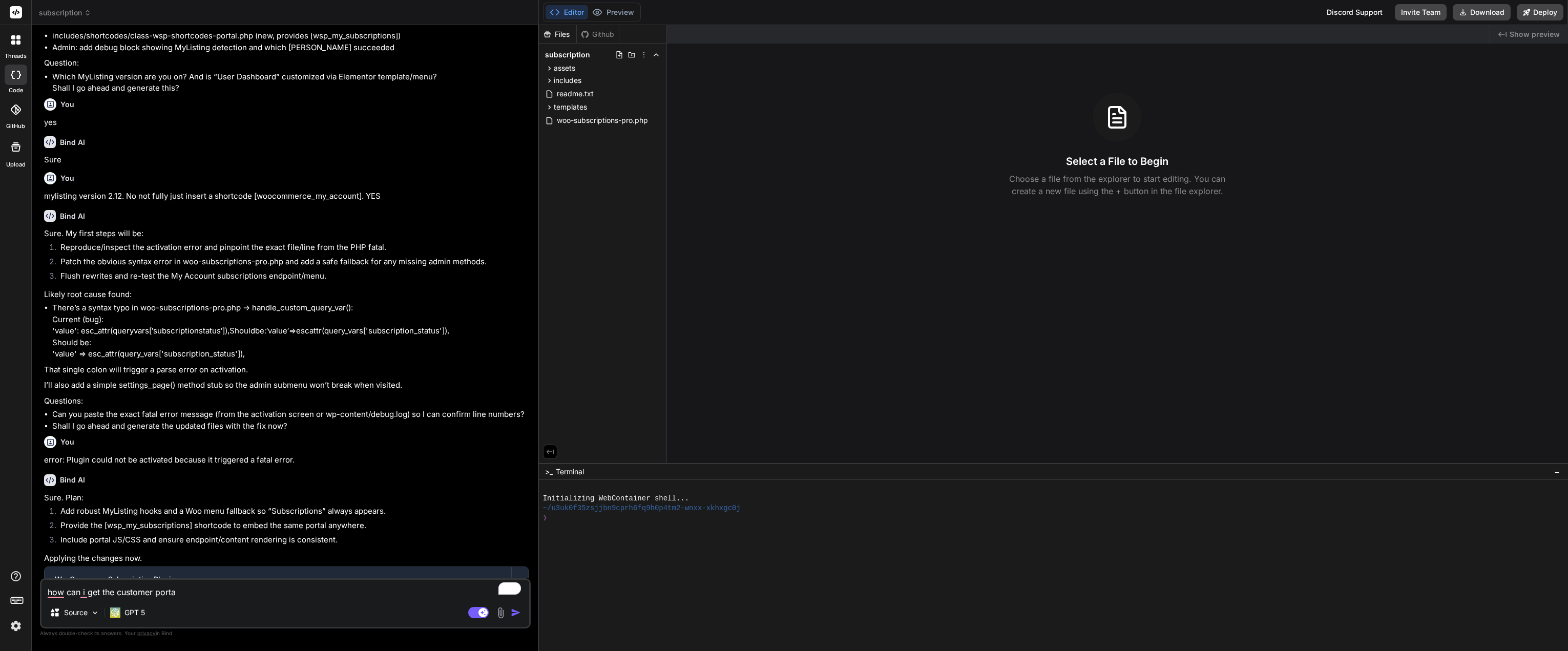
type textarea "how can i get the customer portal"
type textarea "x"
type textarea "how can i get the customer portal"
type textarea "x"
type textarea "how can i get the customer portal t"
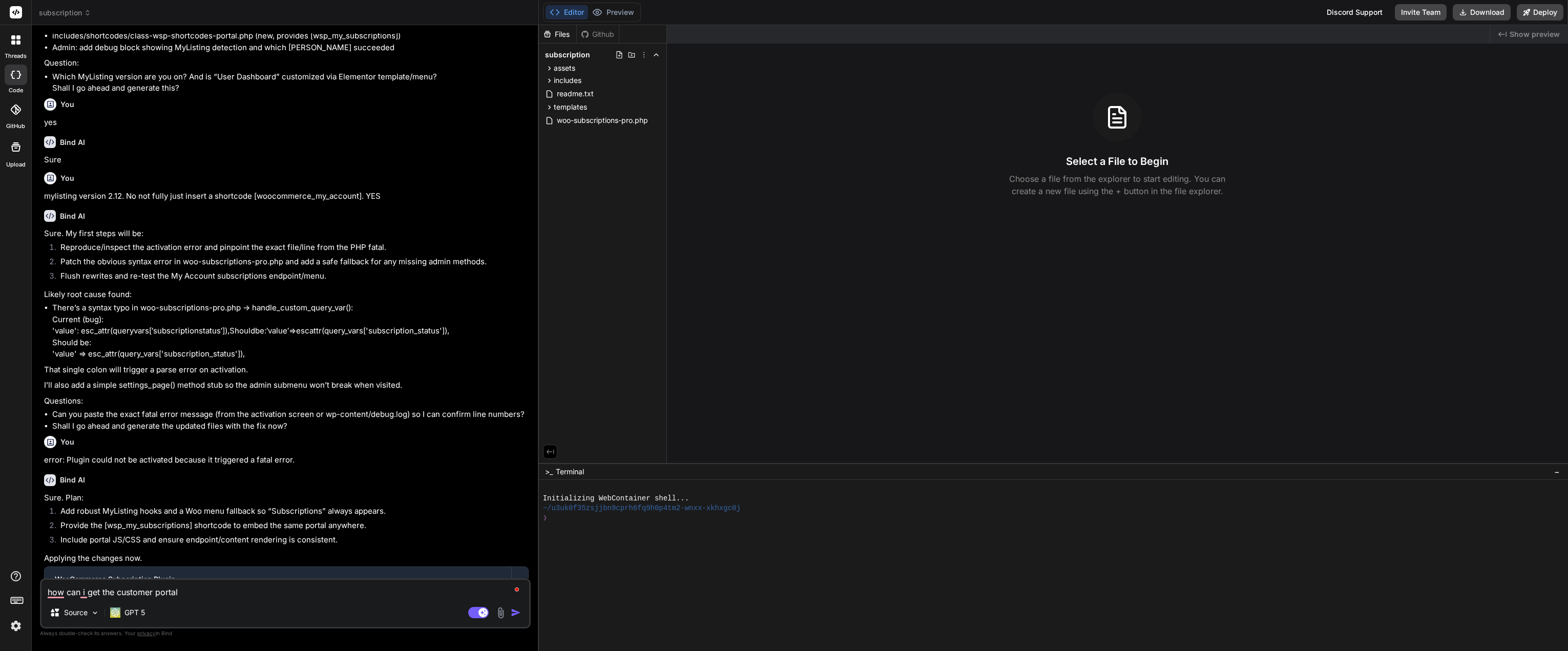
type textarea "x"
type textarea "how can i get the customer portal to"
type textarea "x"
type textarea "how can i get the customer portal to"
type textarea "x"
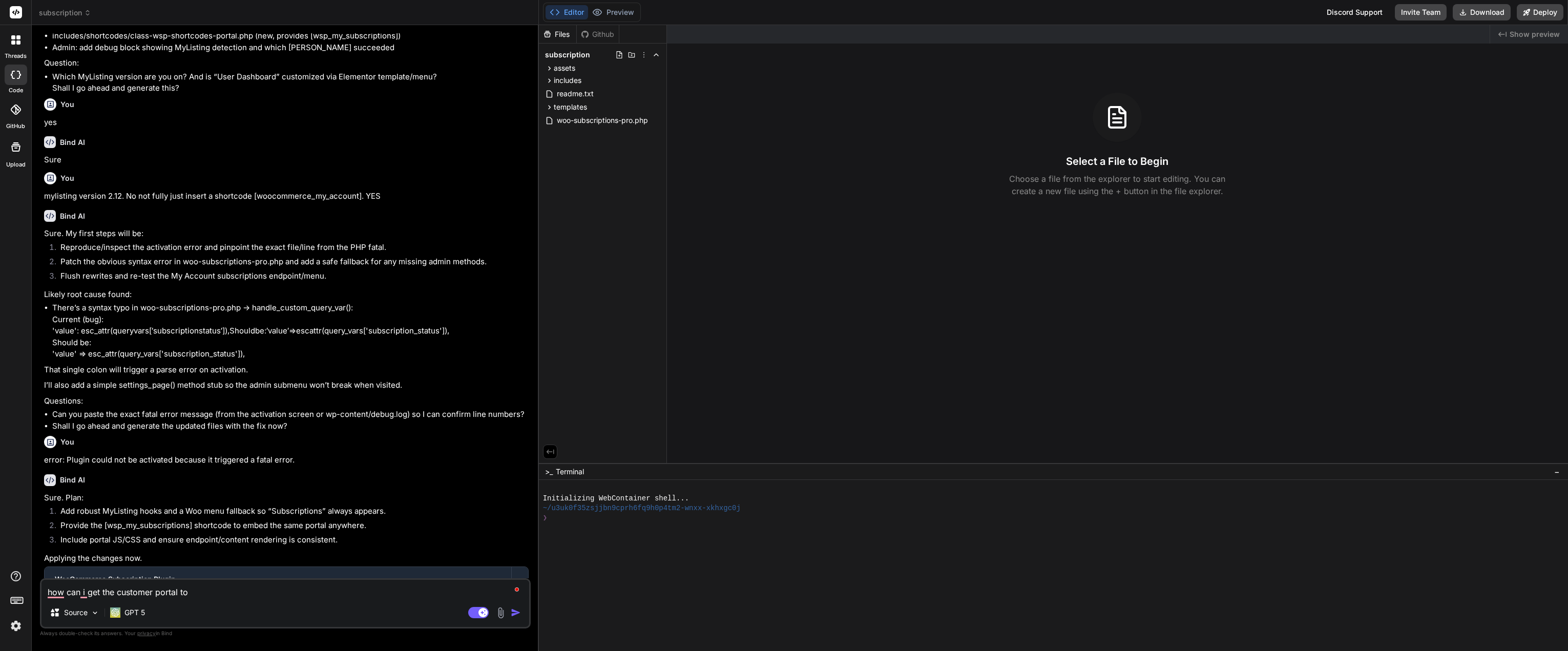
type textarea "how can i get the customer portal to a"
type textarea "x"
type textarea "how can i get the customer portal to ap"
type textarea "x"
type textarea "how can i get the customer portal to app"
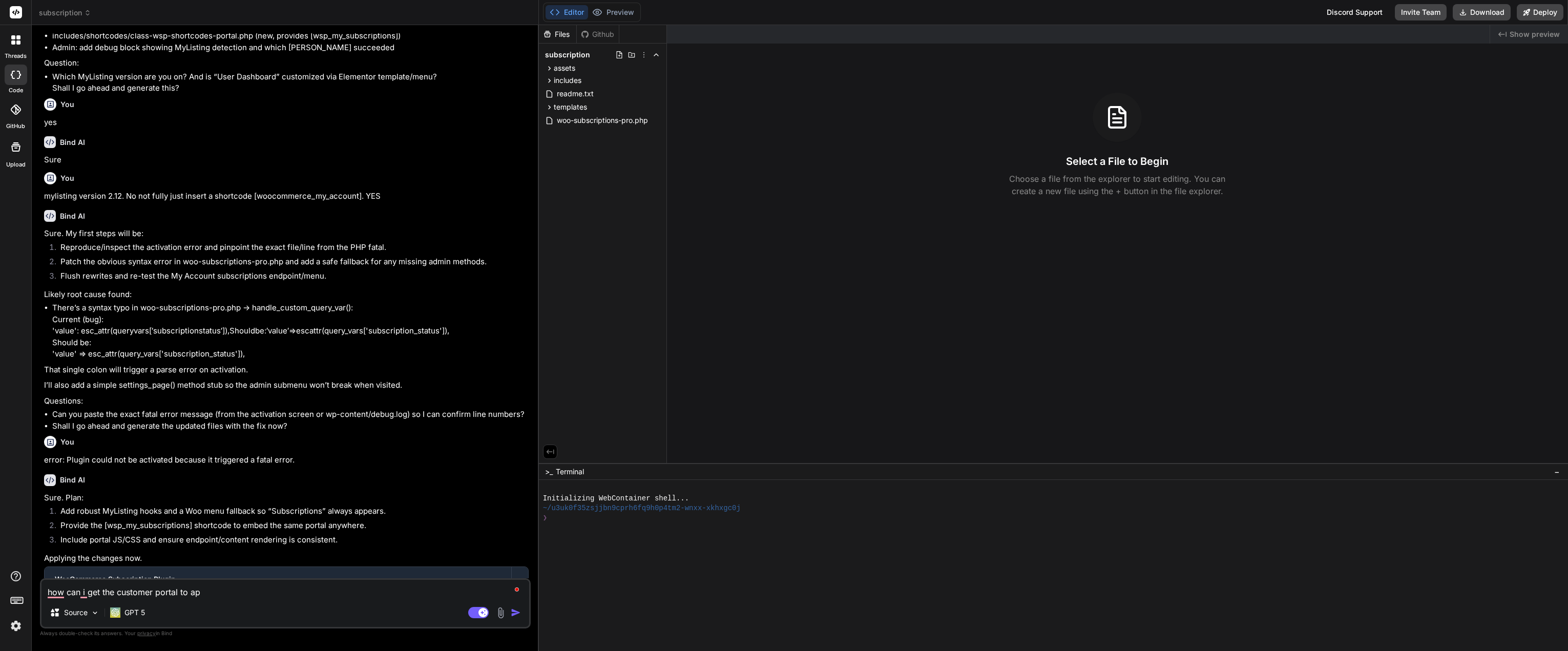
type textarea "x"
type textarea "how can i get the customer portal to appe"
type textarea "x"
type textarea "how can i get the customer portal to appea"
type textarea "x"
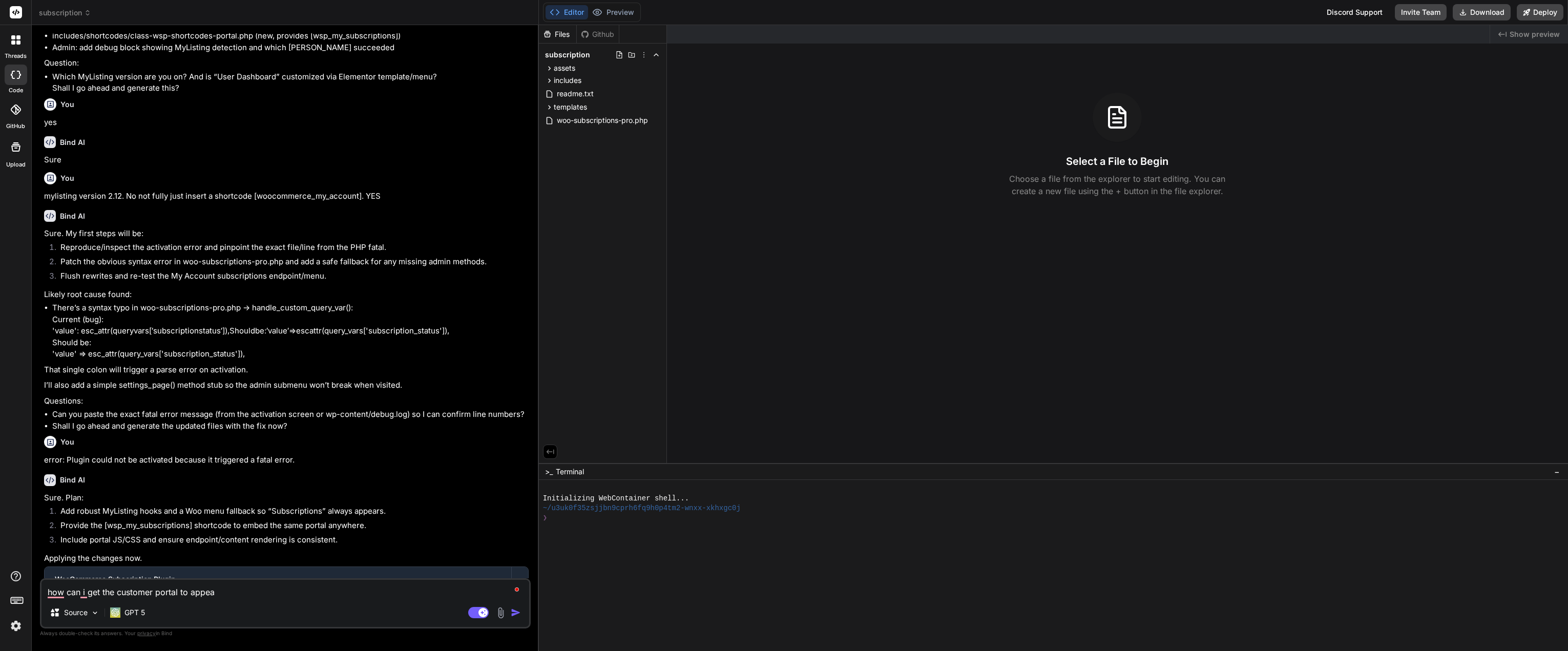
type textarea "how can i get the customer portal to appear"
type textarea "x"
type textarea "how can i get the customer portal to appear"
type textarea "x"
type textarea "how can i get the customer portal to appear o"
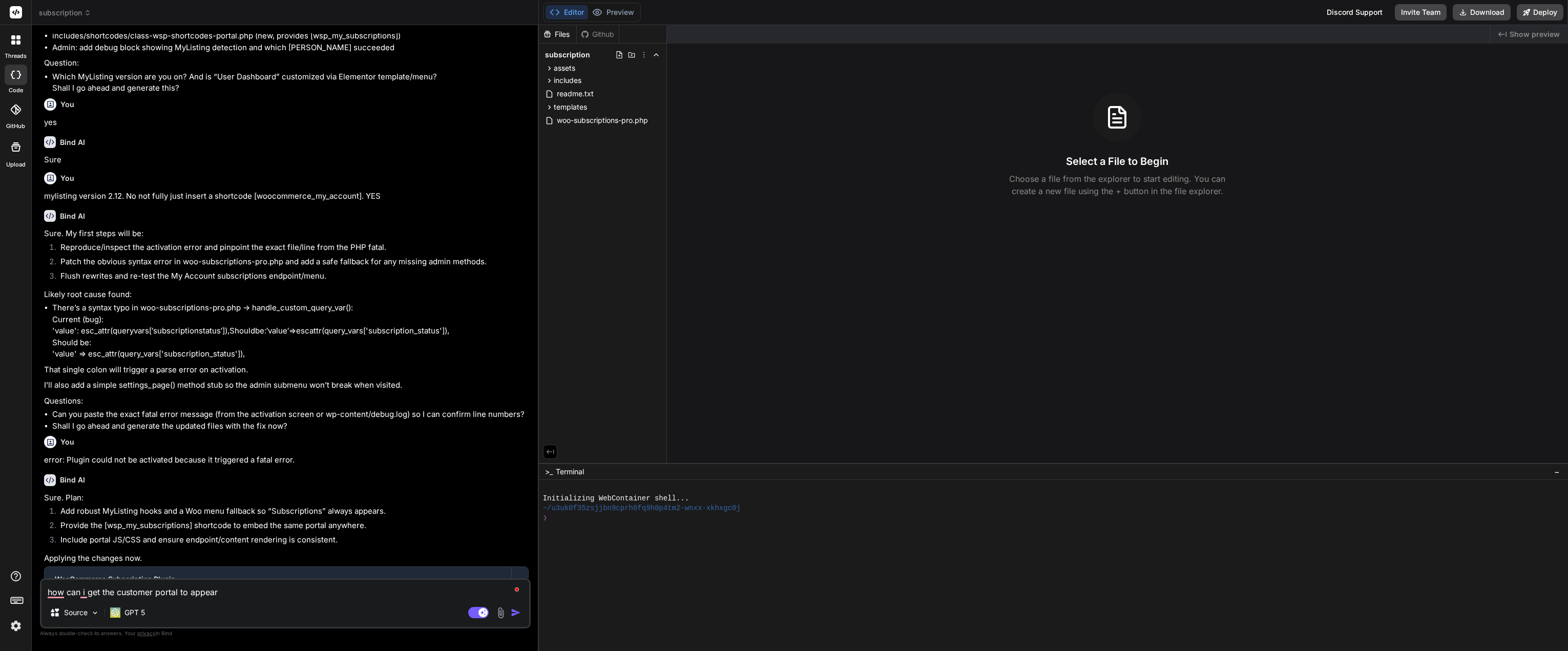
type textarea "x"
type textarea "how can i get the customer portal to appear on"
type textarea "x"
type textarea "how can i get the customer portal to appear on"
type textarea "x"
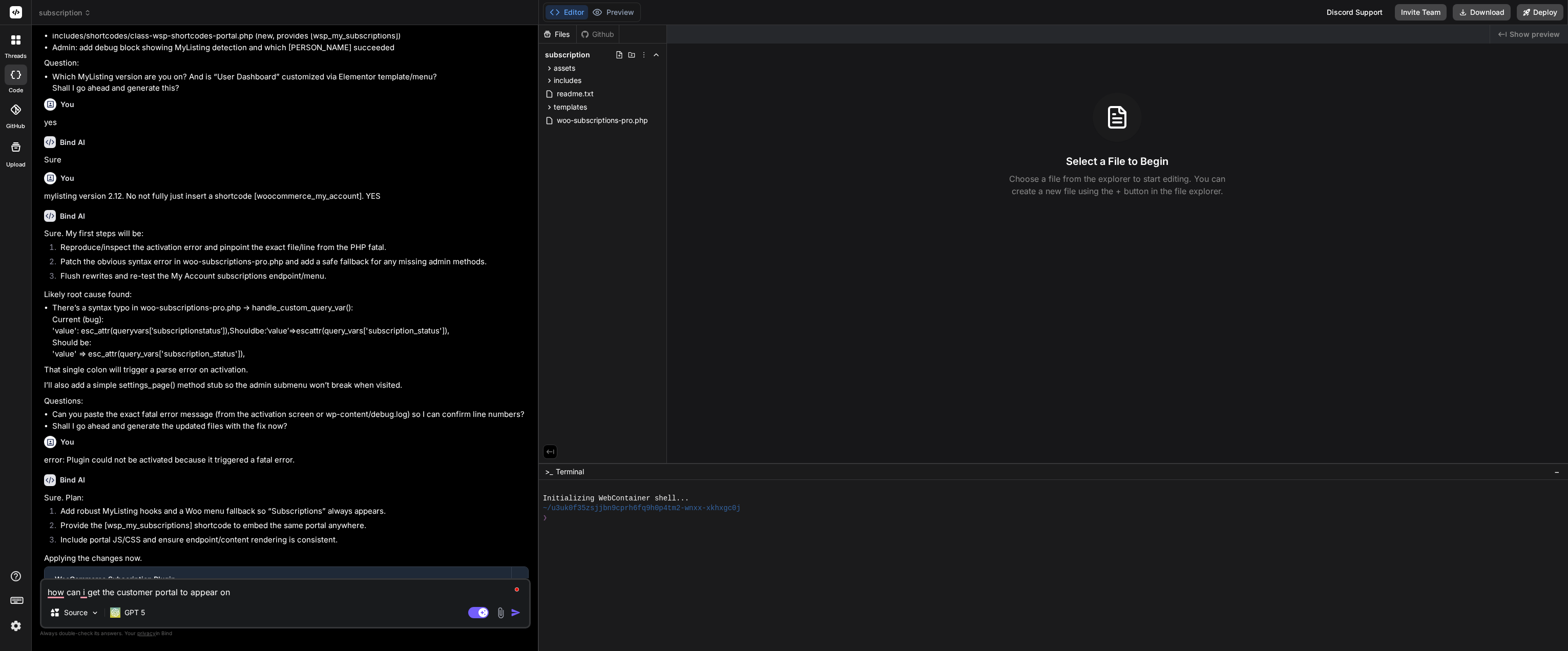
type textarea "how can i get the customer portal to appear on t"
type textarea "x"
type textarea "how can i get the customer portal to appear on th"
type textarea "x"
type textarea "how can i get the customer portal to appear on the"
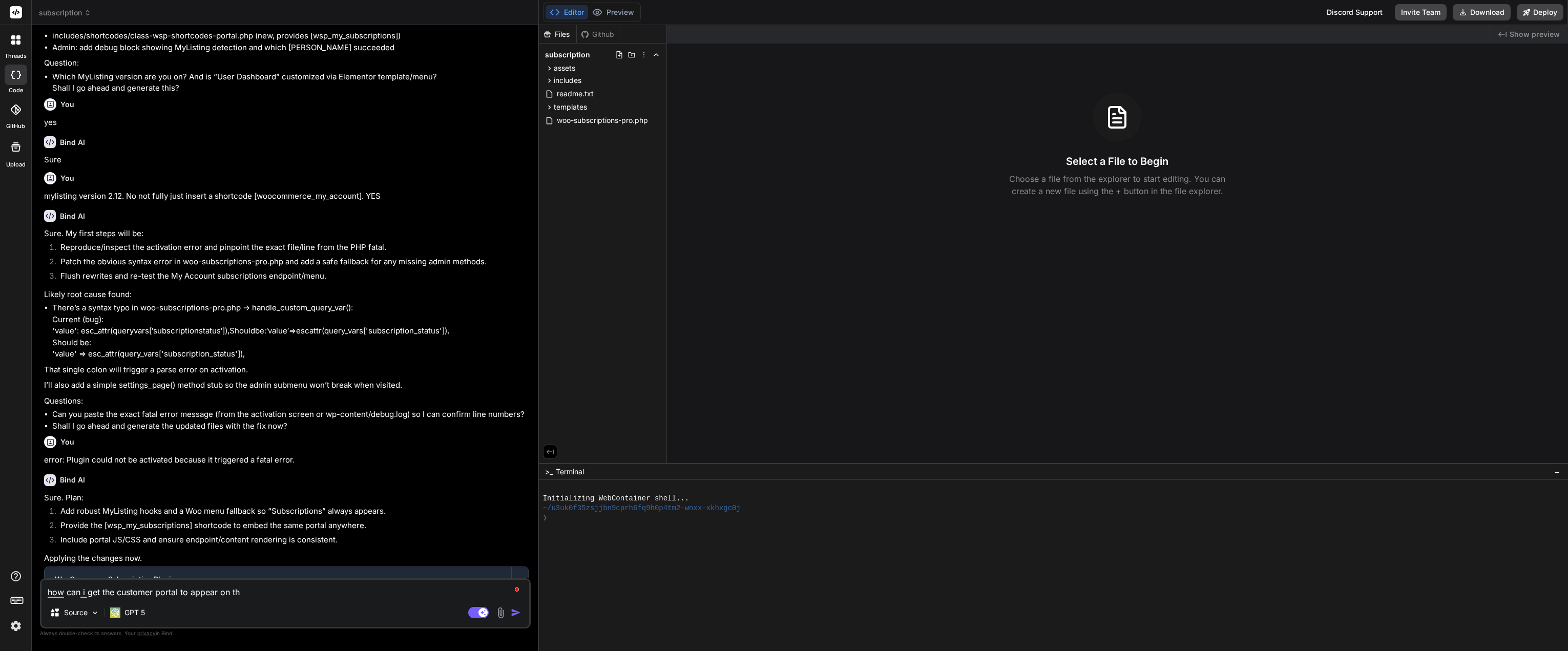
type textarea "x"
type textarea "how can i get the customer portal to appear on the"
type textarea "x"
type textarea "how can i get the customer portal to appear on the w"
type textarea "x"
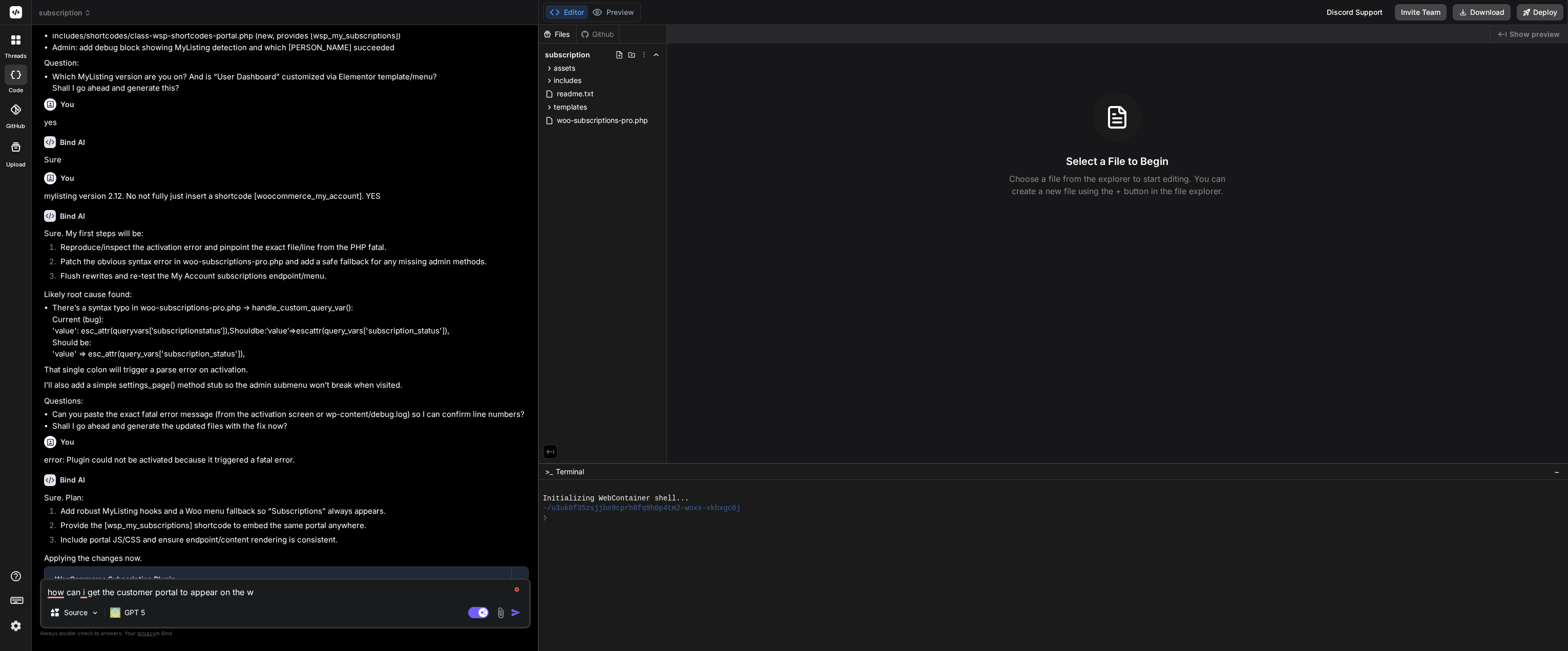
type textarea "how can i get the customer portal to appear on the wo"
type textarea "x"
type textarea "how can i get the customer portal to appear on the woo"
type textarea "x"
type textarea "how can i get the customer portal to appear on the wo"
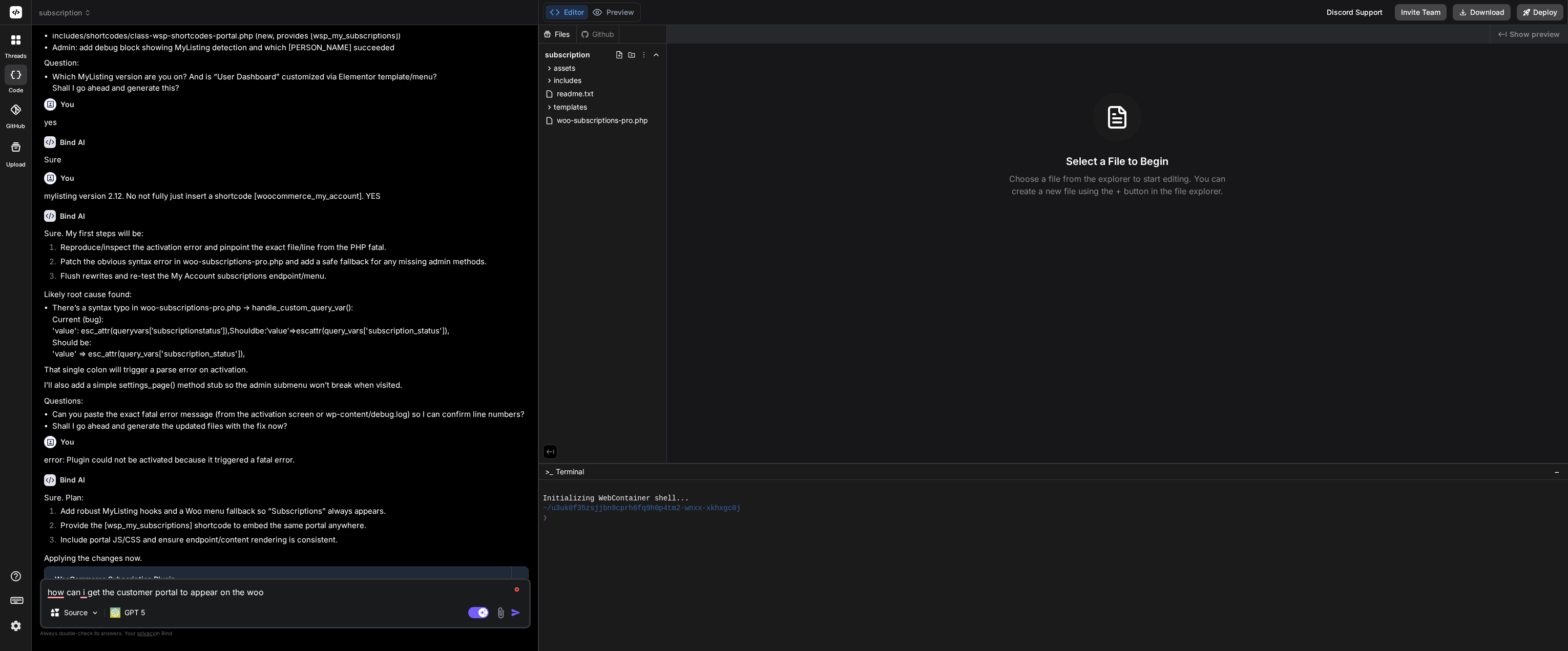
type textarea "x"
type textarea "how can i get the customer portal to appear on the woo"
type textarea "x"
type textarea "how can i get the customer portal to appear on the wooc"
type textarea "x"
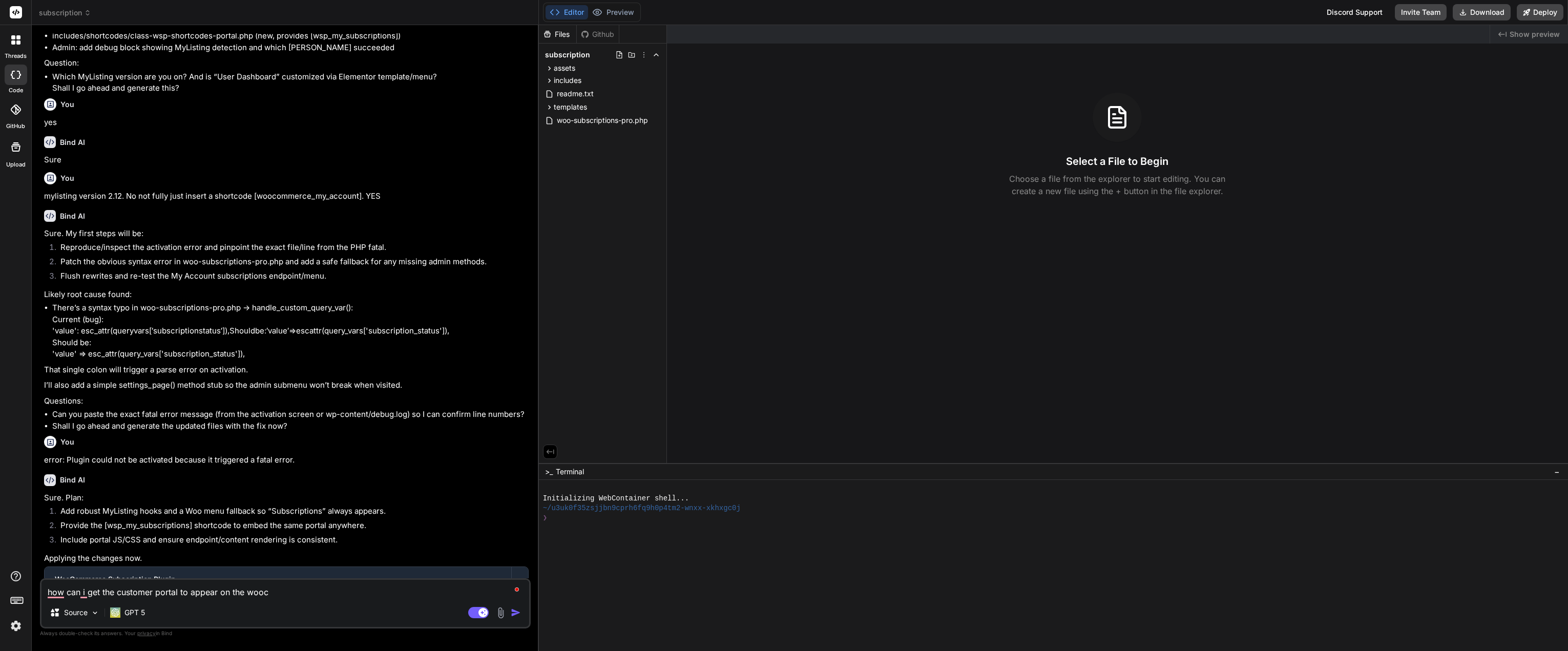
type textarea "how can i get the customer portal to appear on the woocm"
type textarea "x"
type textarea "how can i get the customer portal to appear on the woocmm"
type textarea "x"
type textarea "how can i get the customer portal to appear on the woocmme"
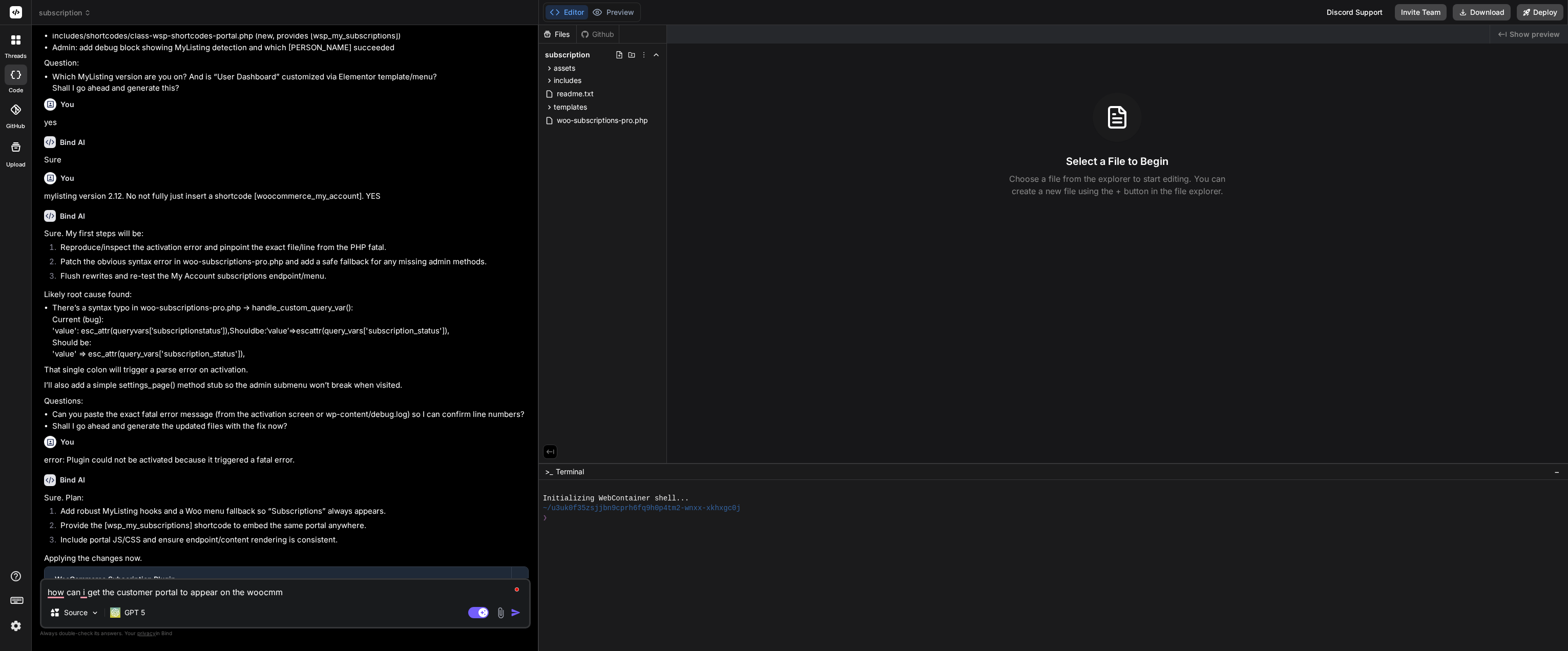
type textarea "x"
type textarea "how can i get the customer portal to appear on the woocmmer"
type textarea "x"
type textarea "how can i get the customer portal to appear on the woocmmerc"
type textarea "x"
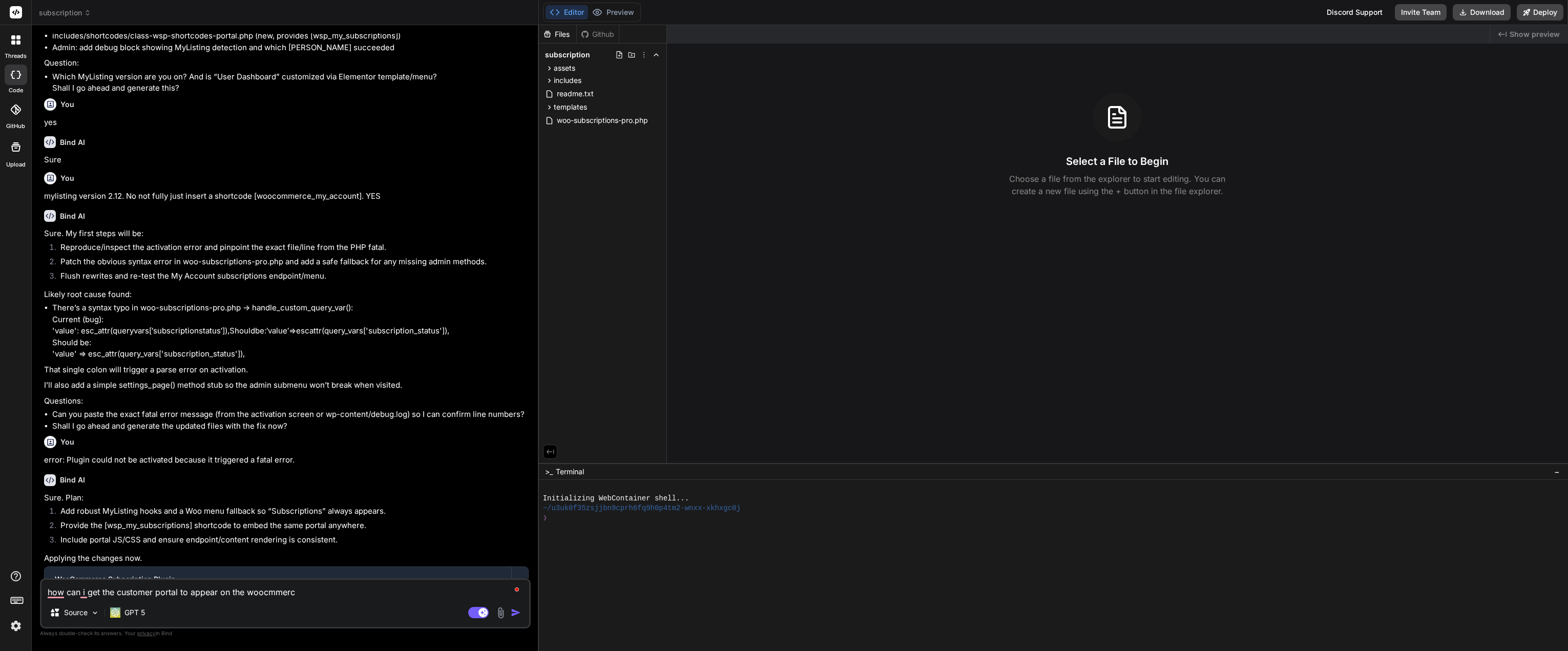
type textarea "how can i get the customer portal to appear on the woocmmerce"
type textarea "x"
type textarea "how can i get the customer portal to appear on the woocmmerce"
type textarea "x"
type textarea "how can i get the customer portal to appear on the woocmmerce c"
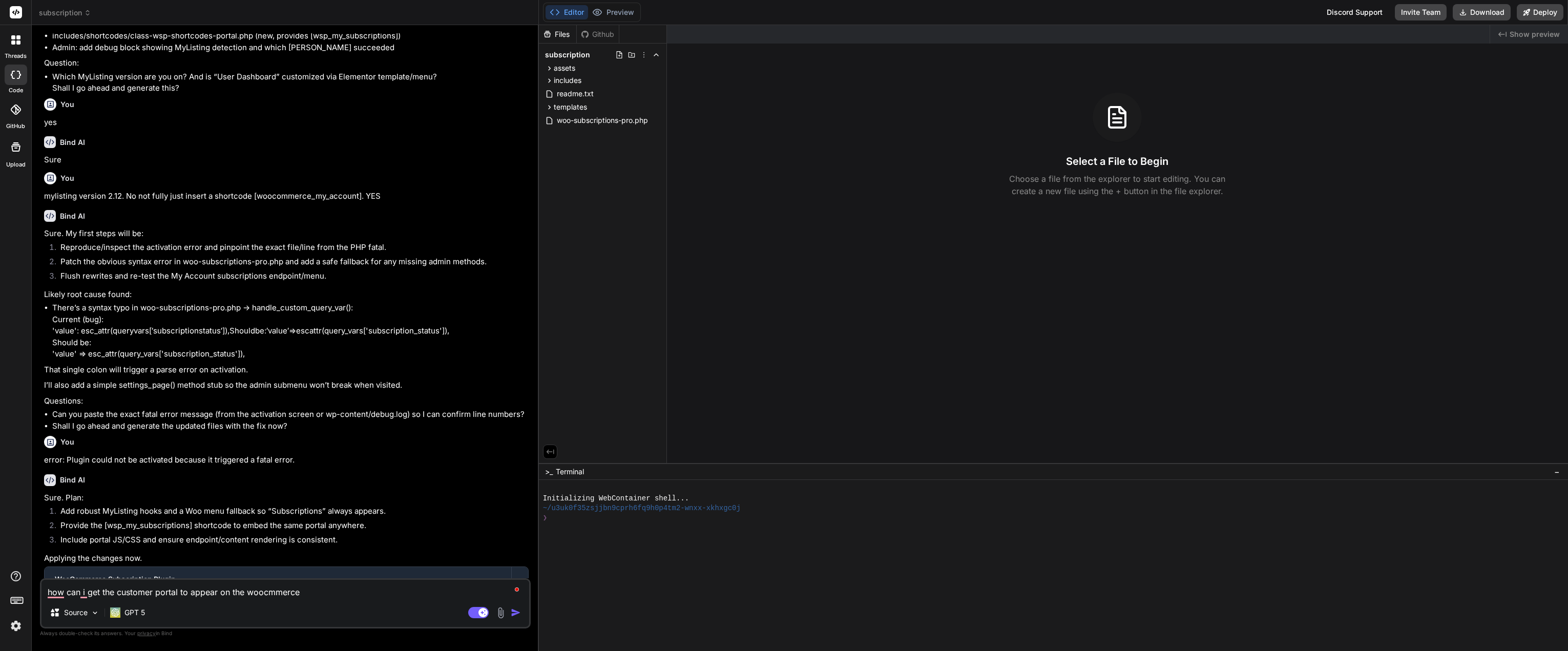
type textarea "x"
type textarea "how can i get the customer portal to appear on the woocmmerce cu"
type textarea "x"
type textarea "how can i get the customer portal to appear on the woocmmerce cus"
type textarea "x"
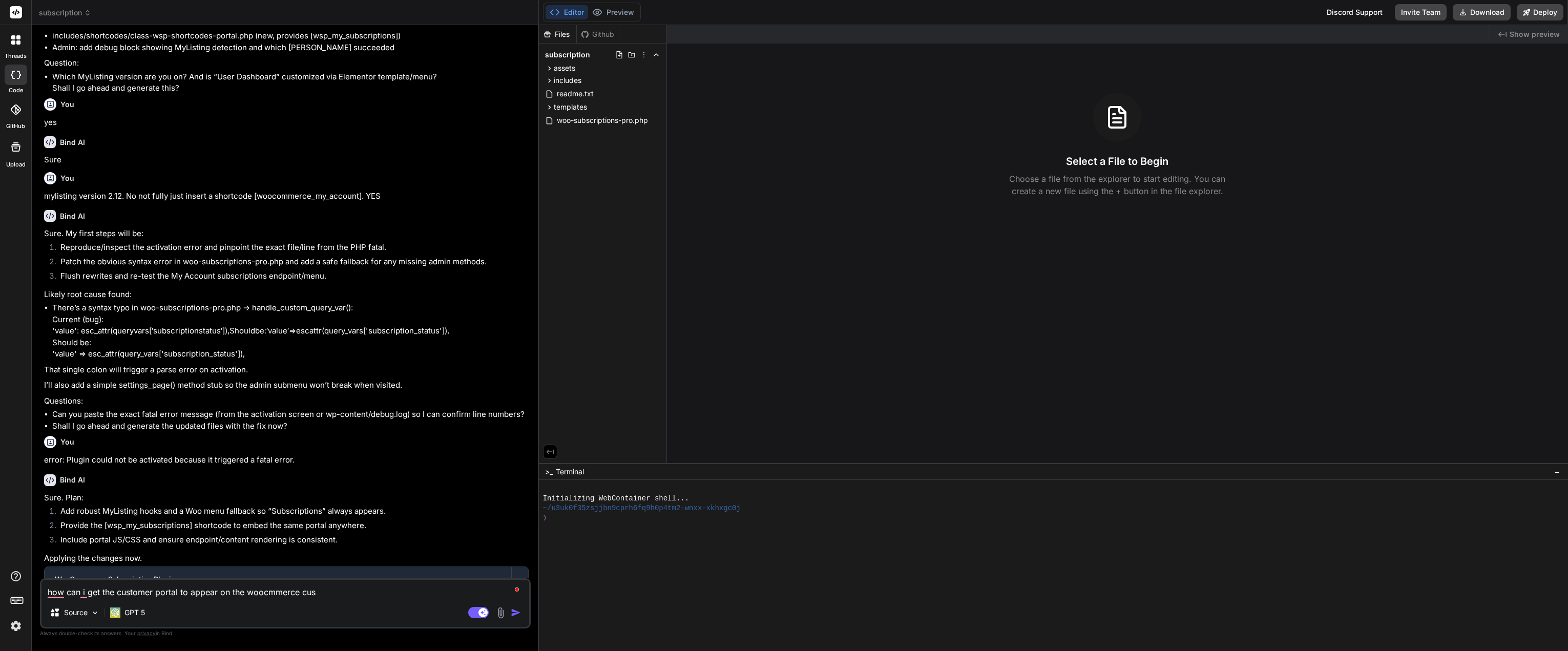
type textarea "how can i get the customer portal to appear on the woocmmerce cust"
type textarea "x"
type textarea "how can i get the customer portal to appear on the woocmmerce custo"
type textarea "x"
type textarea "how can i get the customer portal to appear on the woocmmerce custom"
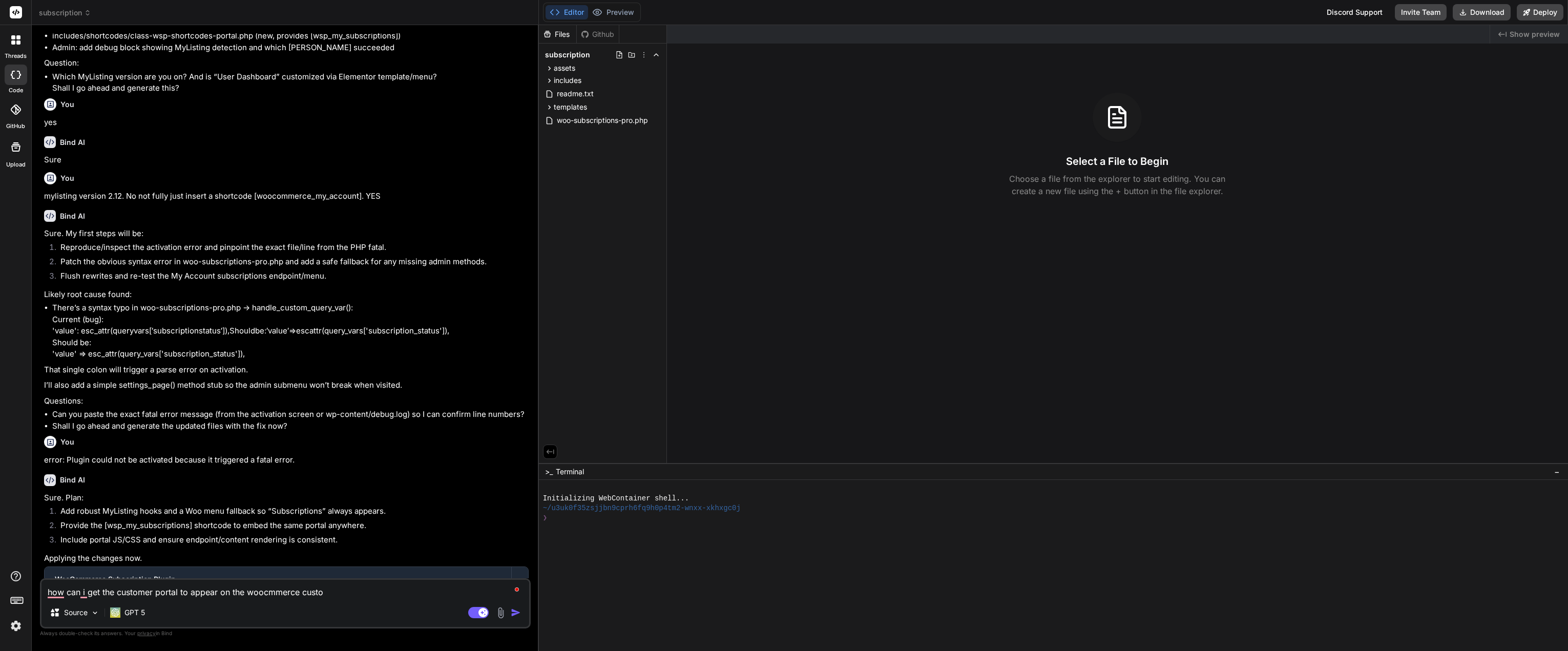
type textarea "x"
type textarea "how can i get the customer portal to appear on the woocmmerce custome"
type textarea "x"
type textarea "how can i get the customer portal to appear on the woocmmerce customer"
type textarea "x"
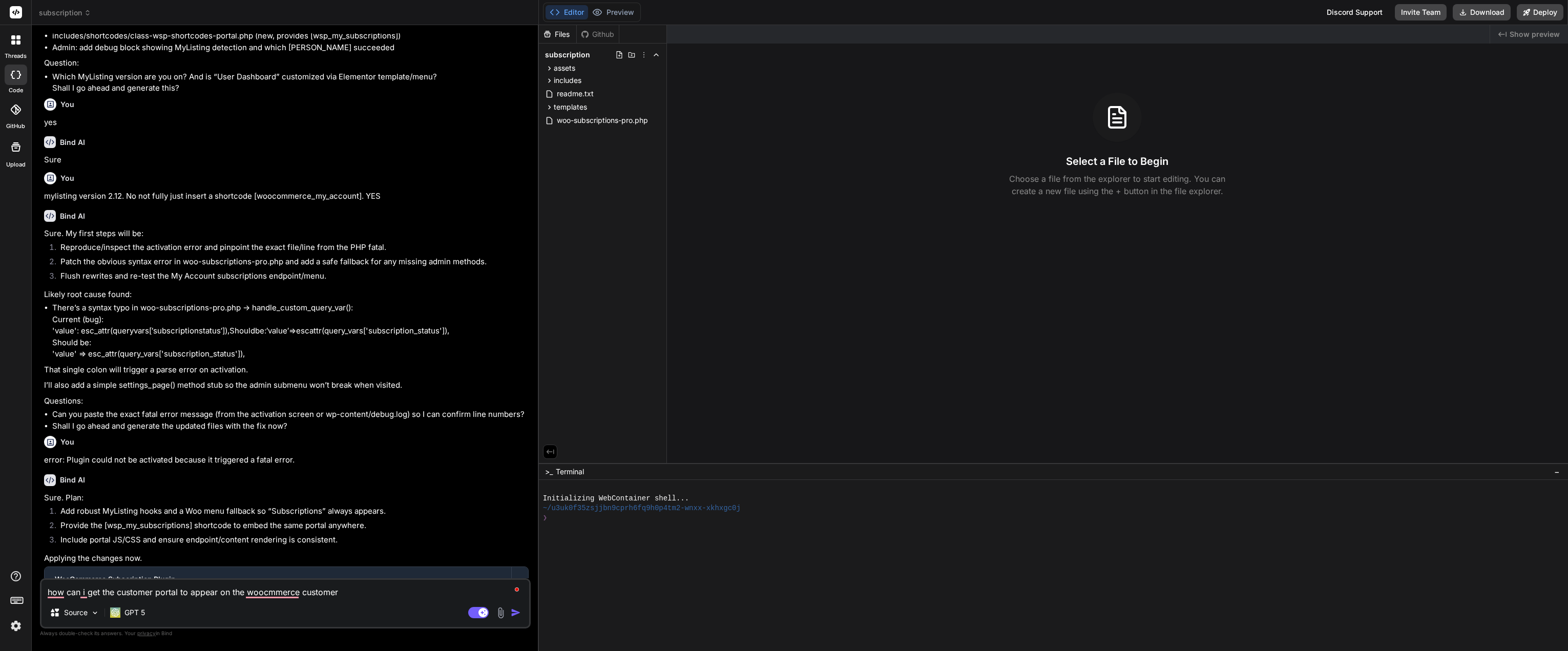
type textarea "how can i get the customer portal to appear on the woocmmerce customer"
type textarea "x"
type textarea "how can i get the customer portal to appear on the woocmmerce customer a"
type textarea "x"
type textarea "how can i get the customer portal to appear on the woocmmerce customer ac"
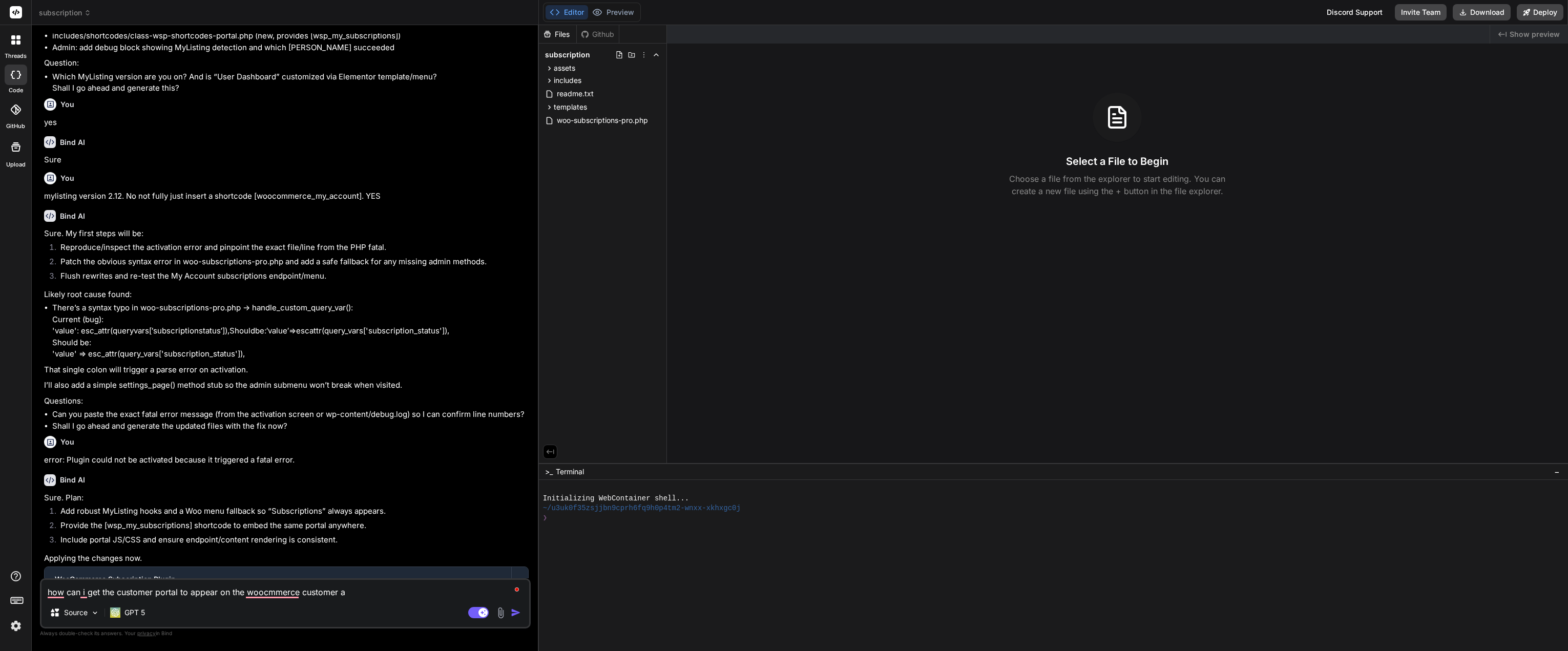
type textarea "x"
type textarea "how can i get the customer portal to appear on the woocmmerce customer acc"
type textarea "x"
type textarea "how can i get the customer portal to appear on the woocmmerce customer acct"
type textarea "x"
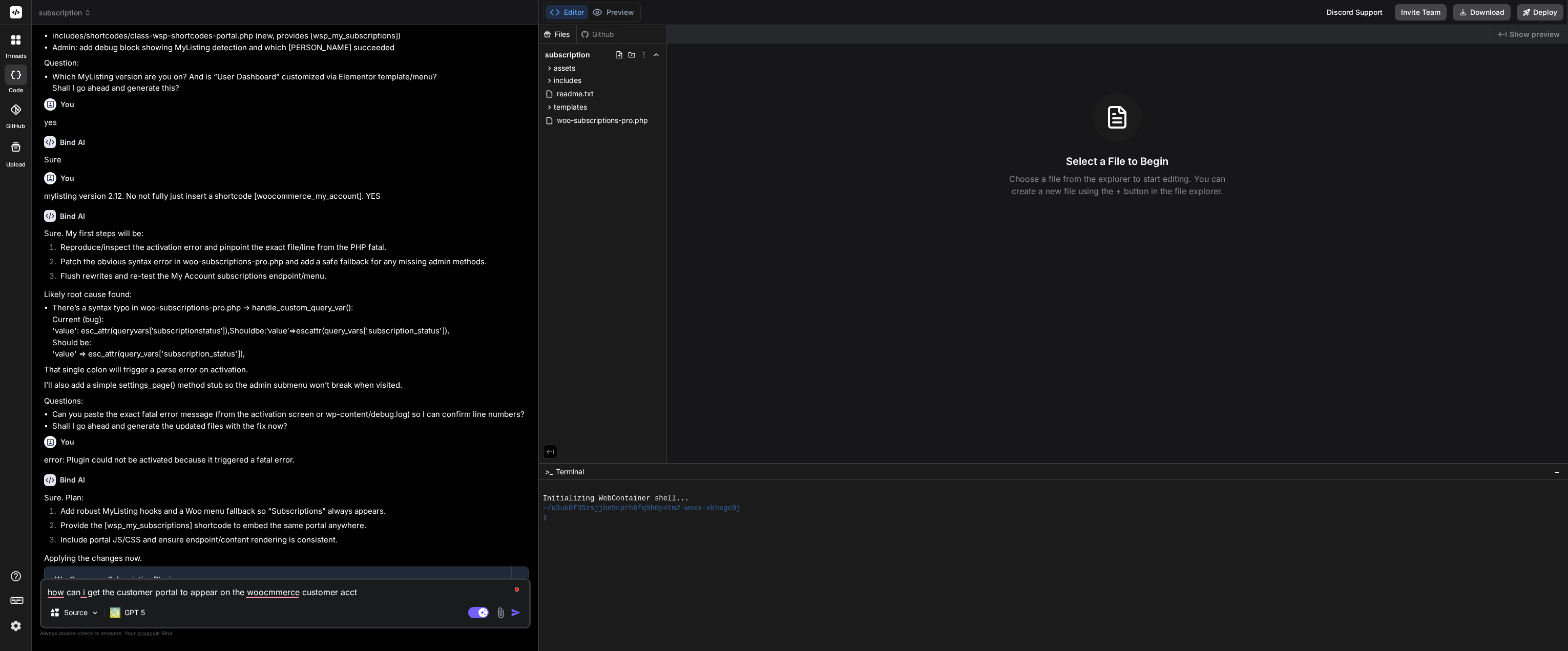
type textarea "how can i get the customer portal to appear on the woocmmerce customer acc"
type textarea "x"
type textarea "how can i get the customer portal to appear on the woocmmerce customer acco"
type textarea "x"
type textarea "how can i get the customer portal to appear on the woocmmerce customer accou"
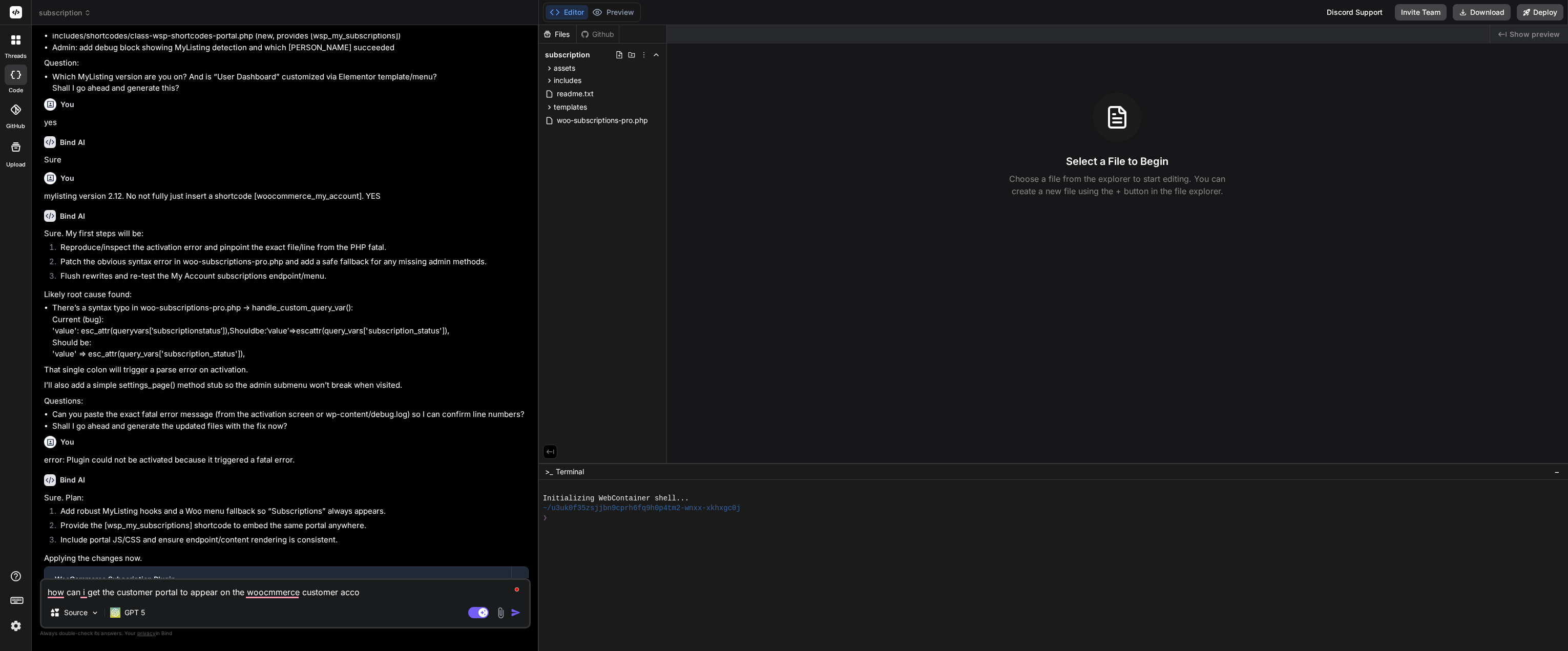
type textarea "x"
type textarea "how can i get the customer portal to appear on the woocmmerce customer accoun"
type textarea "x"
type textarea "how can i get the customer portal to appear on the woocmmerce customer account"
type textarea "x"
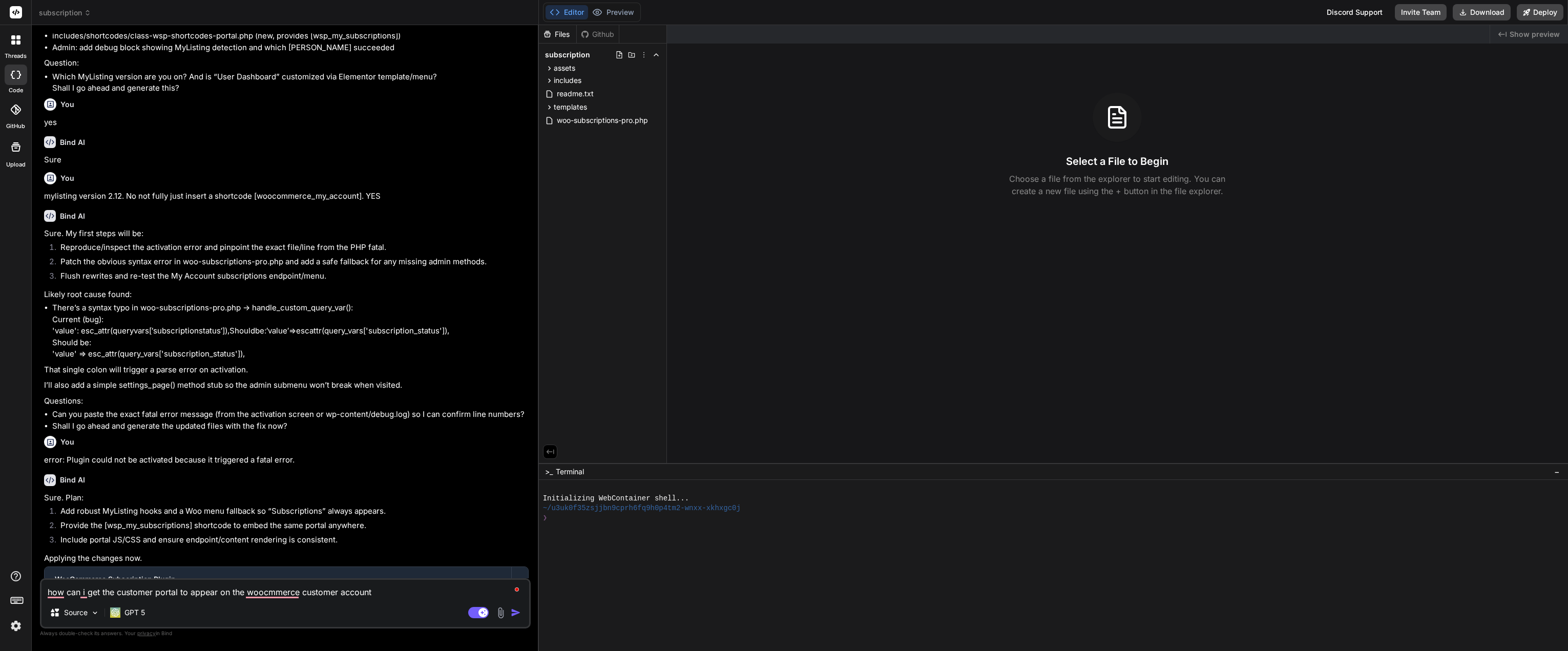
type textarea "how can i get the customer portal to appear on the woocmmerce customer account"
type textarea "x"
type textarea "how can i get the customer portal to appear on the woocmmerce customer account d"
type textarea "x"
type textarea "how can i get the customer portal to appear on the woocmmerce customer account …"
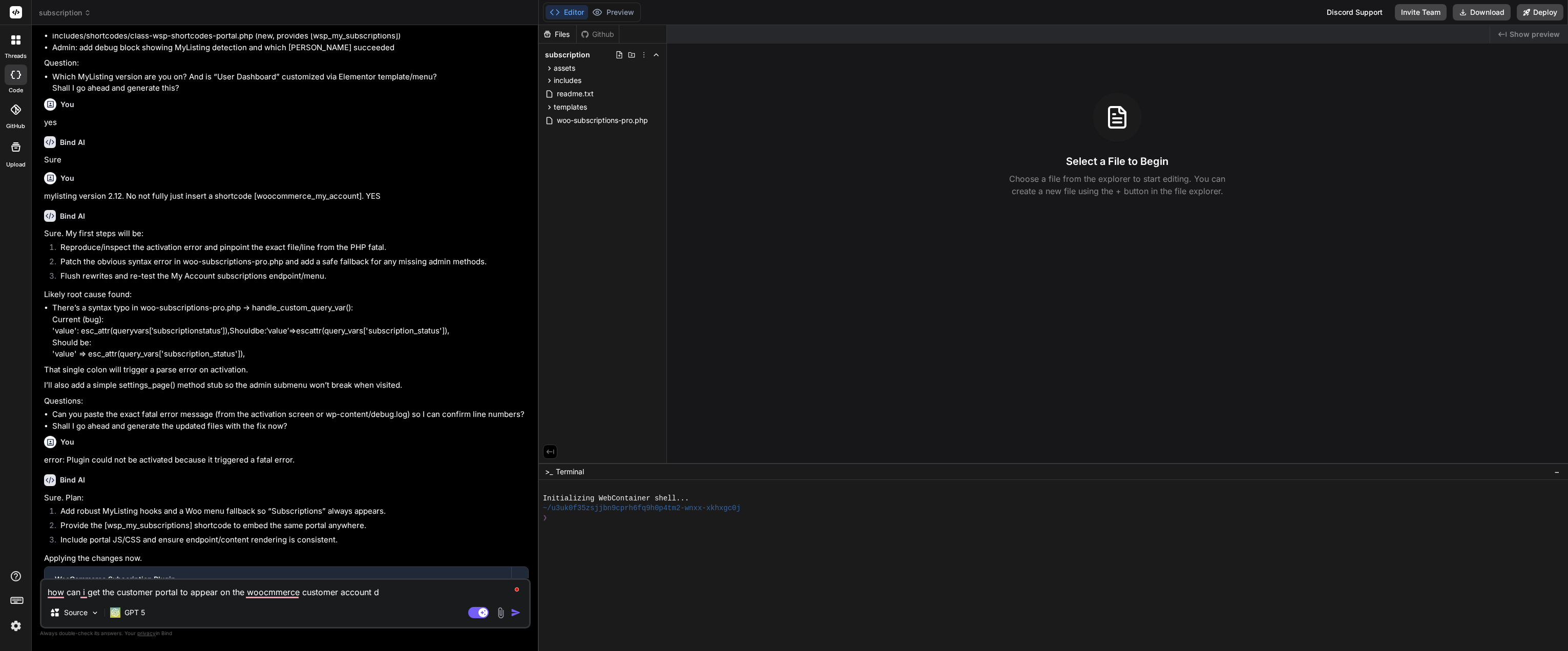
type textarea "x"
type textarea "how can i get the customer portal to appear on the woocmmerce customer account …"
type textarea "x"
type textarea "how can i get the customer portal to appear on the woocmmerce customer account …"
type textarea "x"
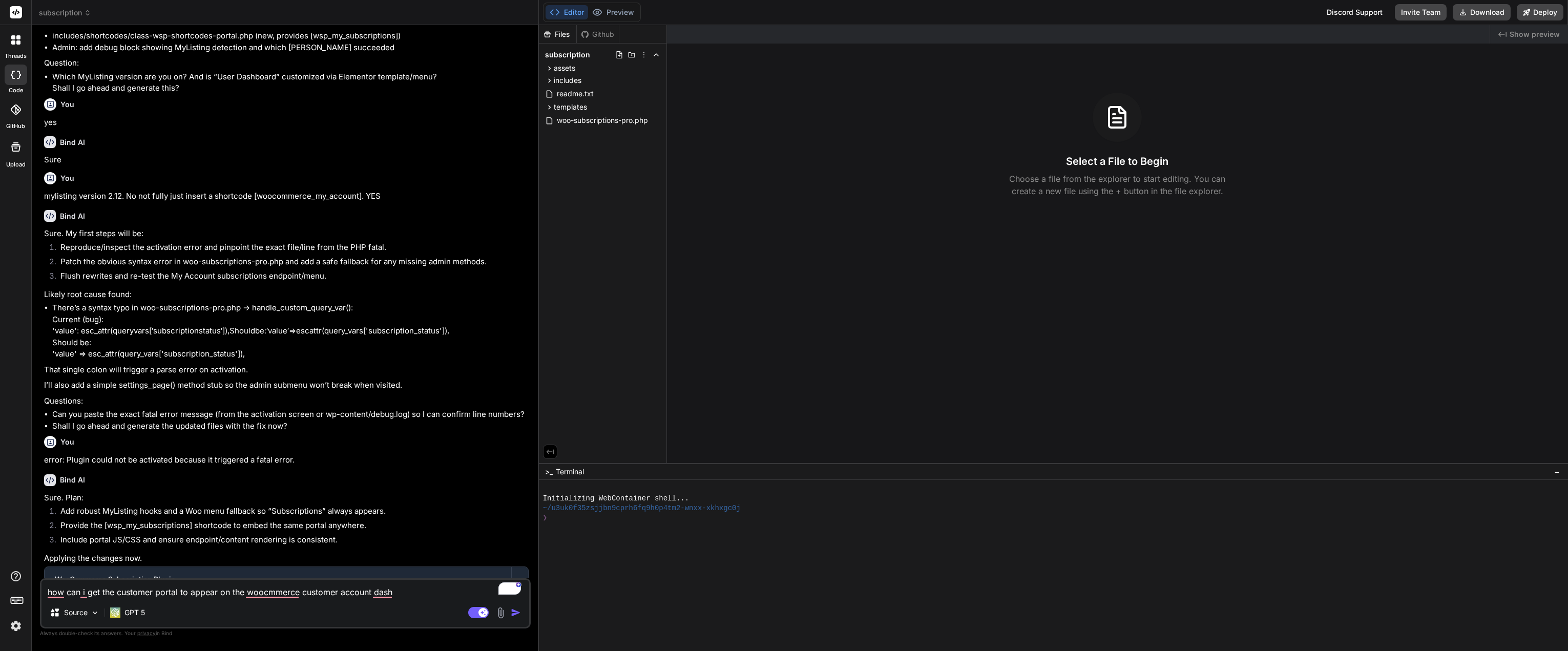
type textarea "how can i get the customer portal to appear on the woocmmerce customer account …"
type textarea "x"
type textarea "how can i get the customer portal to appear on the woocmmerce customer account …"
type textarea "x"
type textarea "how can i get the customer portal to appear on the woocmmerce customer account …"
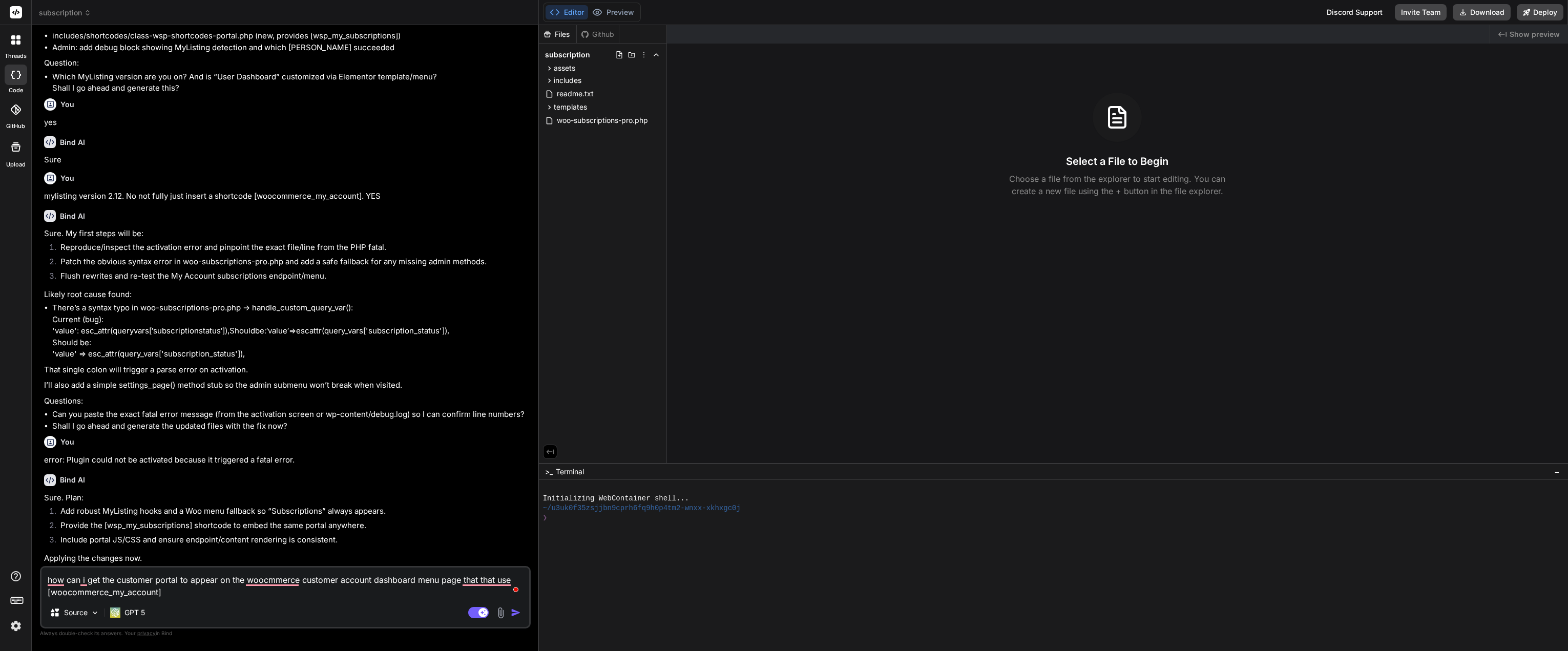
click at [513, 611] on img "button" at bounding box center [516, 612] width 10 height 10
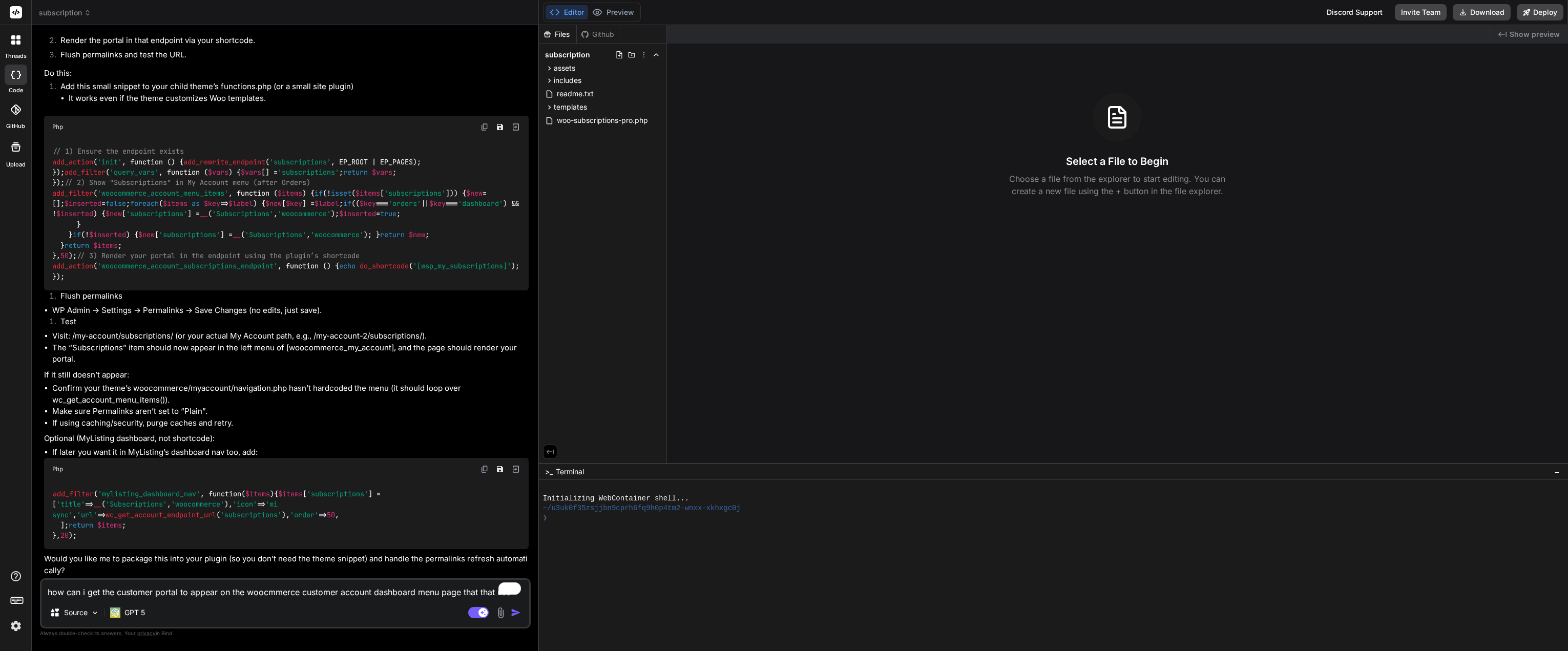
scroll to position [1544, 0]
click at [293, 584] on textarea "how can i get the customer portal to appear on the woocmmerce customer account …" at bounding box center [285, 589] width 488 height 18
click at [126, 593] on textarea "how can i get the customer portal to appear on the woocmmerce customer account …" at bounding box center [285, 589] width 488 height 18
click at [124, 593] on textarea "how can i get the customer portal to appear on the woocmmerce customer account …" at bounding box center [285, 589] width 488 height 18
paste textarea "<nav class="woocommerce-MyAccount-navigation"> <ul class="cts-carousel no-list-…"
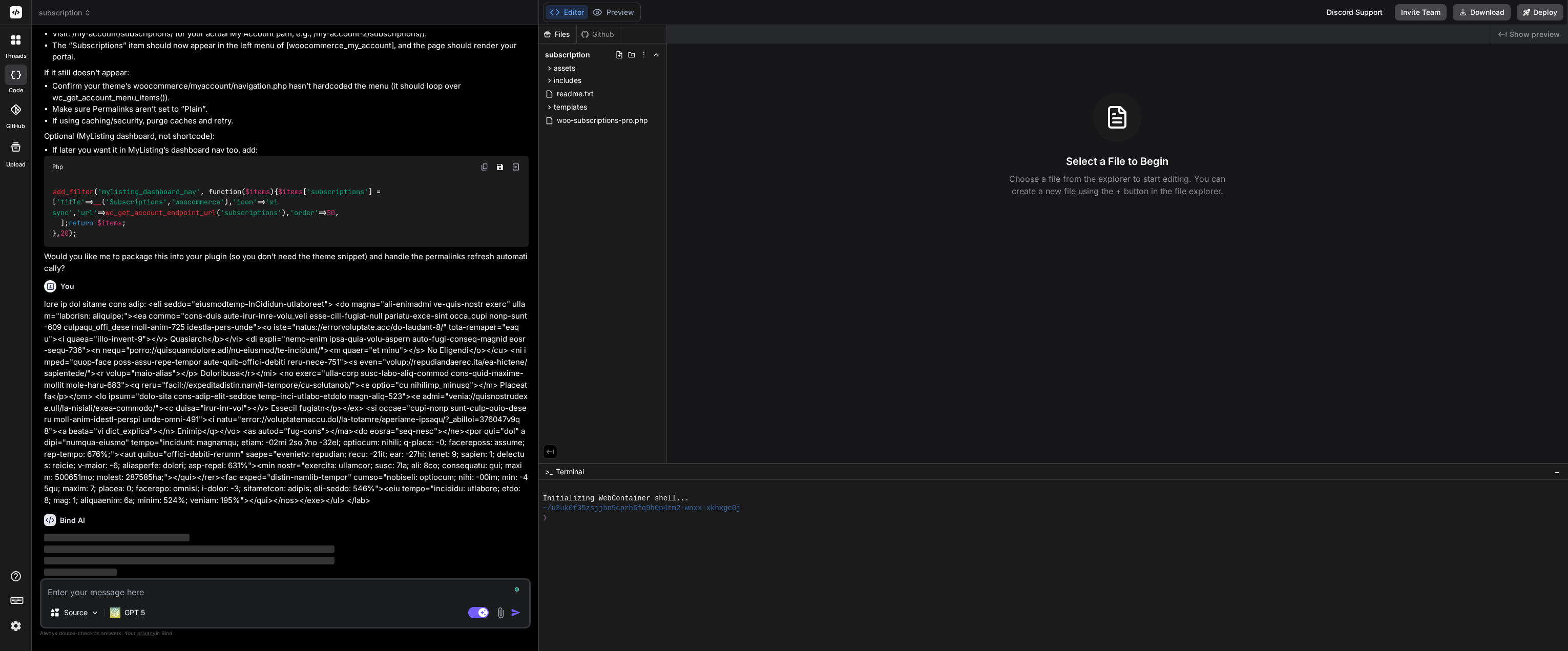
scroll to position [1846, 0]
